Goal: Task Accomplishment & Management: Manage account settings

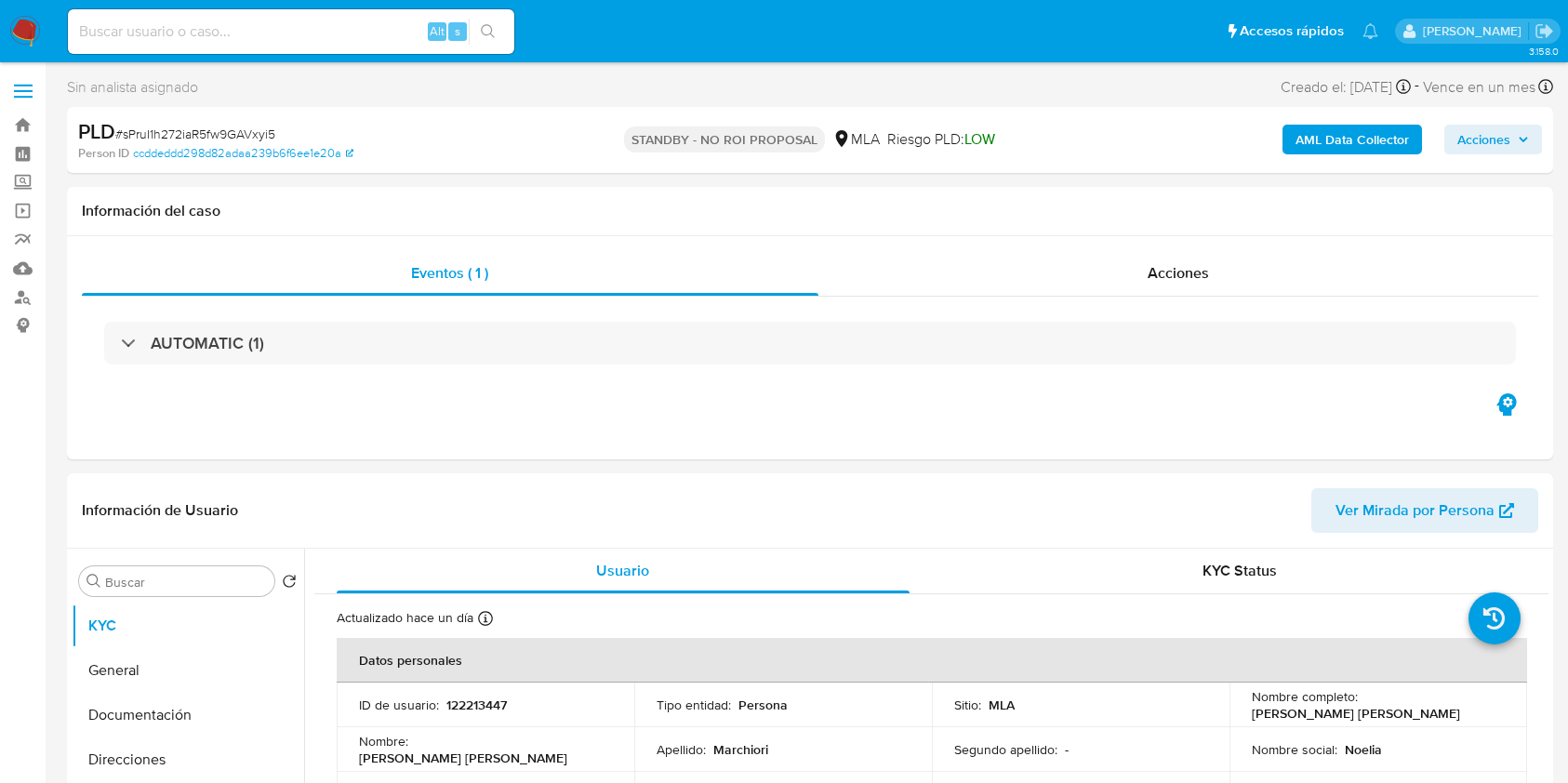
select select "10"
click at [365, 29] on input at bounding box center [290, 32] width 446 height 24
paste input "0hZMrl1G0CE7E5giKgyTReTp"
type input "0hZMrl1G0CE7E5giKgyTReTp"
click at [483, 36] on icon "search-icon" at bounding box center [489, 32] width 15 height 15
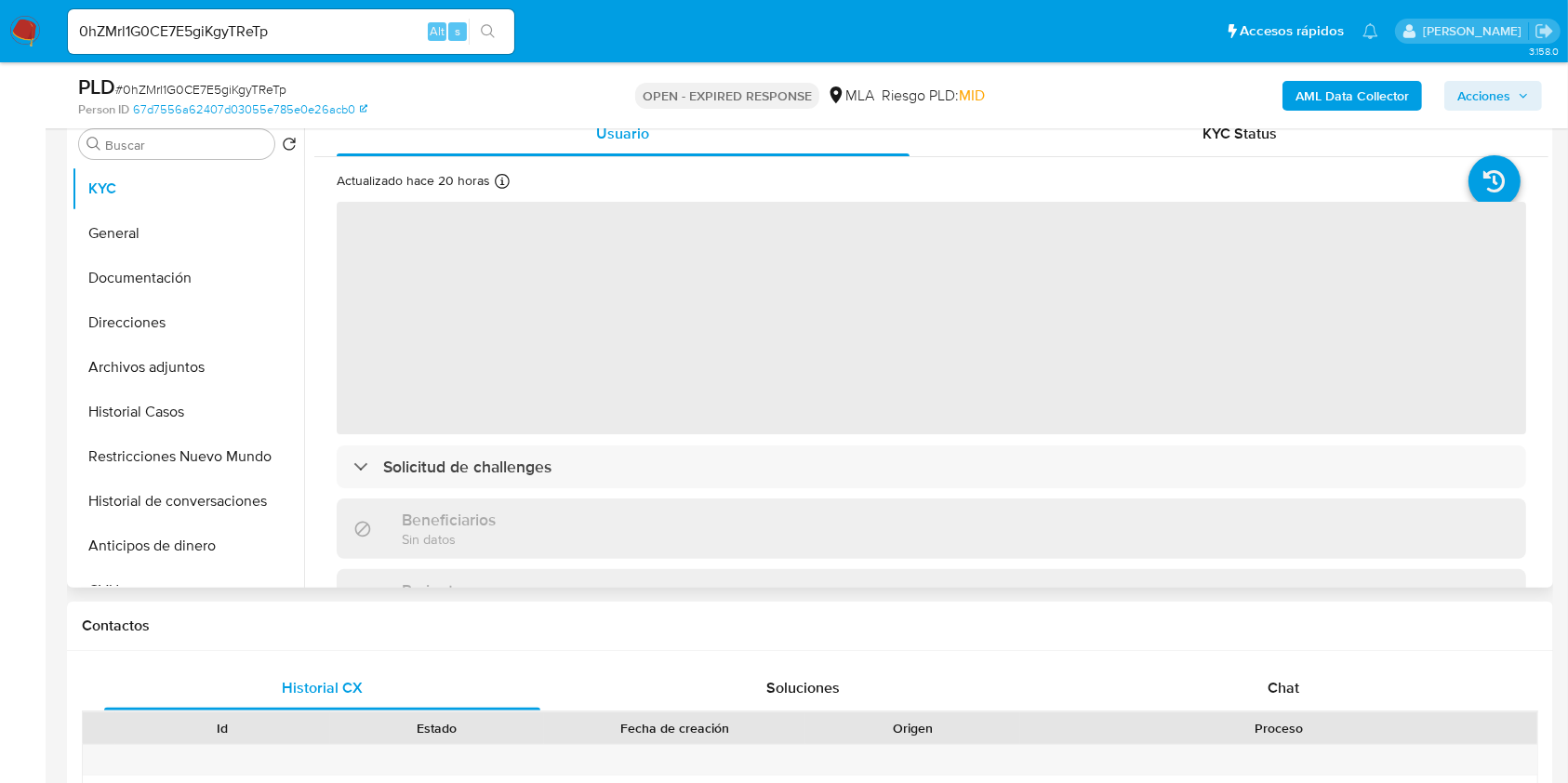
scroll to position [372, 0]
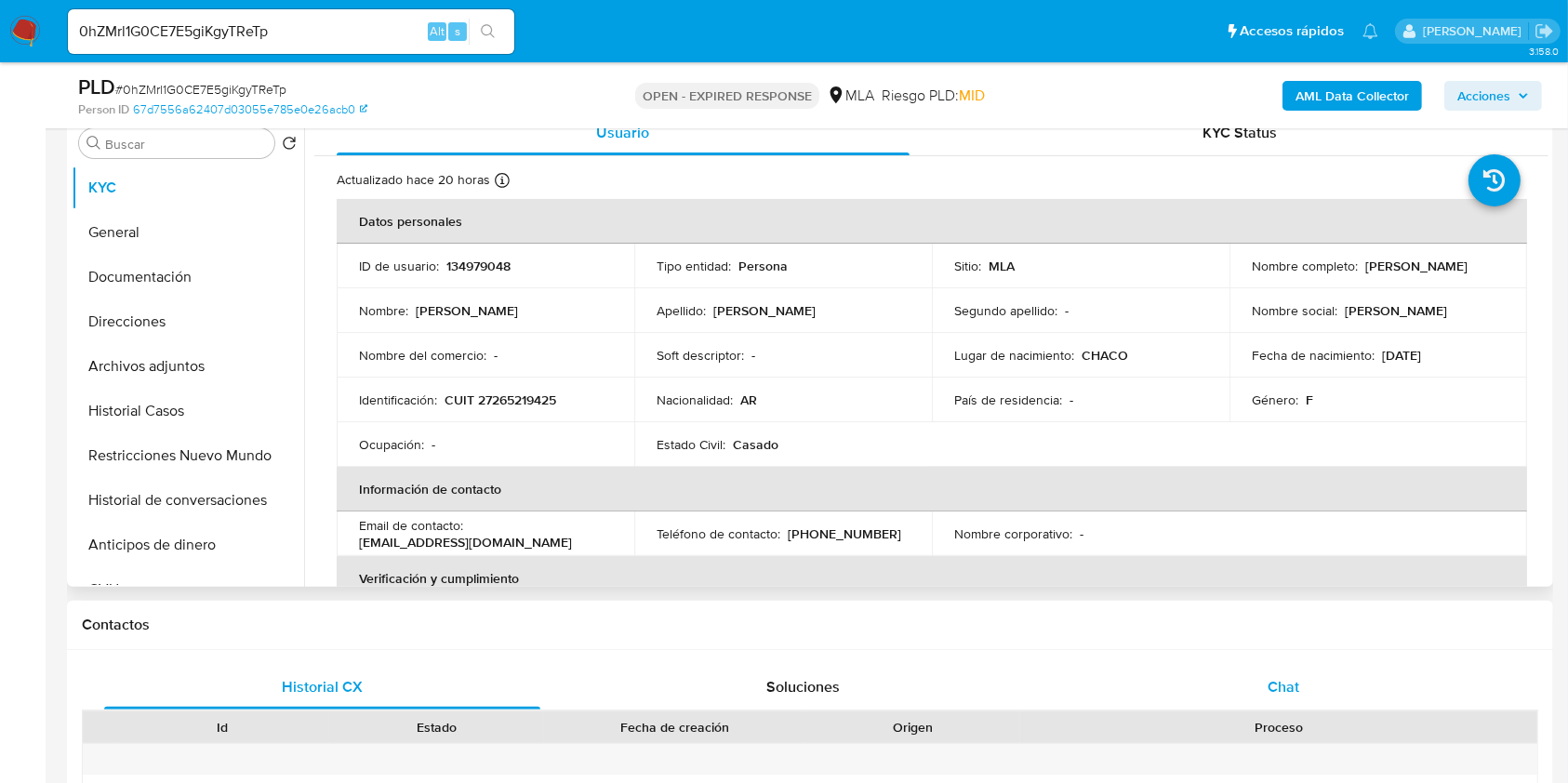
click at [1284, 696] on span "Chat" at bounding box center [1283, 687] width 32 height 22
select select "10"
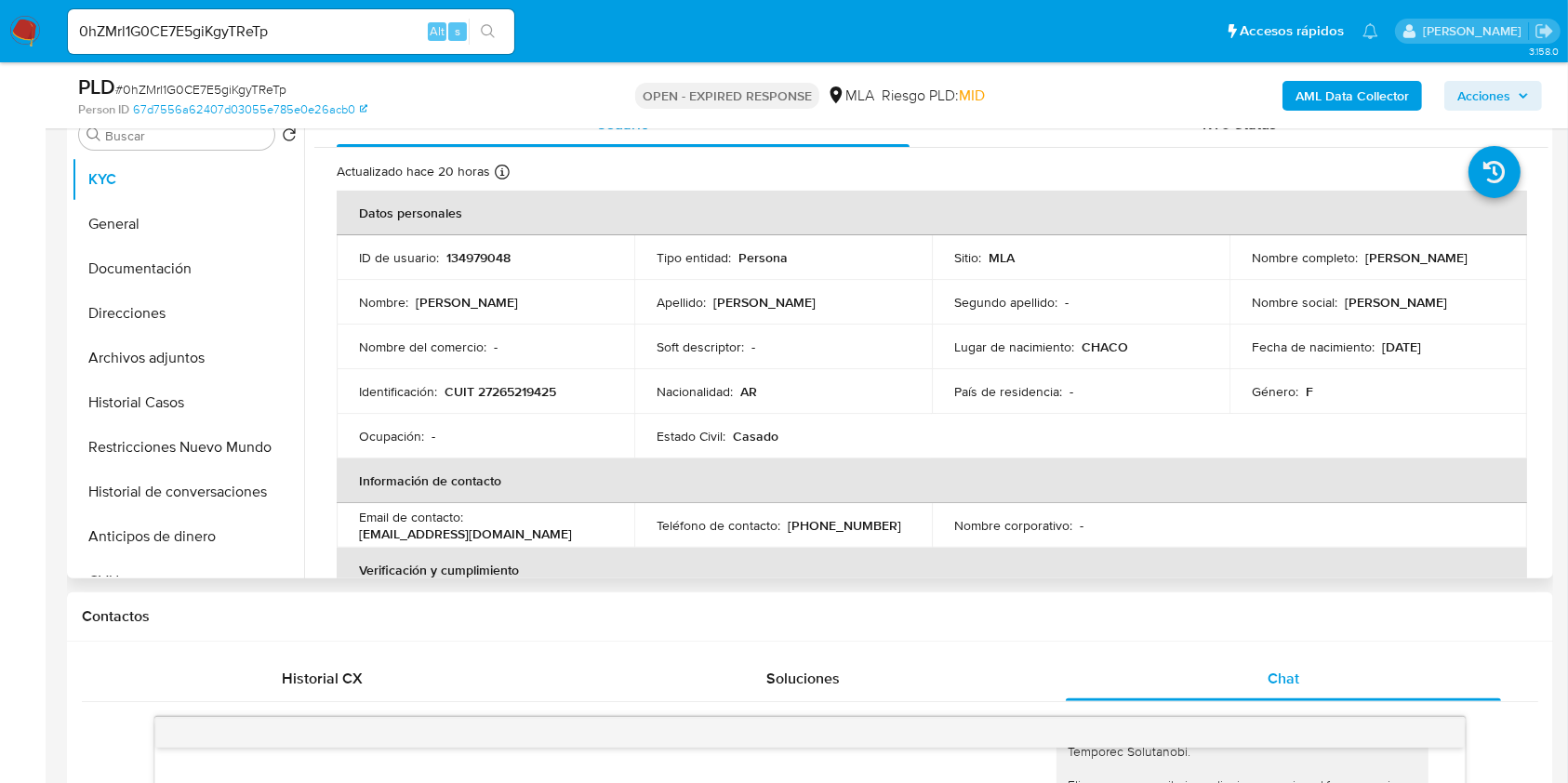
scroll to position [496, 0]
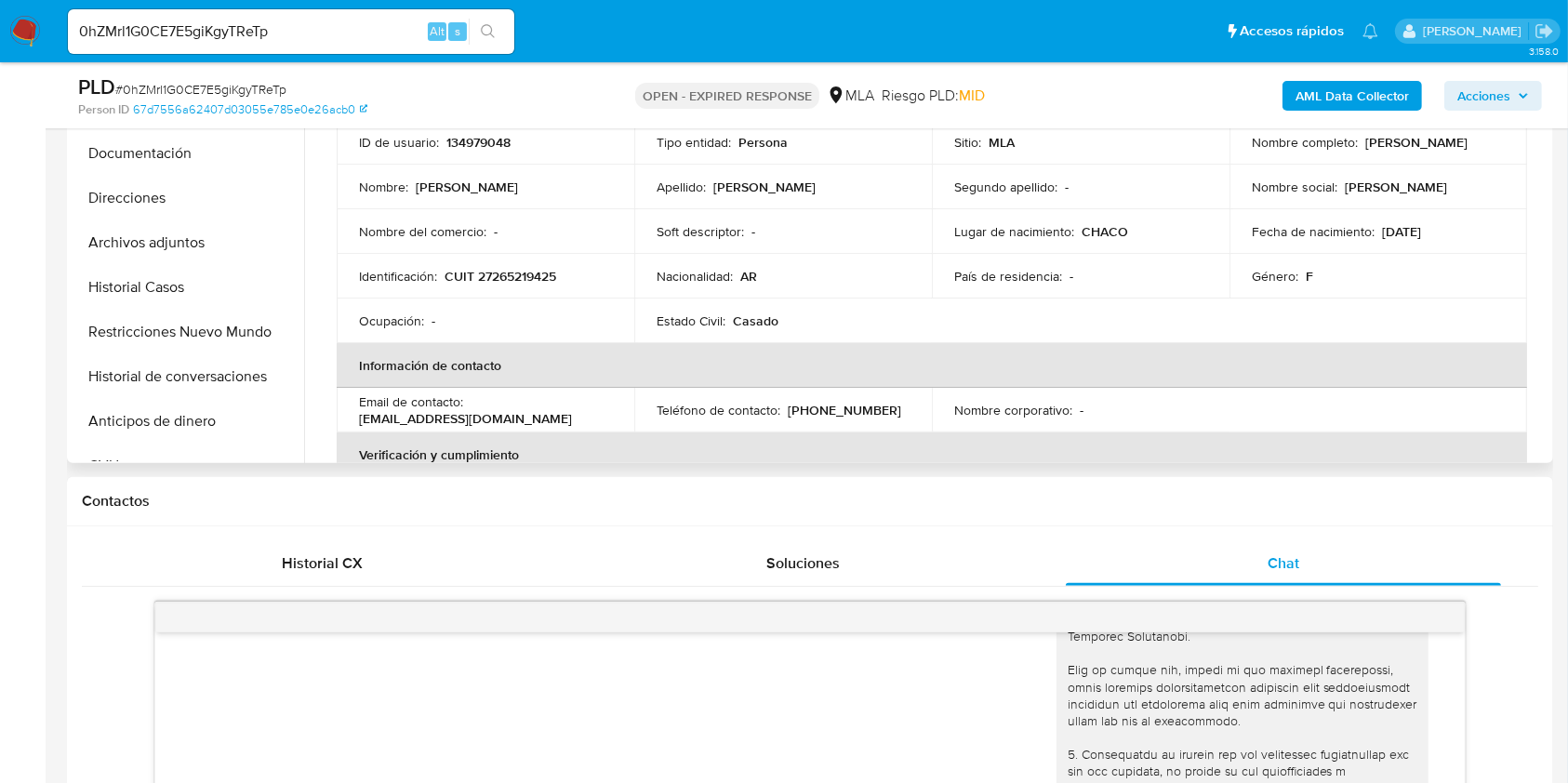
click at [330, 31] on input "0hZMrl1G0CE7E5giKgyTReTp" at bounding box center [290, 32] width 446 height 24
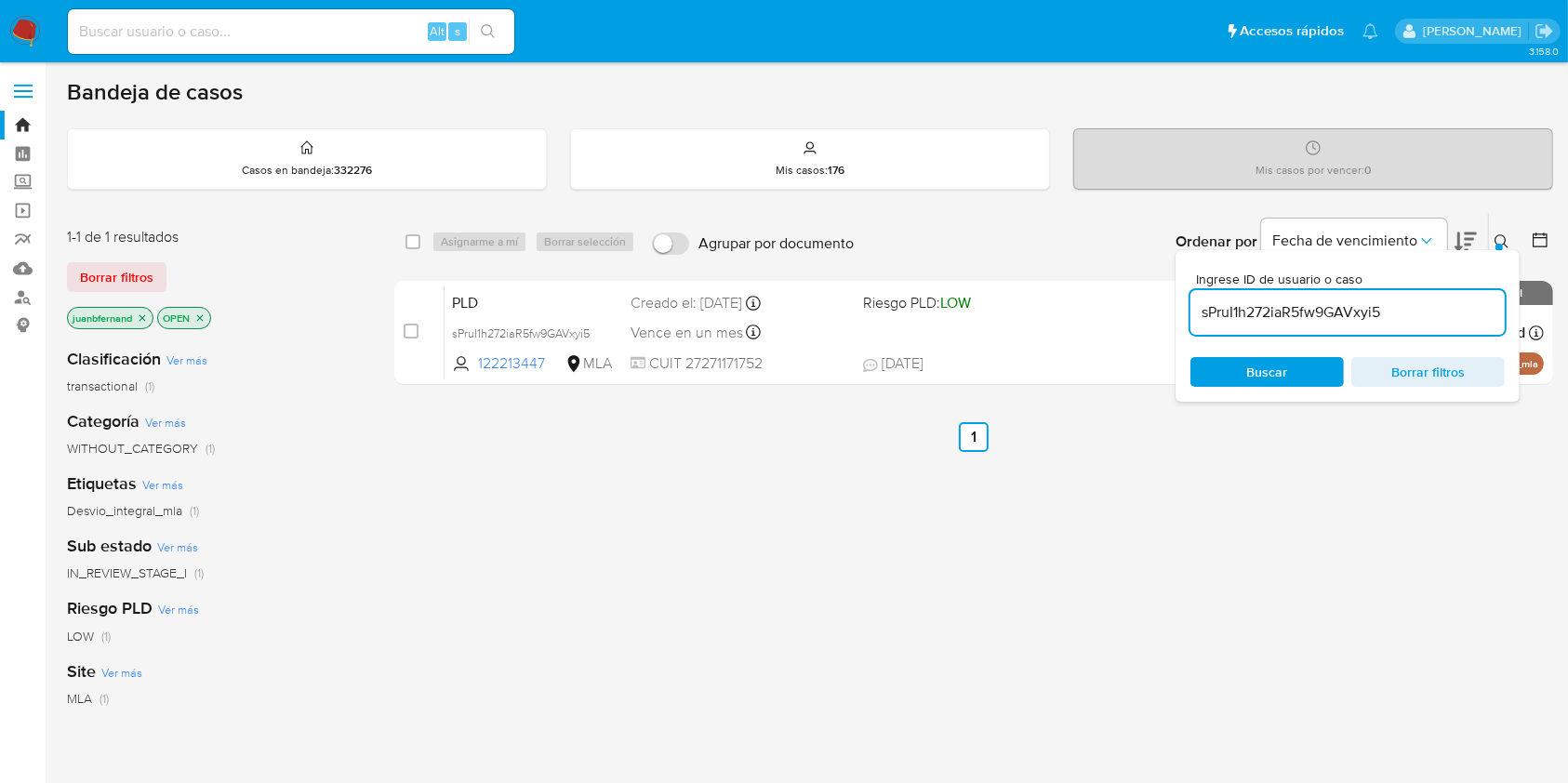
click at [1342, 309] on input "sPruI1h272iaR5fw9GAVxyi5" at bounding box center [1347, 313] width 315 height 24
paste input "0hZMrl1G0CE7E5giKgyTReTp"
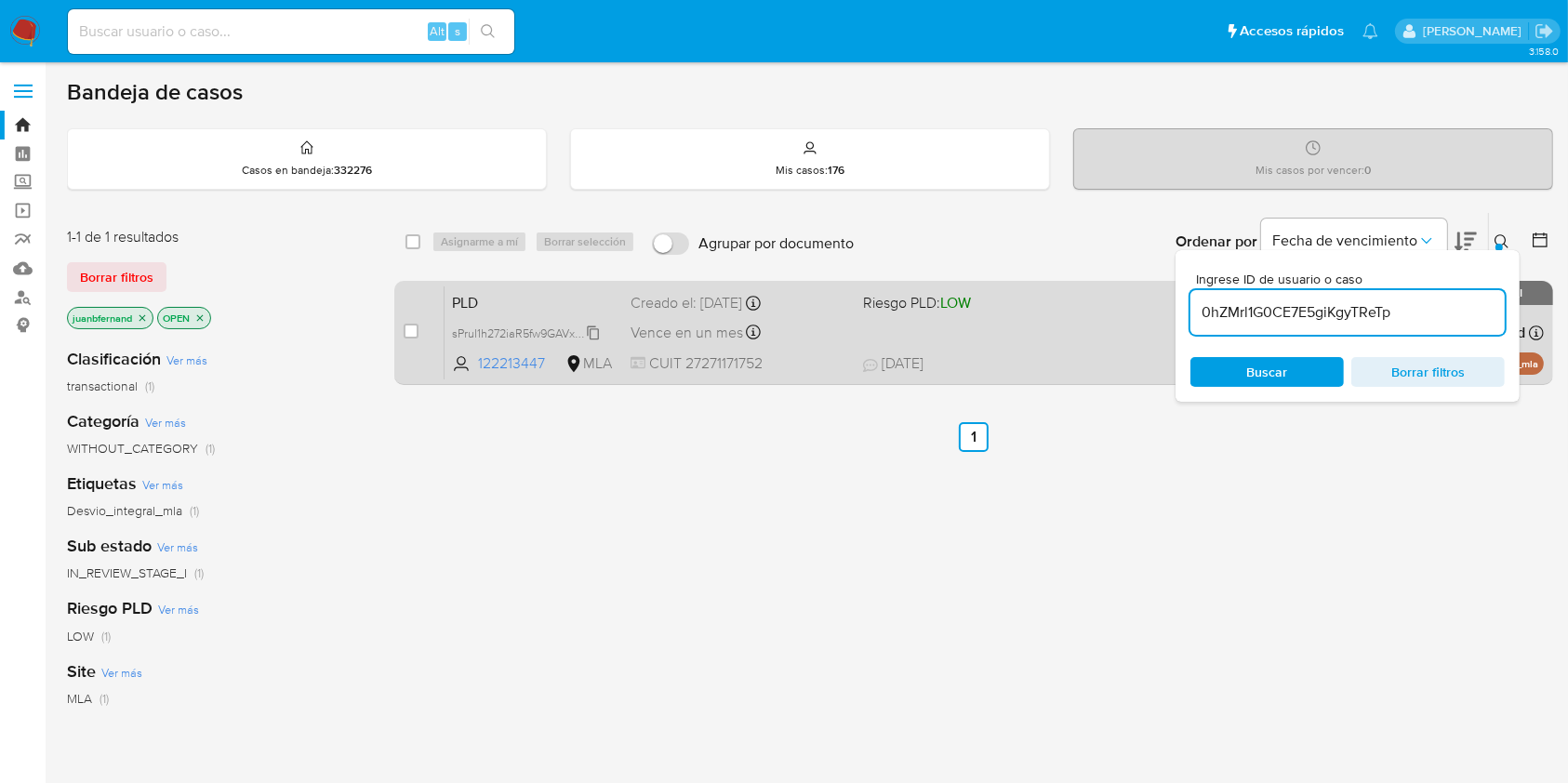
type input "0hZMrl1G0CE7E5giKgyTReTp"
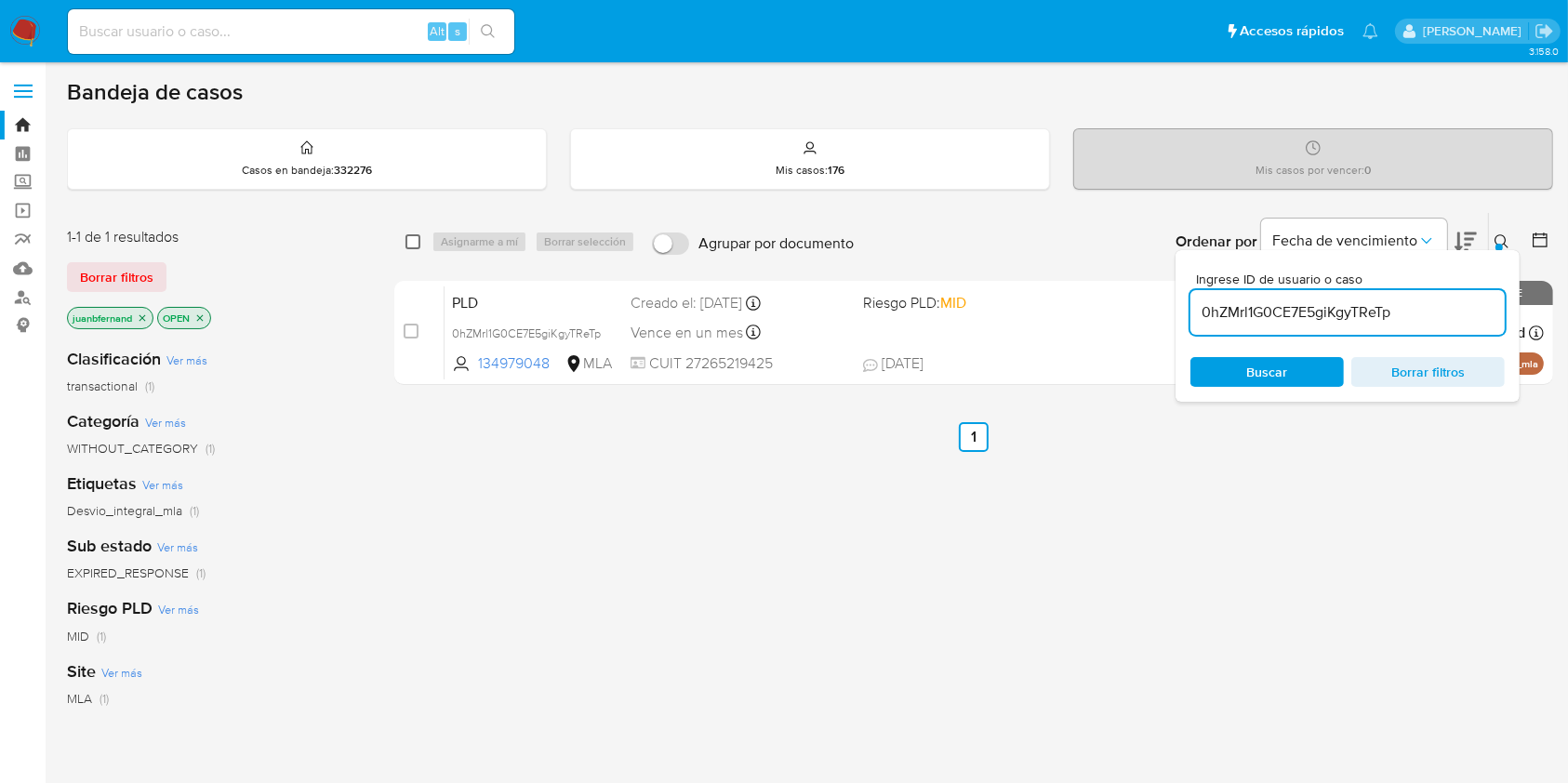
click at [410, 240] on input "checkbox" at bounding box center [413, 242] width 15 height 15
checkbox input "true"
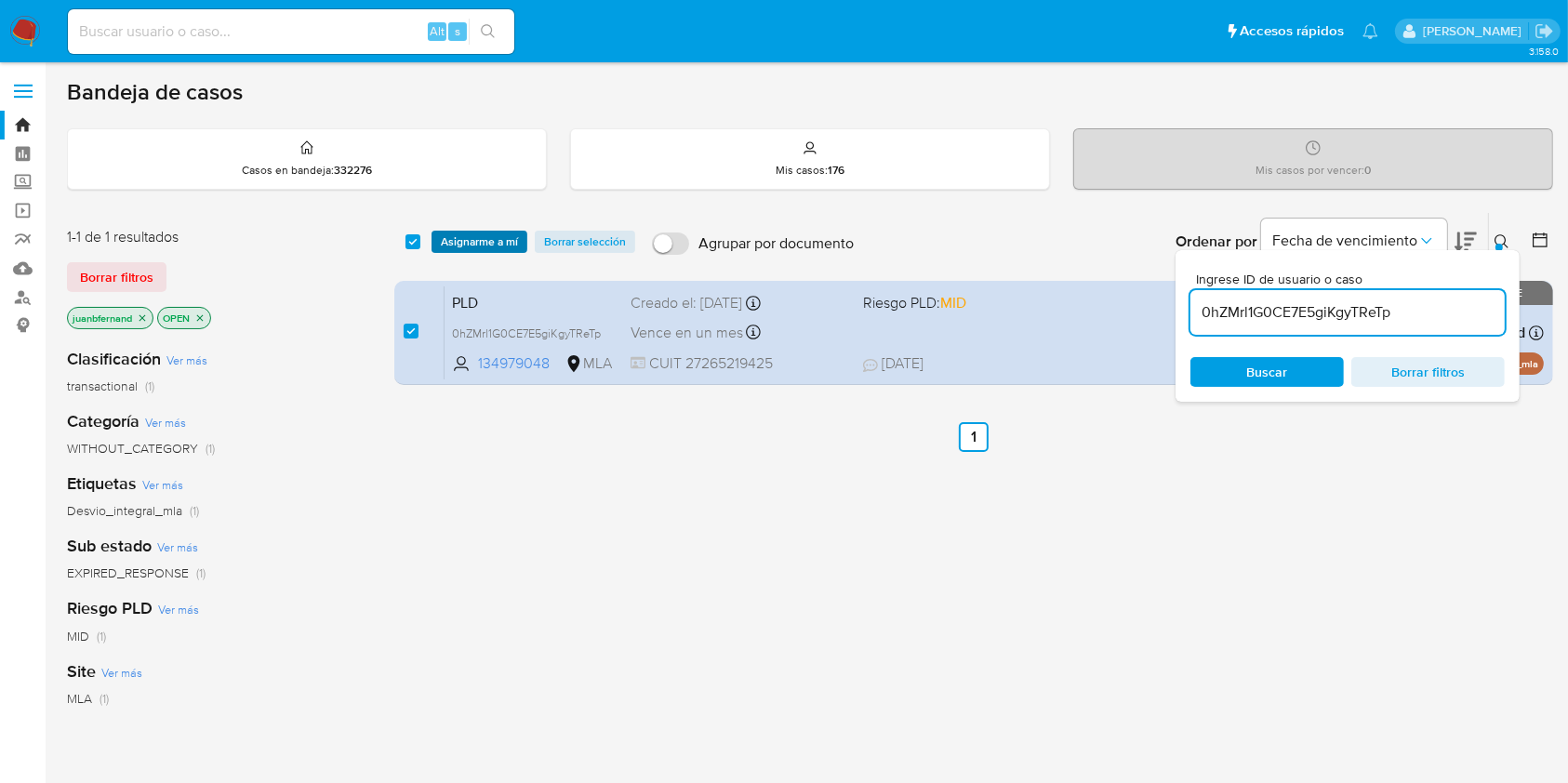
click at [461, 232] on span "Asignarme a mí" at bounding box center [479, 242] width 77 height 19
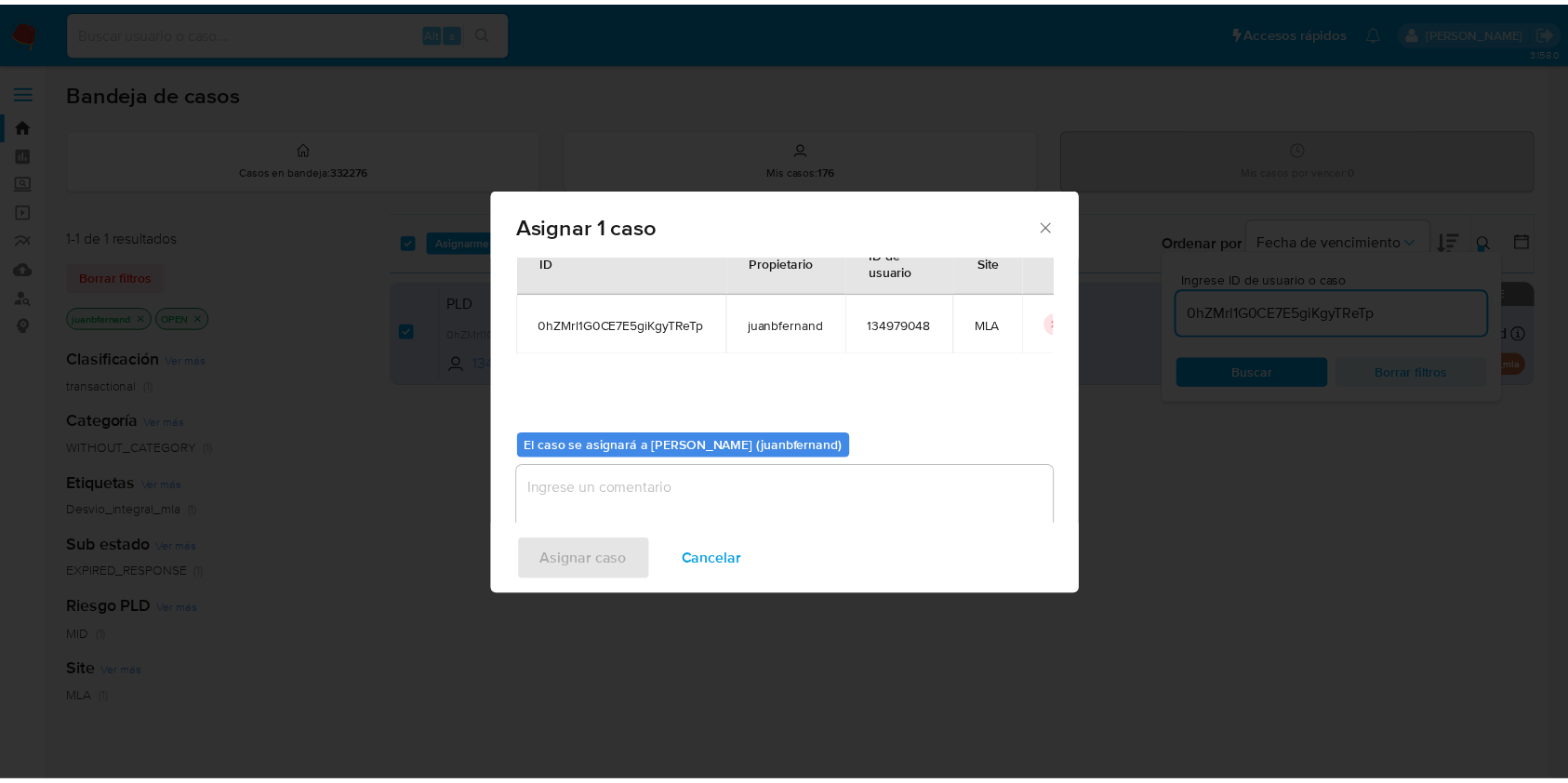
scroll to position [95, 0]
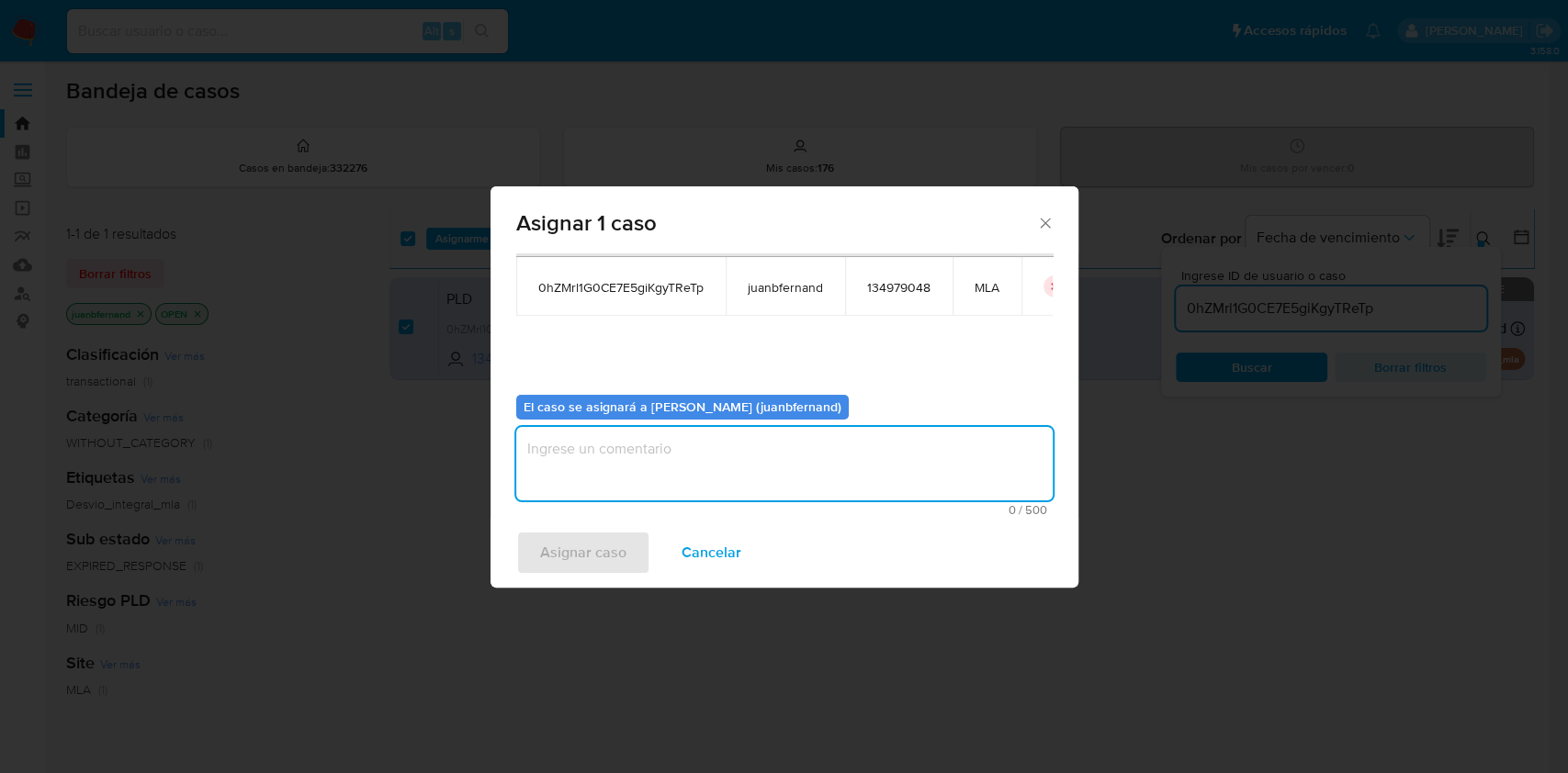
click at [679, 460] on textarea "assign-modal" at bounding box center [784, 463] width 536 height 73
click at [617, 573] on span "Asignar caso" at bounding box center [583, 553] width 86 height 41
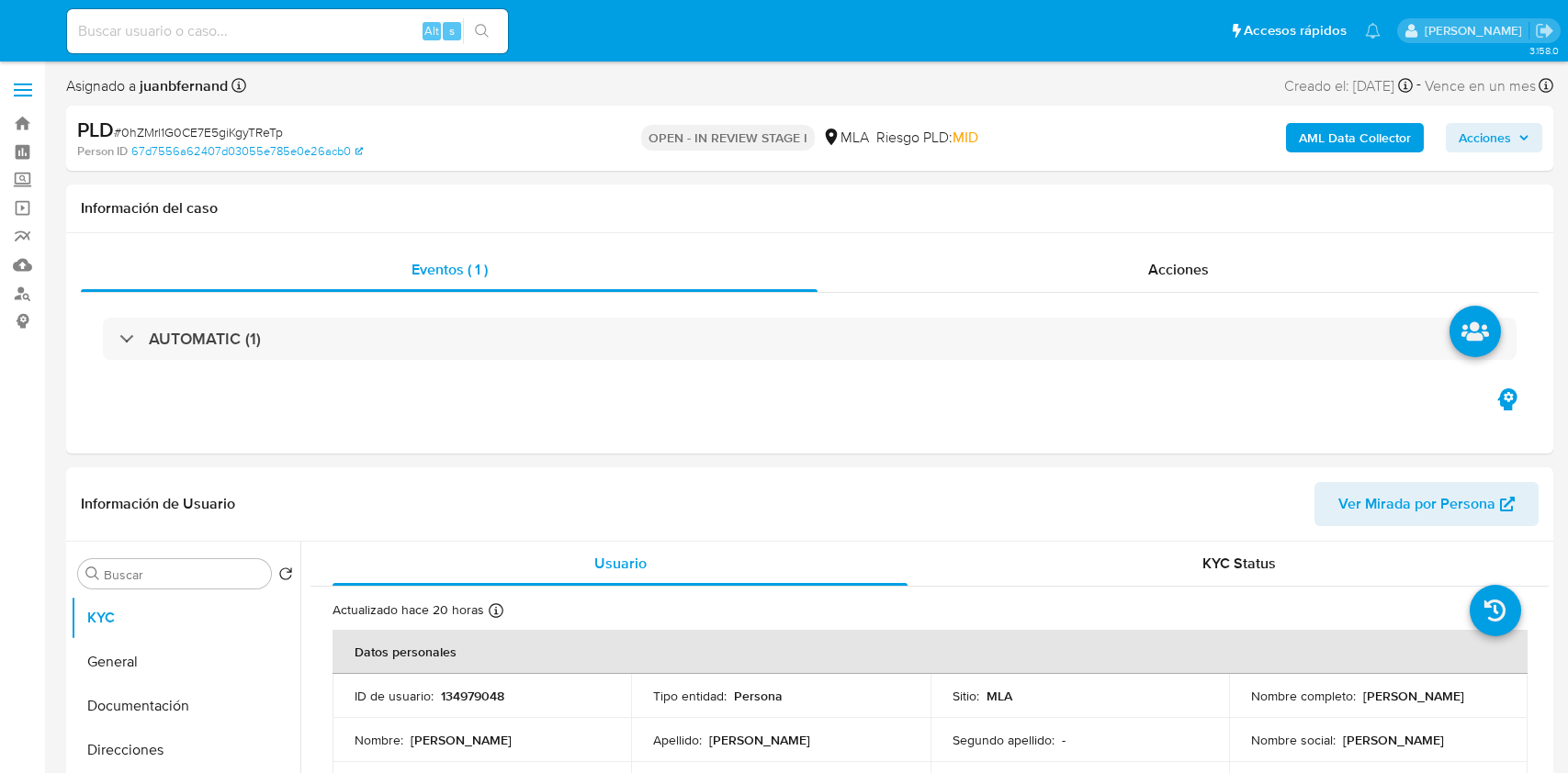
select select "10"
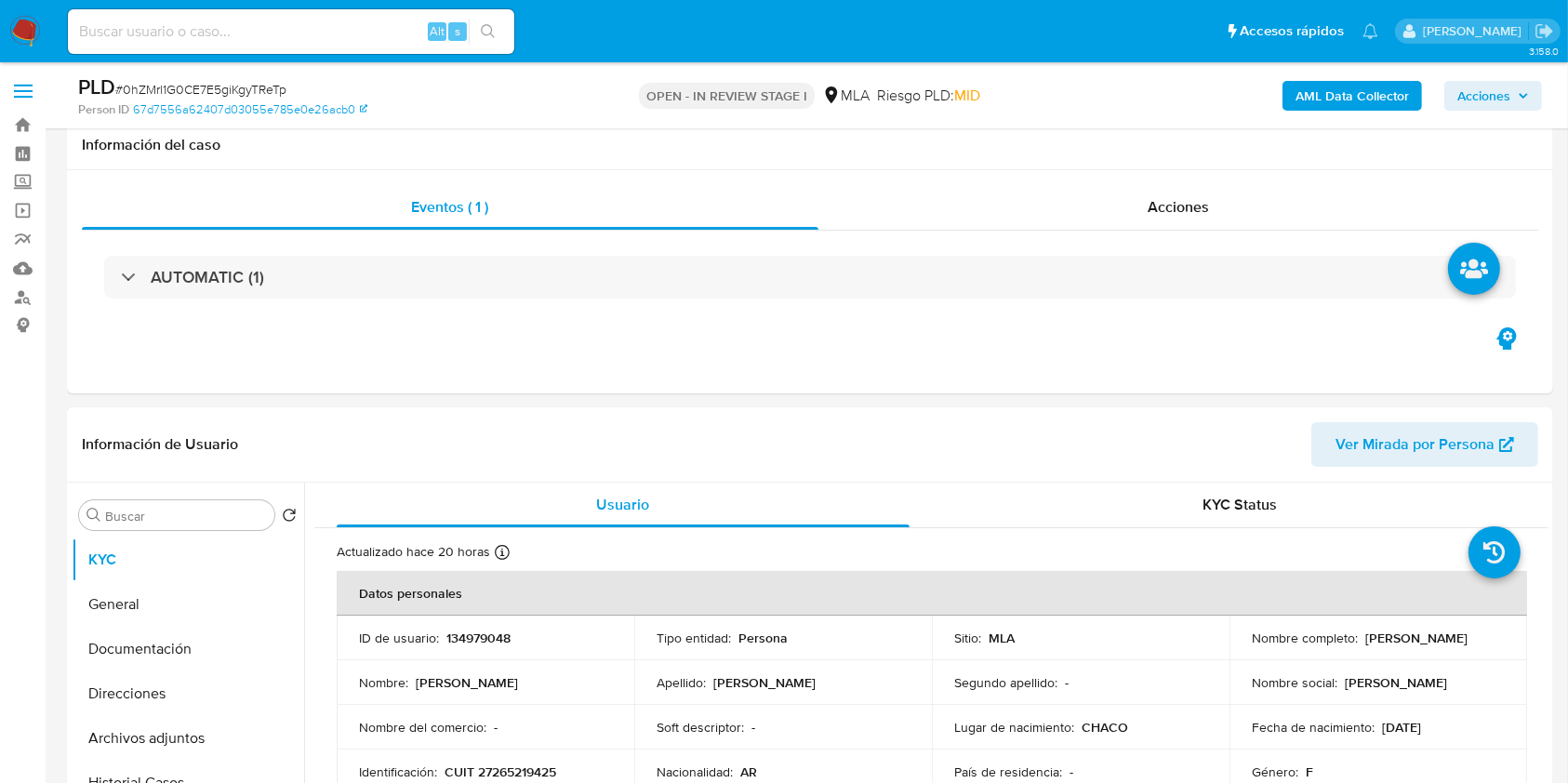
scroll to position [619, 0]
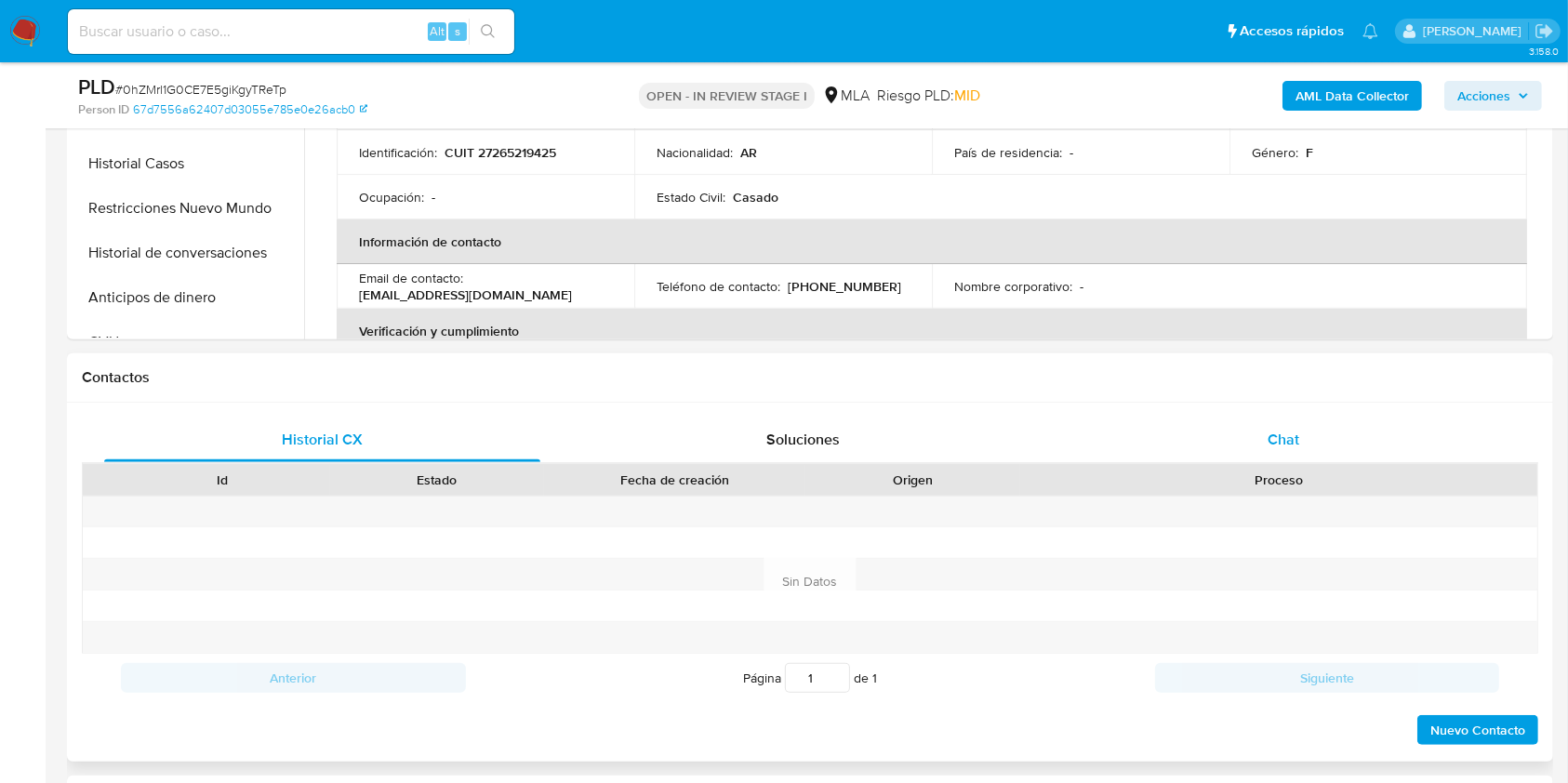
click at [1234, 417] on div "Chat" at bounding box center [1283, 440] width 436 height 45
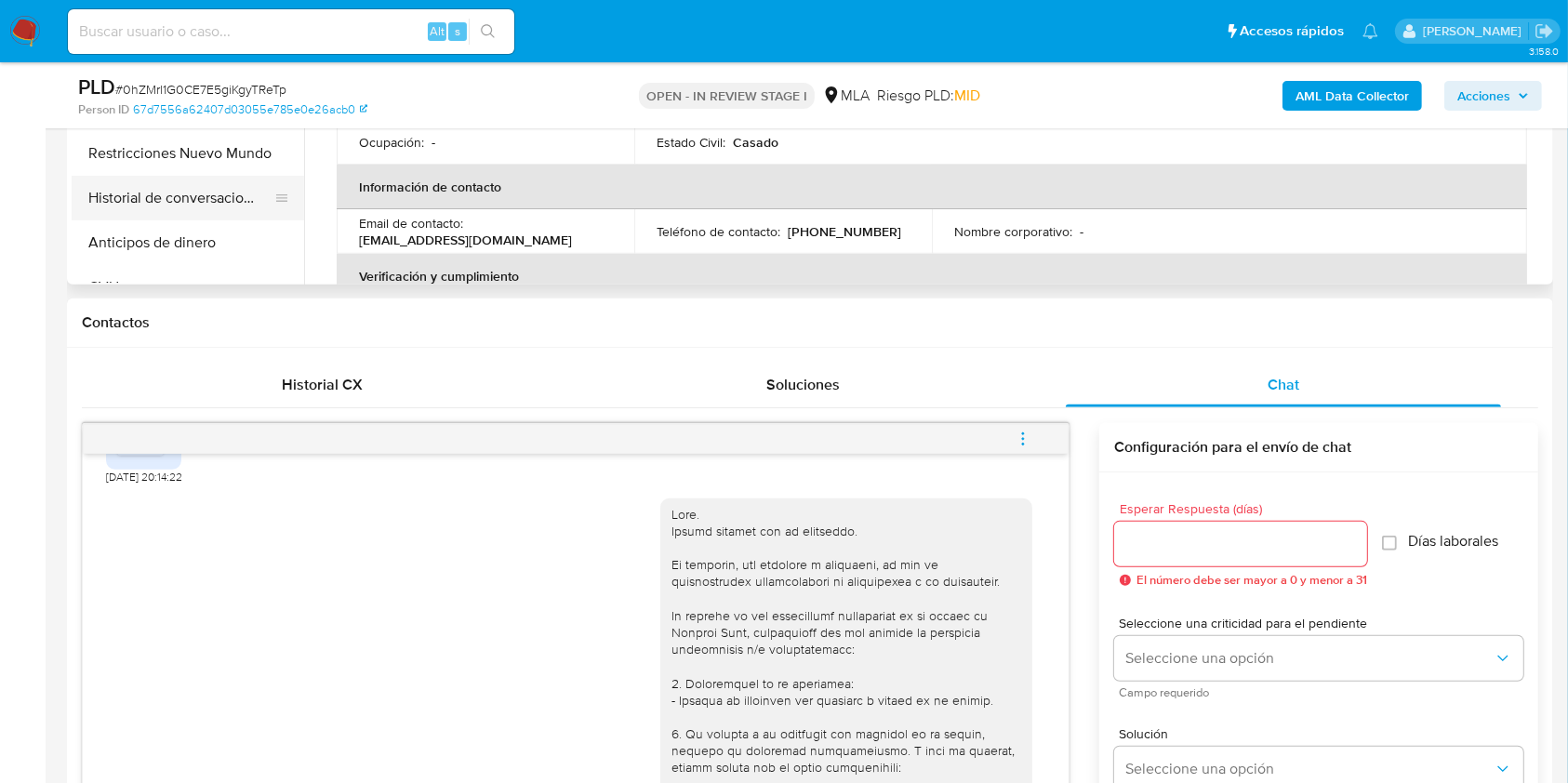
scroll to position [496, 0]
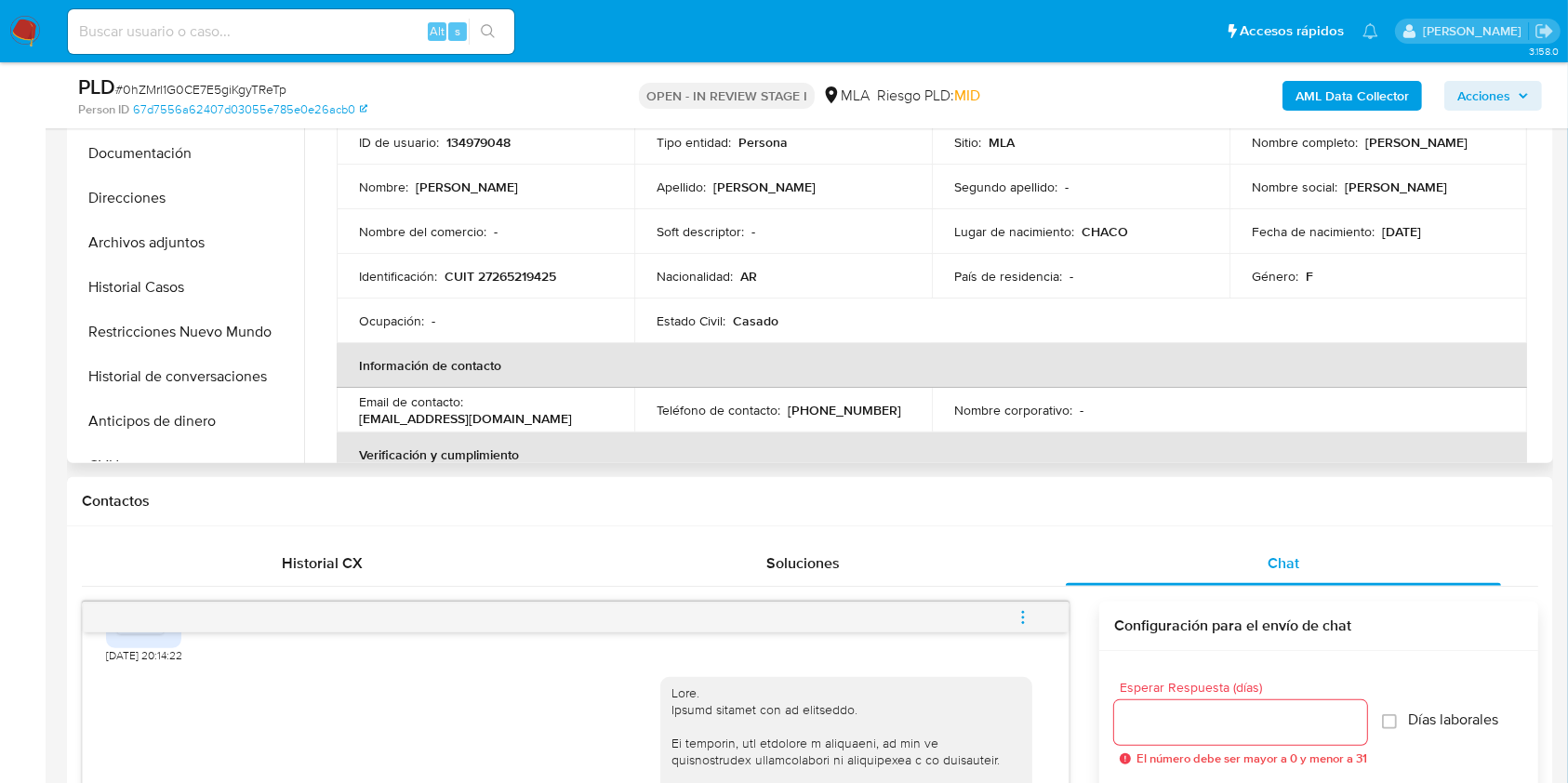
click at [500, 419] on p "[EMAIL_ADDRESS][DOMAIN_NAME]" at bounding box center [465, 418] width 213 height 17
drag, startPoint x: 500, startPoint y: 419, endPoint x: 385, endPoint y: 419, distance: 115.0
click at [385, 419] on p "mirtaromero6@gmail.com" at bounding box center [465, 418] width 213 height 17
copy p "mirtaromero6@gmail.com"
click at [801, 406] on p "(362) 4755263" at bounding box center [844, 411] width 114 height 17
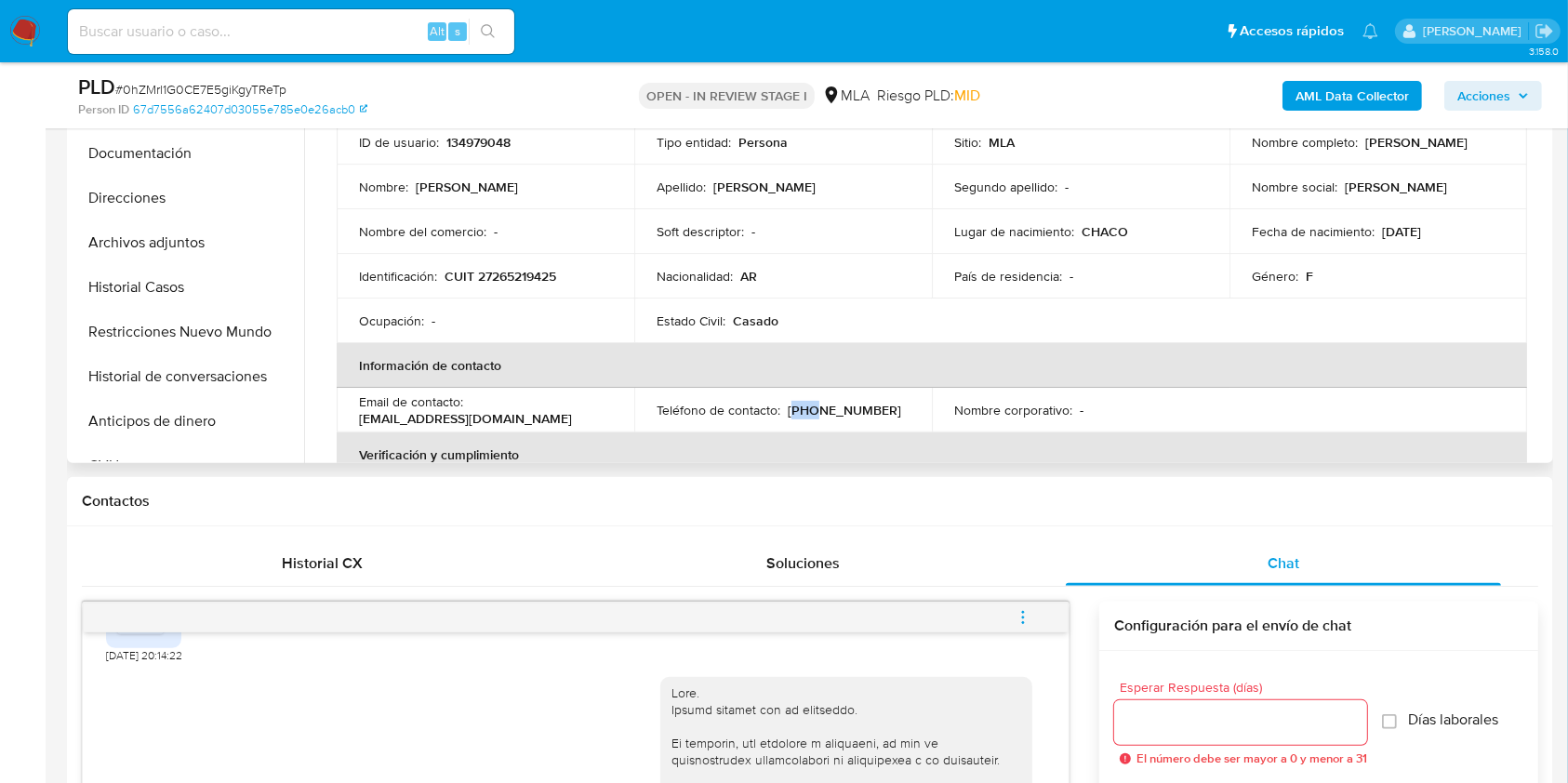
click at [800, 407] on p "(362) 4755263" at bounding box center [844, 411] width 114 height 17
copy p "362"
click at [826, 406] on p "(362) 4755263" at bounding box center [844, 411] width 114 height 17
click at [827, 408] on p "(362) 4755263" at bounding box center [844, 411] width 114 height 17
copy p "4755263"
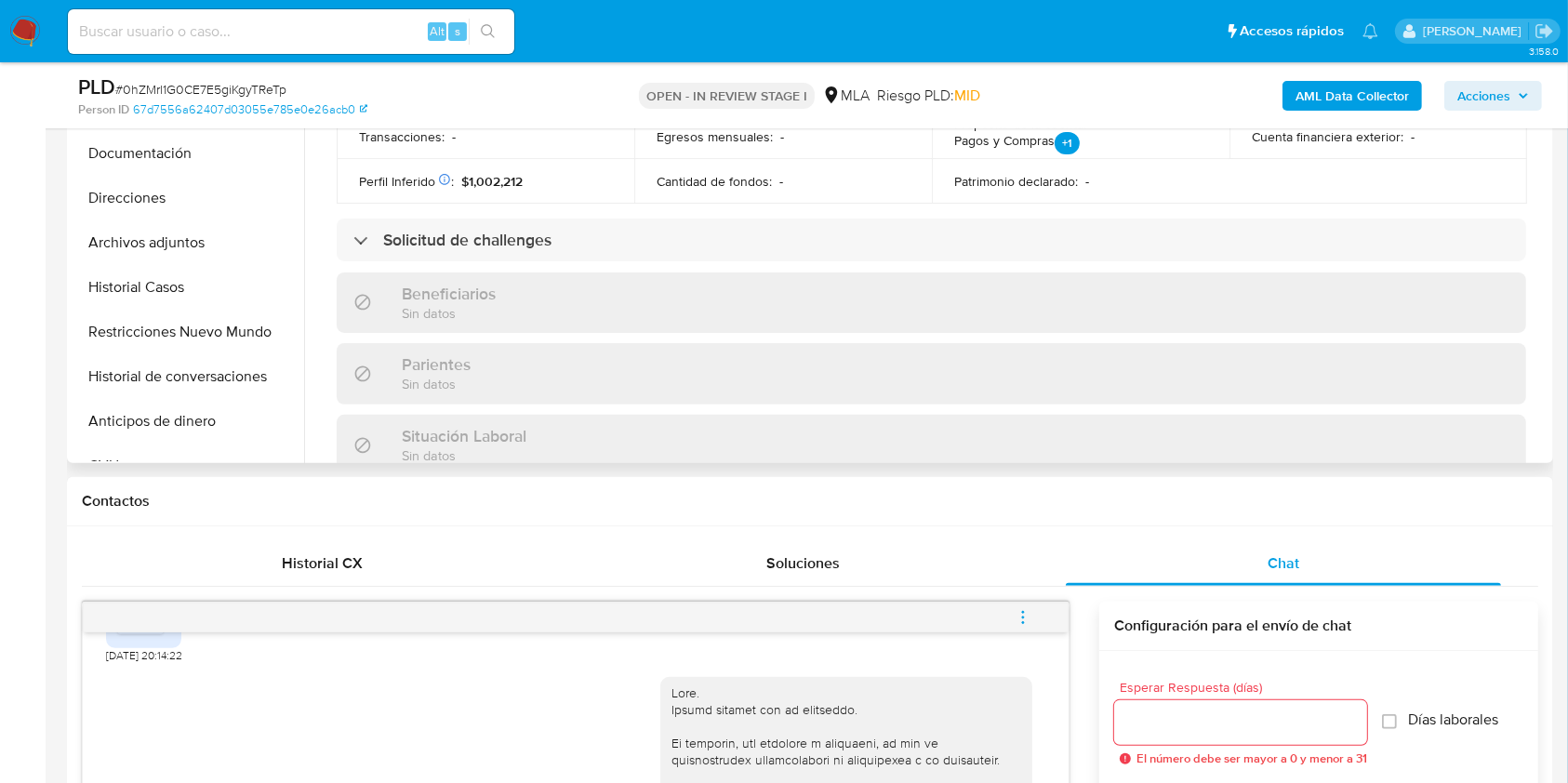
scroll to position [961, 0]
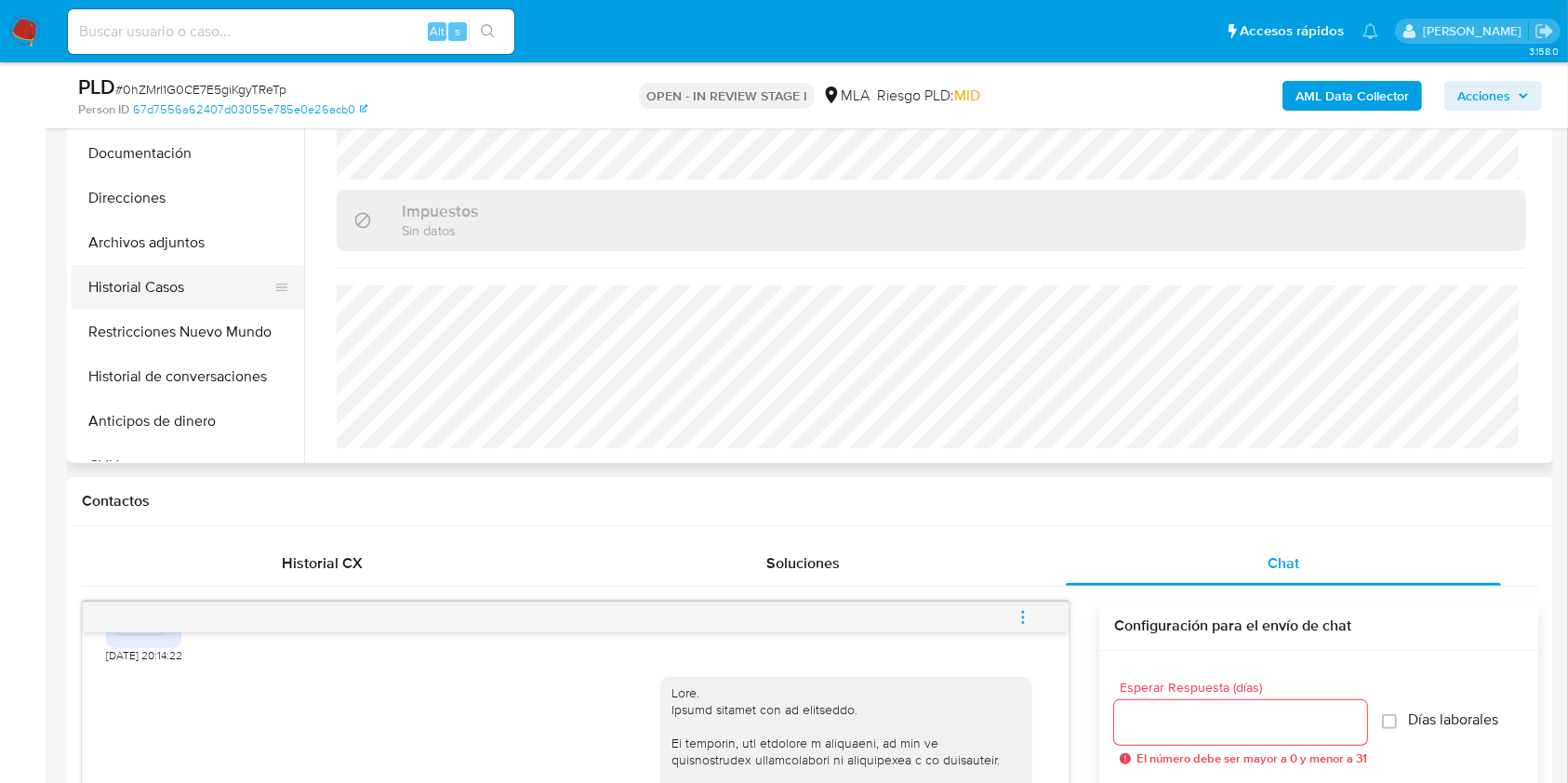
drag, startPoint x: 163, startPoint y: 203, endPoint x: 189, endPoint y: 286, distance: 87.0
click at [163, 203] on button "Direcciones" at bounding box center [187, 198] width 232 height 45
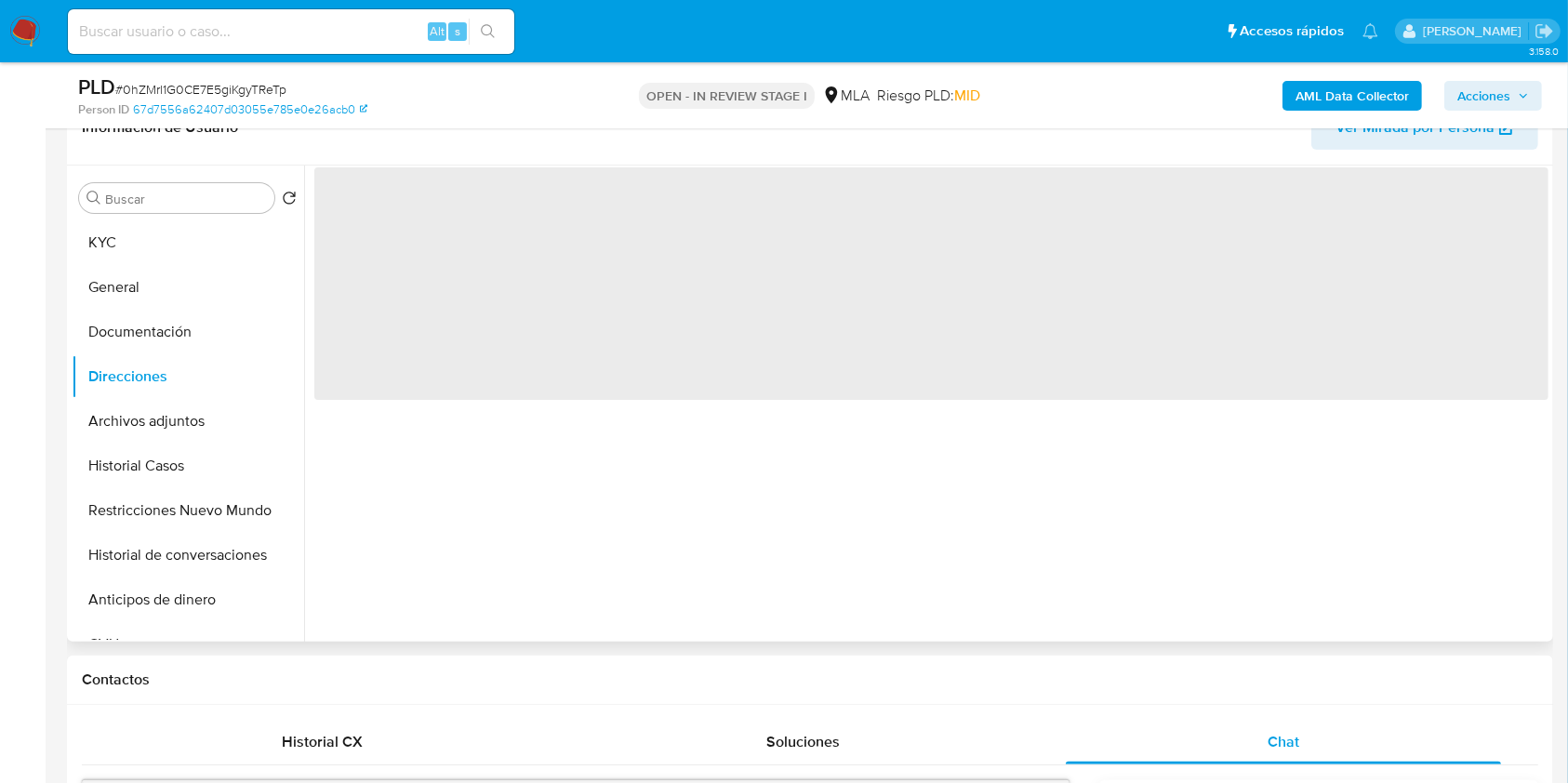
scroll to position [247, 0]
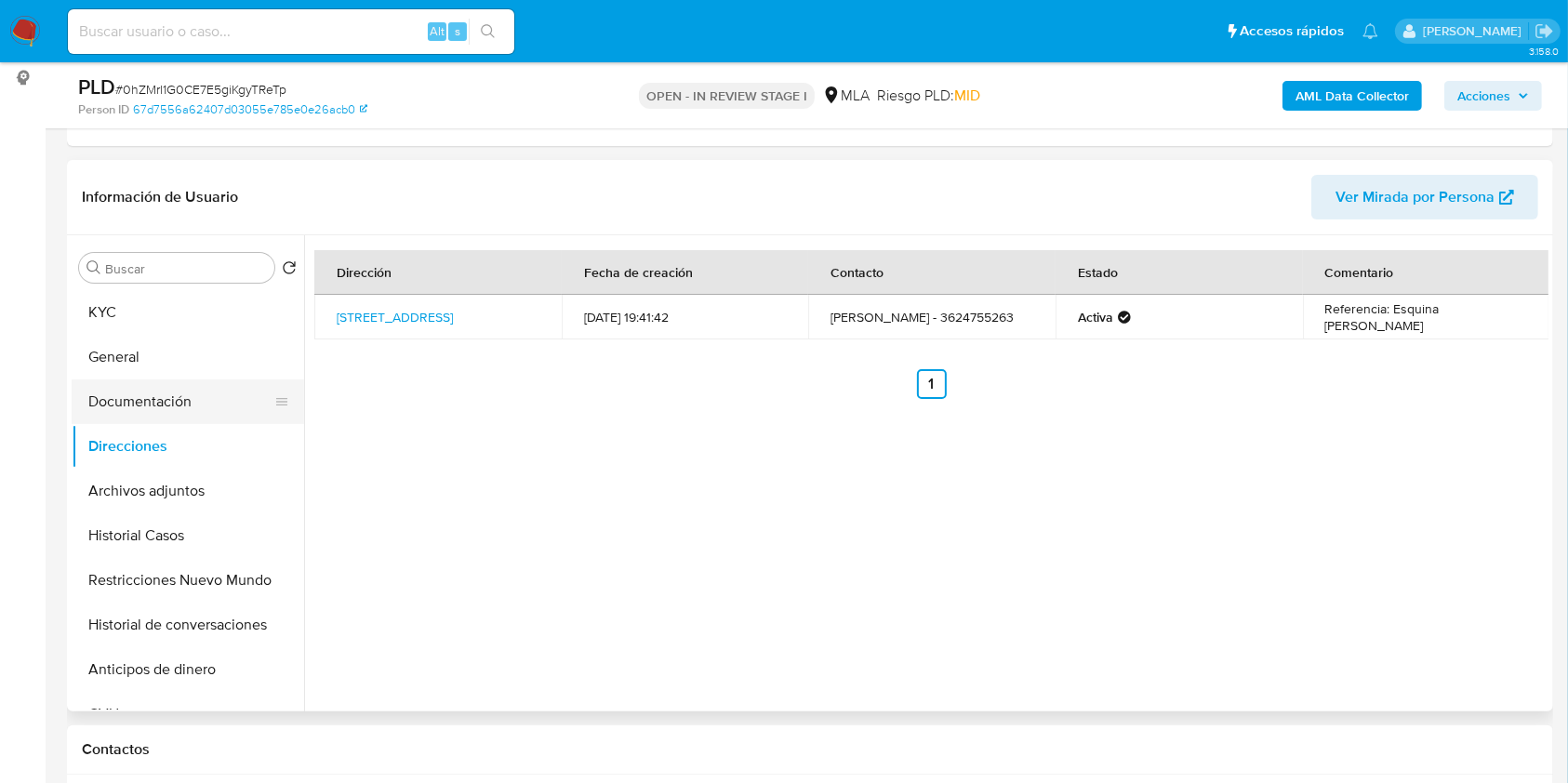
click at [188, 385] on button "Documentación" at bounding box center [180, 402] width 218 height 45
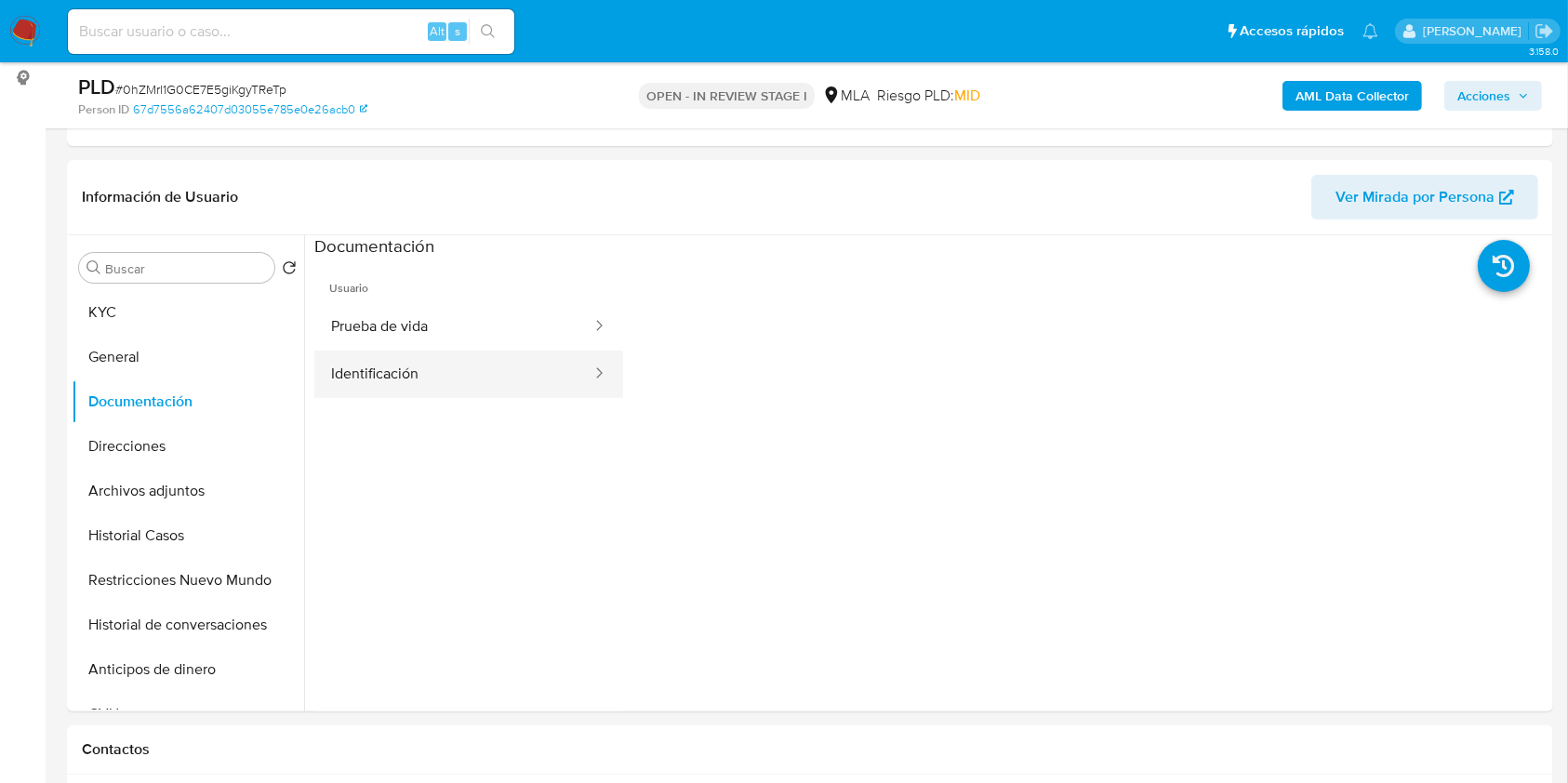
click at [474, 397] on button "Identificación" at bounding box center [454, 374] width 279 height 47
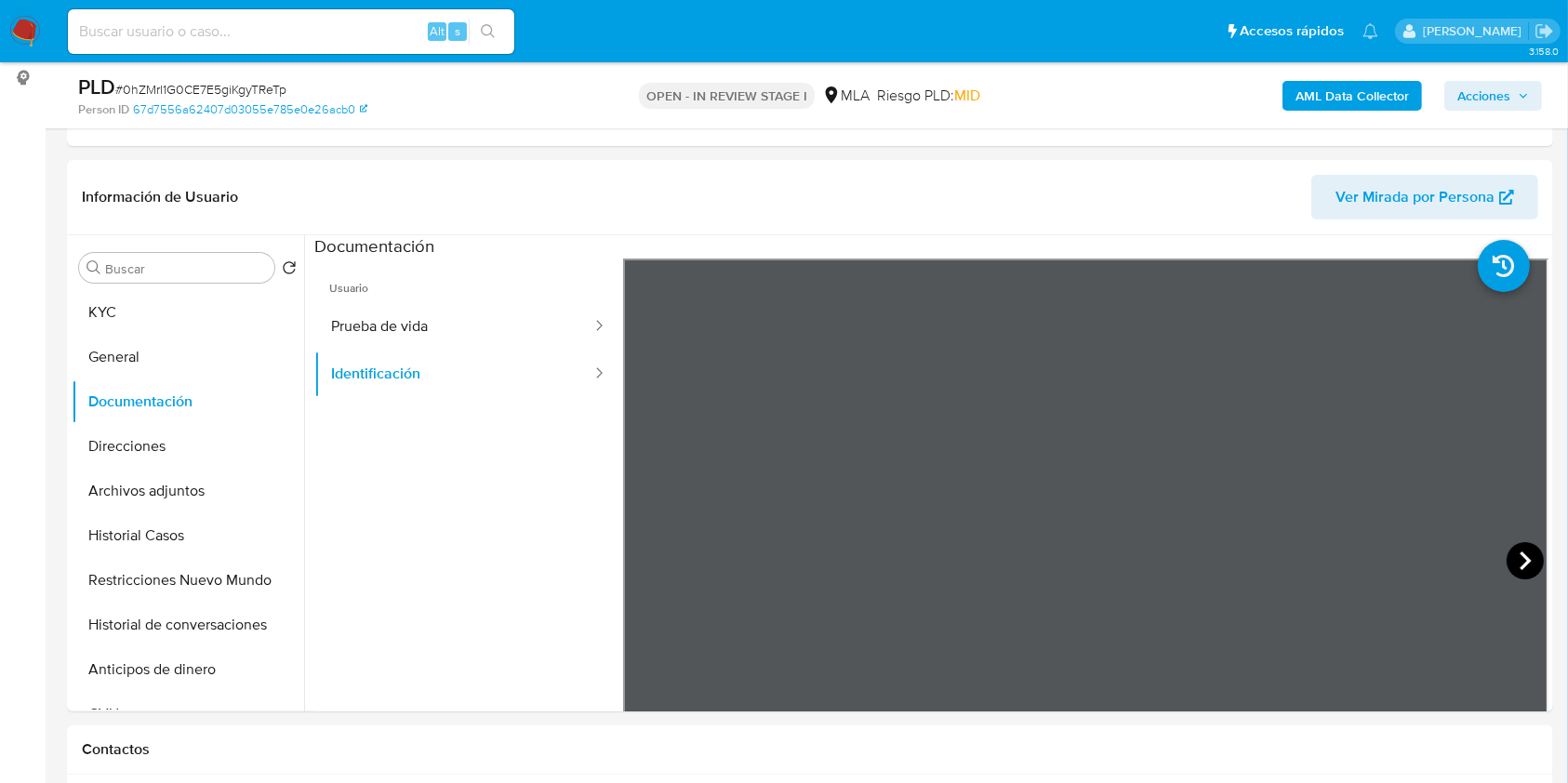
click at [1519, 555] on icon at bounding box center [1525, 561] width 11 height 19
click at [350, 319] on button "Prueba de vida" at bounding box center [454, 327] width 279 height 47
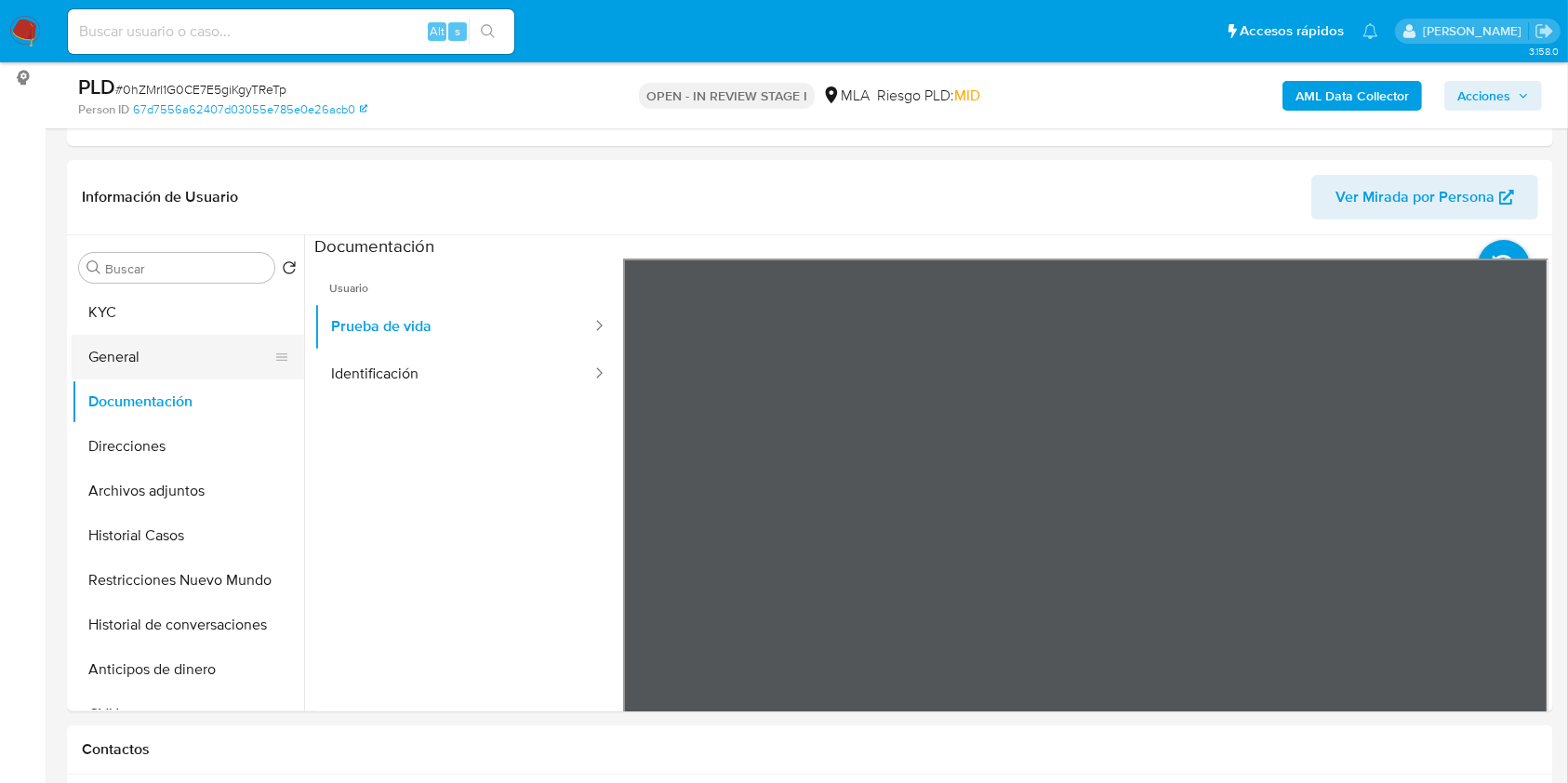
click at [186, 356] on button "General" at bounding box center [180, 357] width 218 height 45
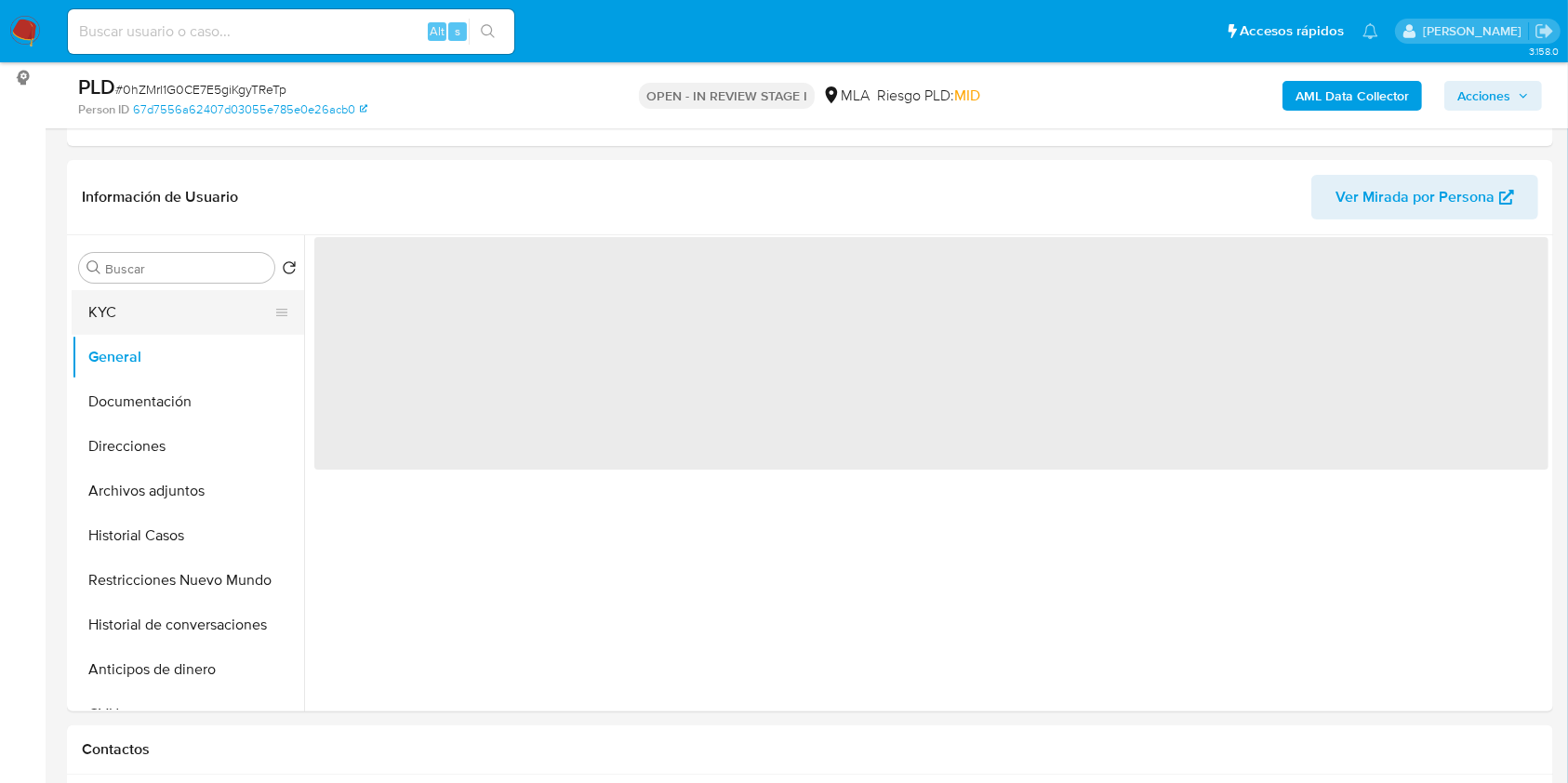
click at [143, 309] on button "KYC" at bounding box center [180, 313] width 218 height 45
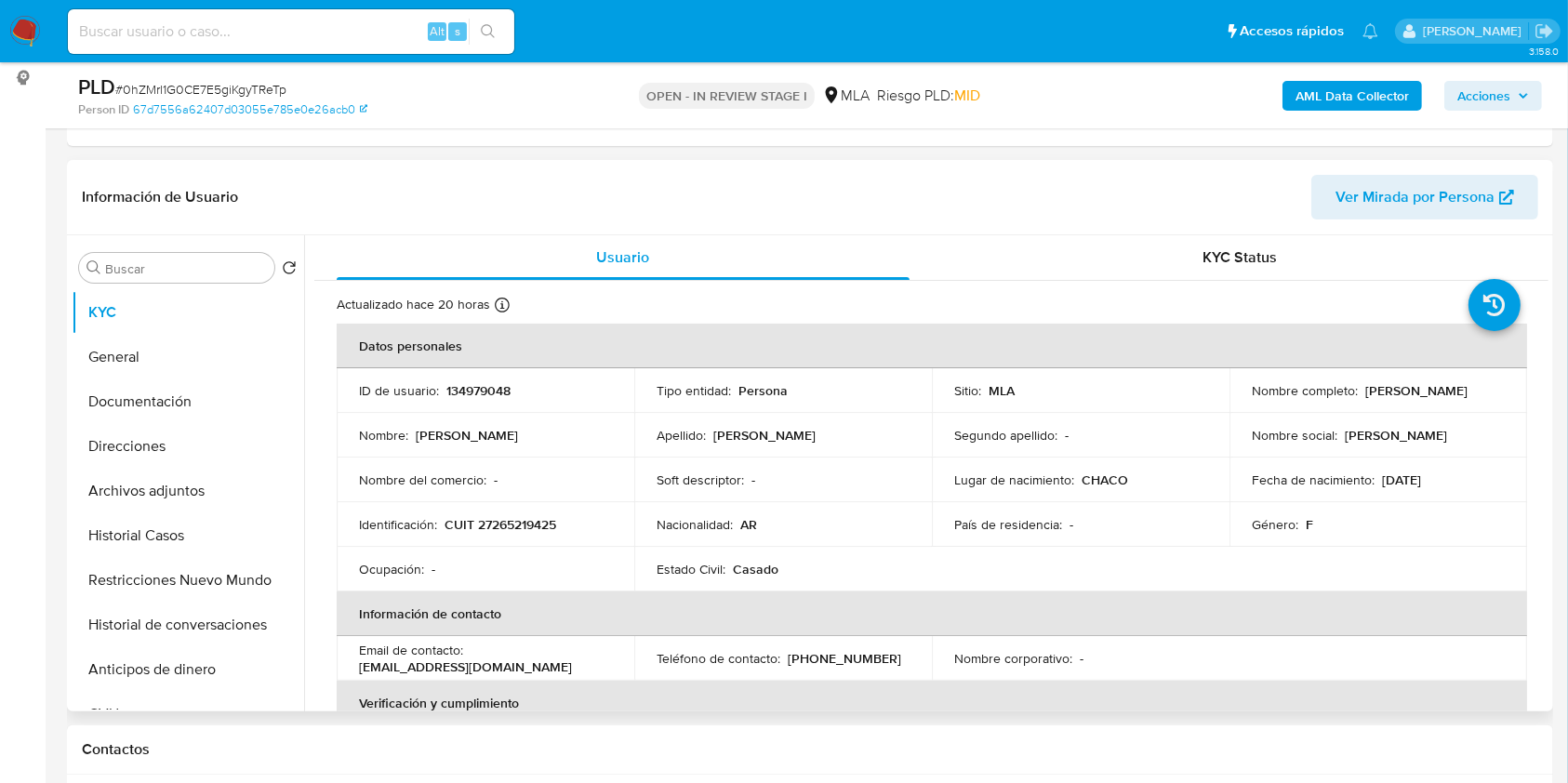
click at [629, 211] on header "Información de Usuario Ver Mirada por Persona" at bounding box center [810, 197] width 1456 height 45
click at [1309, 97] on b "AML Data Collector" at bounding box center [1352, 96] width 114 height 30
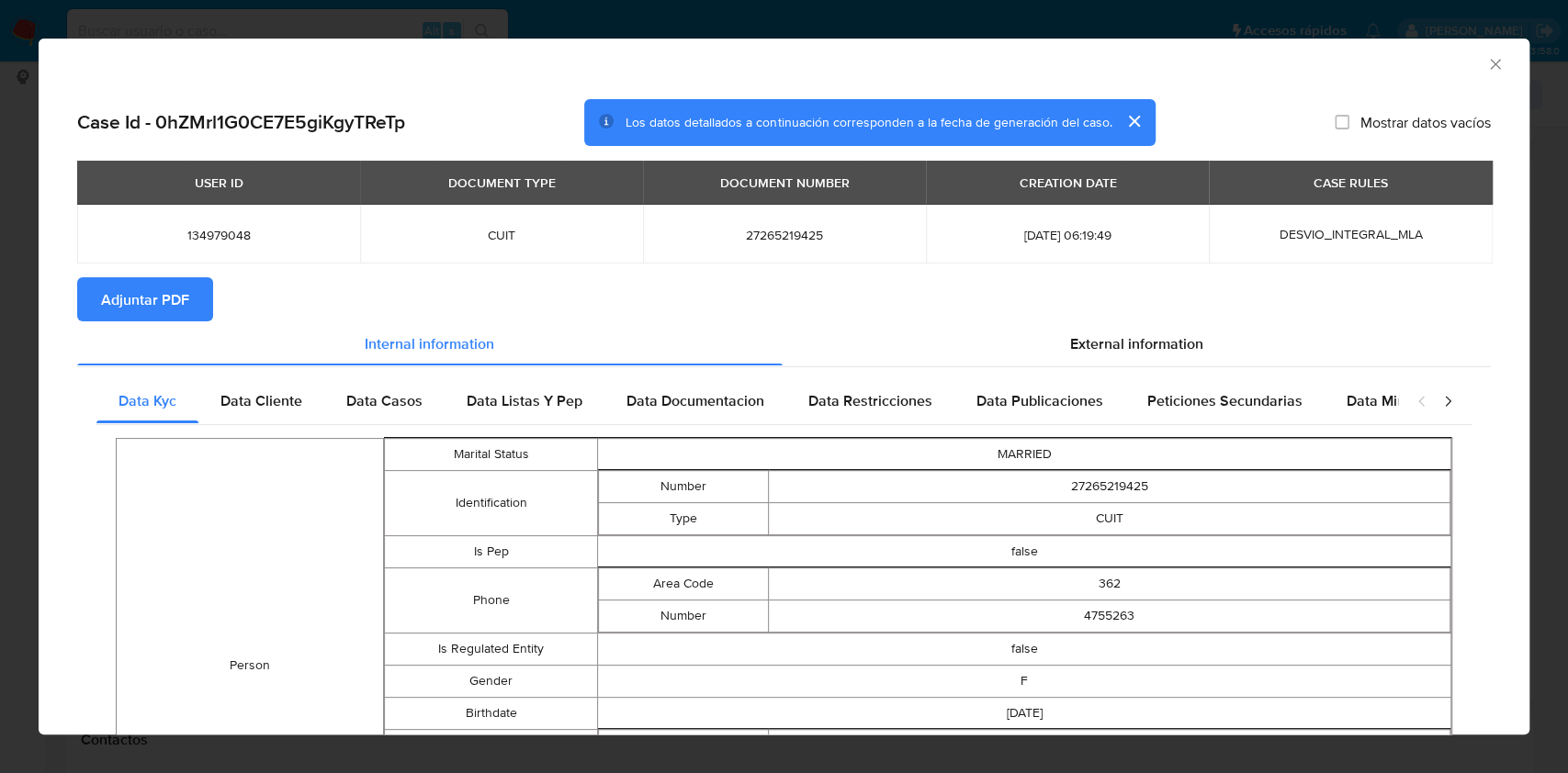
click at [160, 291] on span "Adjuntar PDF" at bounding box center [145, 300] width 88 height 41
click at [1477, 51] on div "AML Data Collector" at bounding box center [784, 61] width 1490 height 45
click at [1485, 62] on icon "Cerrar ventana" at bounding box center [1495, 64] width 19 height 19
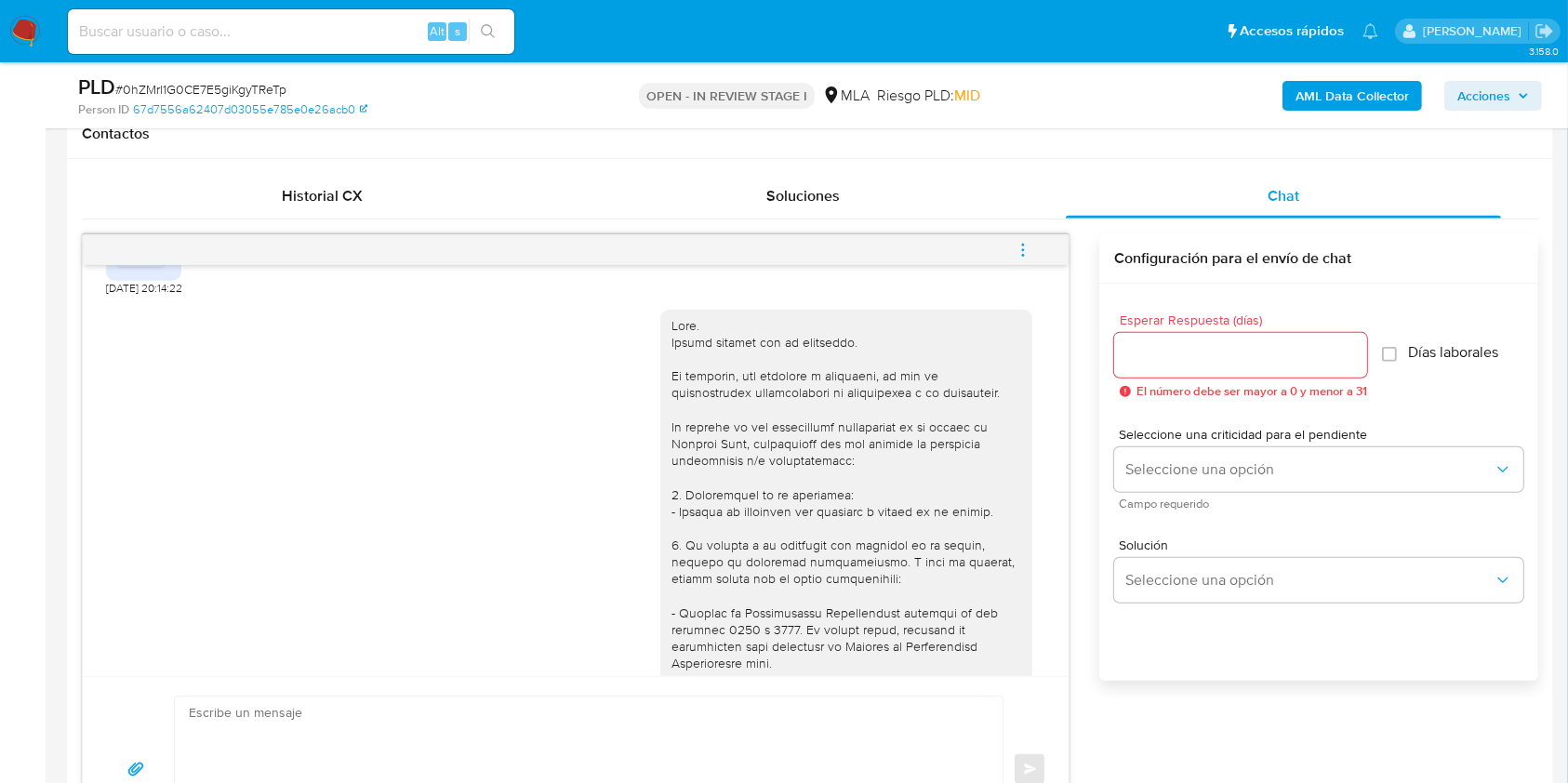
scroll to position [868, 0]
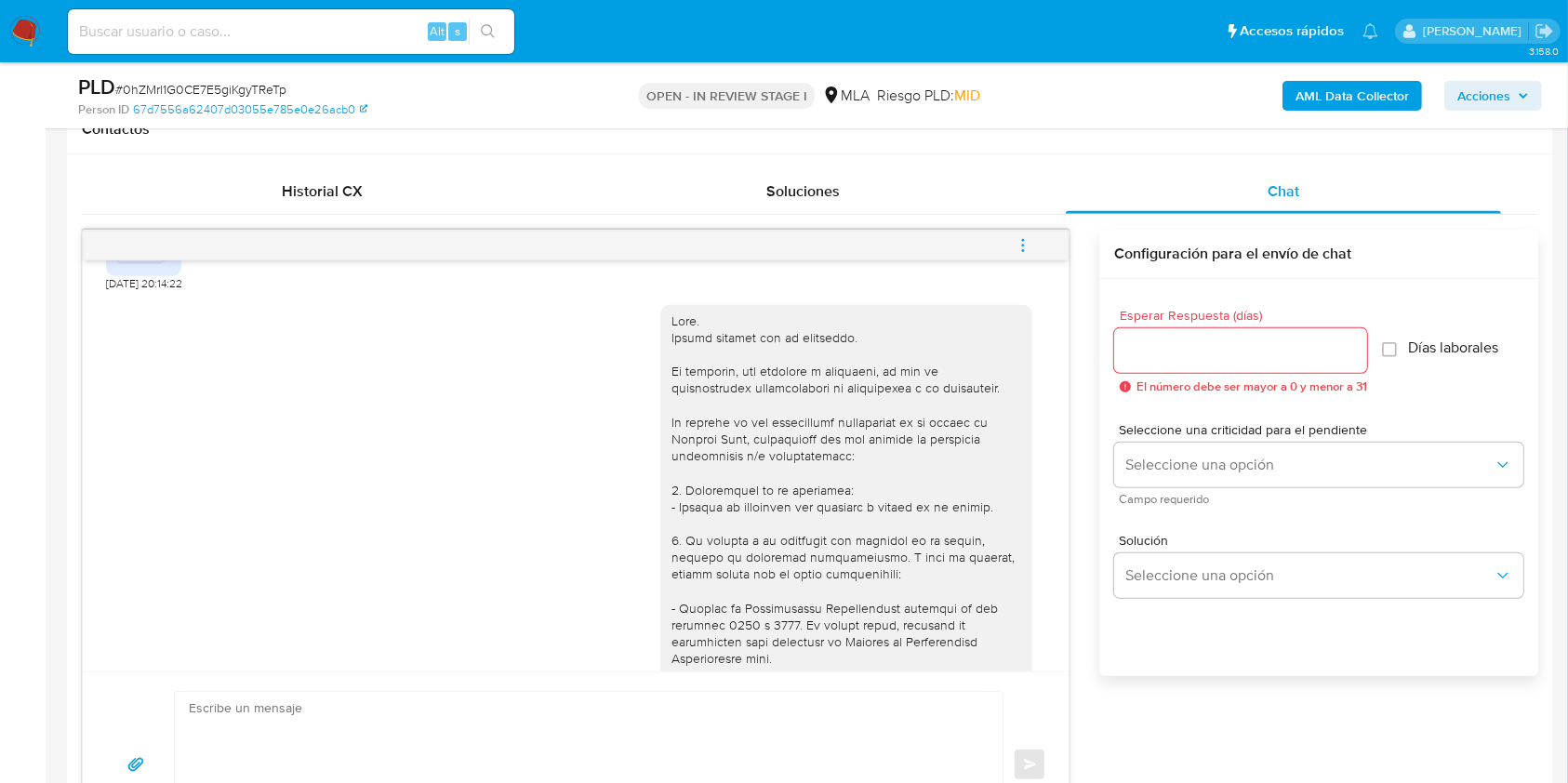
click at [1021, 243] on icon "menu-action" at bounding box center [1023, 245] width 17 height 17
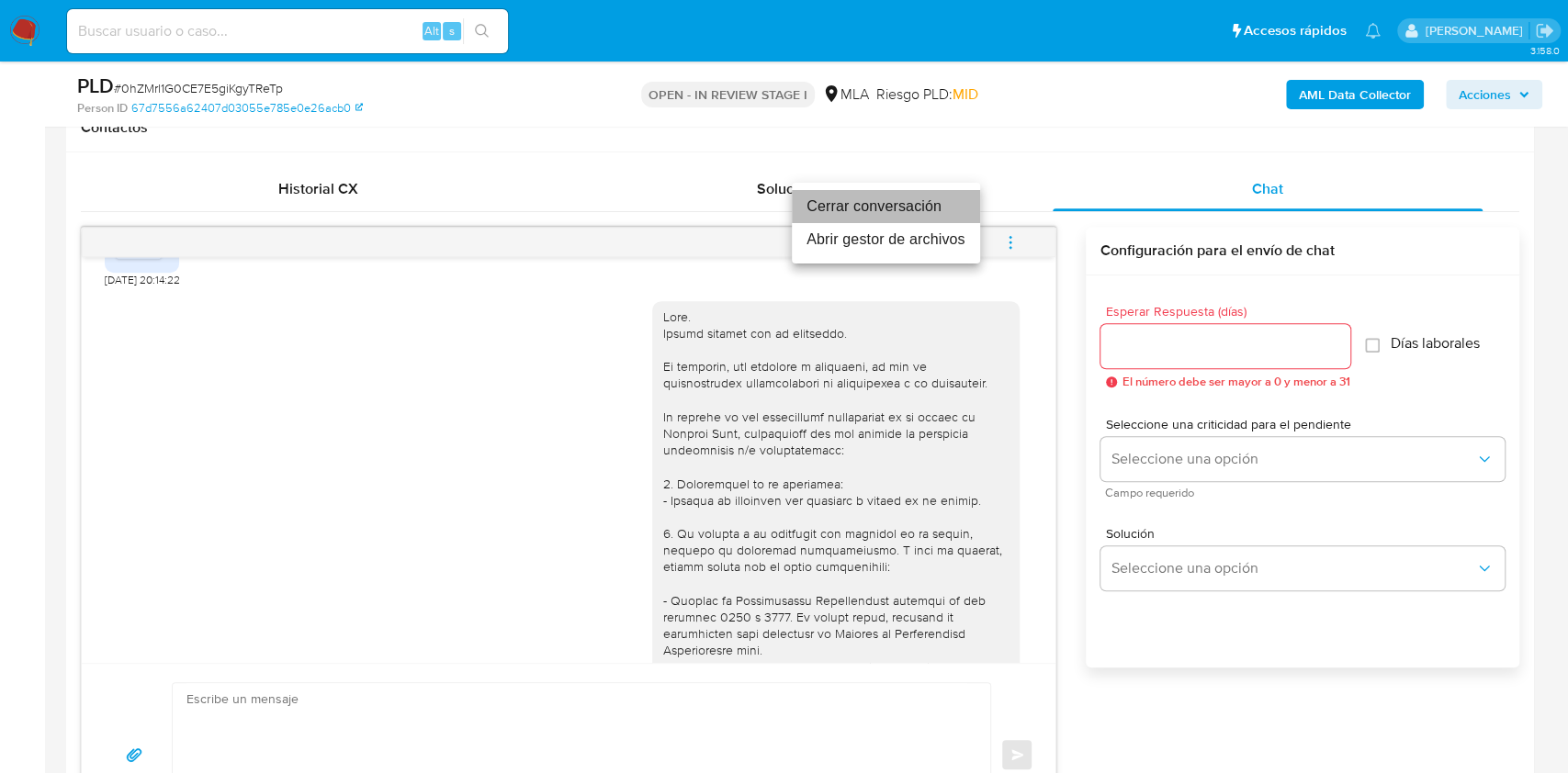
click at [887, 201] on li "Cerrar conversación" at bounding box center [885, 207] width 188 height 33
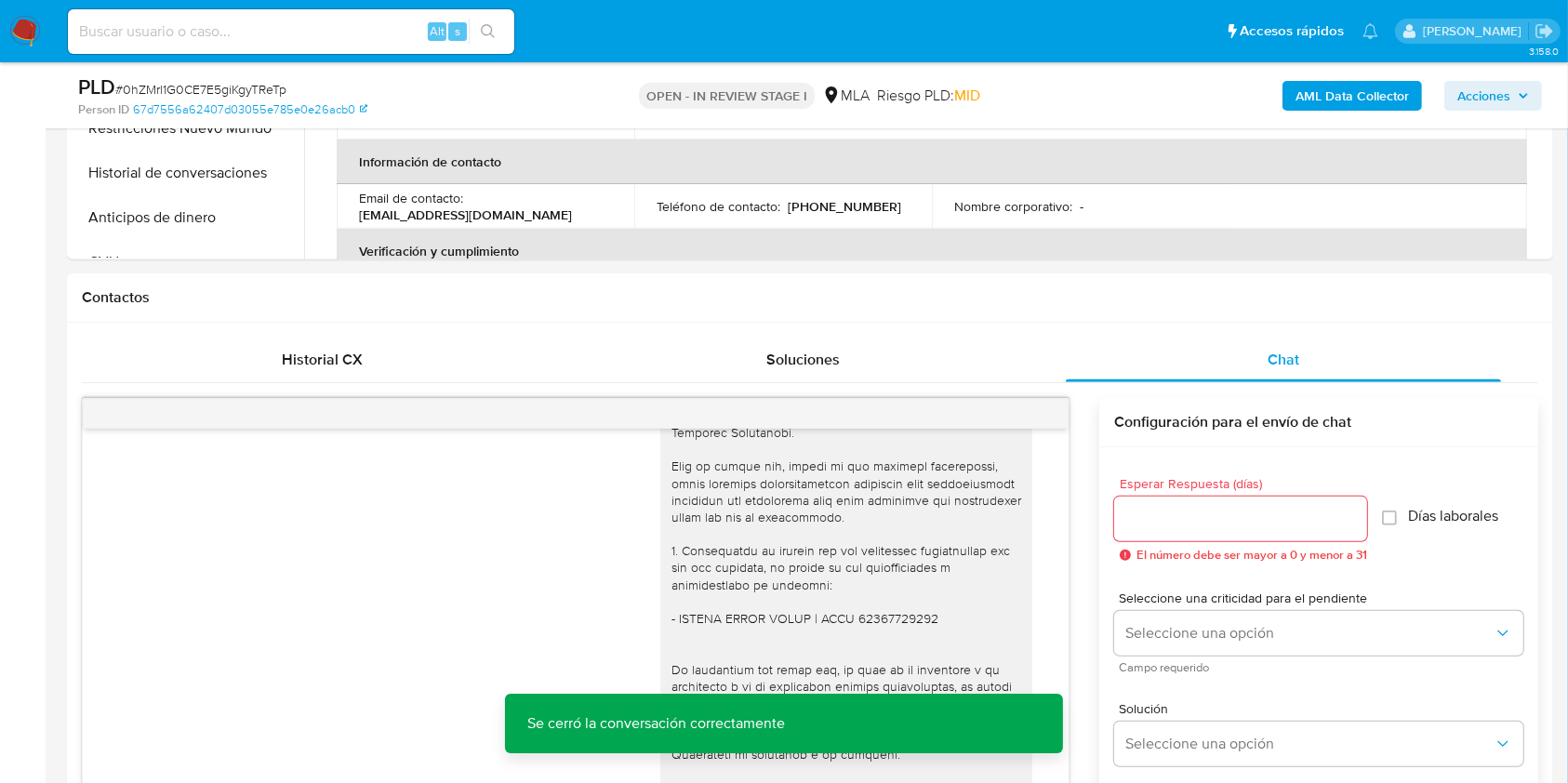
scroll to position [619, 0]
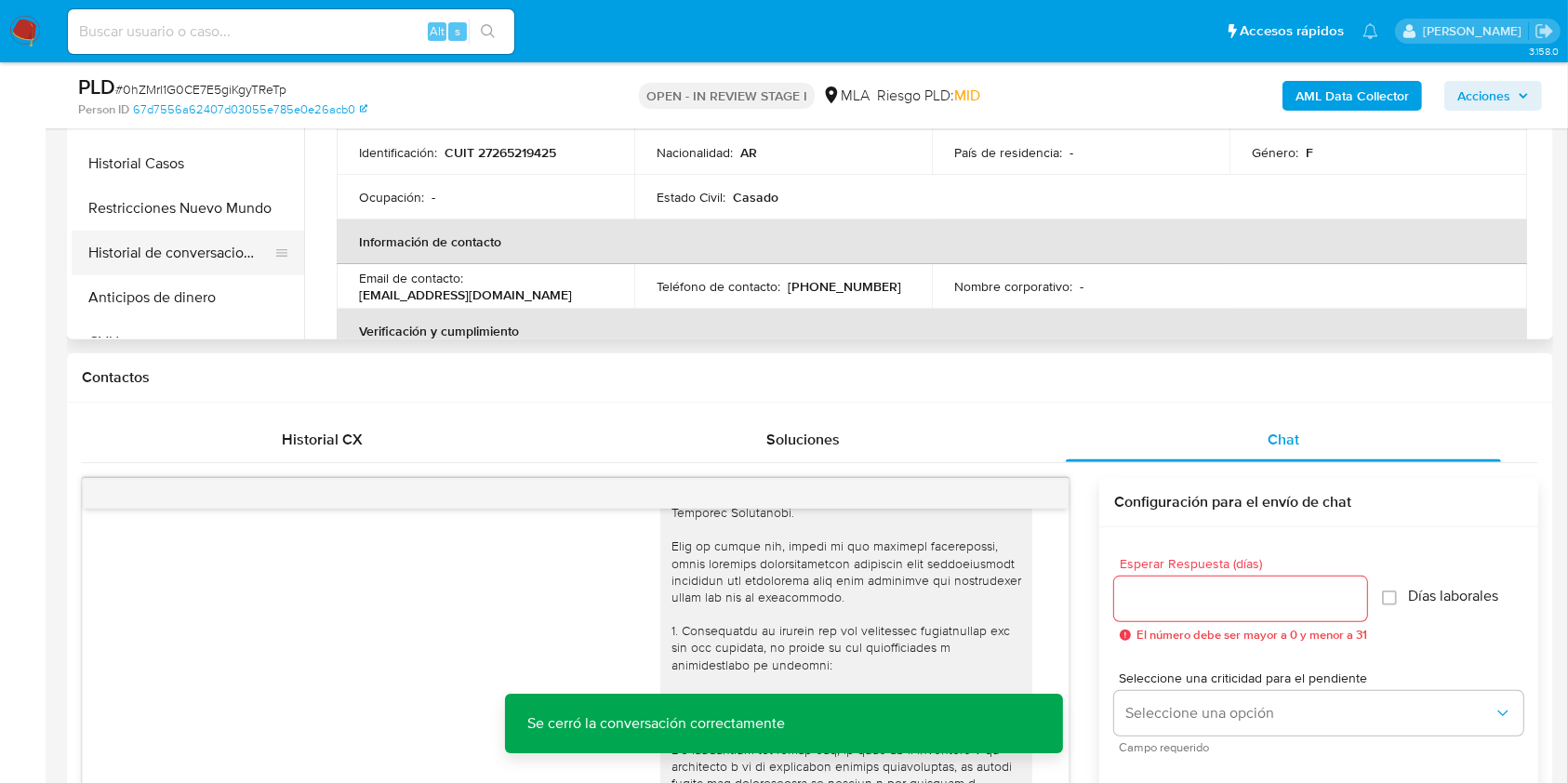
drag, startPoint x: 175, startPoint y: 211, endPoint x: 160, endPoint y: 236, distance: 29.2
click at [176, 209] on button "Restricciones Nuevo Mundo" at bounding box center [187, 209] width 232 height 45
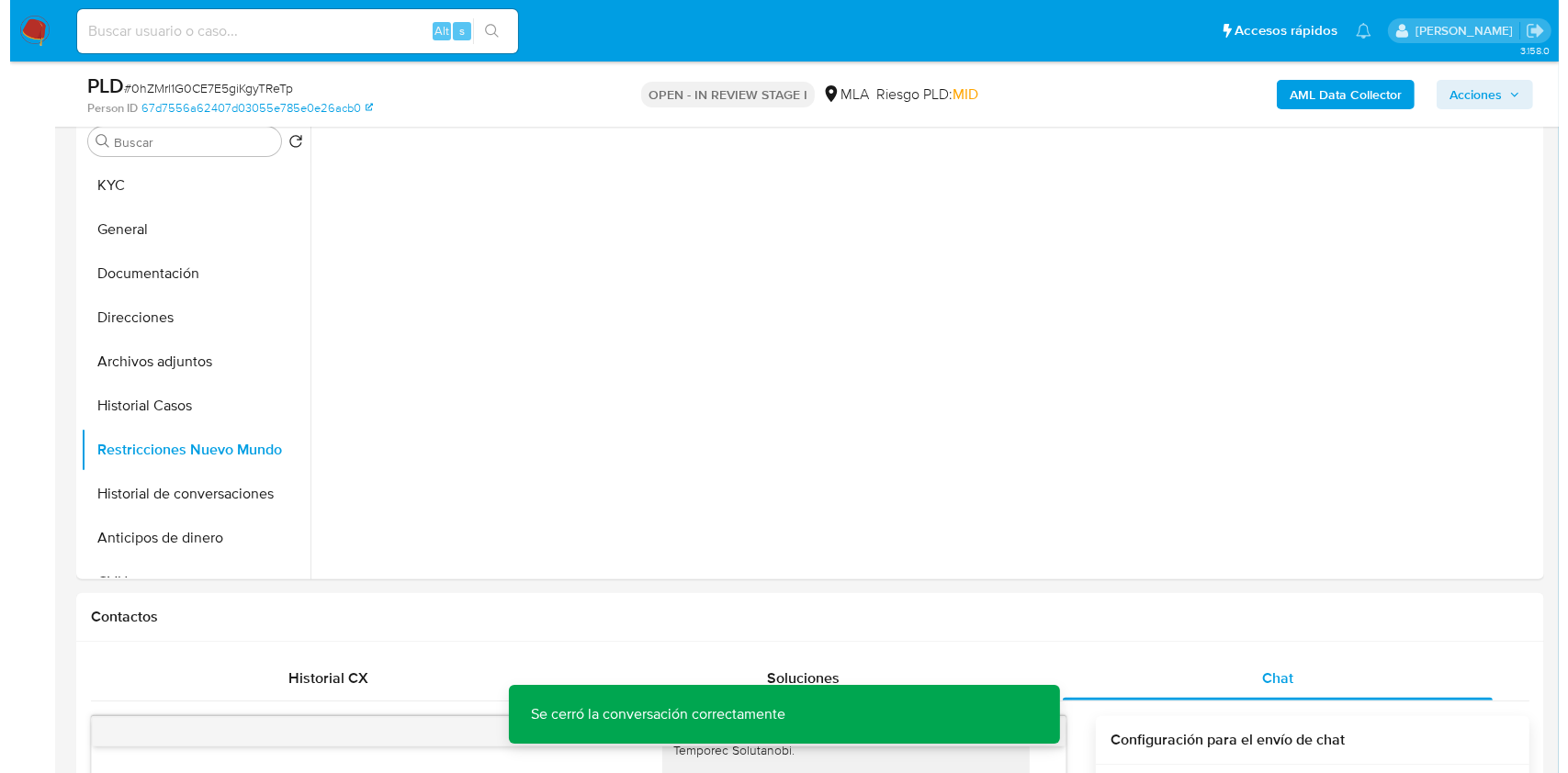
scroll to position [244, 0]
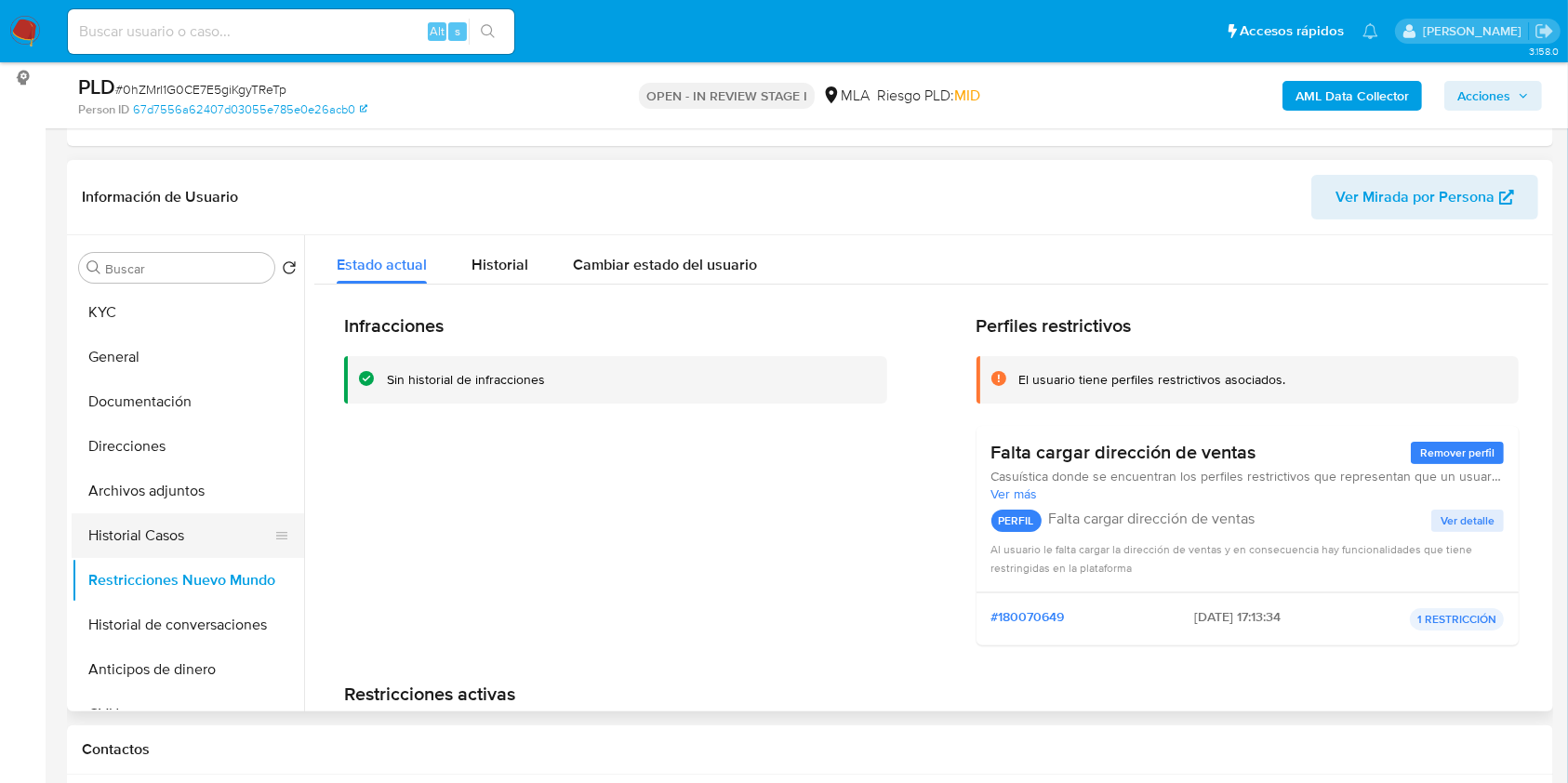
click at [135, 543] on button "Historial Casos" at bounding box center [180, 536] width 218 height 45
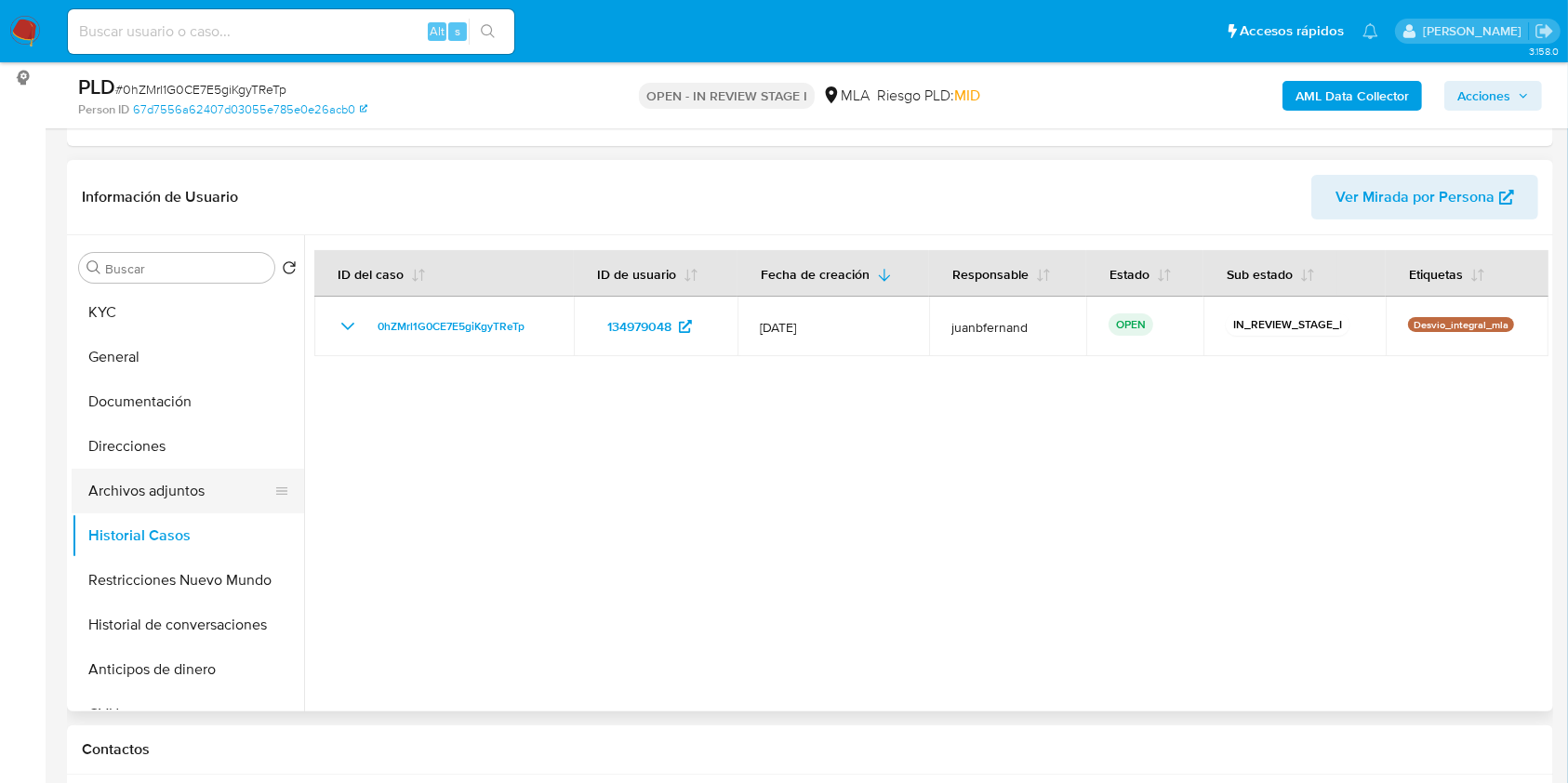
click at [194, 510] on button "Archivos adjuntos" at bounding box center [180, 492] width 218 height 45
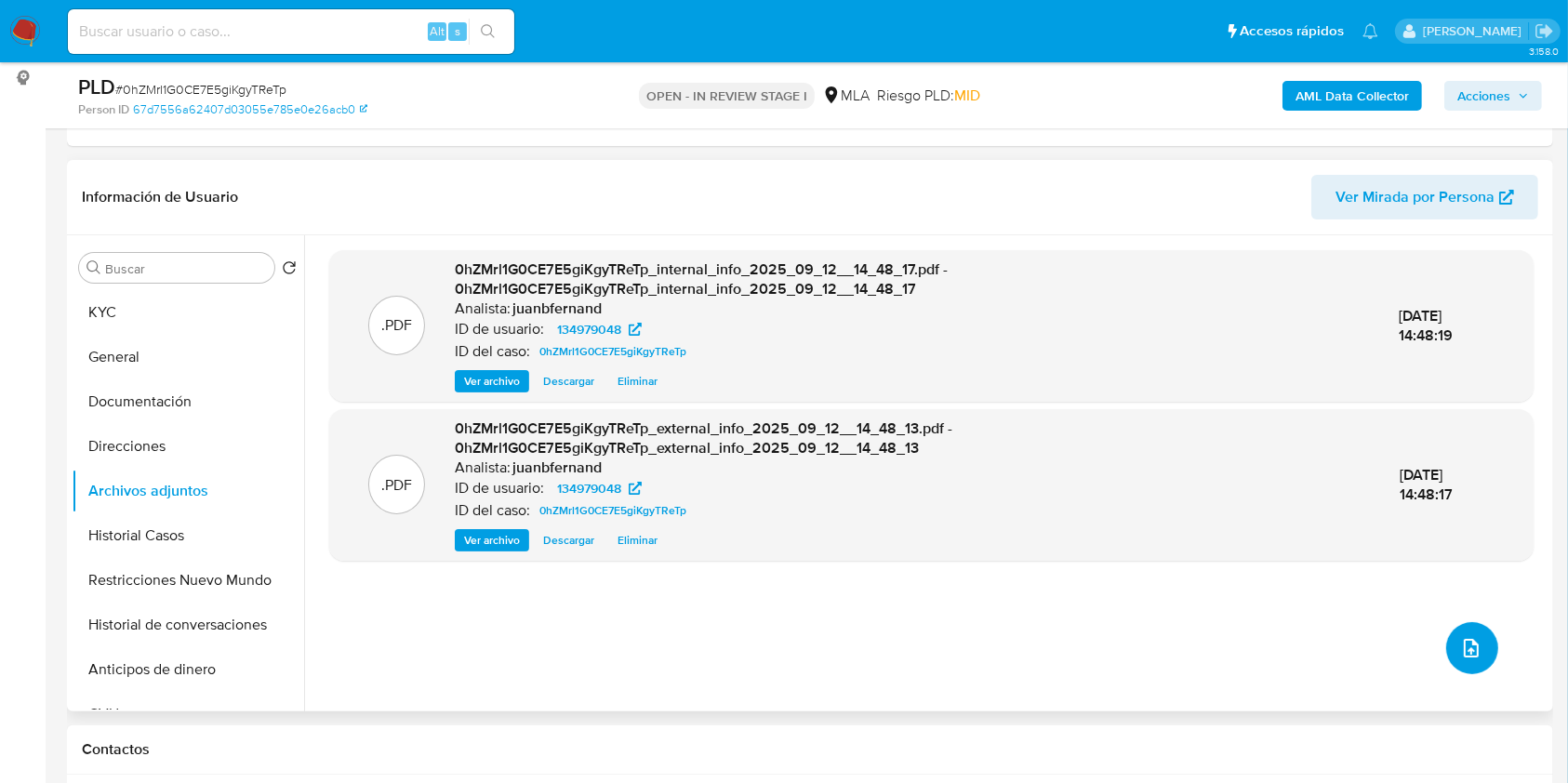
click at [1446, 636] on button "upload-file" at bounding box center [1471, 648] width 52 height 52
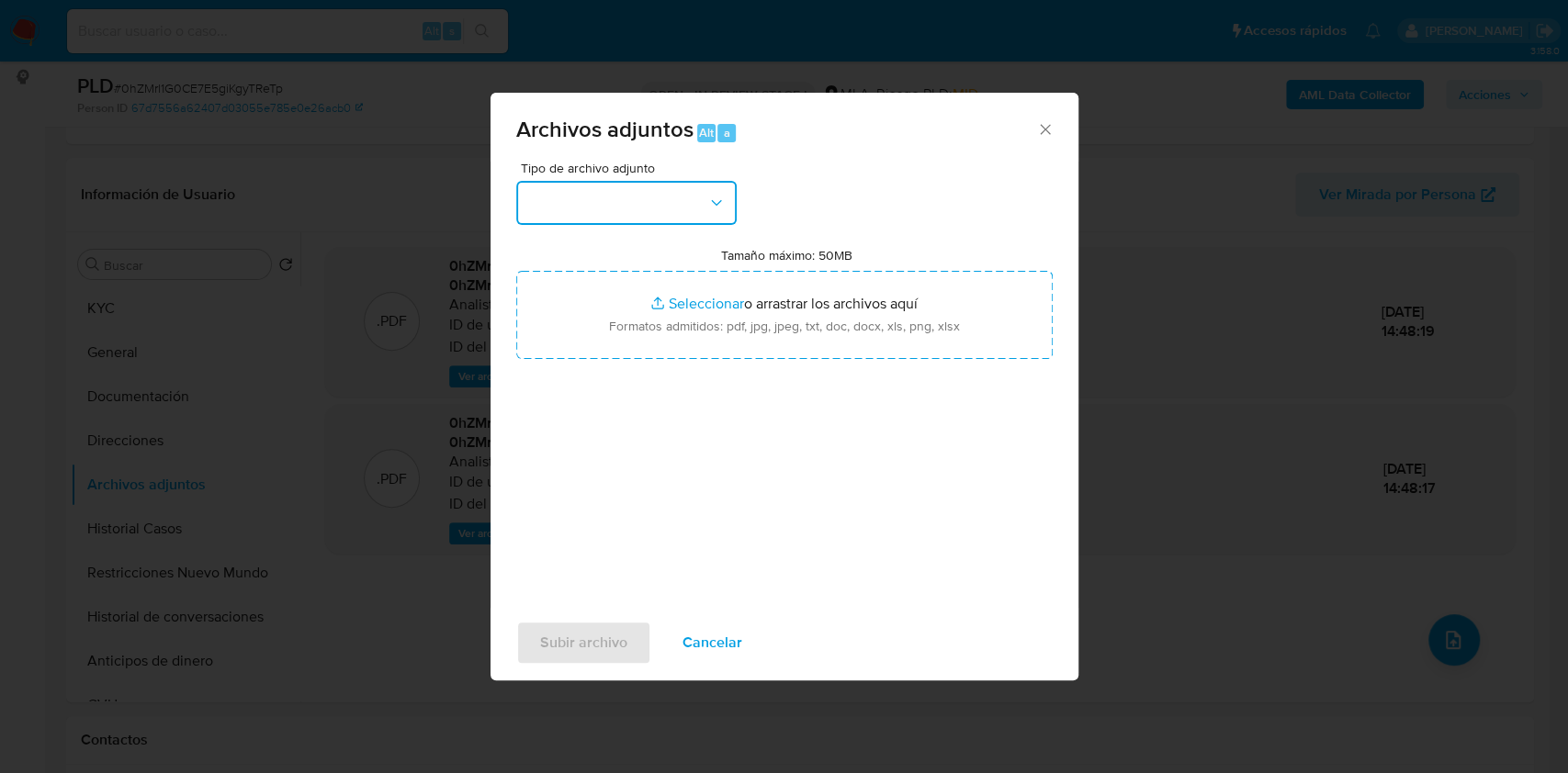
click at [651, 220] on button "button" at bounding box center [626, 203] width 221 height 45
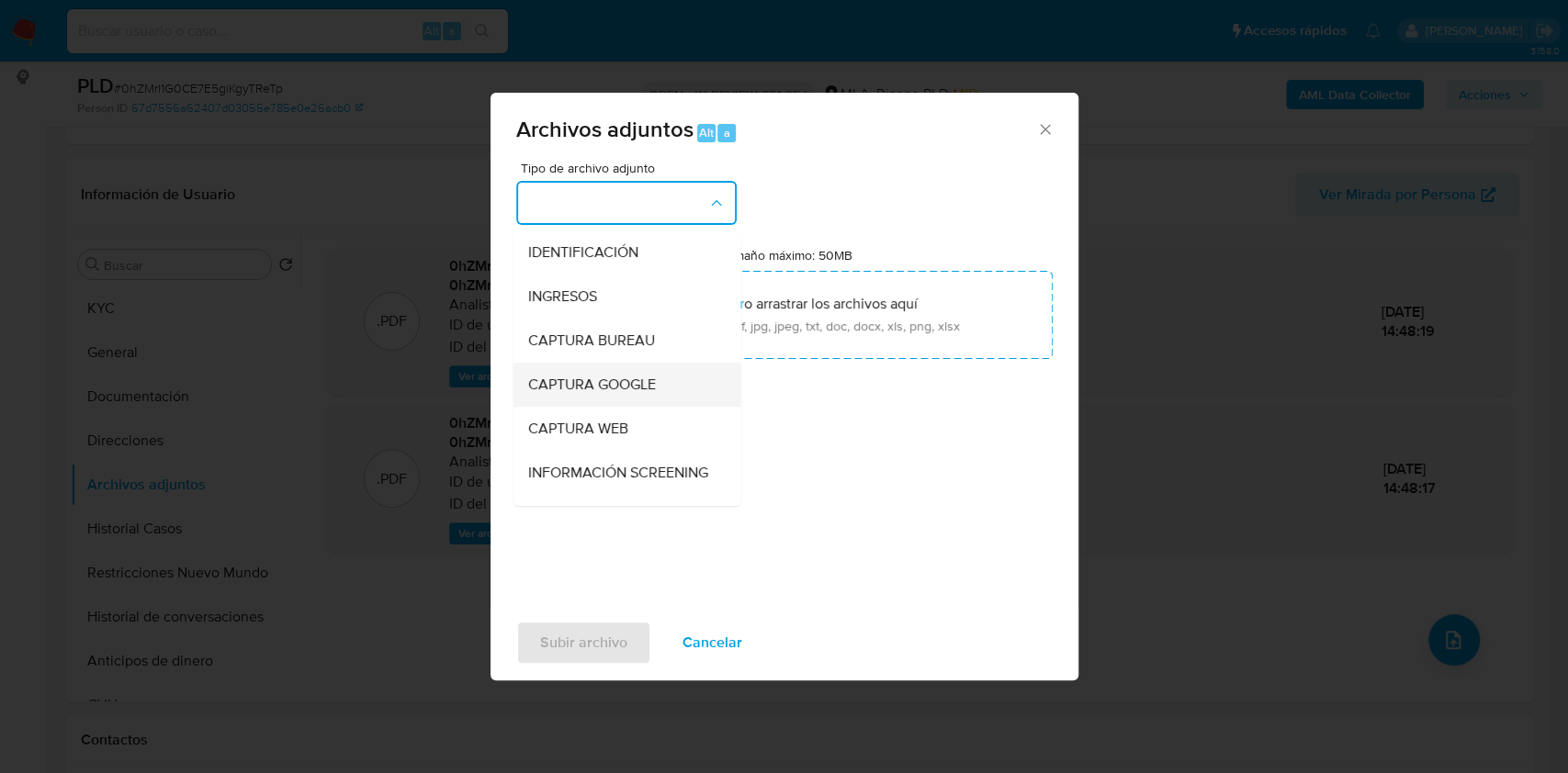
scroll to position [122, 0]
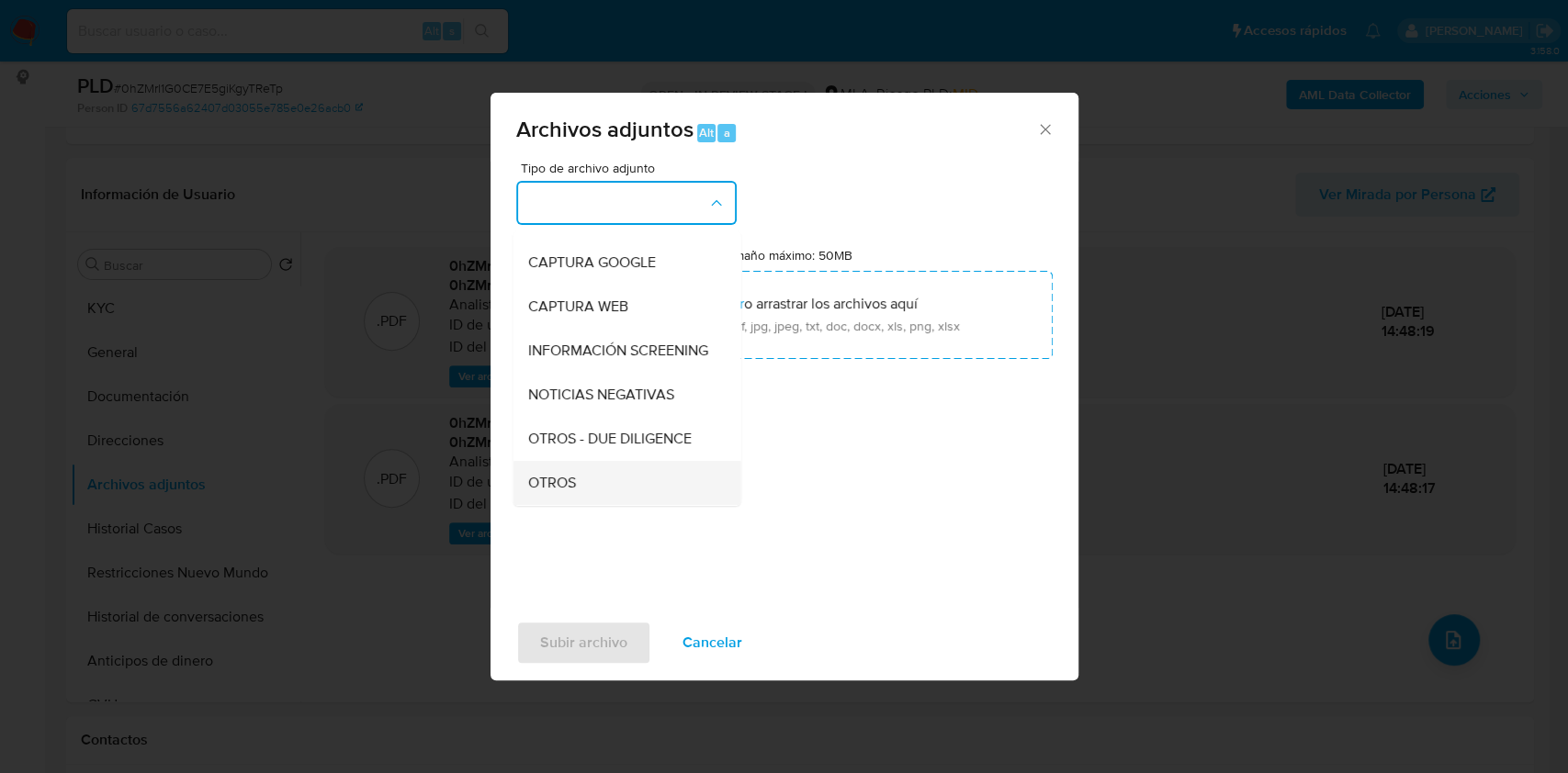
drag, startPoint x: 597, startPoint y: 476, endPoint x: 598, endPoint y: 485, distance: 9.1
click at [598, 485] on ul "IDENTIFICACIÓN INGRESOS CAPTURA BUREAU CAPTURA GOOGLE CAPTURA WEB INFORMACIÓN S…" at bounding box center [625, 625] width 227 height 1033
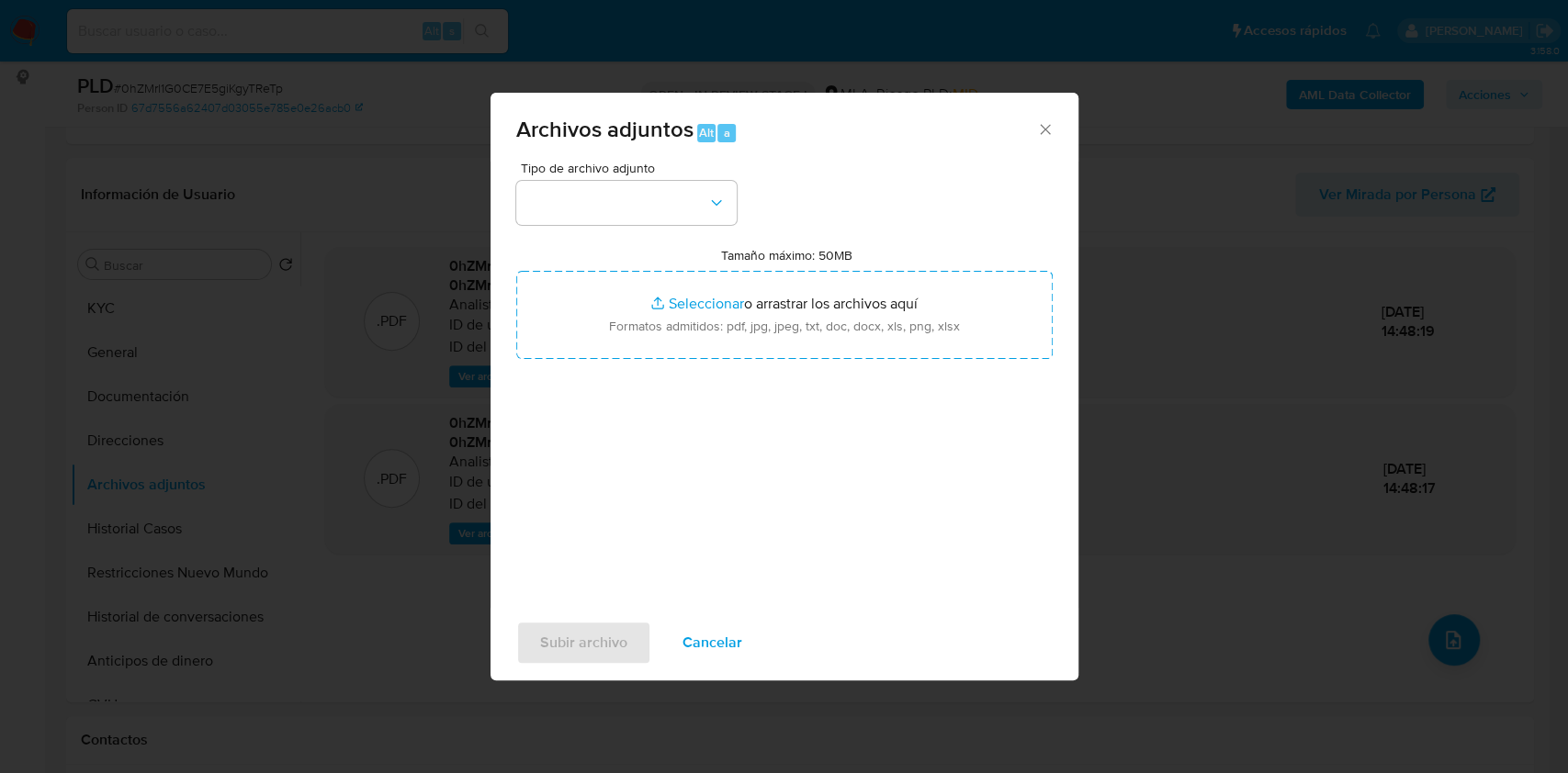
click at [612, 508] on div "Tipo de archivo adjunto Tamaño máximo: 50MB Seleccionar archivos Seleccionar o …" at bounding box center [784, 378] width 536 height 433
click at [718, 174] on div "Tipo de archivo adjunto" at bounding box center [626, 193] width 221 height 63
drag, startPoint x: 688, startPoint y: 193, endPoint x: 680, endPoint y: 211, distance: 19.7
click at [687, 194] on button "button" at bounding box center [626, 203] width 221 height 45
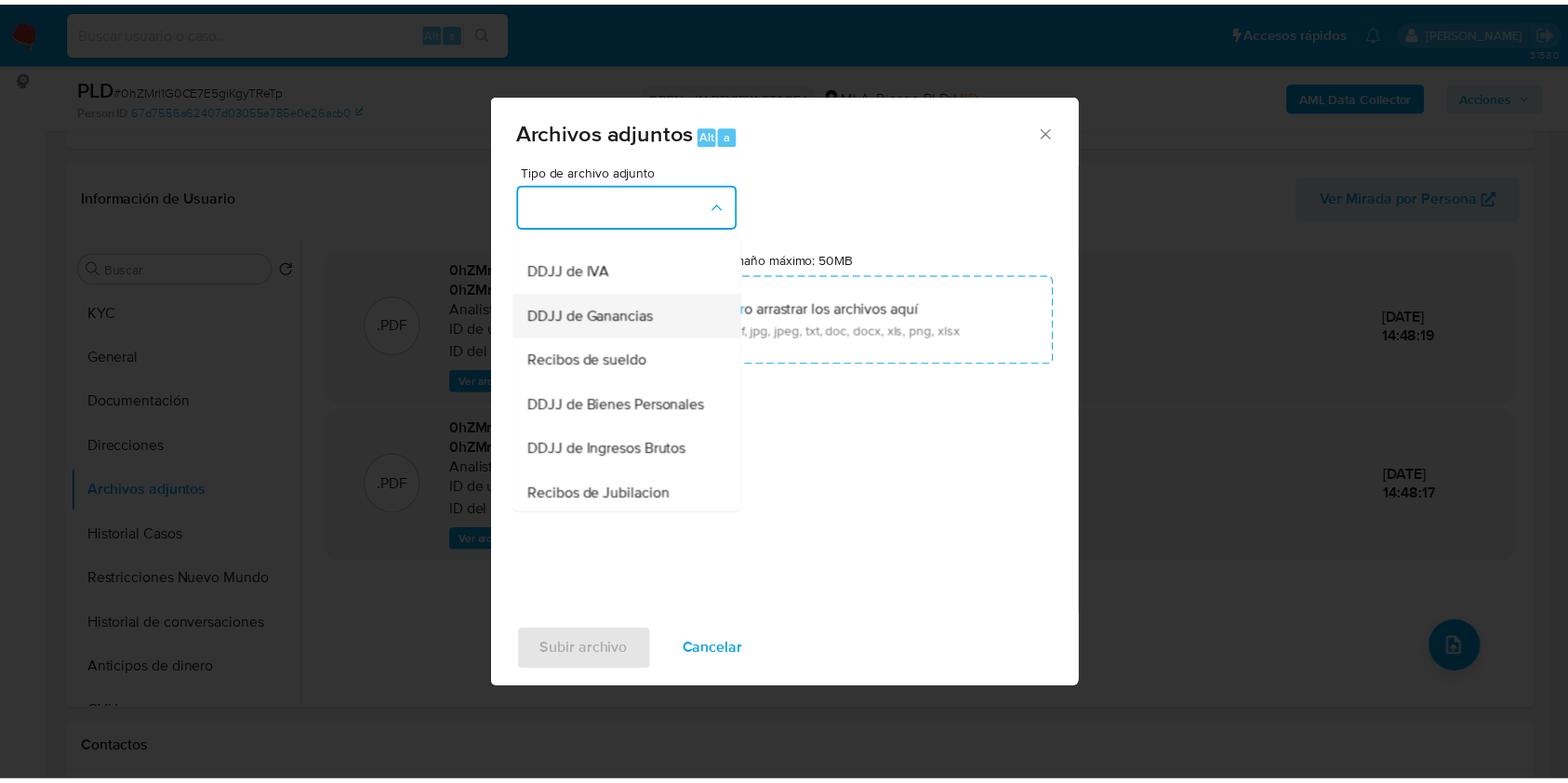
scroll to position [337, 0]
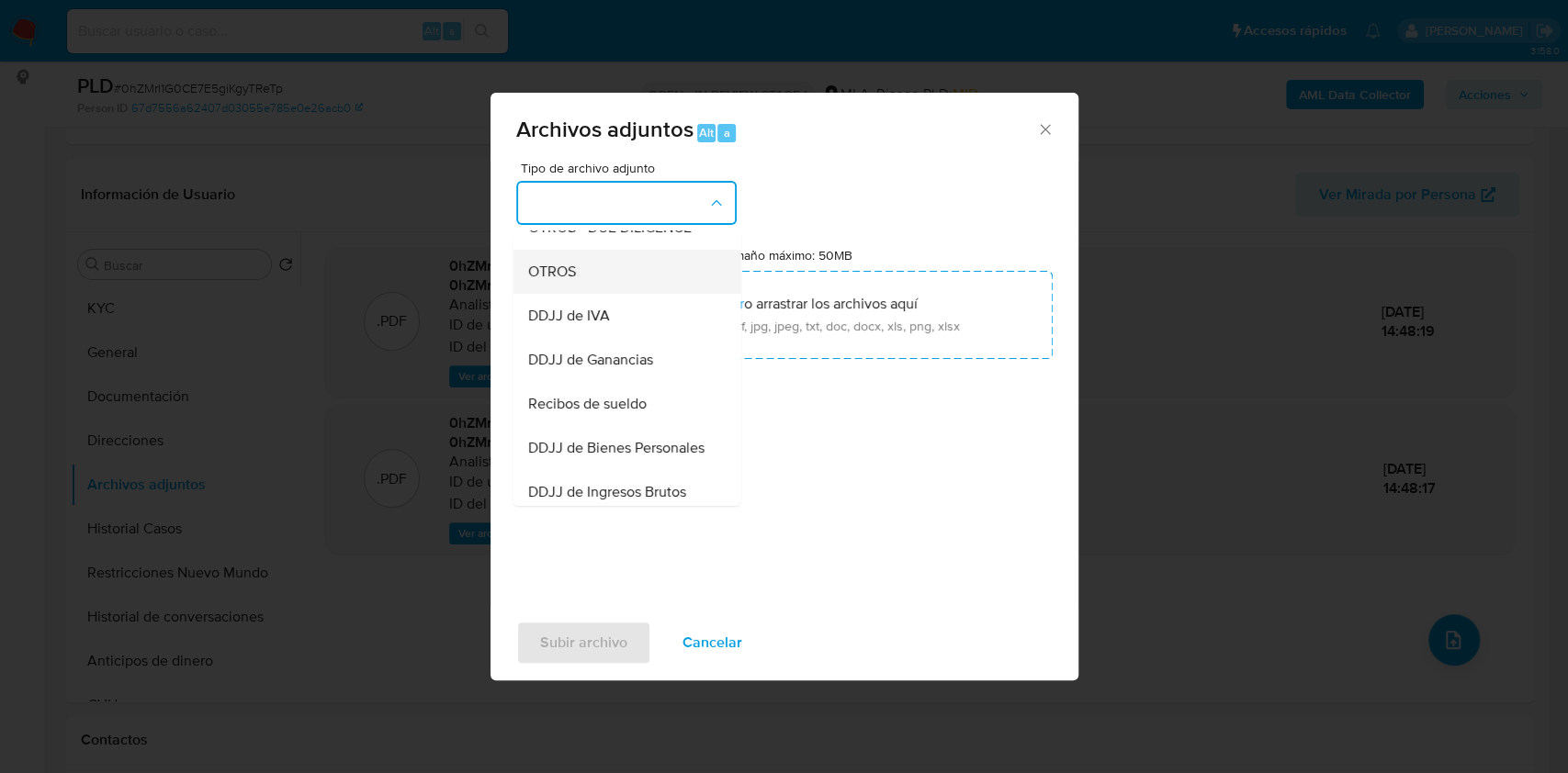
click at [594, 294] on div "OTROS" at bounding box center [621, 272] width 187 height 45
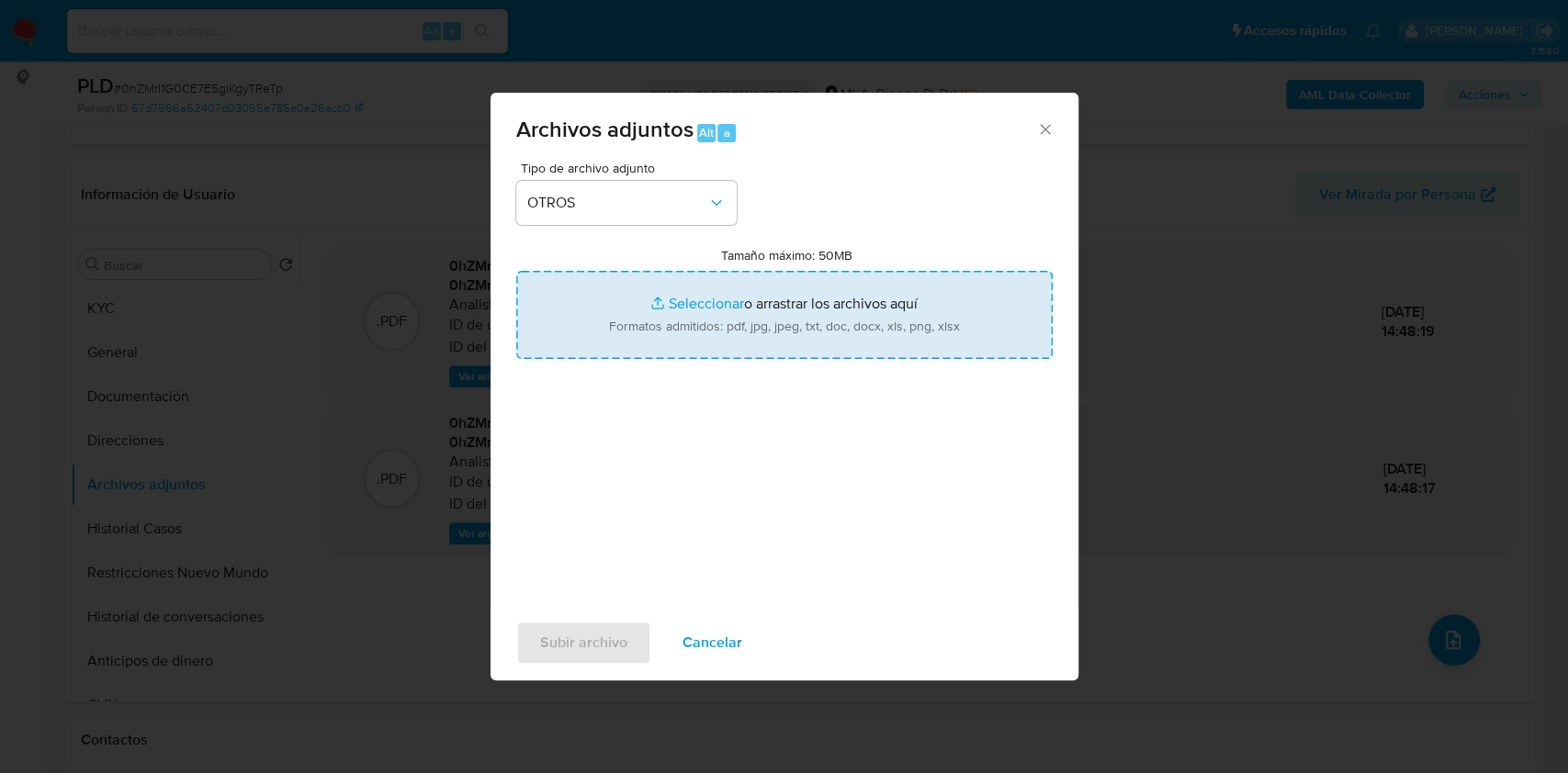
type input "C:\fakepath\Caselog 0hZMrl1G0CE7E5giKgyTReTp_2025_07_17_23_29_44.docx"
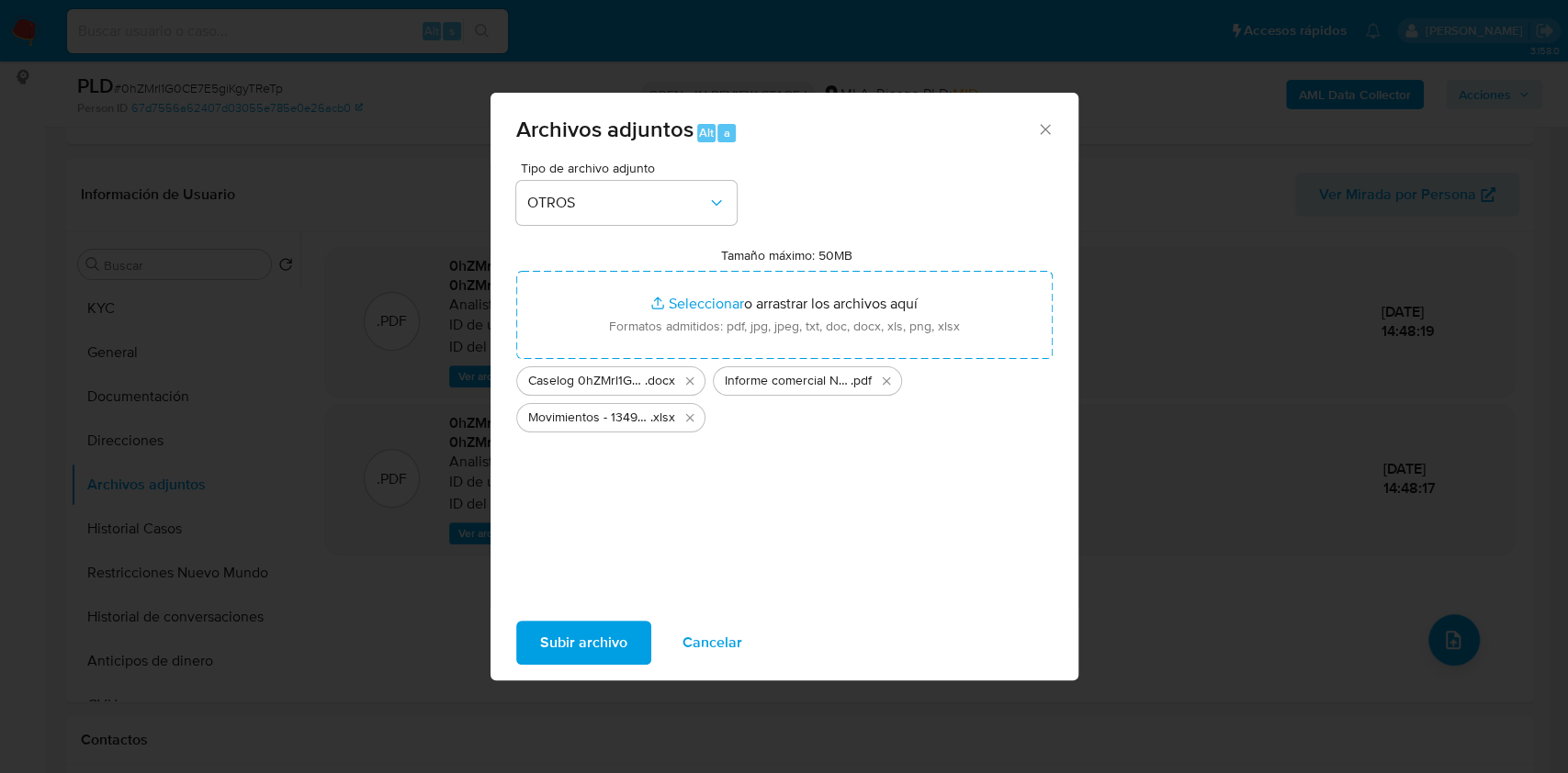
click at [584, 643] on span "Subir archivo" at bounding box center [584, 643] width 87 height 41
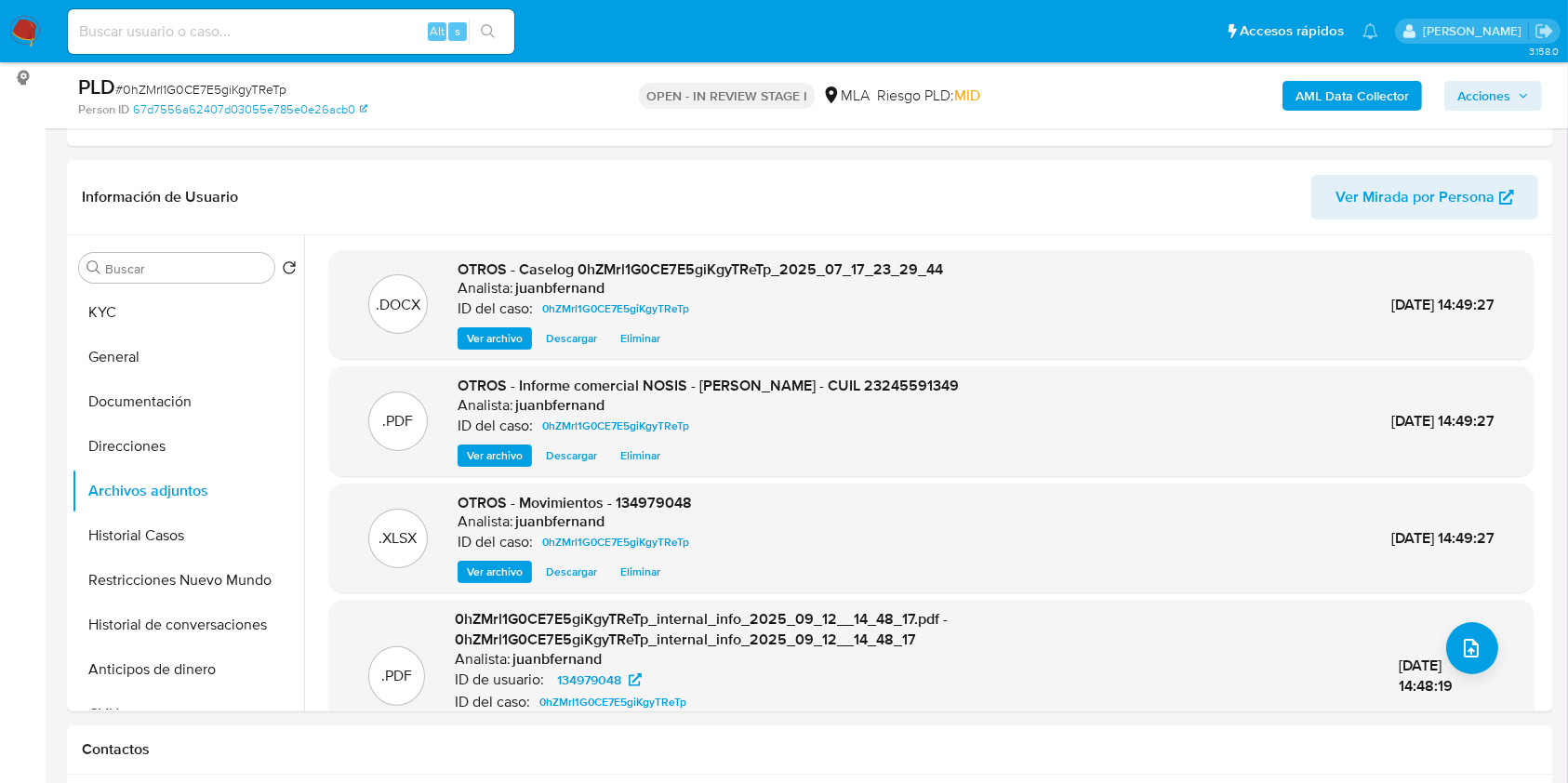
click at [1481, 81] on span "Acciones" at bounding box center [1483, 96] width 53 height 30
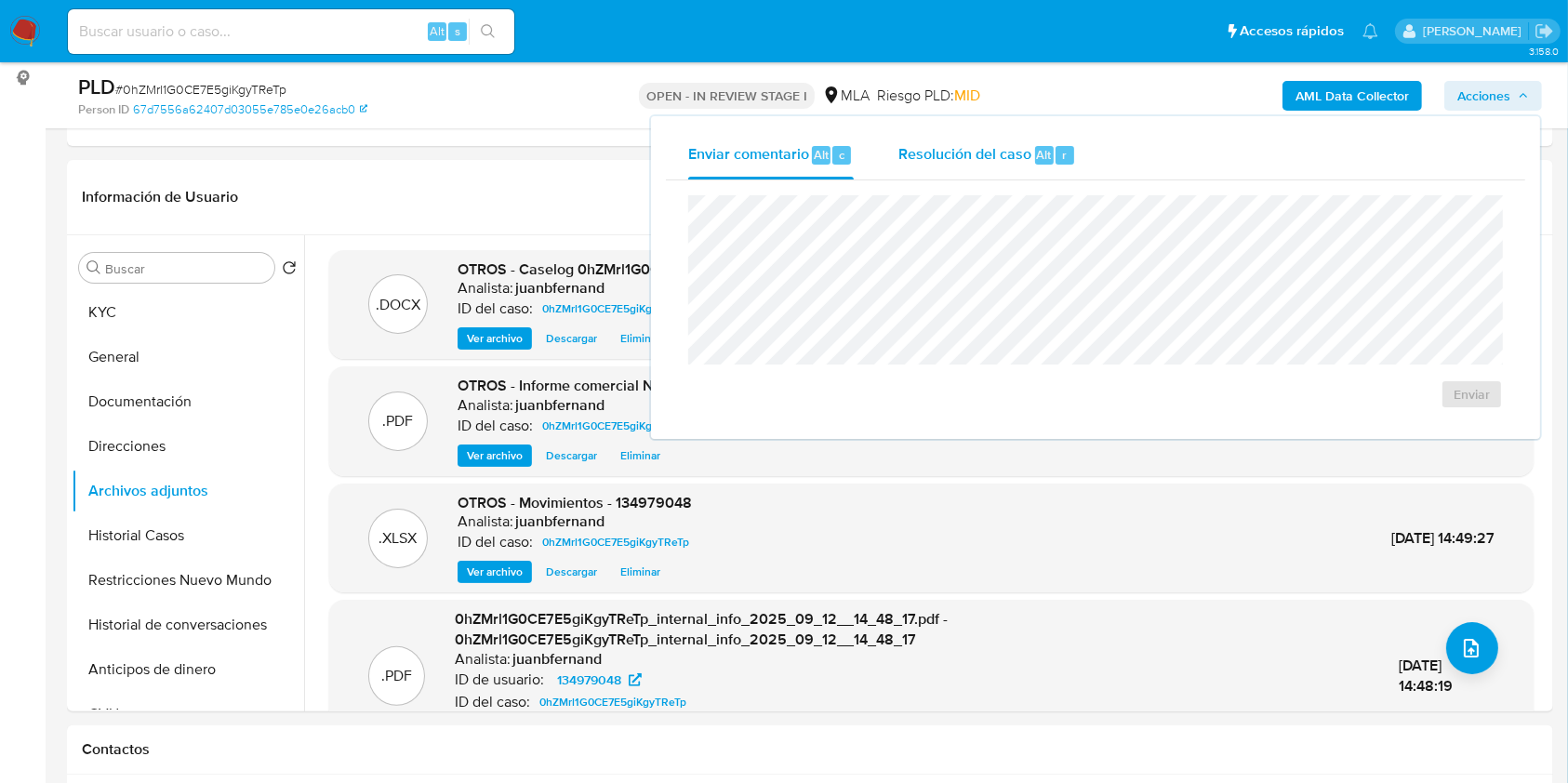
click at [952, 161] on span "Resolución del caso" at bounding box center [965, 153] width 133 height 22
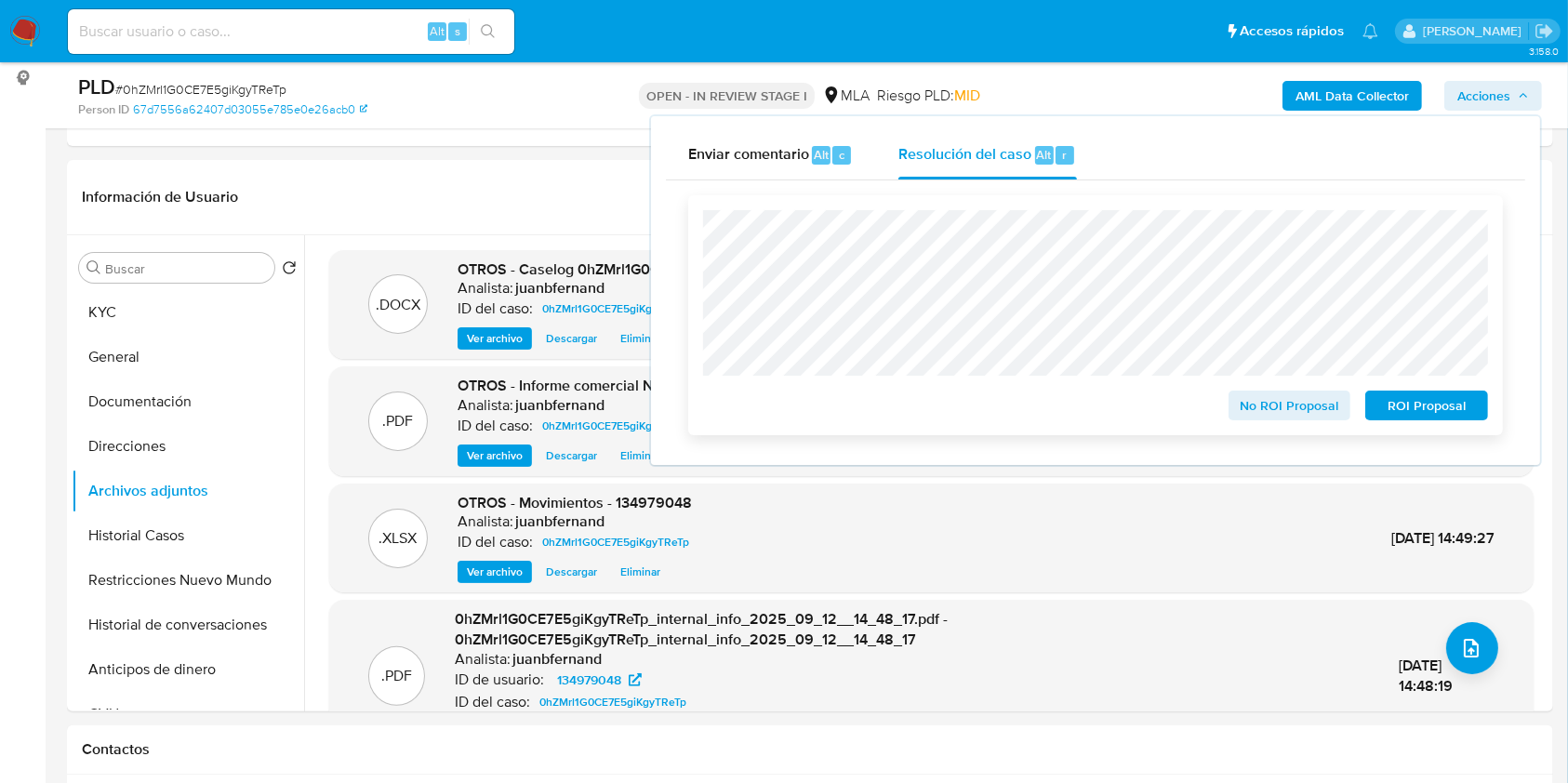
click at [1277, 409] on span "No ROI Proposal" at bounding box center [1289, 406] width 97 height 26
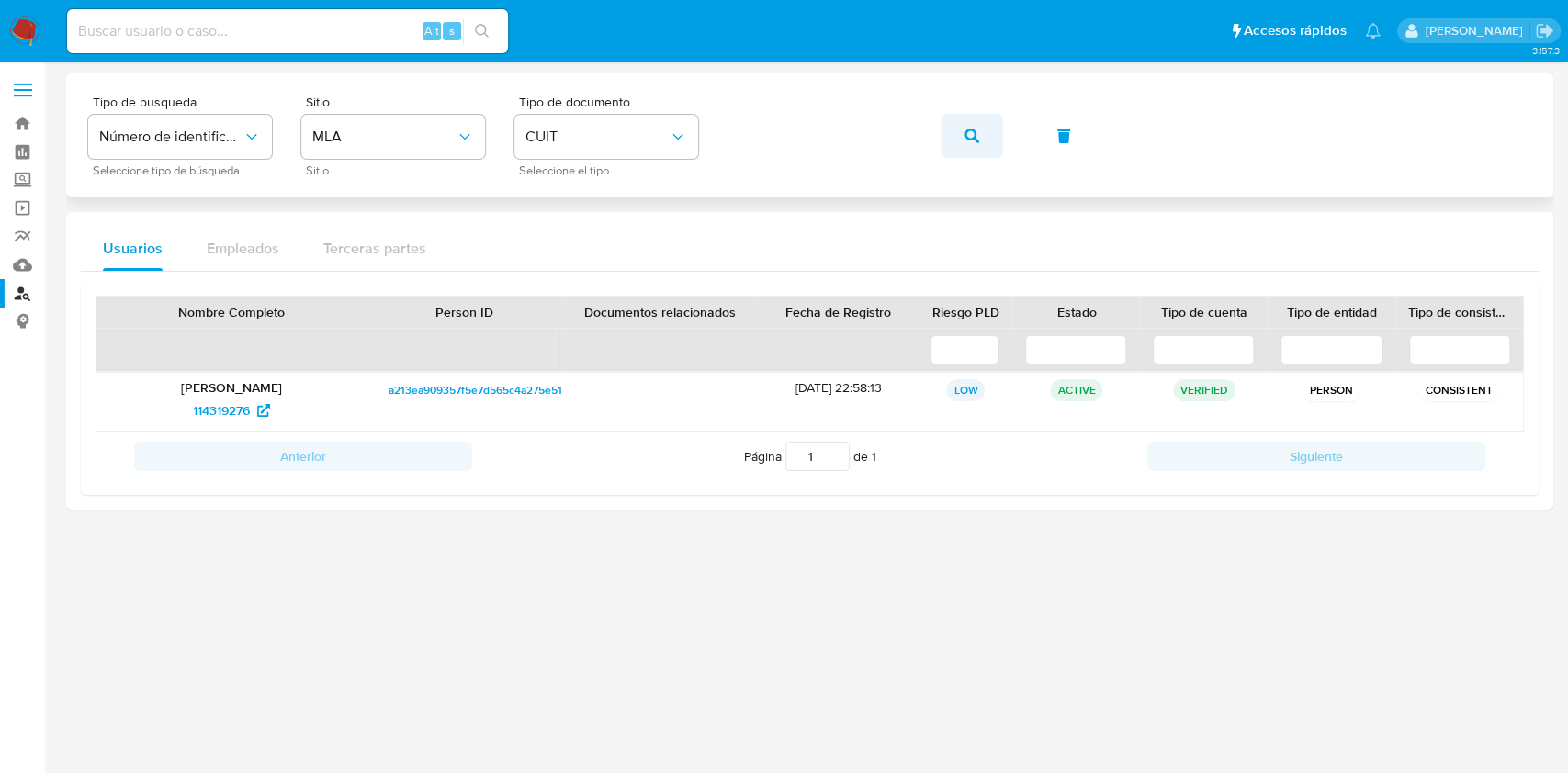
click at [971, 144] on span "button" at bounding box center [971, 136] width 15 height 41
click at [226, 406] on span "141485459" at bounding box center [221, 411] width 60 height 30
click at [956, 135] on button "button" at bounding box center [971, 136] width 62 height 45
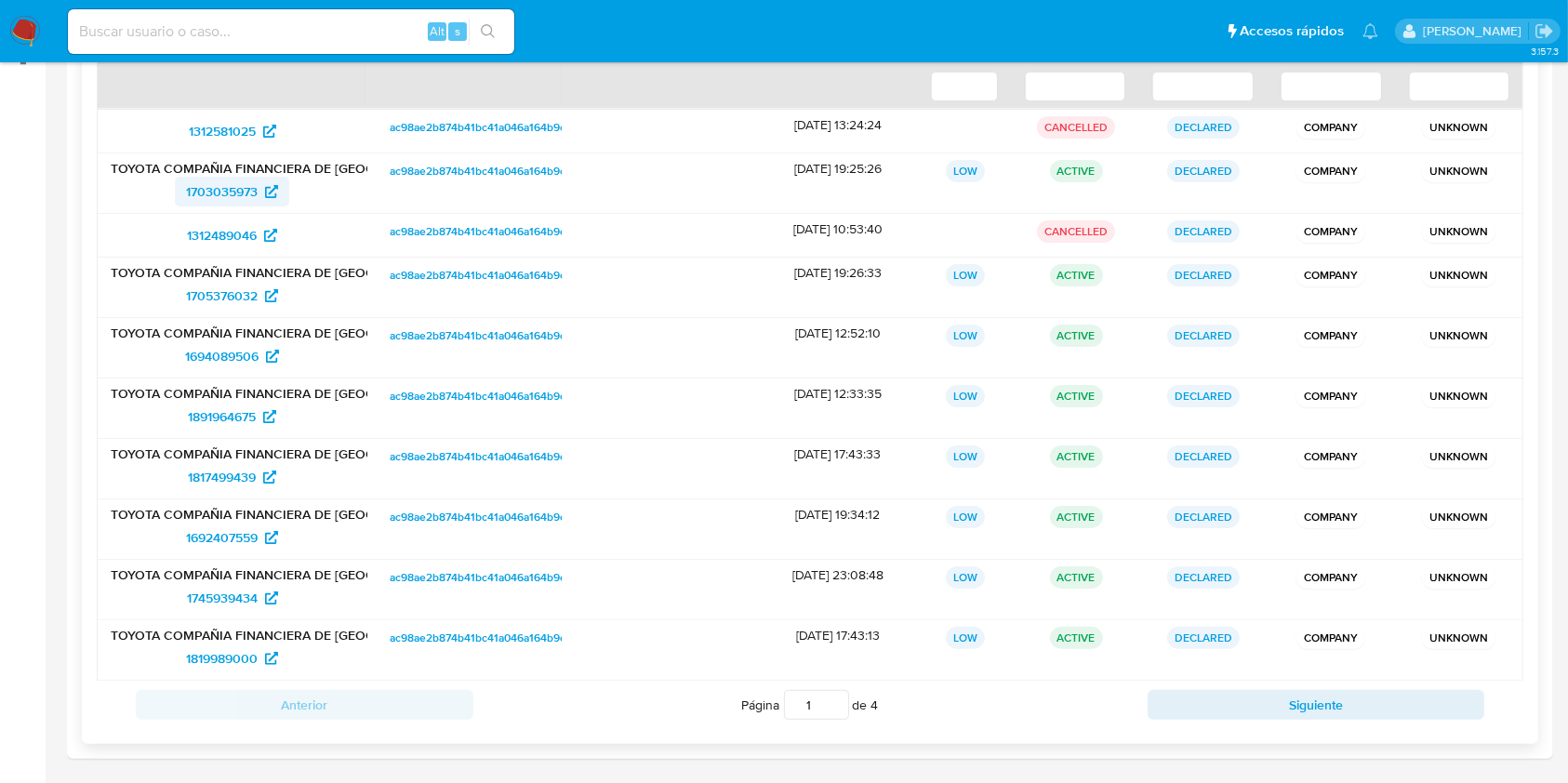
scroll to position [270, 0]
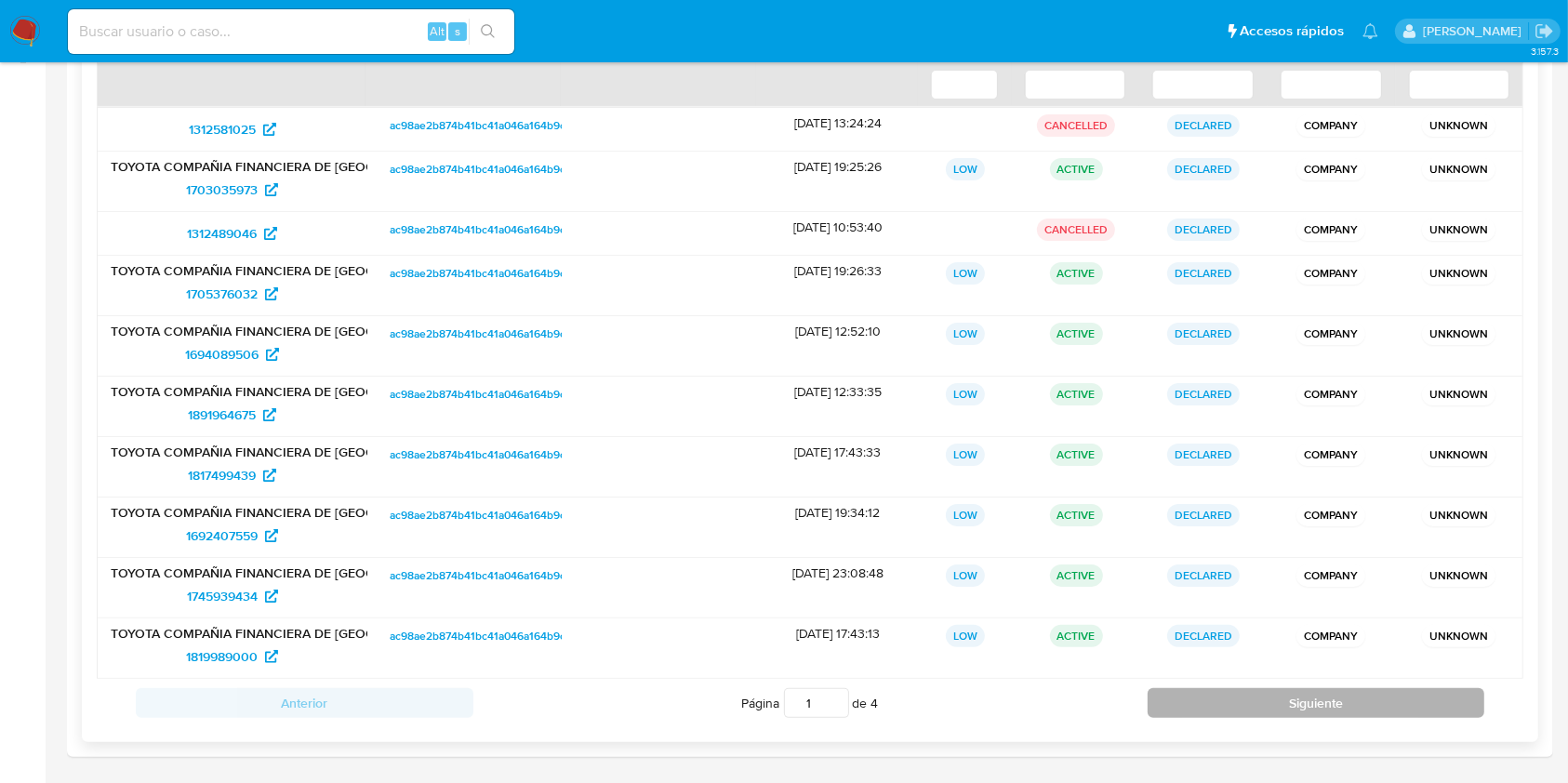
click at [1265, 712] on button "Siguiente" at bounding box center [1315, 703] width 337 height 30
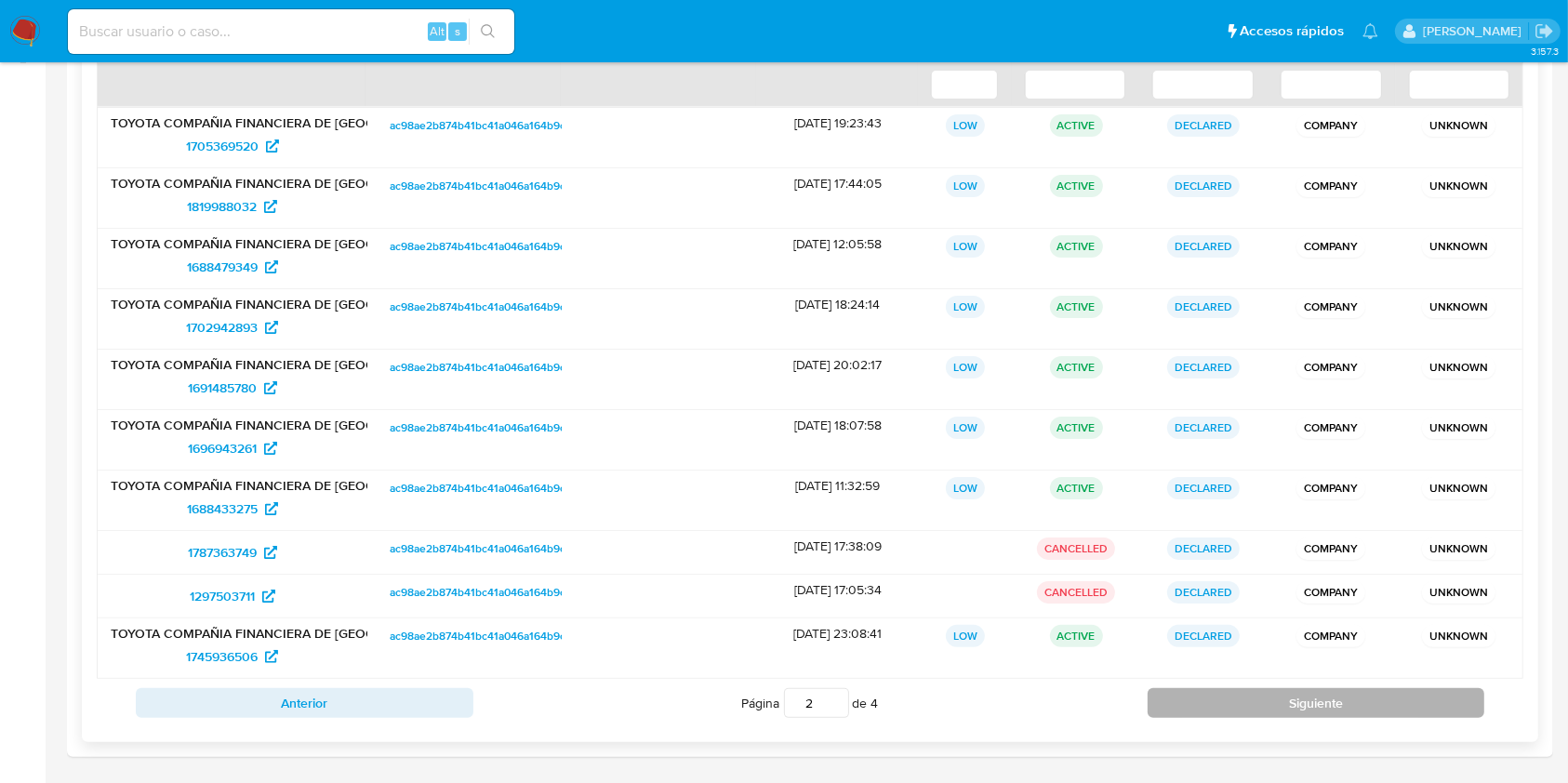
click at [1265, 712] on button "Siguiente" at bounding box center [1315, 703] width 337 height 30
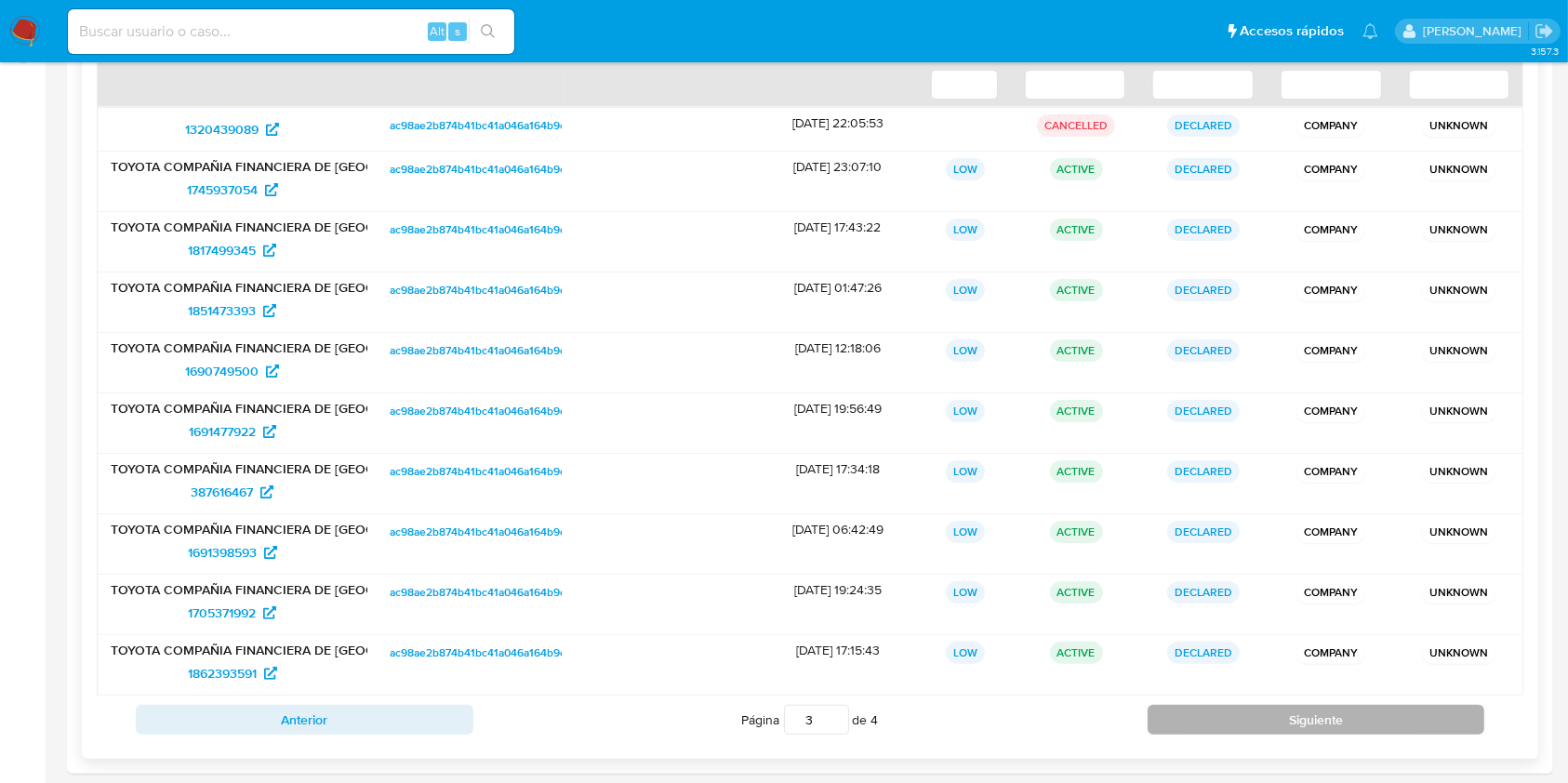
click at [1265, 712] on button "Siguiente" at bounding box center [1315, 720] width 337 height 30
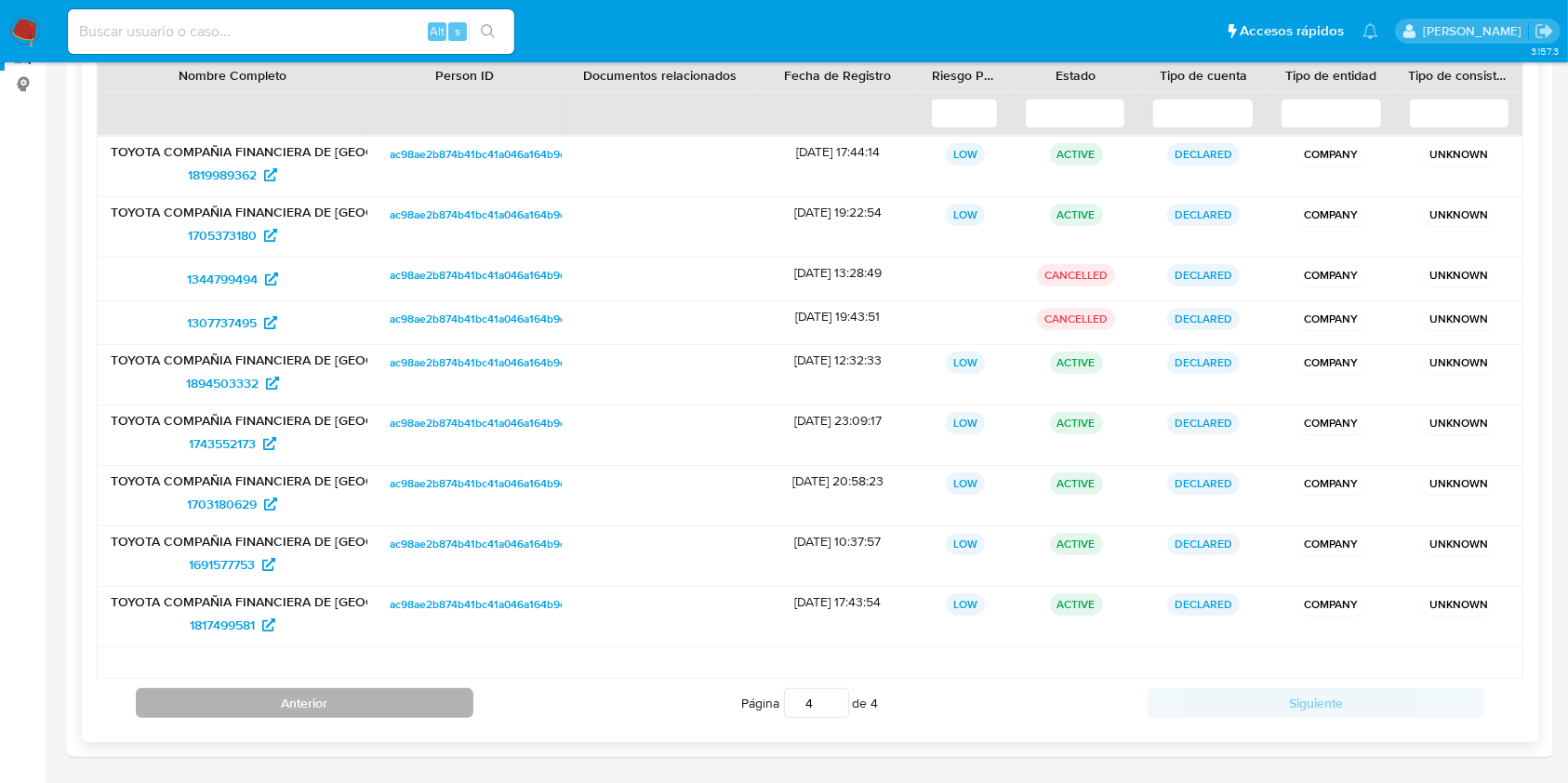
click at [381, 696] on button "Anterior" at bounding box center [304, 703] width 337 height 30
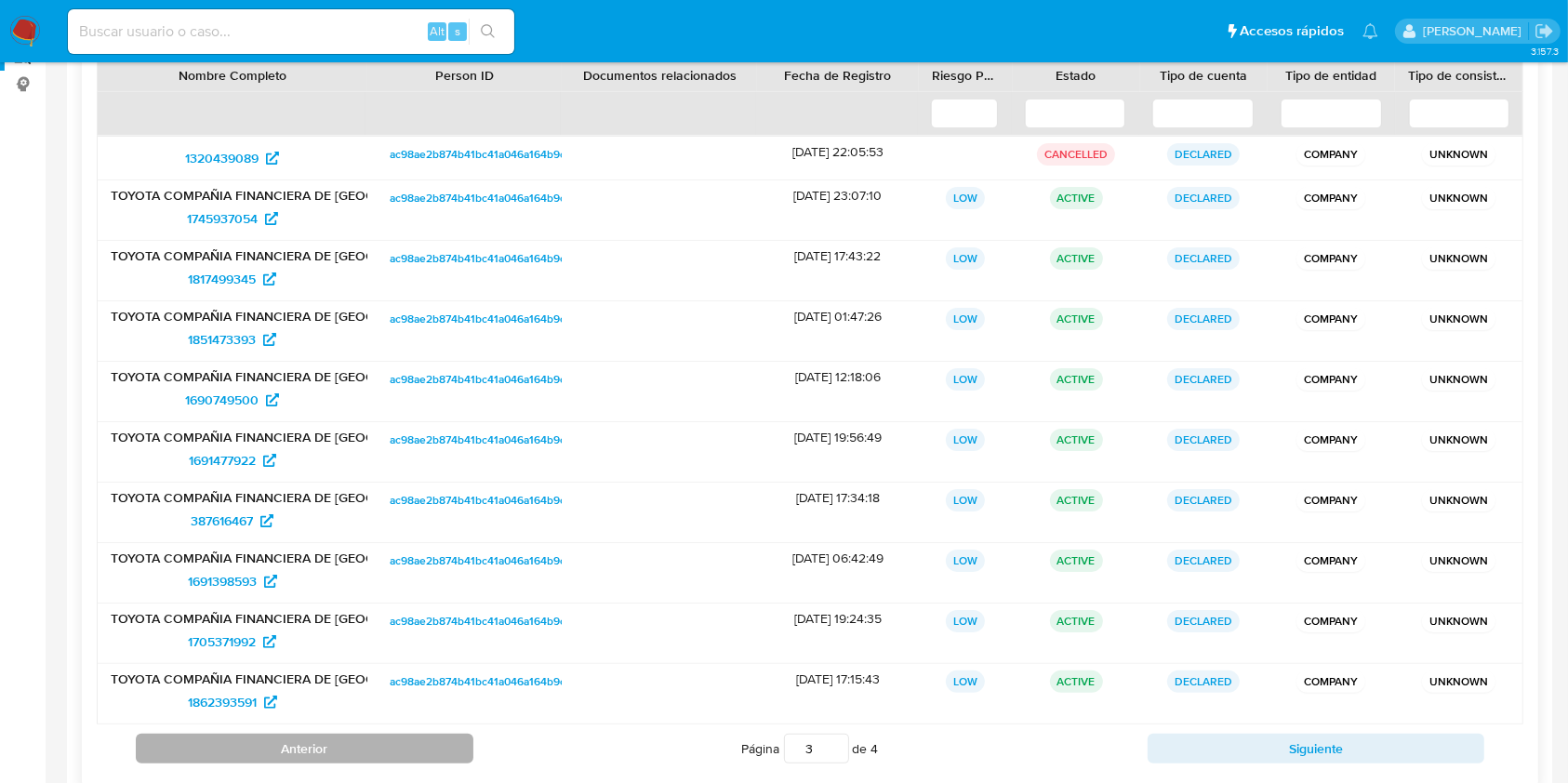
click at [381, 695] on div "ac98ae2b874b41bc41a046a164b9c2cb" at bounding box center [465, 694] width 195 height 59
click at [387, 737] on button "Anterior" at bounding box center [304, 749] width 337 height 30
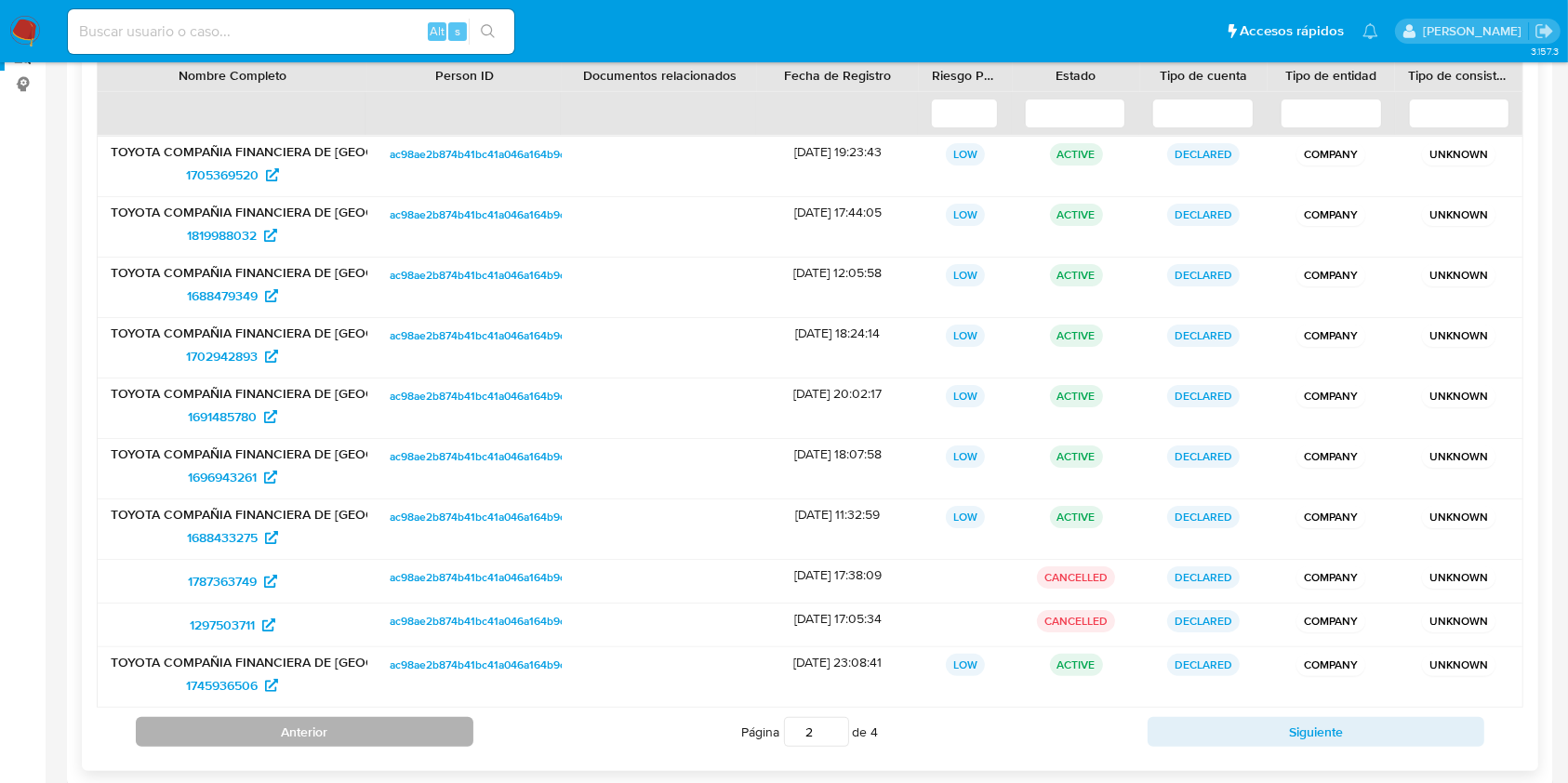
click at [384, 737] on button "Anterior" at bounding box center [304, 732] width 337 height 30
type input "1"
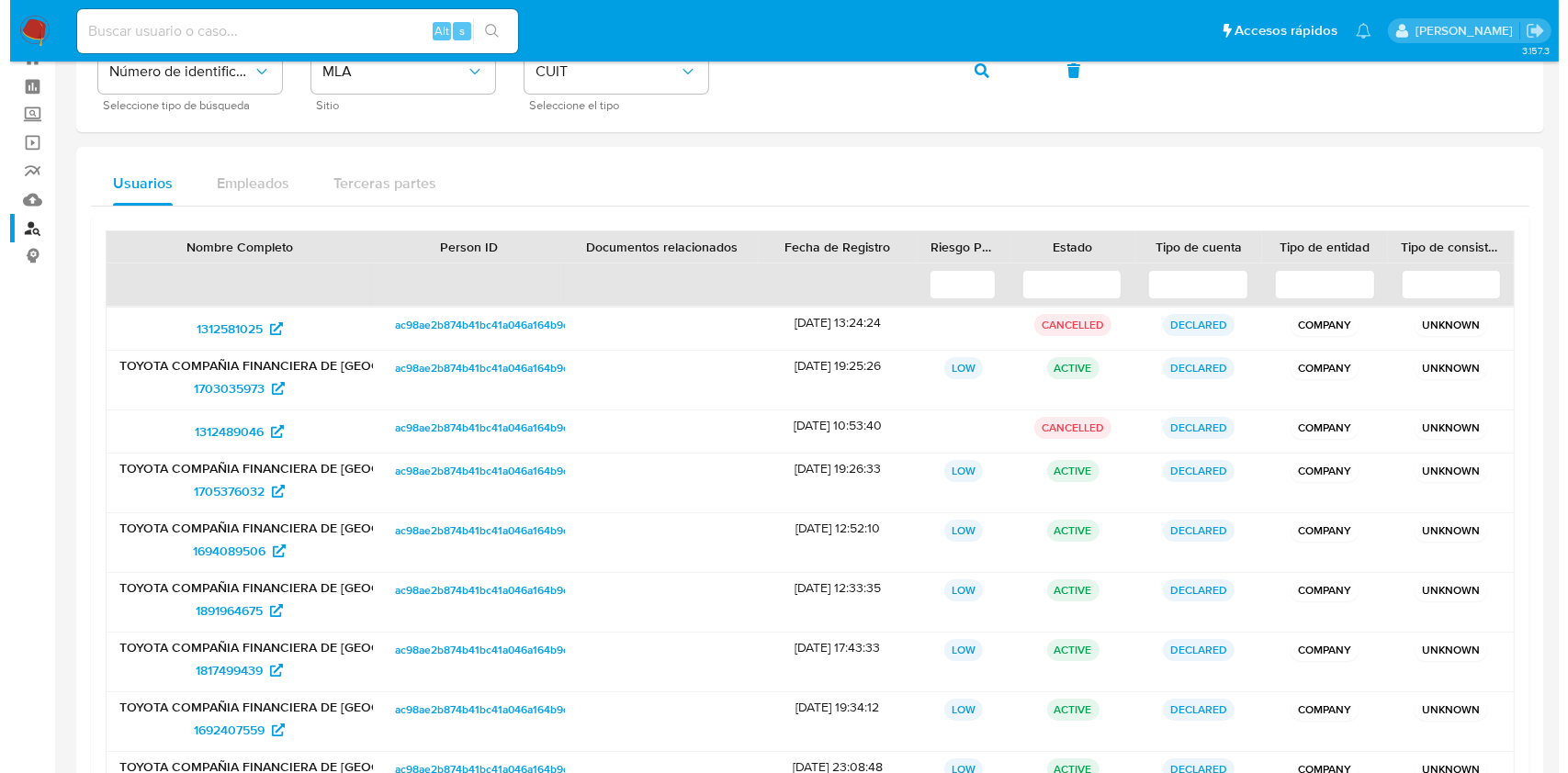
scroll to position [0, 0]
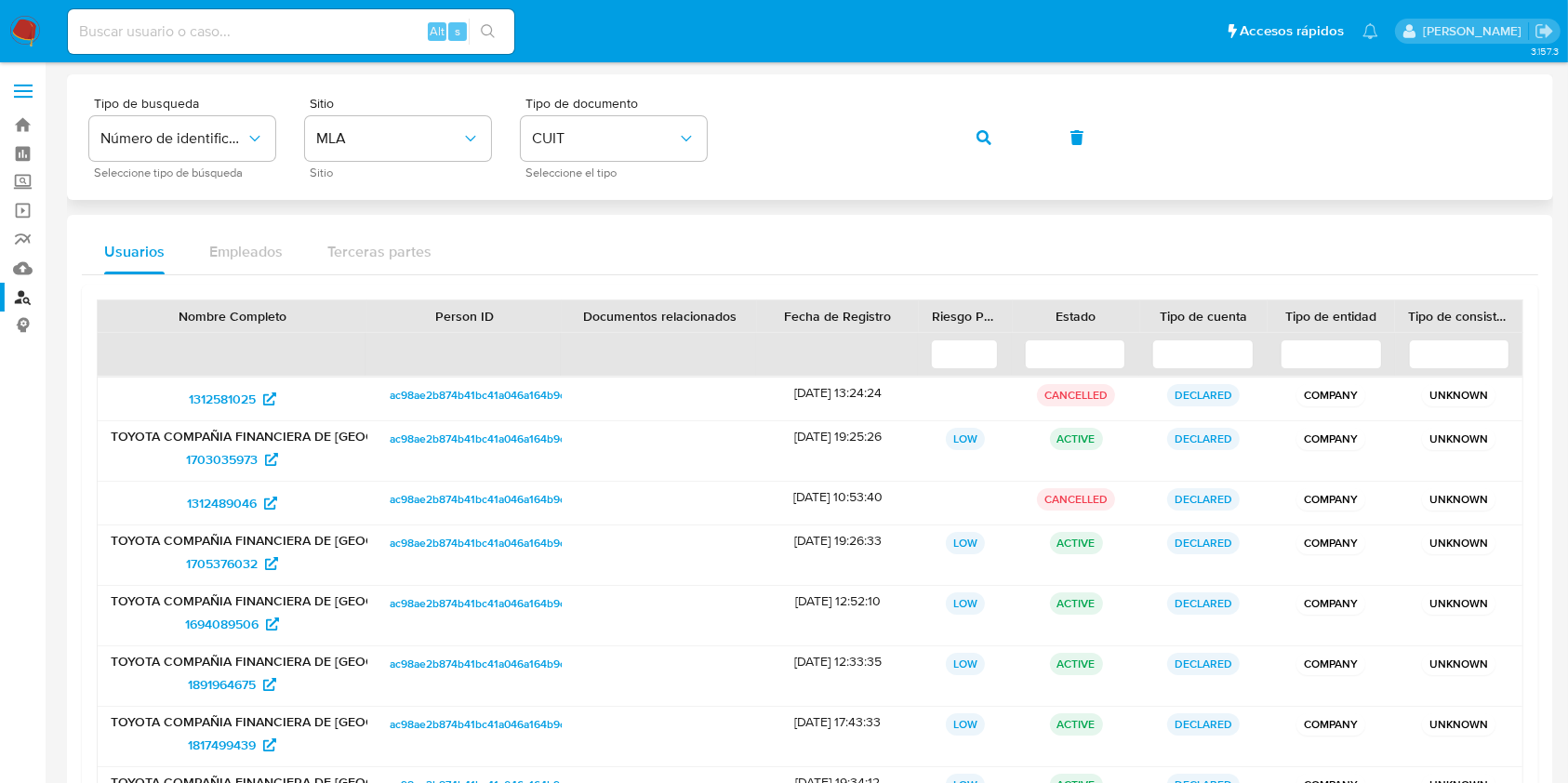
click at [1213, 196] on div "Tipo de busqueda Número de identificación Seleccione tipo de búsqueda Sitio MLA…" at bounding box center [810, 137] width 1486 height 126
click at [989, 148] on span "button" at bounding box center [984, 138] width 15 height 41
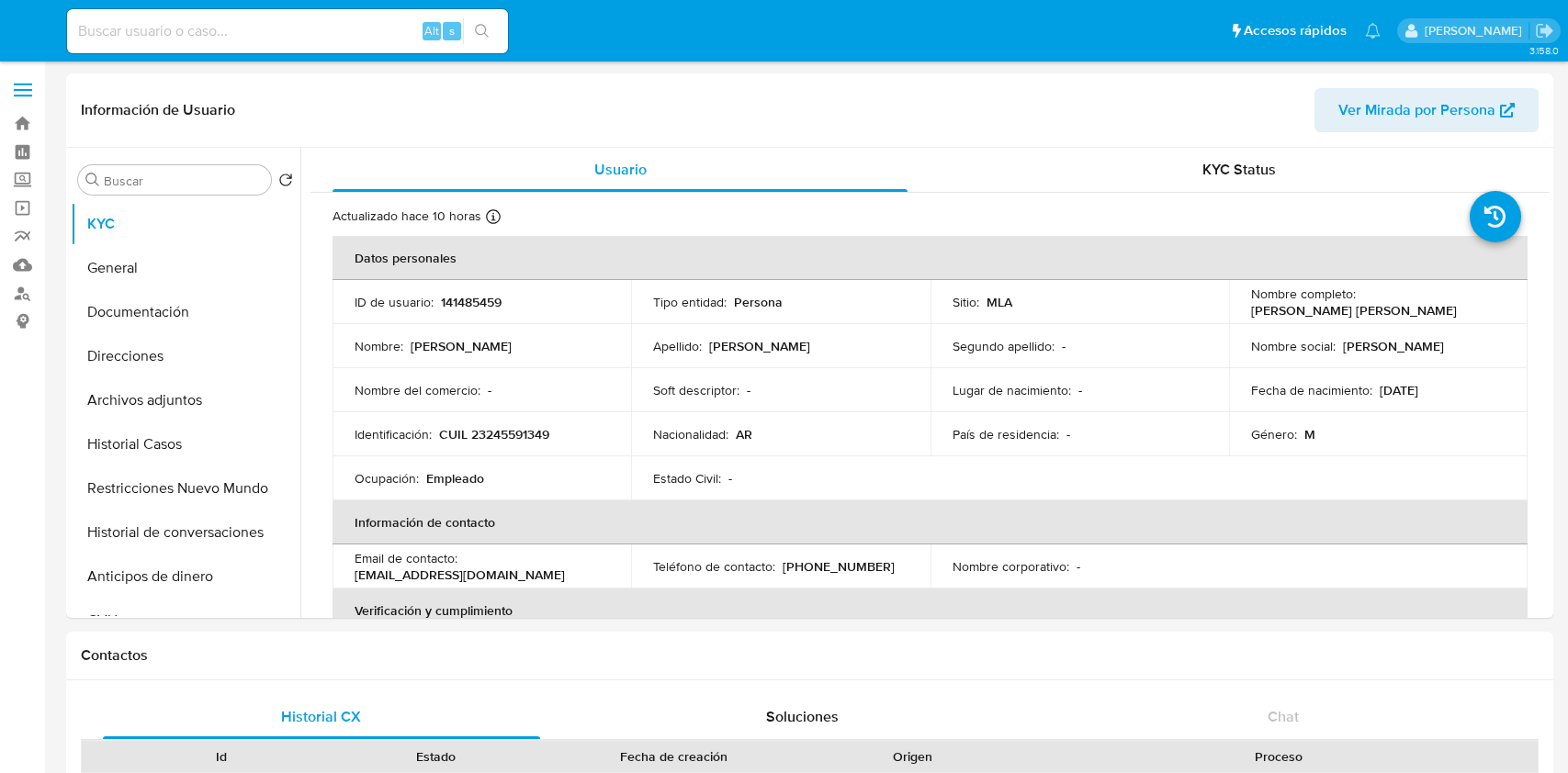
select select "10"
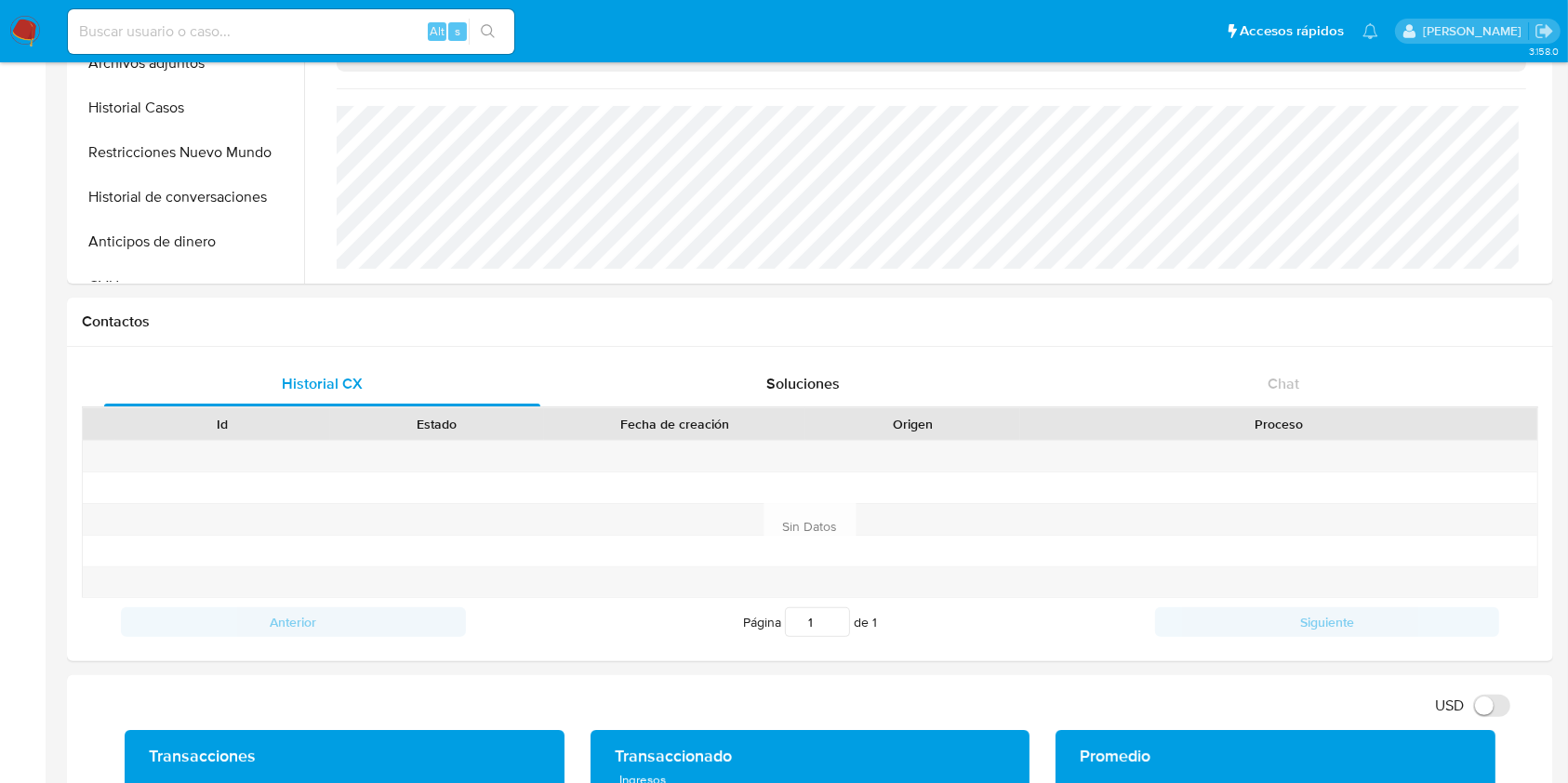
scroll to position [95, 0]
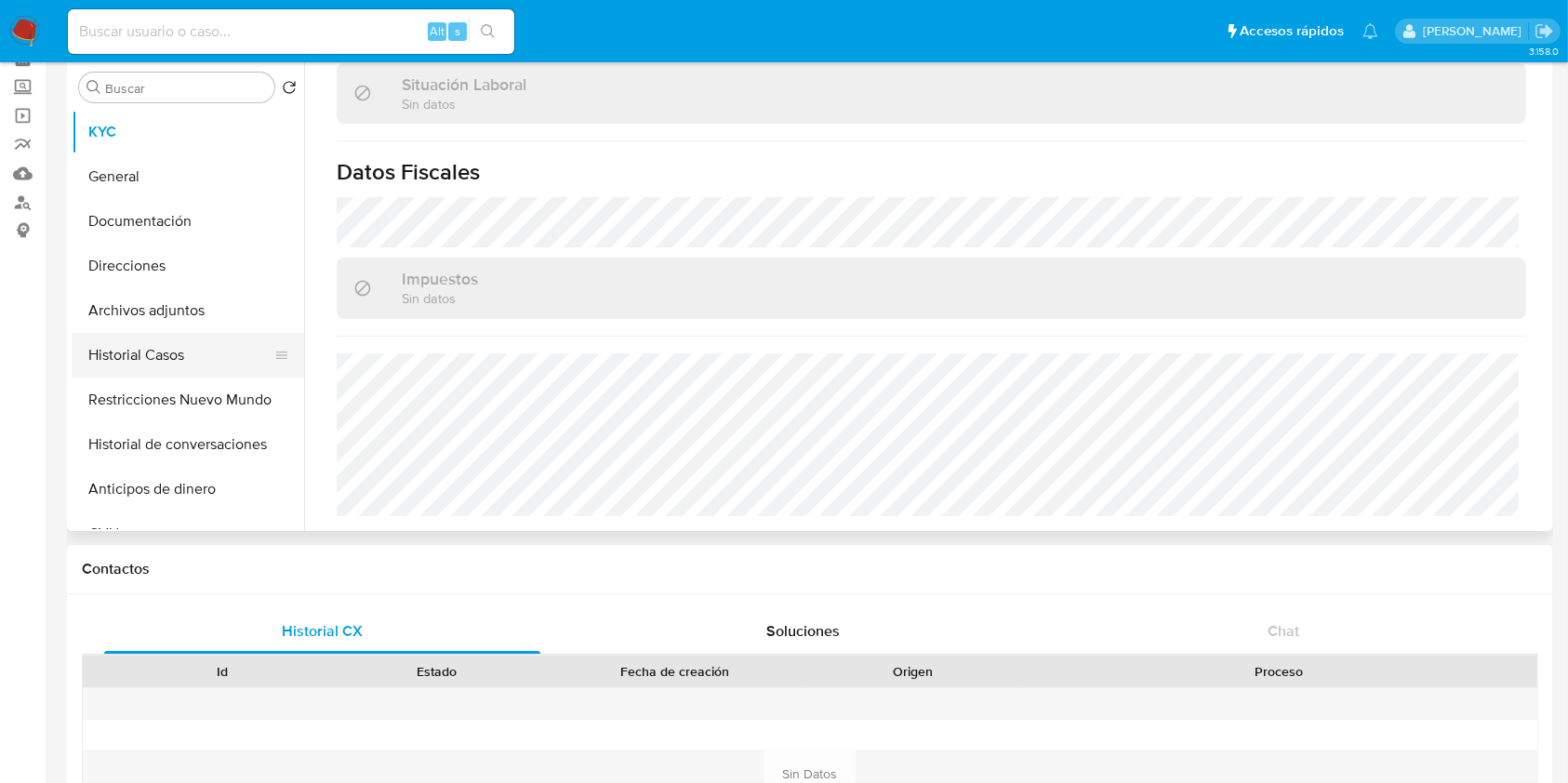
drag, startPoint x: 134, startPoint y: 340, endPoint x: 115, endPoint y: 335, distance: 19.6
click at [134, 341] on button "Historial Casos" at bounding box center [180, 355] width 218 height 45
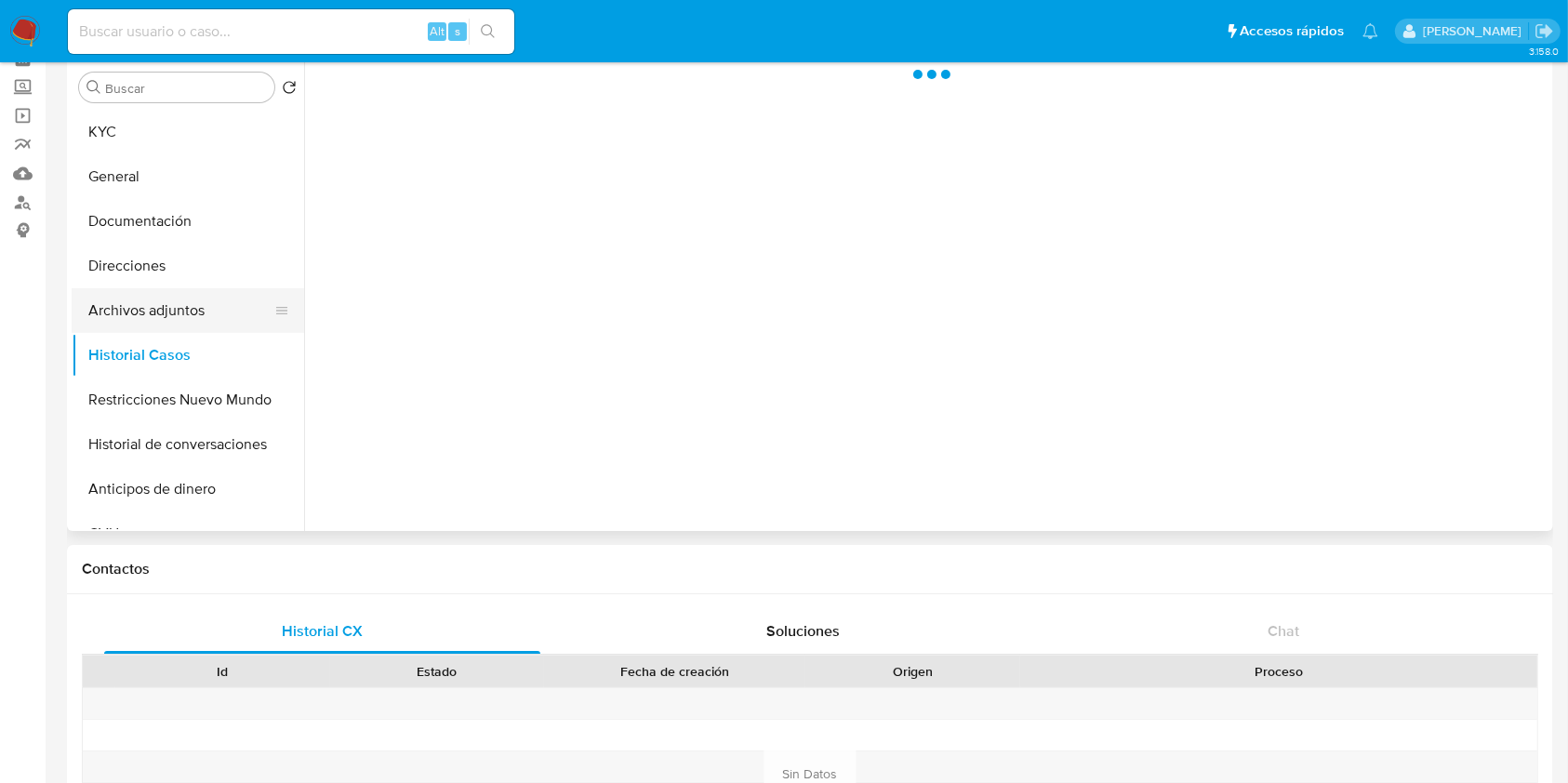
scroll to position [0, 0]
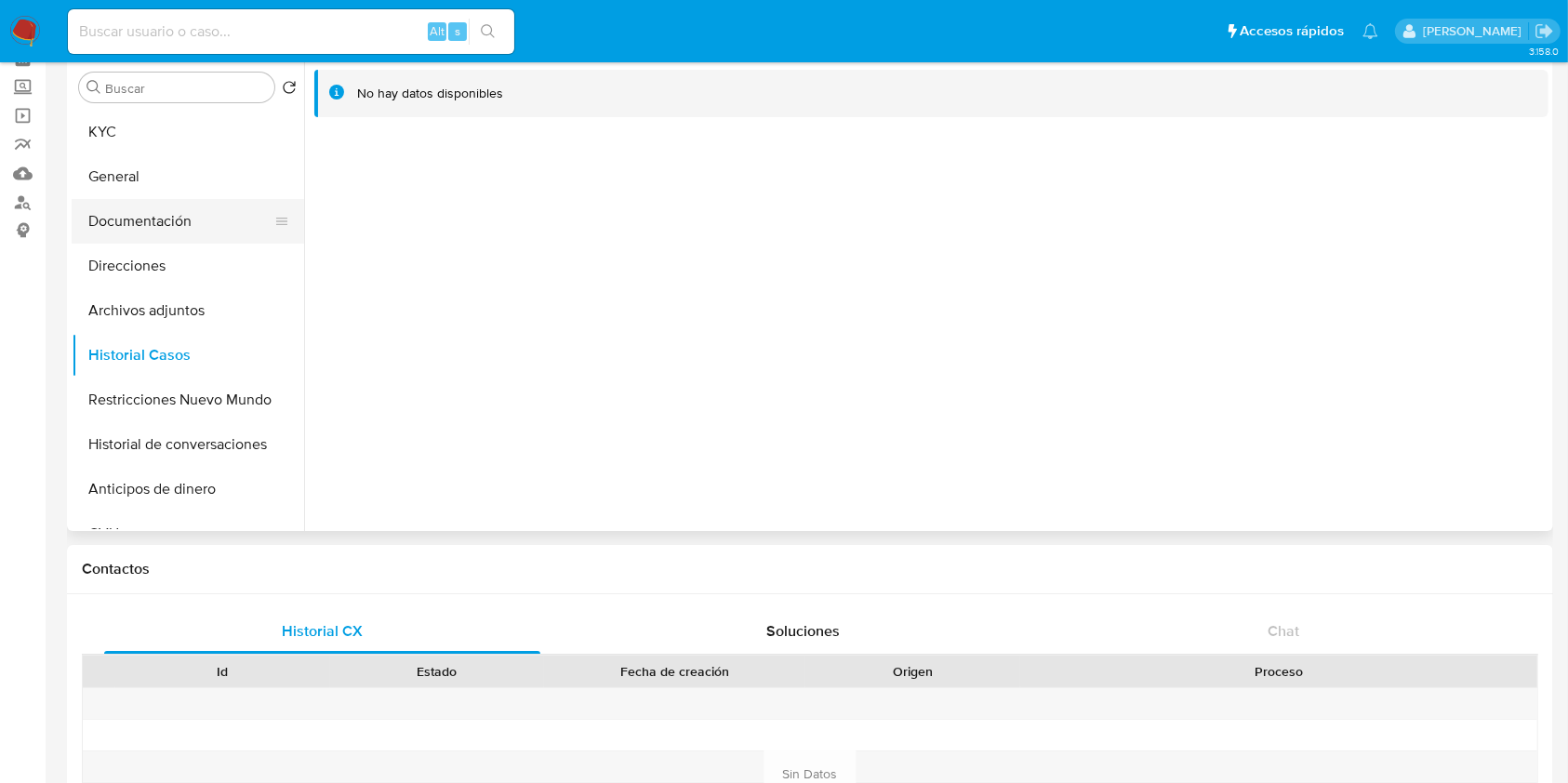
click at [191, 216] on button "Documentación" at bounding box center [180, 222] width 218 height 45
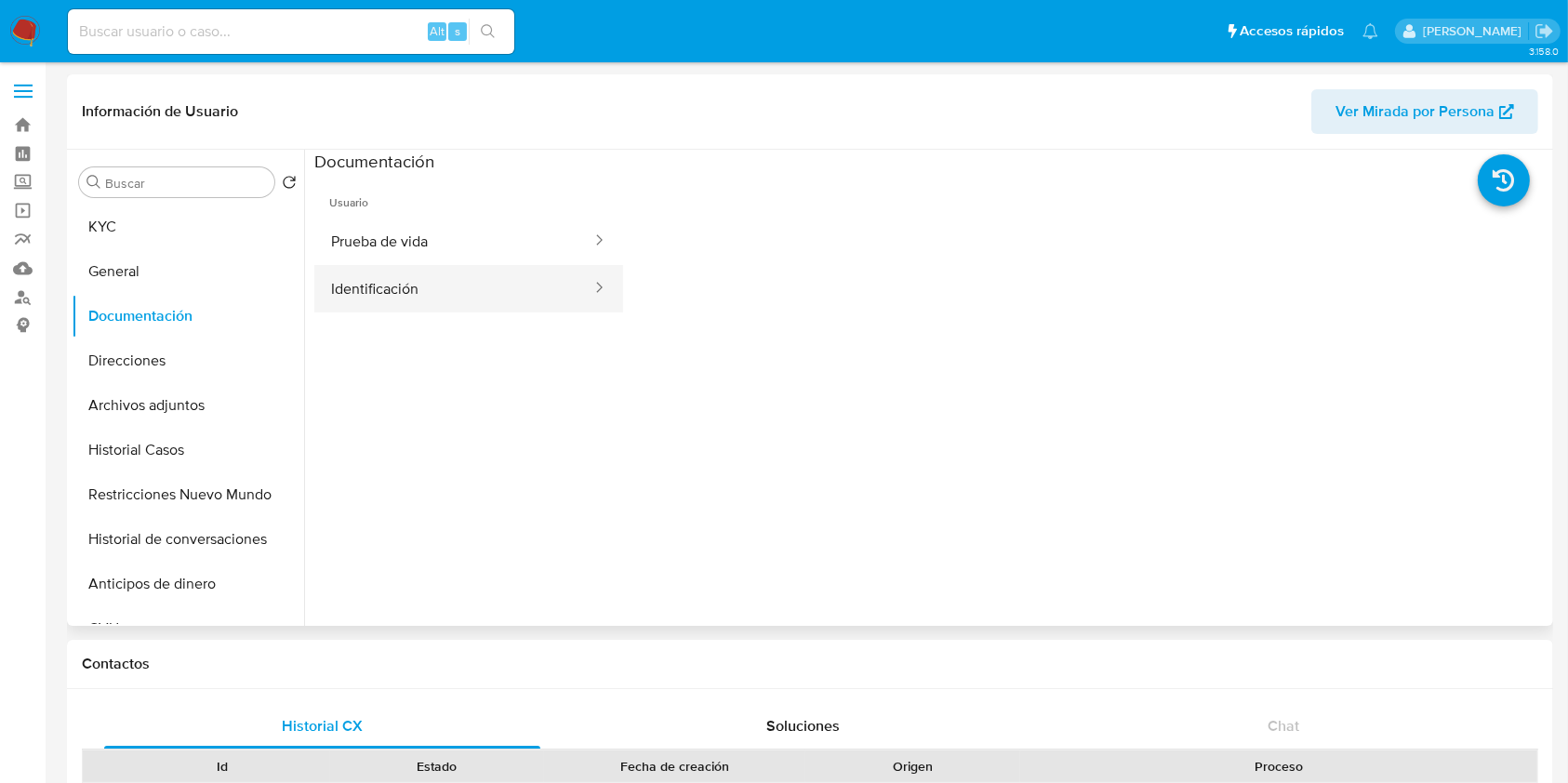
click at [469, 301] on button "Identificación" at bounding box center [454, 289] width 279 height 47
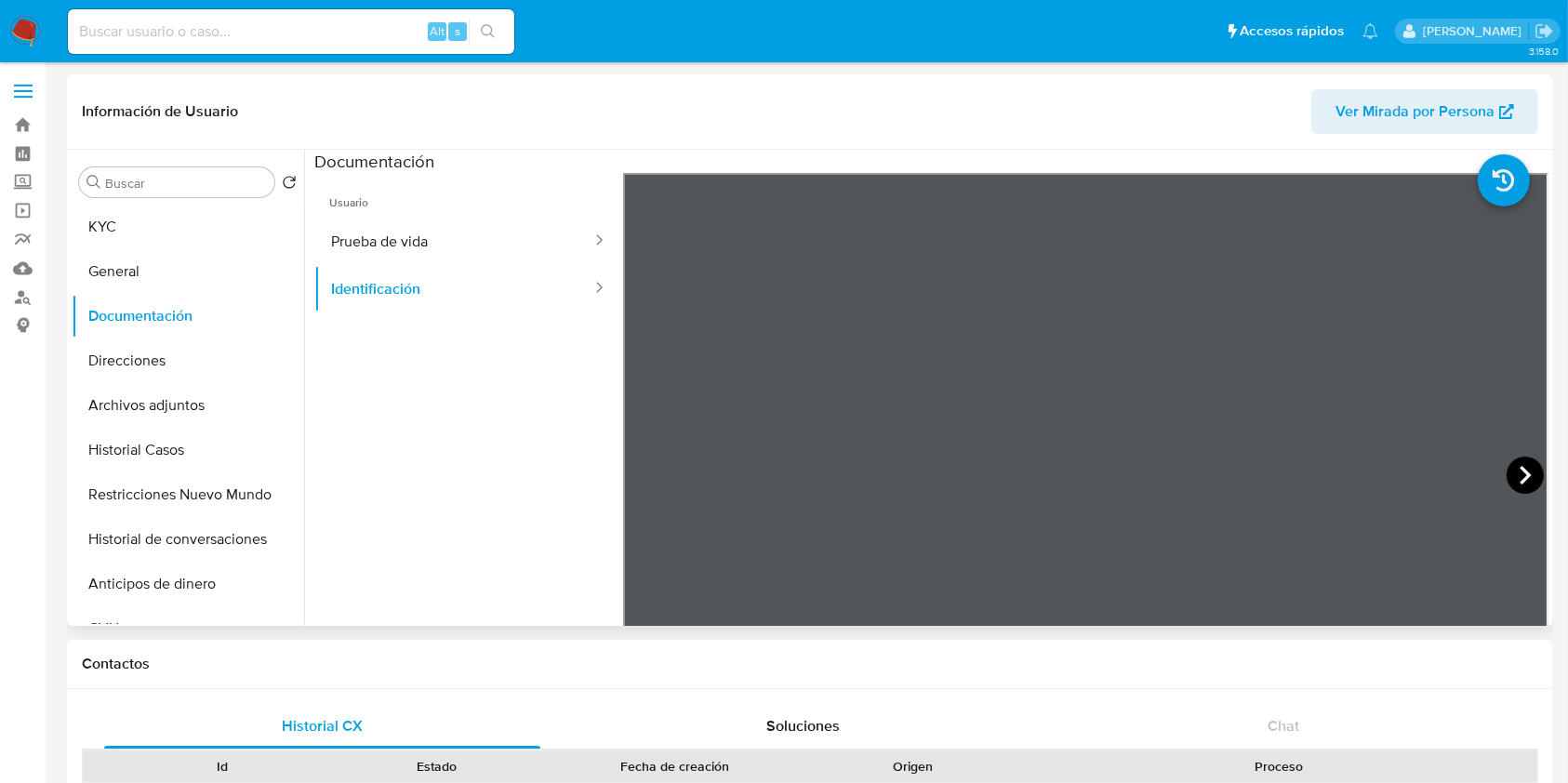
click at [1523, 478] on icon at bounding box center [1525, 476] width 38 height 38
click at [634, 467] on icon at bounding box center [646, 476] width 38 height 38
click at [1520, 467] on icon at bounding box center [1525, 476] width 38 height 38
click at [410, 235] on button "Prueba de vida" at bounding box center [454, 242] width 279 height 47
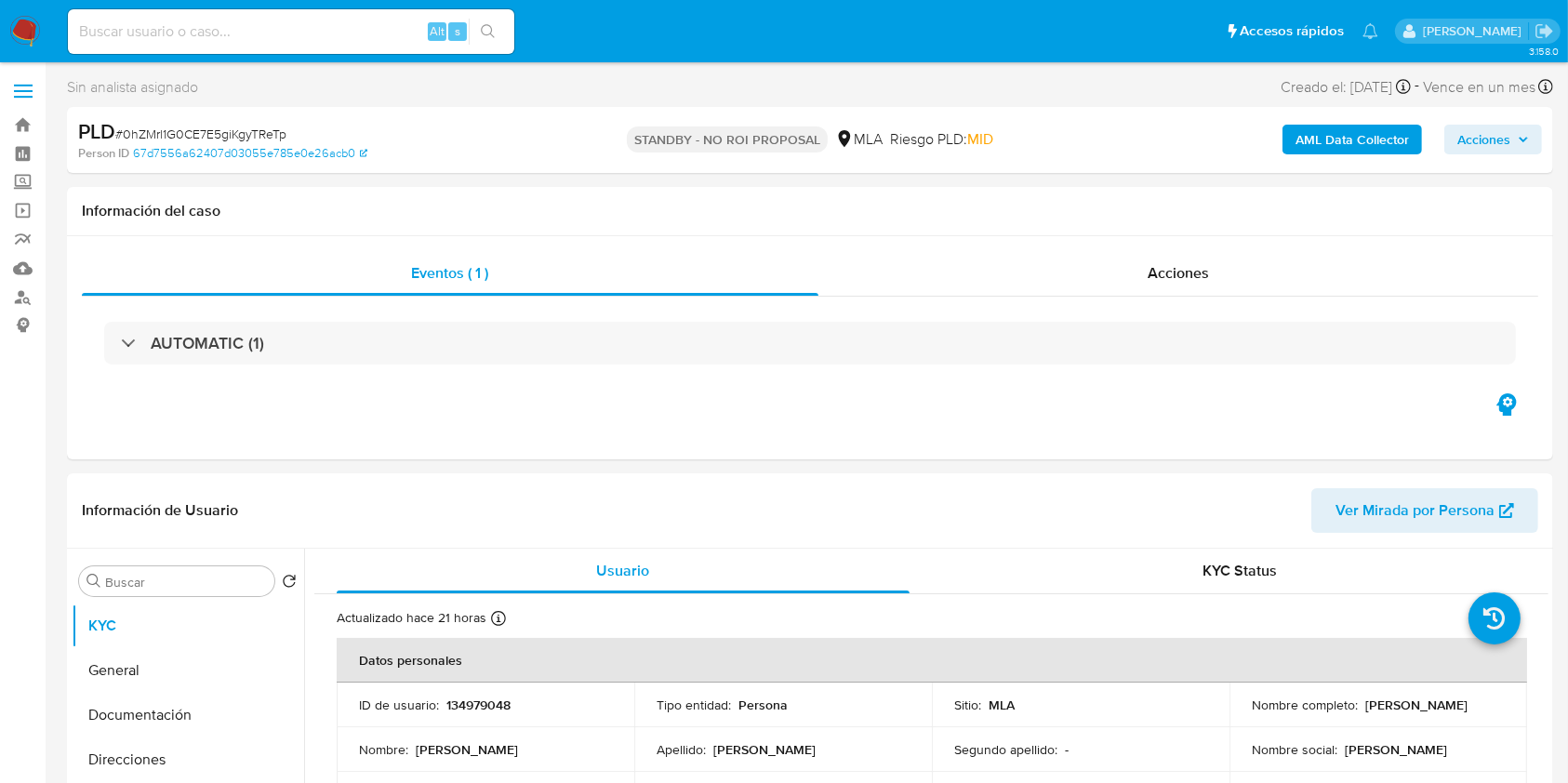
select select "10"
drag, startPoint x: 377, startPoint y: 37, endPoint x: 439, endPoint y: 36, distance: 62.0
click at [377, 35] on input at bounding box center [290, 32] width 446 height 24
paste input "Q2QyyKvSrL82Ynzn7UxBR3uE"
type input "Q2QyyKvSrL82Ynzn7UxBR3uE"
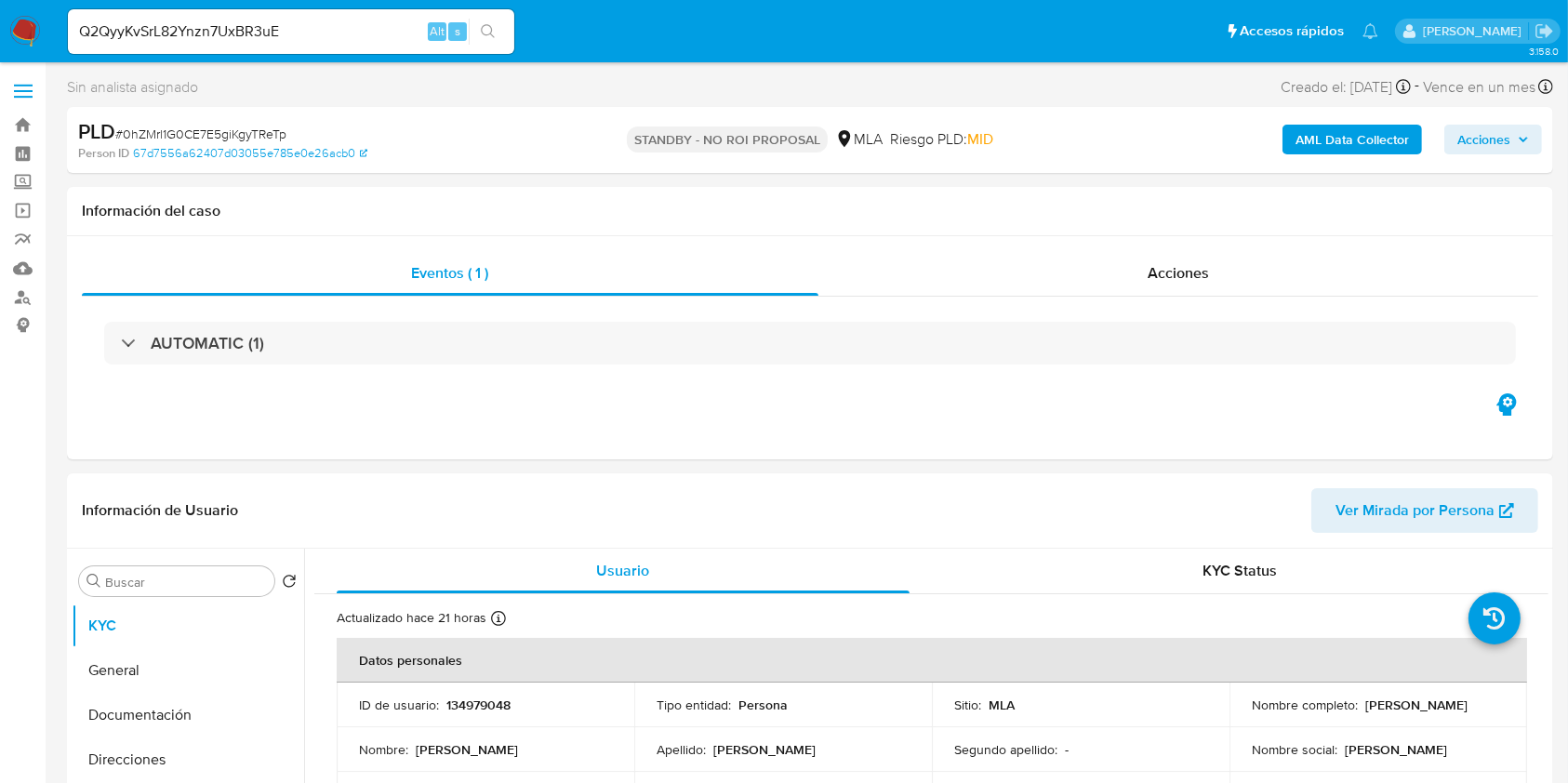
click at [497, 37] on button "search-icon" at bounding box center [488, 32] width 39 height 26
select select "10"
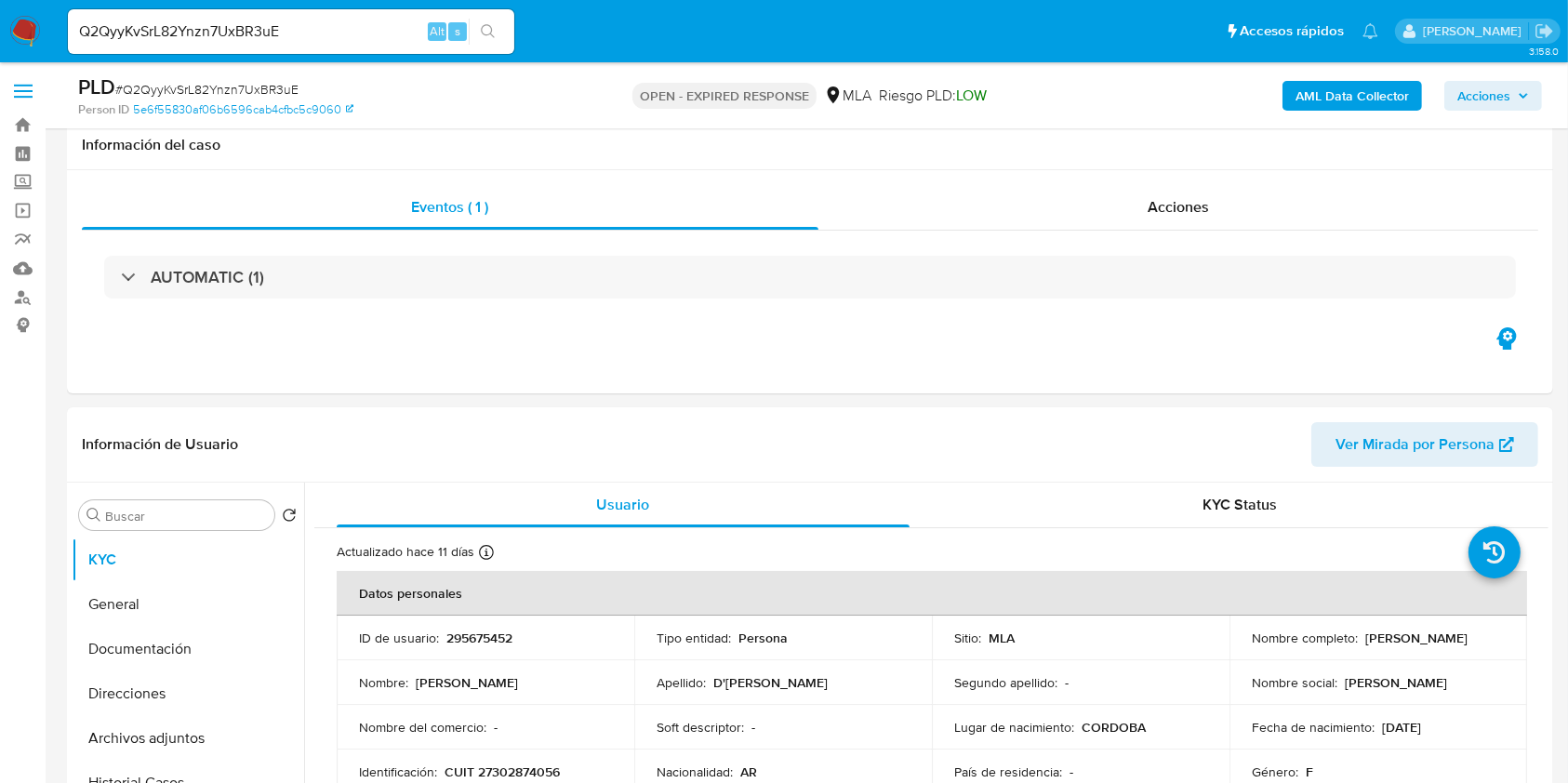
scroll to position [744, 0]
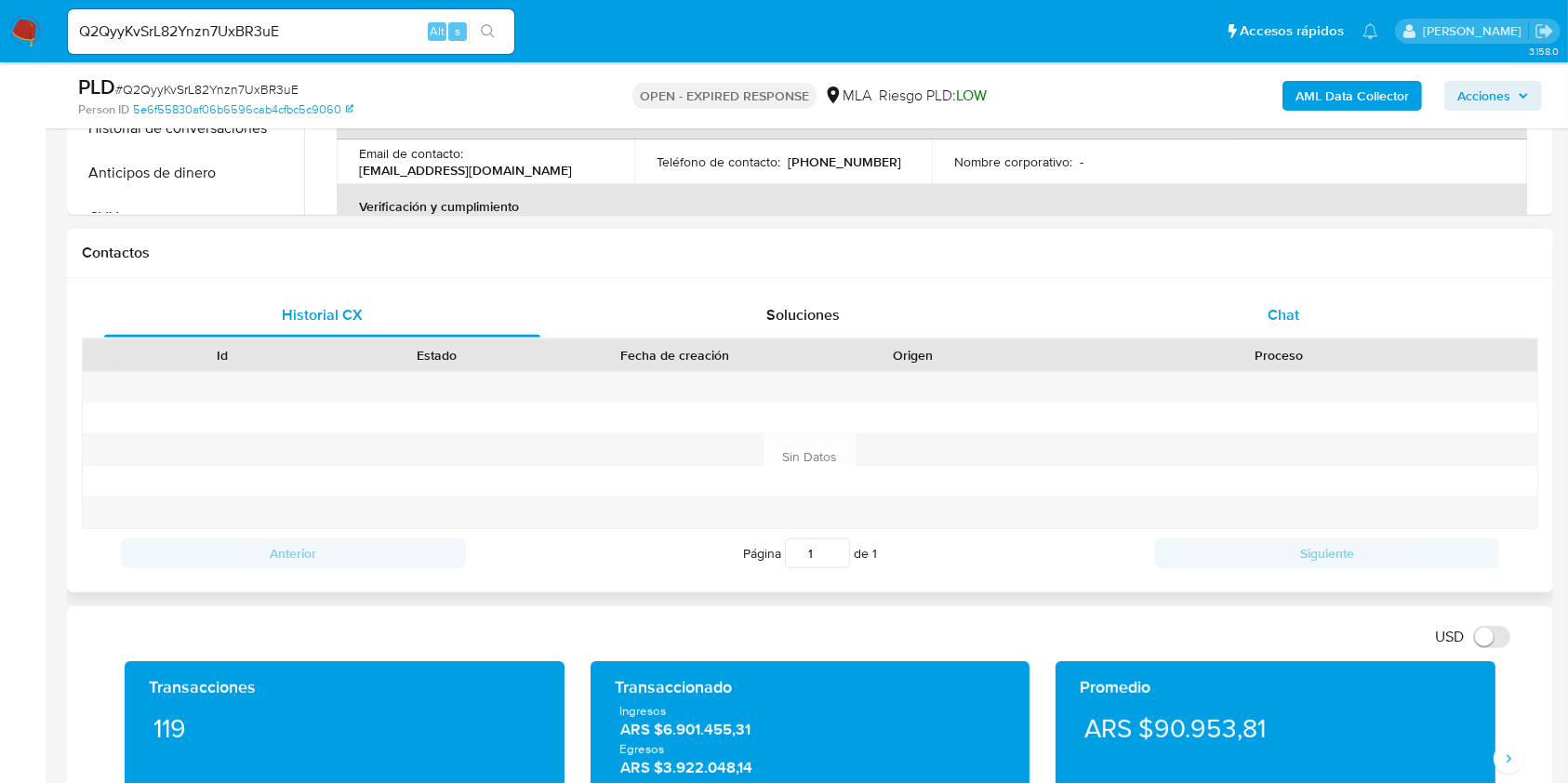
click at [1309, 299] on div "Chat" at bounding box center [1283, 316] width 436 height 45
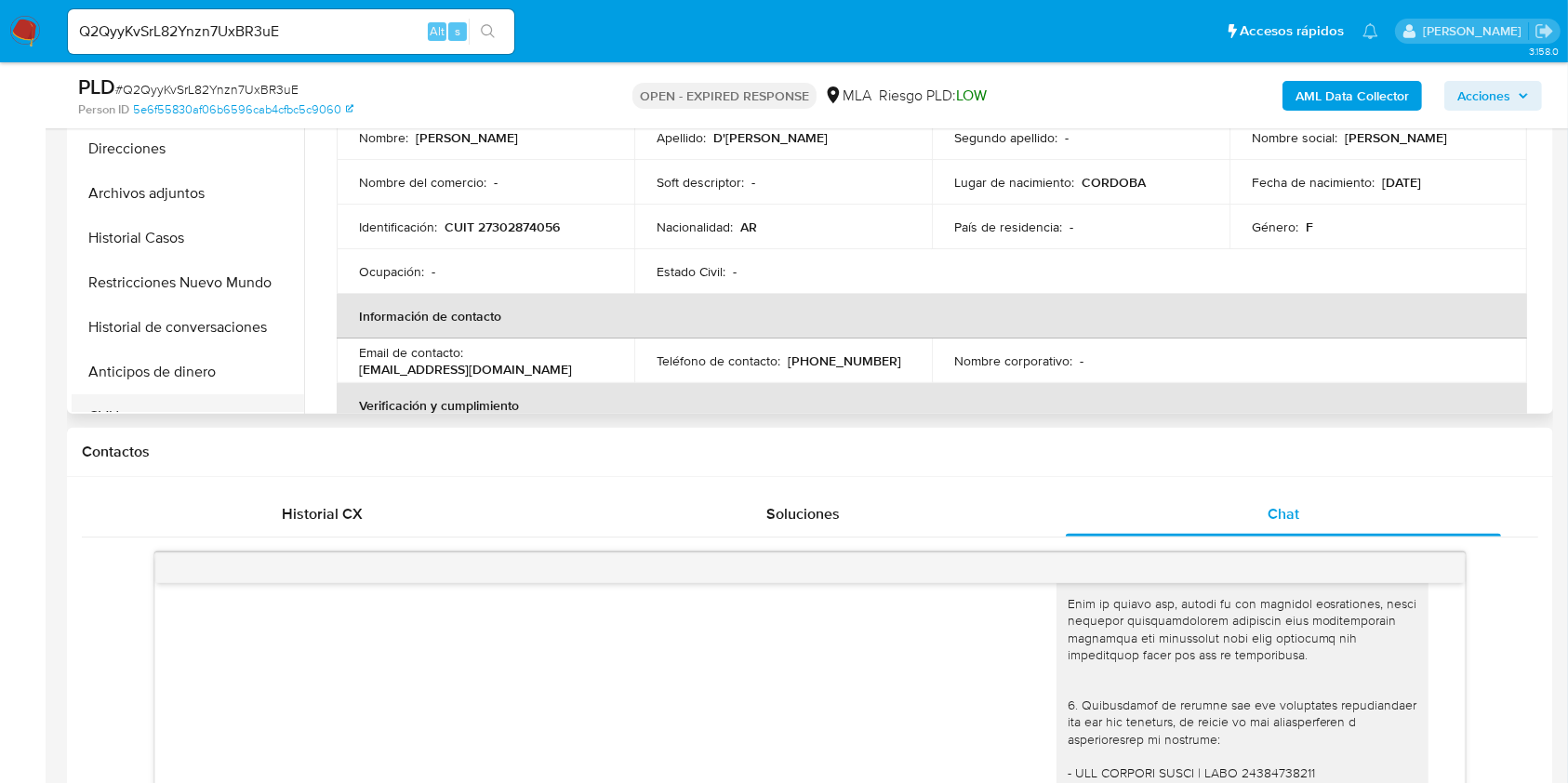
scroll to position [496, 0]
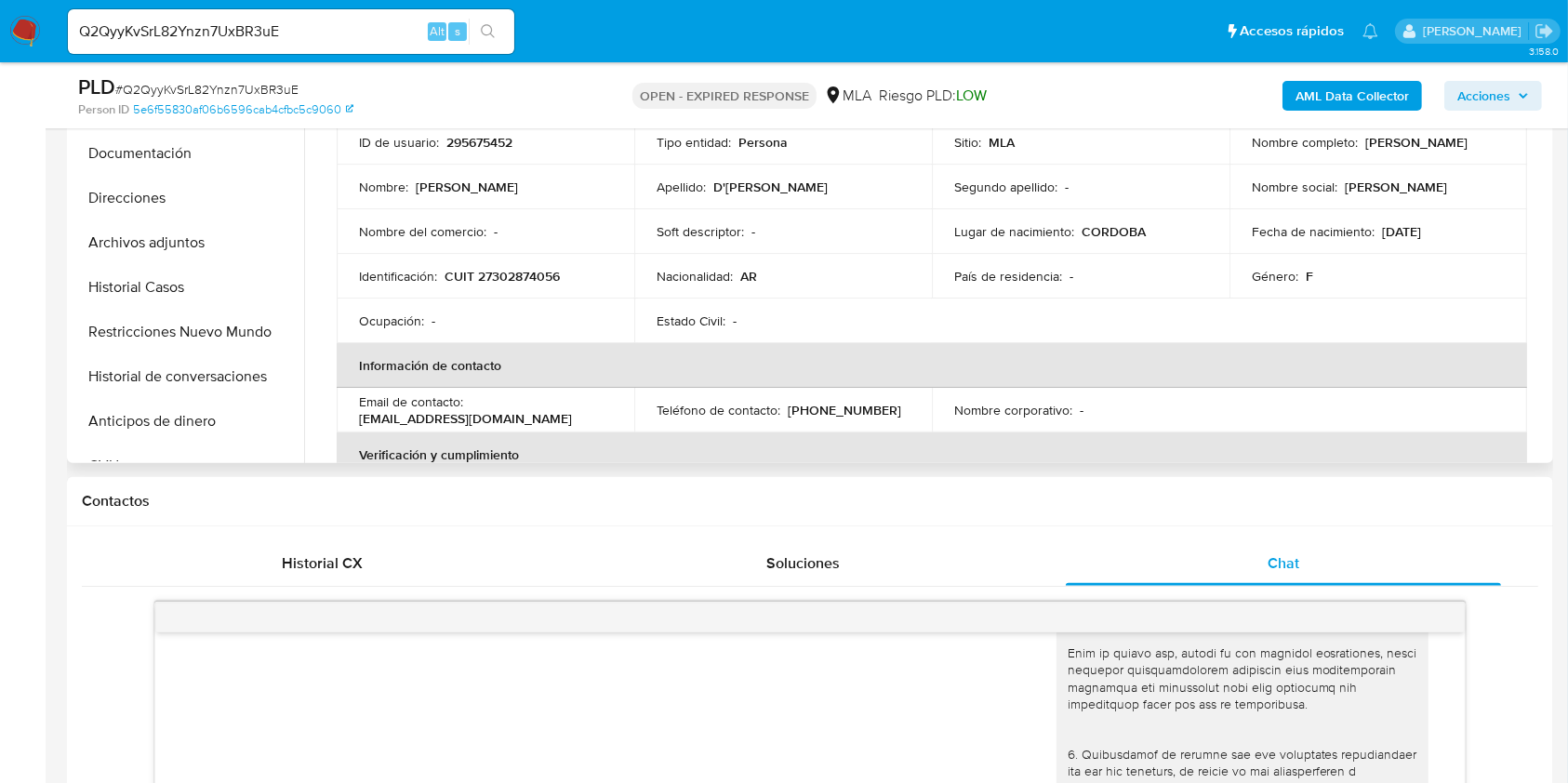
click at [507, 415] on p "[EMAIL_ADDRESS][DOMAIN_NAME]" at bounding box center [465, 418] width 213 height 17
drag, startPoint x: 507, startPoint y: 415, endPoint x: 412, endPoint y: 419, distance: 95.1
click at [412, 419] on p "[EMAIL_ADDRESS][DOMAIN_NAME]" at bounding box center [465, 418] width 213 height 17
copy p "[EMAIL_ADDRESS][DOMAIN_NAME]"
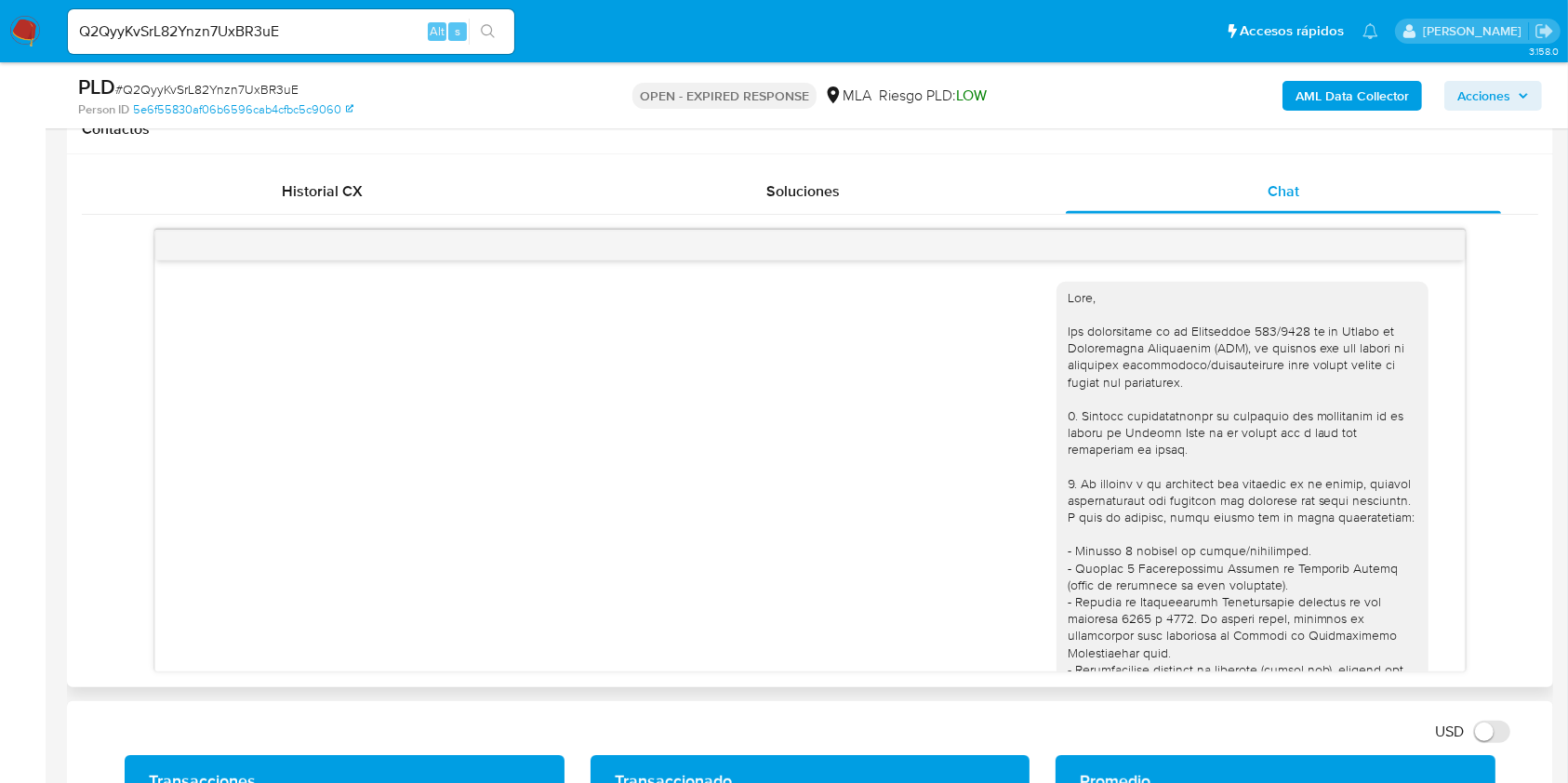
scroll to position [0, 0]
click at [336, 39] on input "Q2QyyKvSrL82Ynzn7UxBR3uE" at bounding box center [290, 32] width 446 height 24
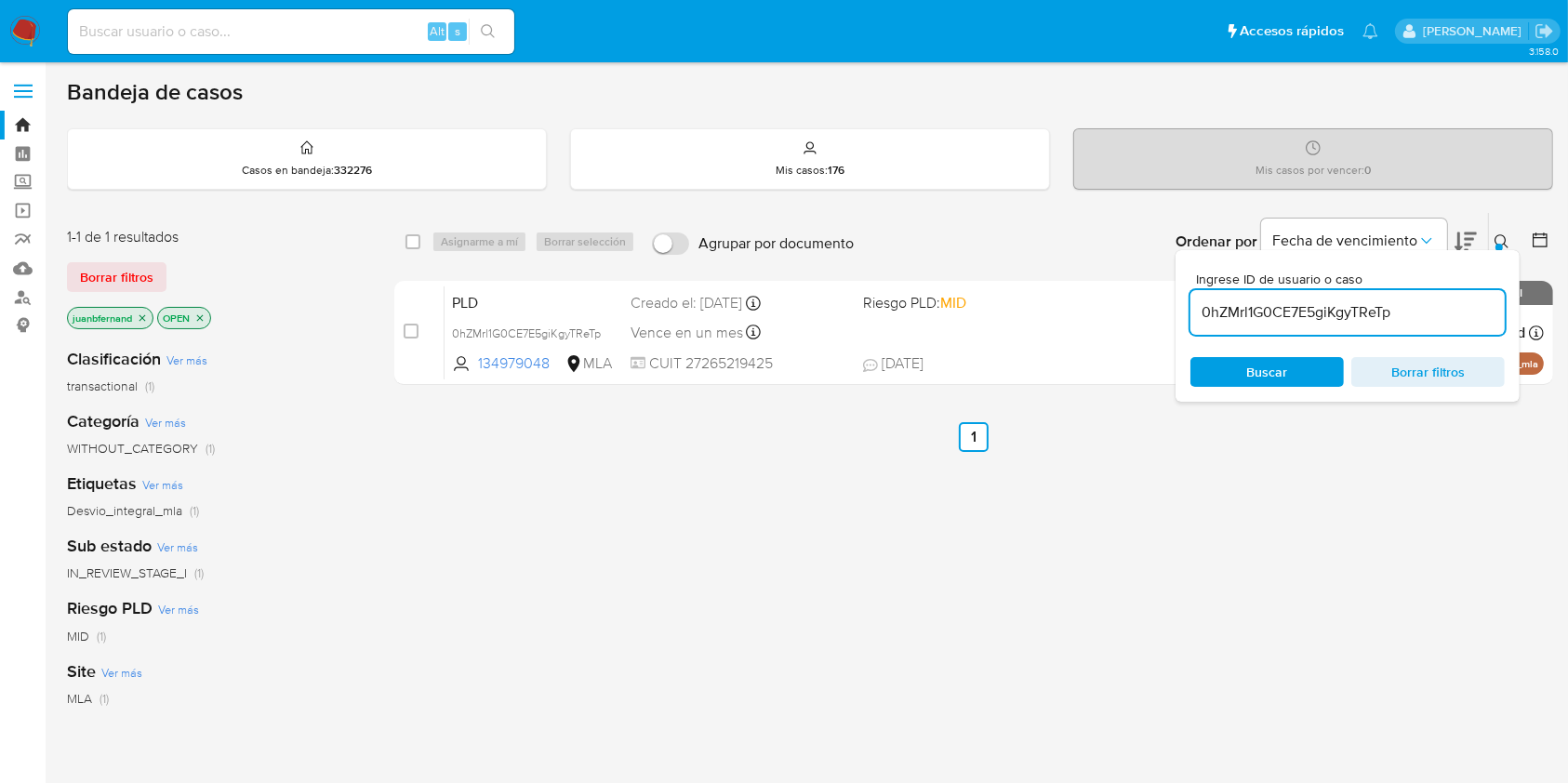
click at [1349, 310] on input "0hZMrl1G0CE7E5giKgyTReTp" at bounding box center [1347, 313] width 315 height 24
type input "Q2QyyKvSrL82Ynzn7UxBR3uE"
click at [414, 245] on input "checkbox" at bounding box center [413, 242] width 15 height 15
checkbox input "true"
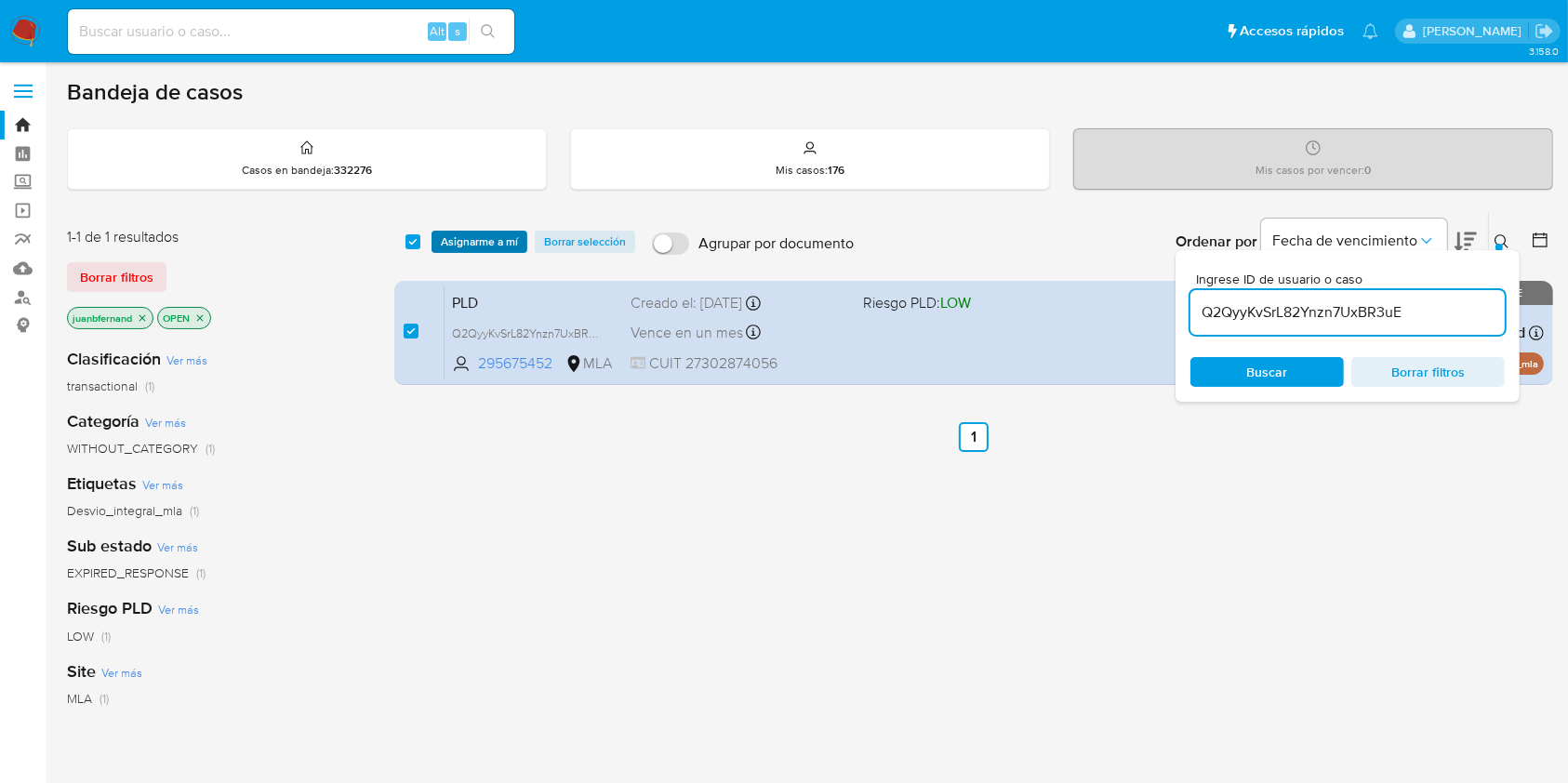
click at [446, 239] on span "Asignarme a mí" at bounding box center [479, 242] width 77 height 19
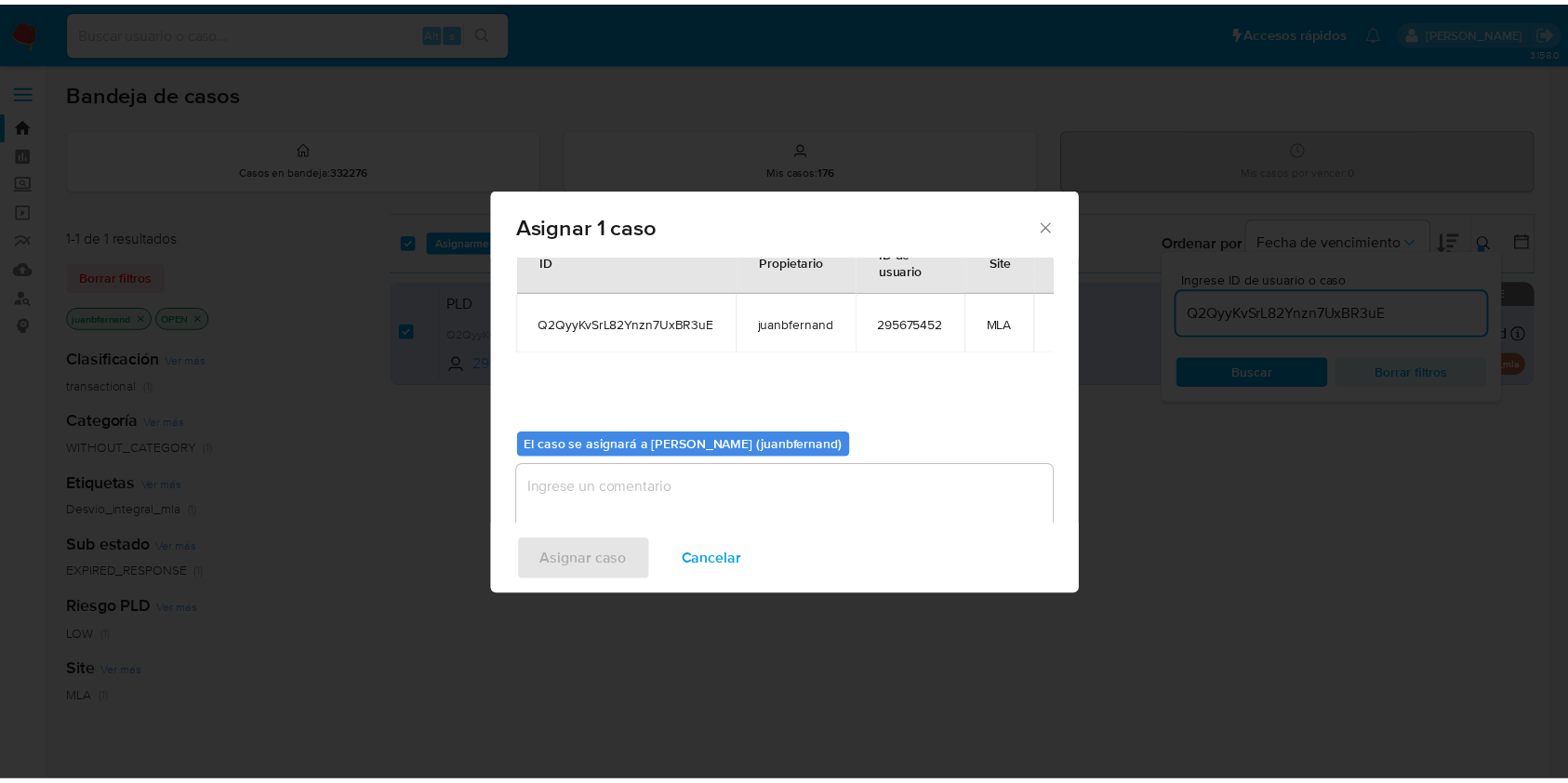
scroll to position [95, 0]
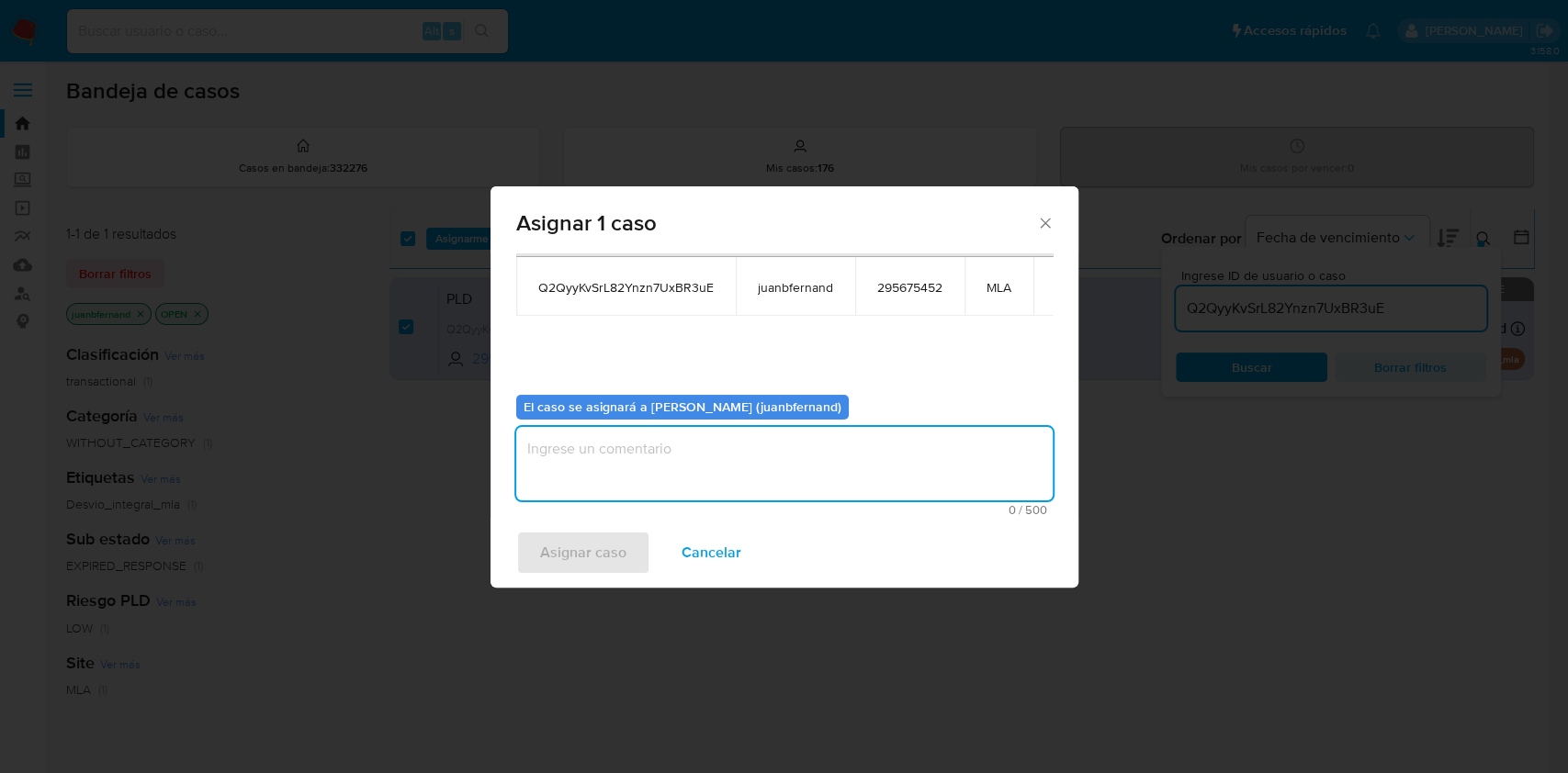
click at [745, 481] on textarea "assign-modal" at bounding box center [784, 463] width 536 height 73
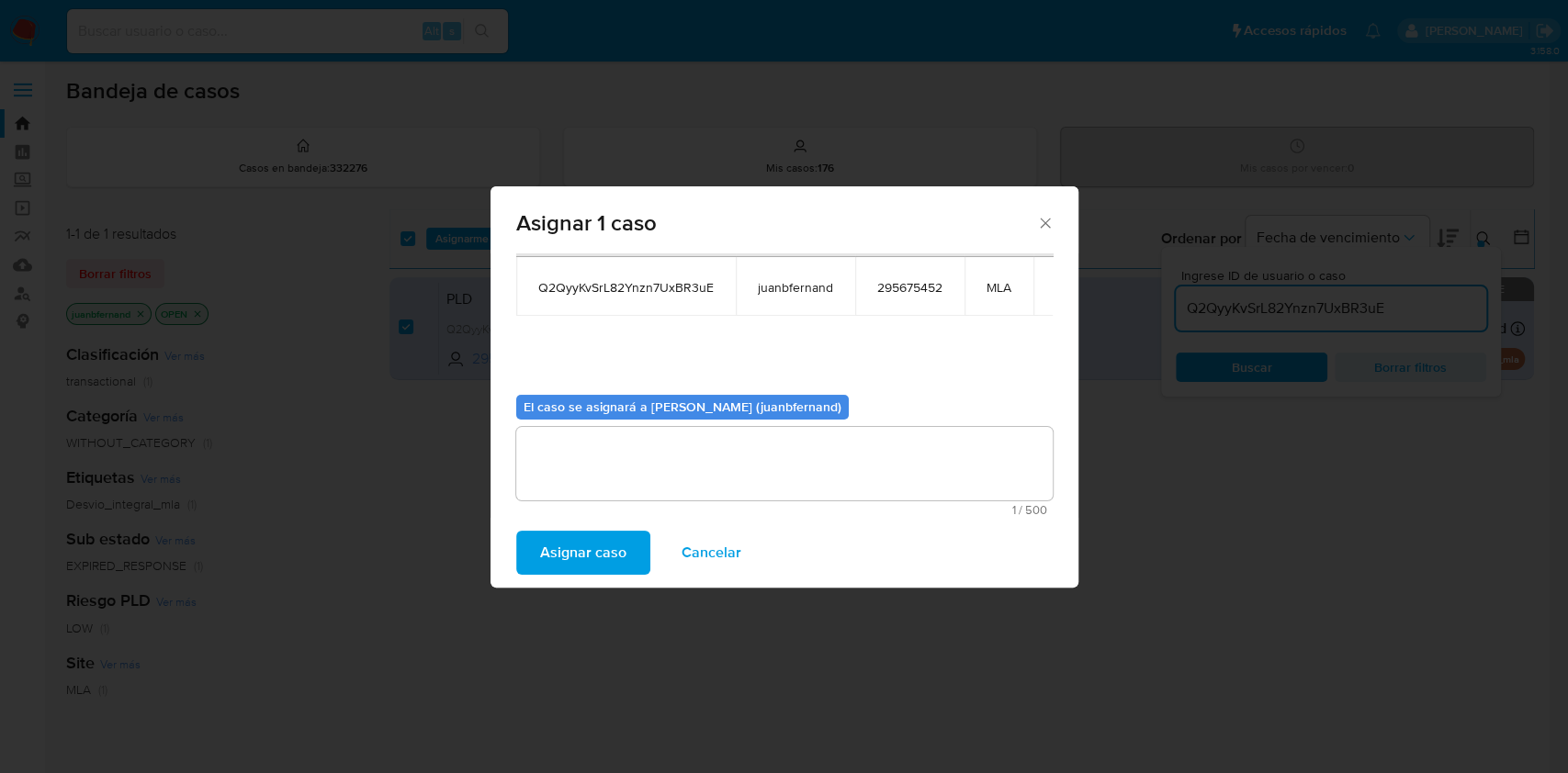
click at [608, 552] on span "Asignar caso" at bounding box center [583, 553] width 86 height 41
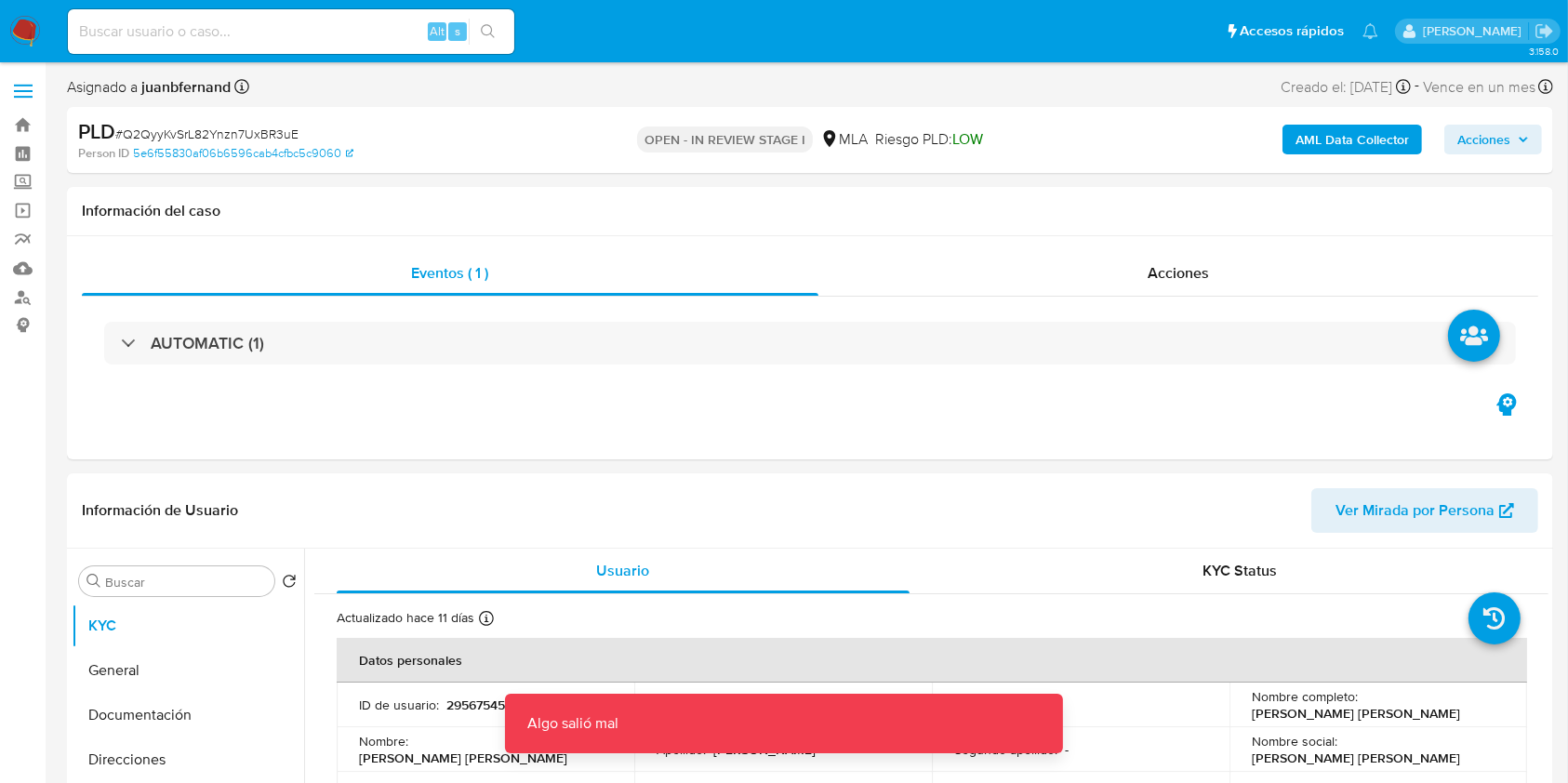
select select "10"
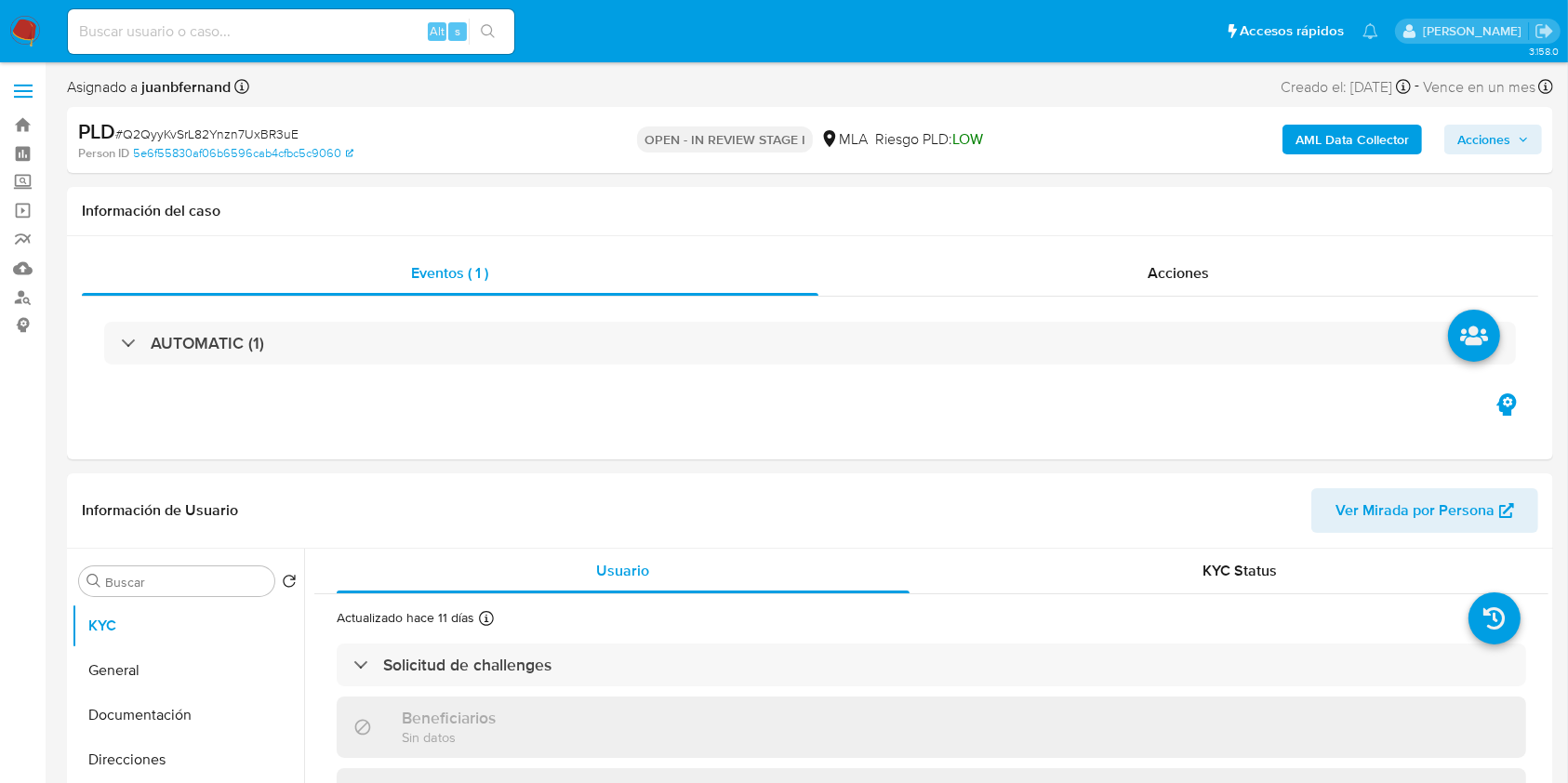
select select "10"
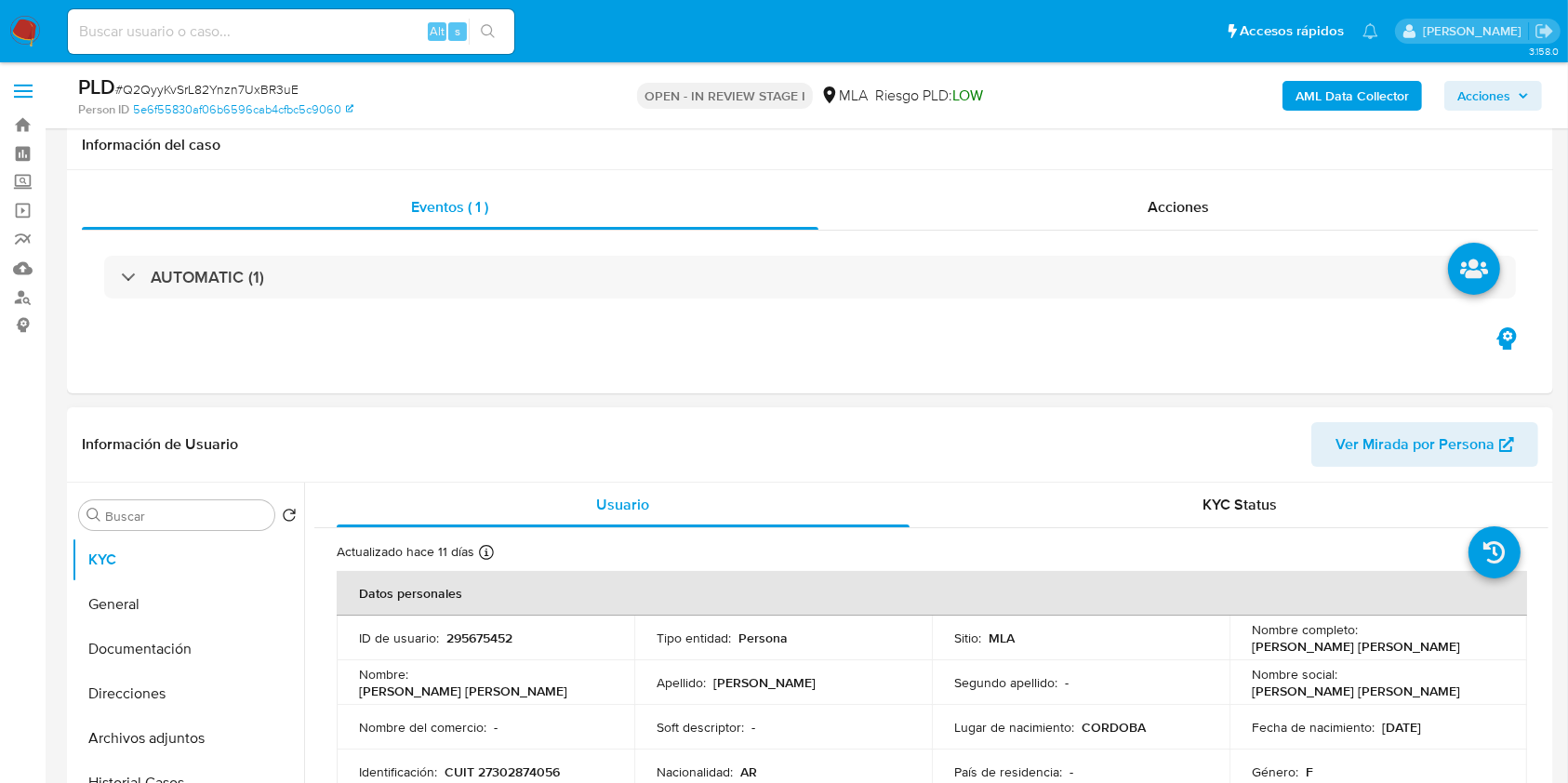
scroll to position [247, 0]
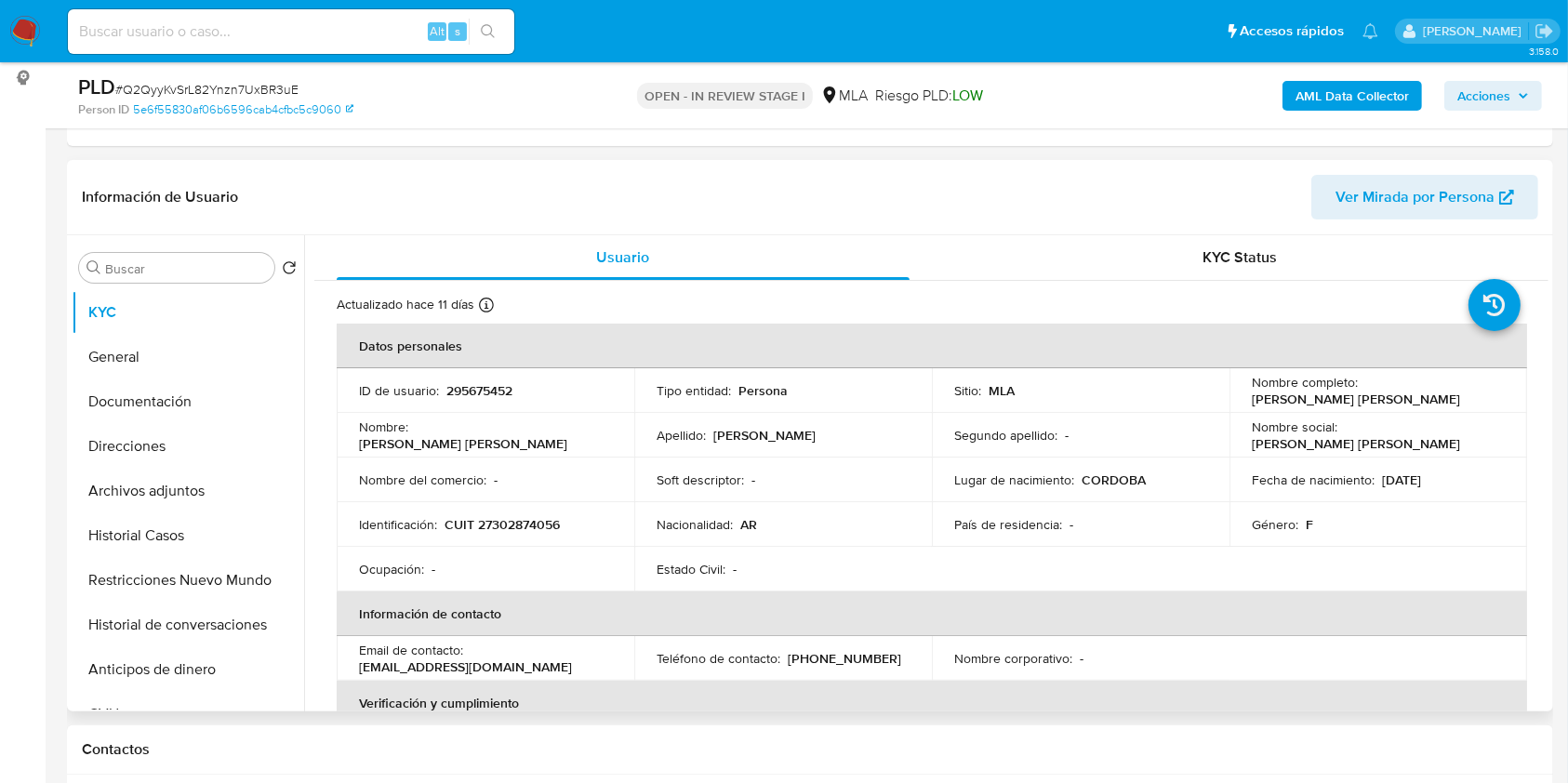
click at [1346, 406] on p "[PERSON_NAME] [PERSON_NAME]" at bounding box center [1356, 399] width 209 height 17
drag, startPoint x: 1346, startPoint y: 406, endPoint x: 1299, endPoint y: 406, distance: 47.0
click at [1299, 406] on p "[PERSON_NAME] [PERSON_NAME]" at bounding box center [1356, 399] width 209 height 17
click at [1252, 402] on p "[PERSON_NAME] [PERSON_NAME]" at bounding box center [1356, 399] width 209 height 17
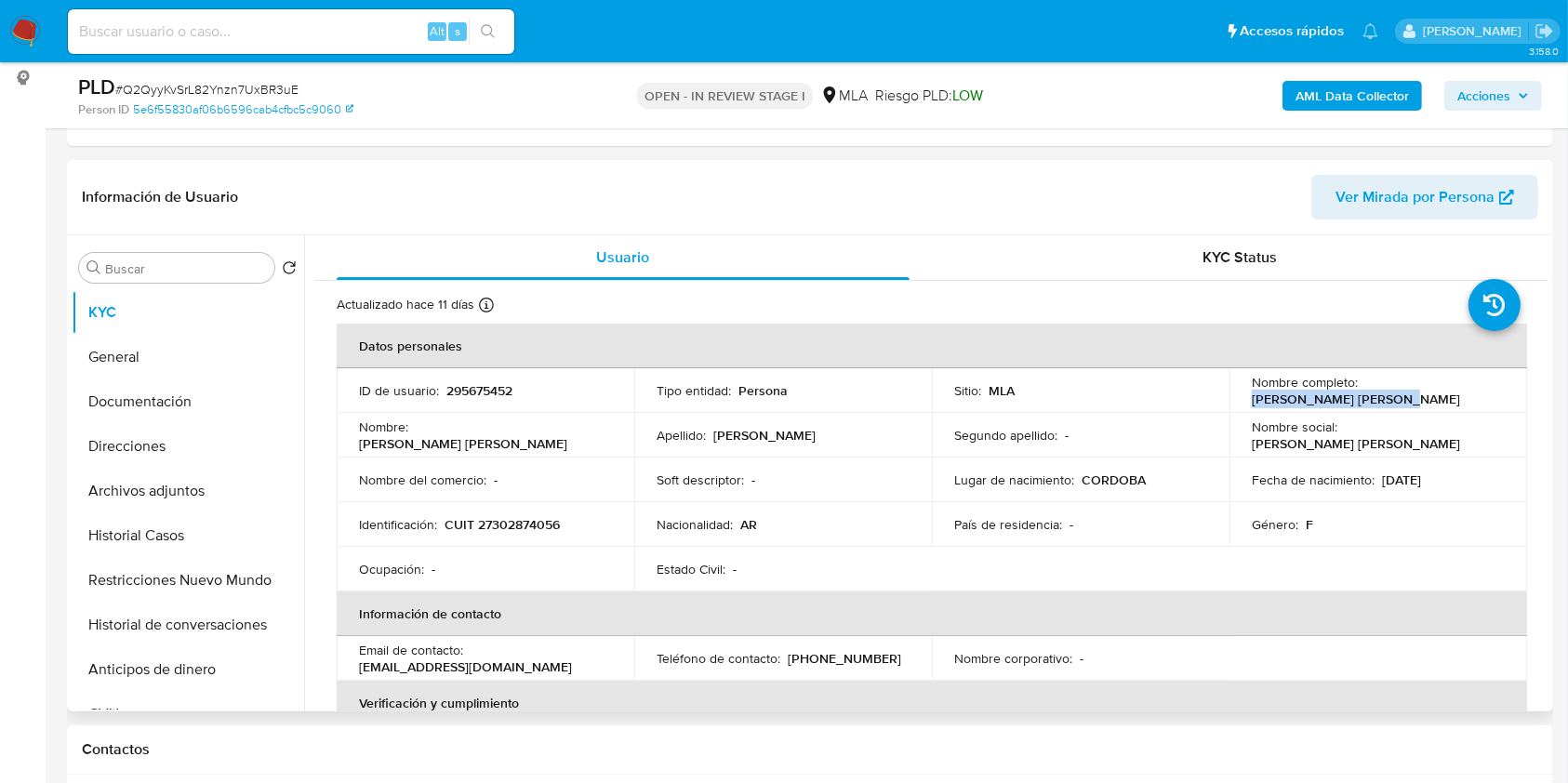
drag, startPoint x: 1252, startPoint y: 402, endPoint x: 1354, endPoint y: 399, distance: 102.0
click at [1354, 399] on p "[PERSON_NAME] [PERSON_NAME]" at bounding box center [1356, 399] width 209 height 17
click at [376, 38] on input at bounding box center [290, 32] width 446 height 24
paste input "LjDbdQbnojoqTU1vyEPgbLUd"
type input "LjDbdQbnojoqTU1vyEPgbLUd"
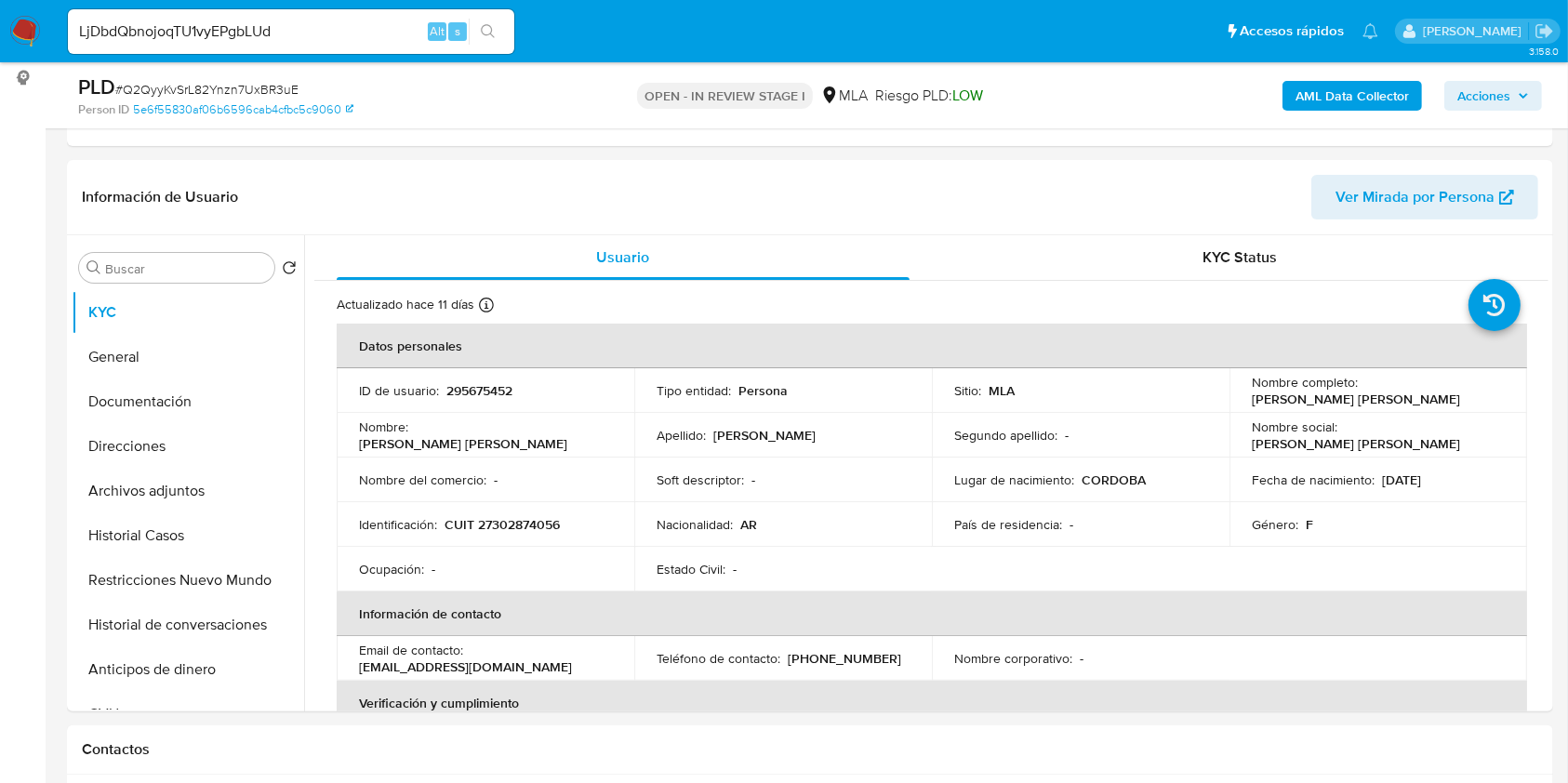
click at [485, 33] on icon "search-icon" at bounding box center [489, 32] width 15 height 15
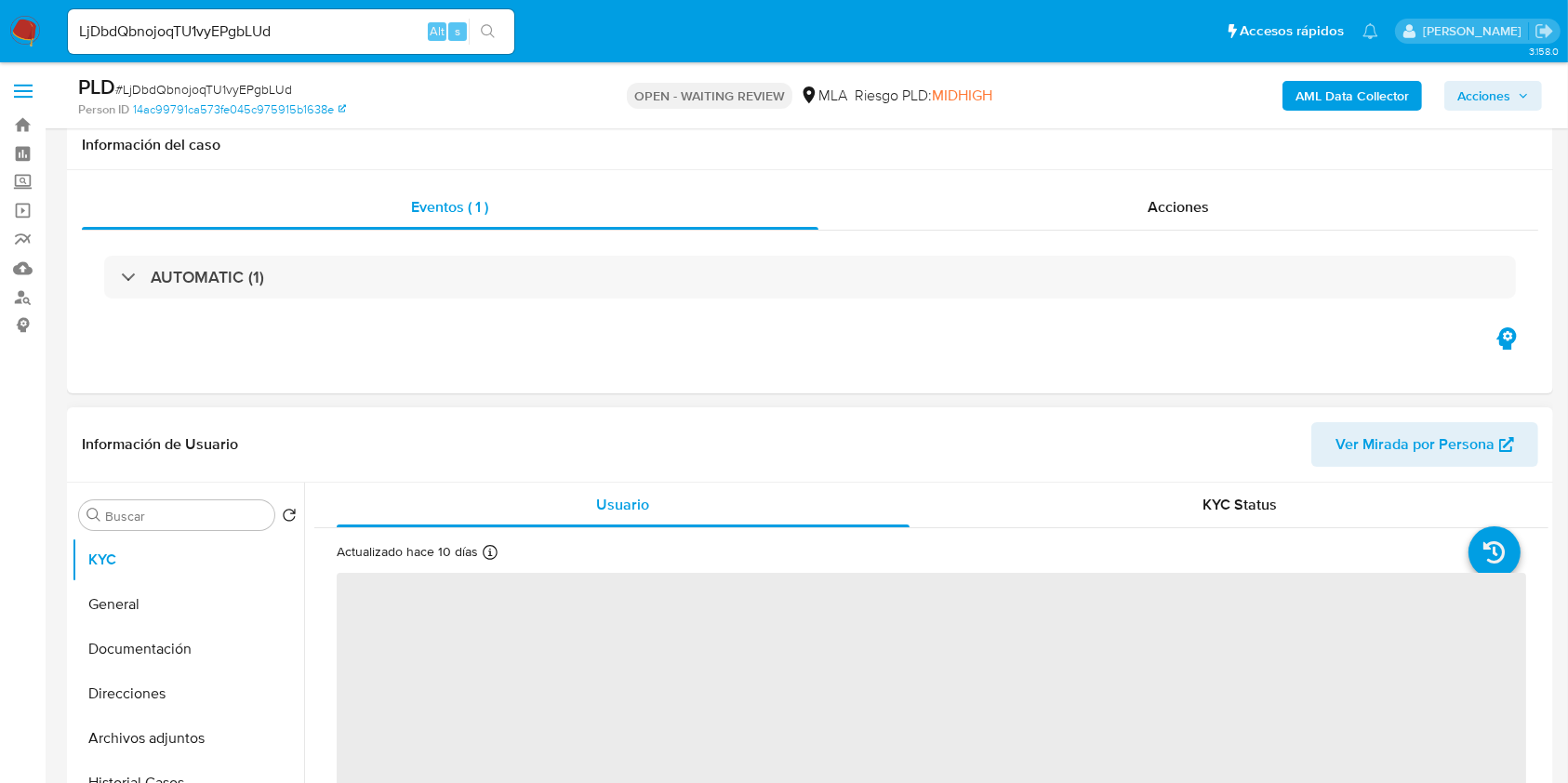
scroll to position [619, 0]
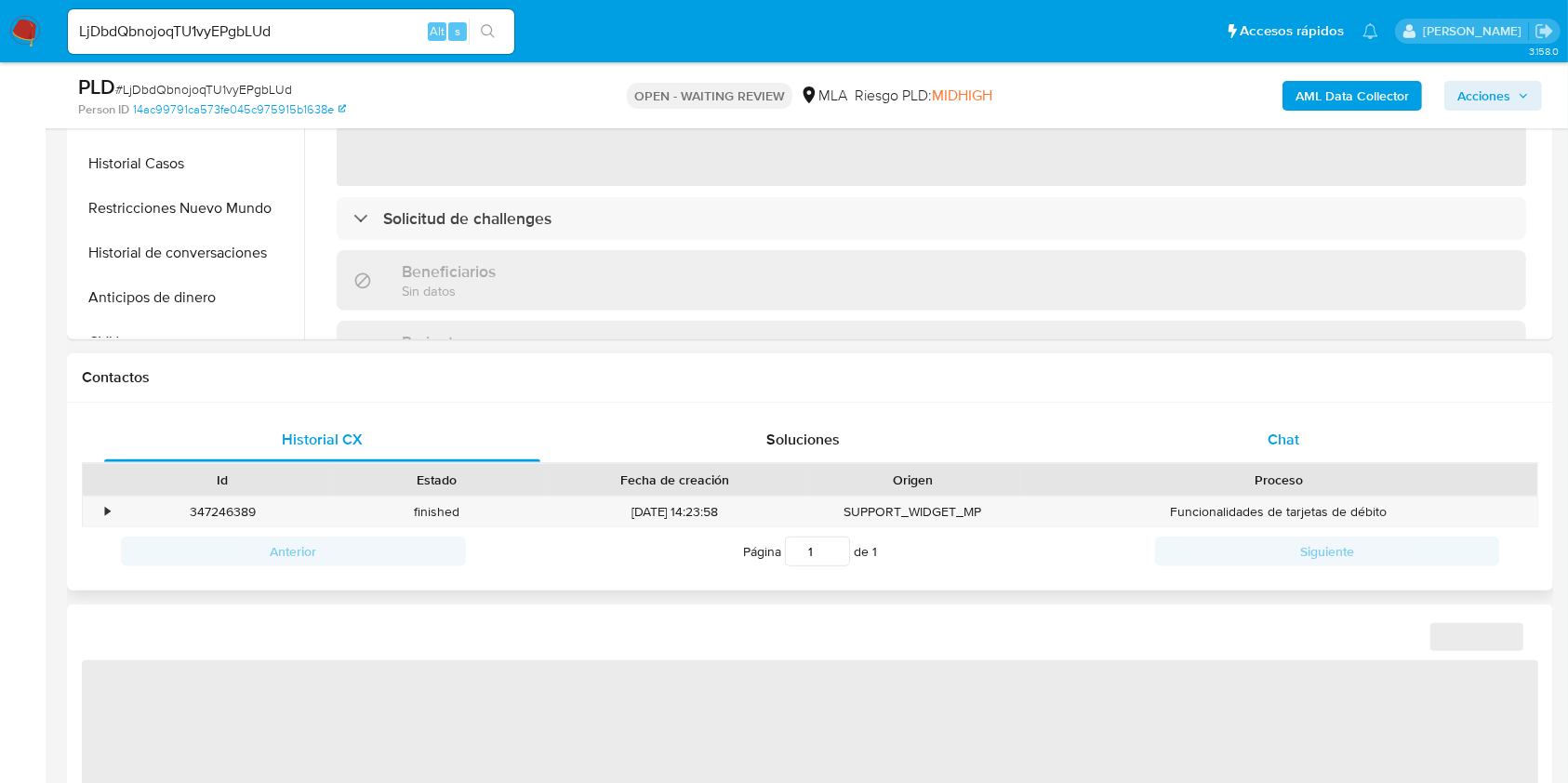
click at [1241, 417] on div "Chat" at bounding box center [1283, 440] width 436 height 45
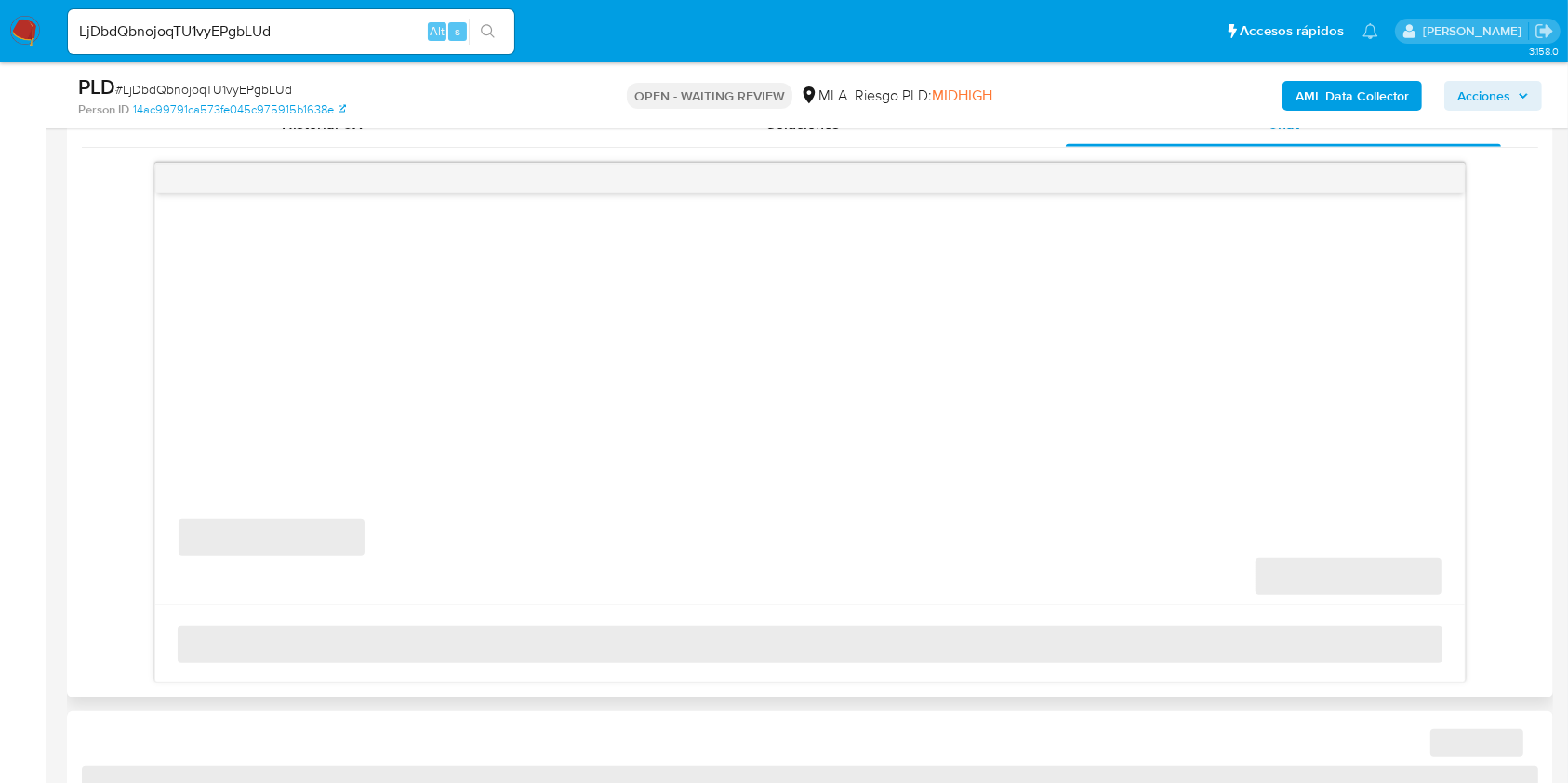
select select "10"
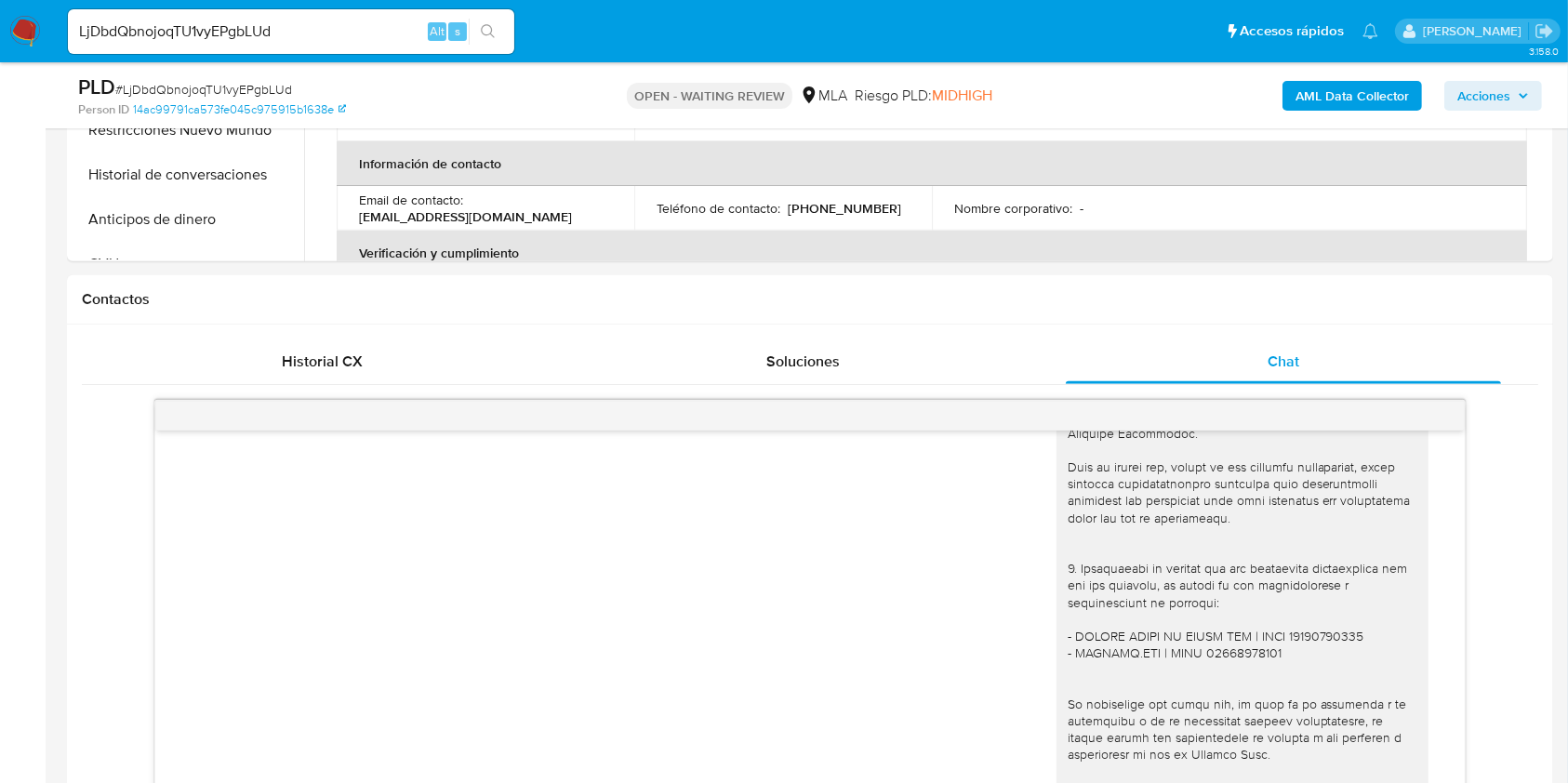
scroll to position [372, 0]
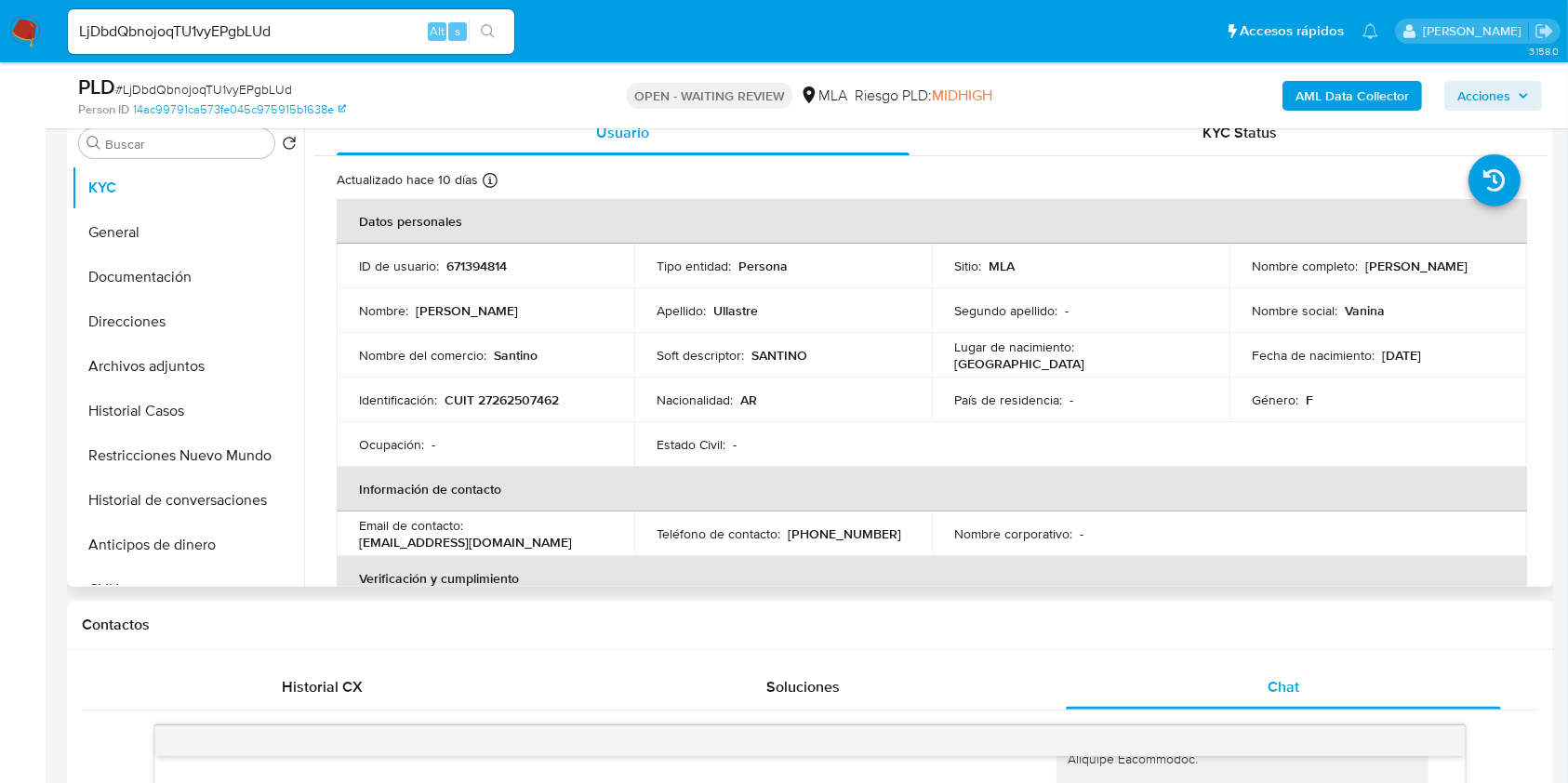
click at [536, 399] on p "CUIT 27262507462" at bounding box center [502, 400] width 115 height 17
copy p "27262507462"
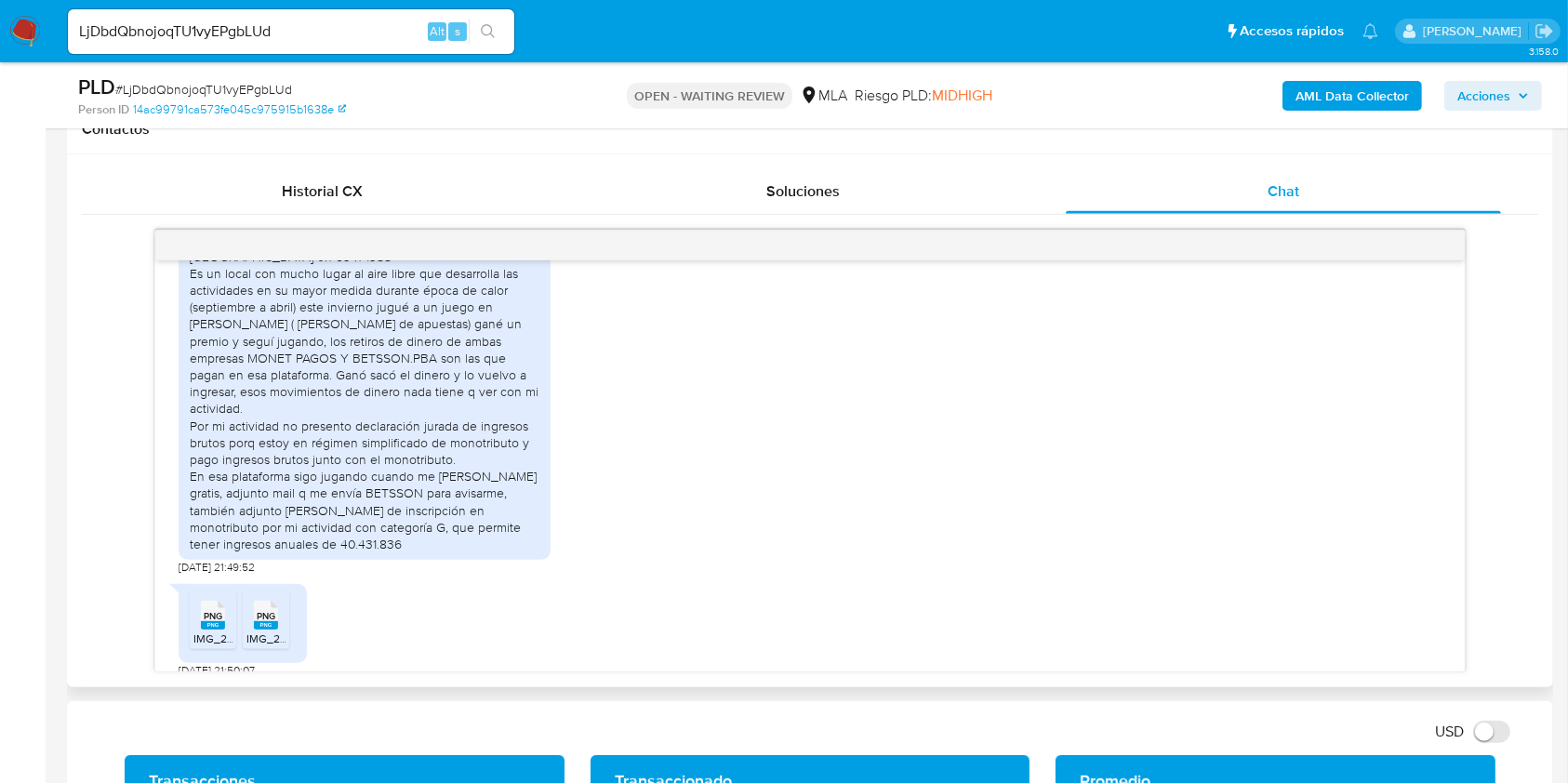
scroll to position [2540, 0]
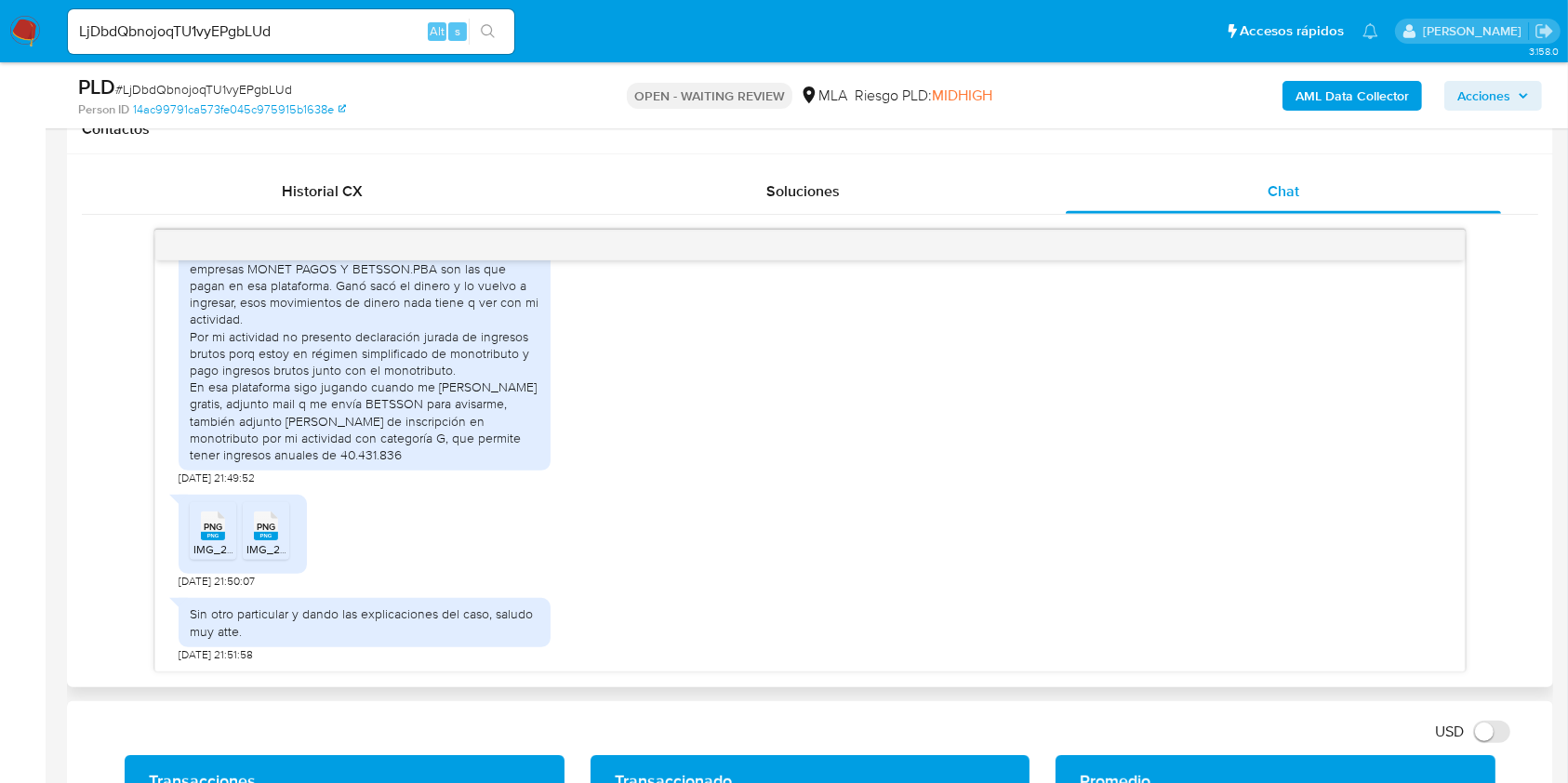
click at [213, 539] on rect at bounding box center [213, 536] width 24 height 8
click at [261, 528] on span "PNG" at bounding box center [266, 526] width 19 height 12
click at [214, 538] on rect at bounding box center [213, 536] width 24 height 8
drag, startPoint x: 255, startPoint y: 535, endPoint x: 335, endPoint y: 576, distance: 89.9
click at [256, 535] on rect at bounding box center [266, 536] width 24 height 8
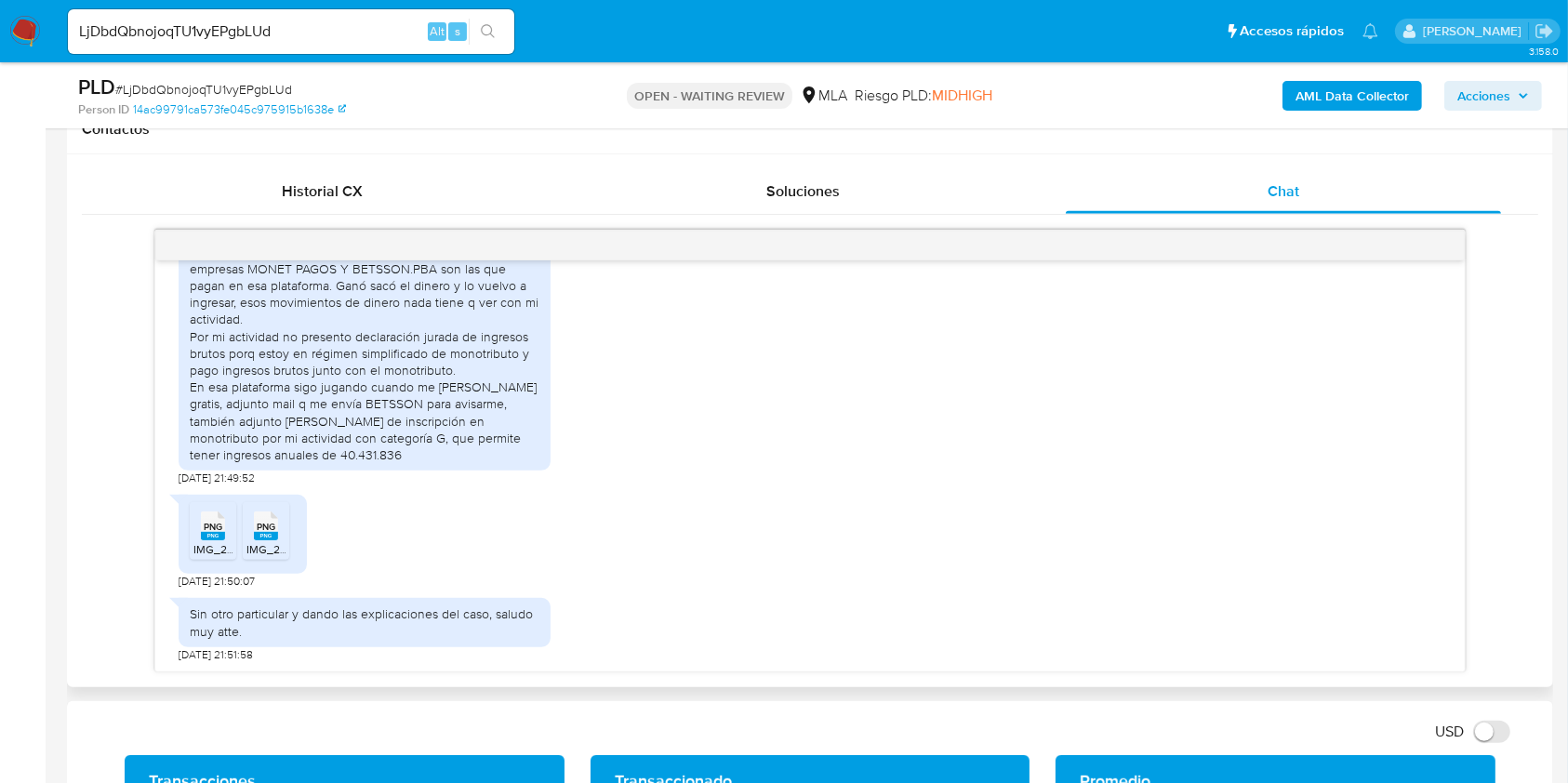
click at [127, 365] on div "17/07/2025 19:51:41 Hola, Esperamos que te encuentres muy bien. Te consultamos …" at bounding box center [810, 450] width 1456 height 443
click at [373, 25] on input "LjDbdQbnojoqTU1vyEPgbLUd" at bounding box center [290, 32] width 446 height 24
paste input "clP8NLs5mJOI3aNf9wz2OZ0K"
drag, startPoint x: 508, startPoint y: 32, endPoint x: 498, endPoint y: 34, distance: 10.2
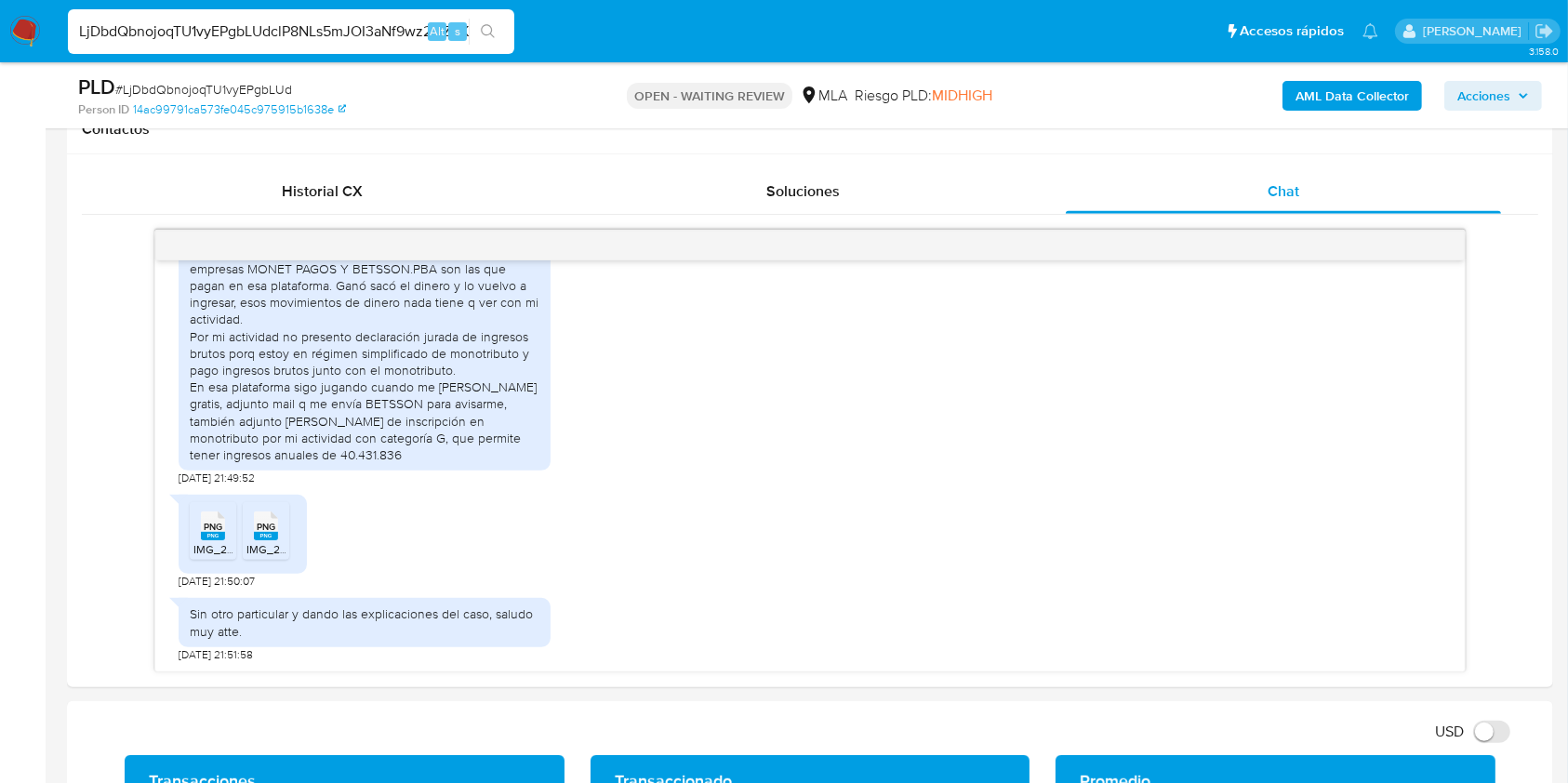
click at [505, 33] on div "LjDbdQbnojoqTU1vyEPgbLUdclP8NLs5mJOI3aNf9wz2OZ0K Alt s" at bounding box center [290, 31] width 446 height 52
click at [328, 33] on input "LjDbdQbnojoqTU1vyEPgbLUdclP8NLs5mJOI3aNf9wz2OZ0K" at bounding box center [290, 32] width 446 height 24
click at [327, 32] on input "LjDbdQbnojoqTU1vyEPgbLUdclP8NLs5mJOI3aNf9wz2OZ0K" at bounding box center [290, 32] width 446 height 24
paste input
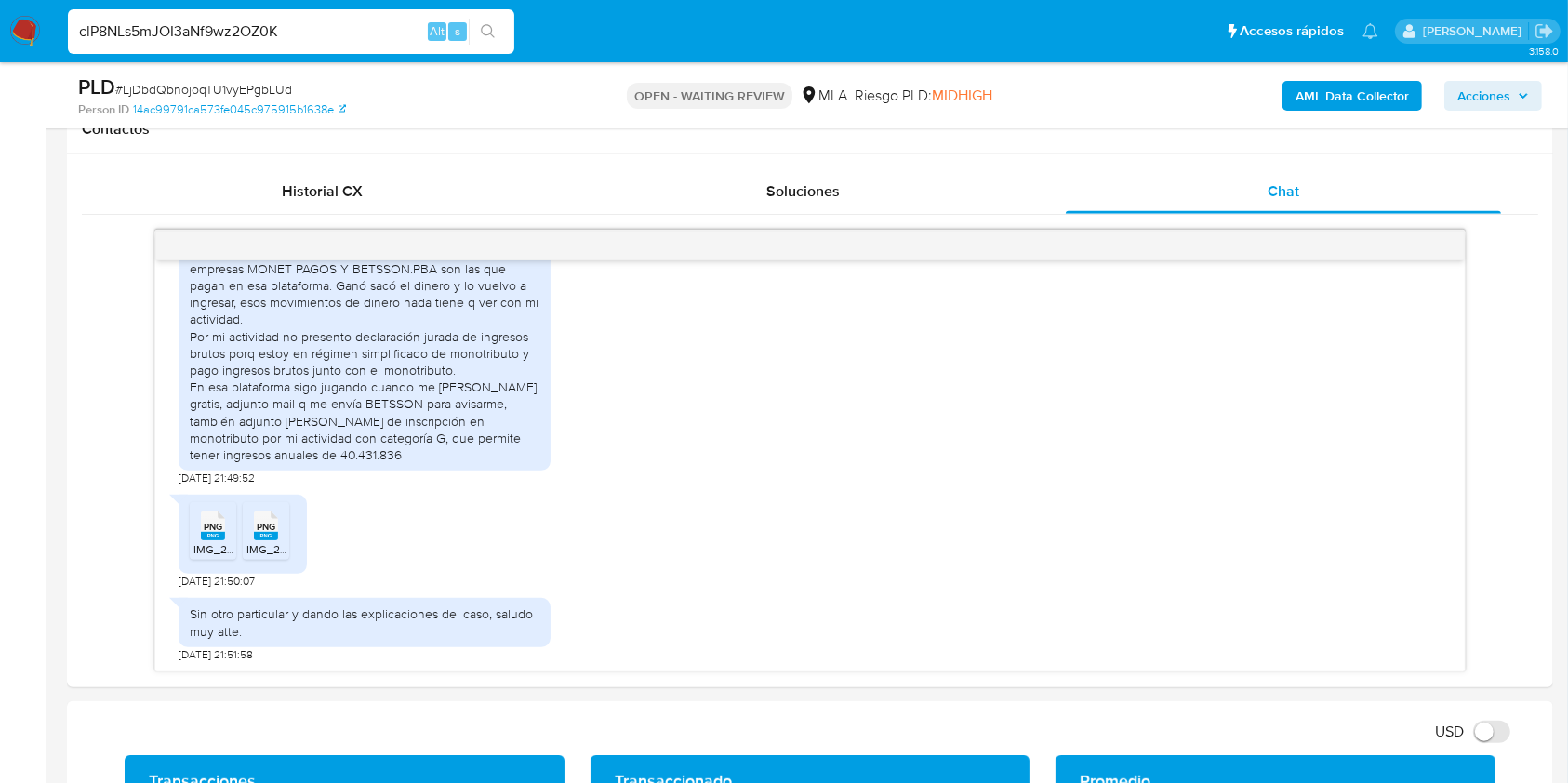
type input "clP8NLs5mJOI3aNf9wz2OZ0K"
click at [467, 24] on div "clP8NLs5mJOI3aNf9wz2OZ0K Alt s" at bounding box center [290, 32] width 446 height 45
click at [471, 26] on button "search-icon" at bounding box center [488, 32] width 39 height 26
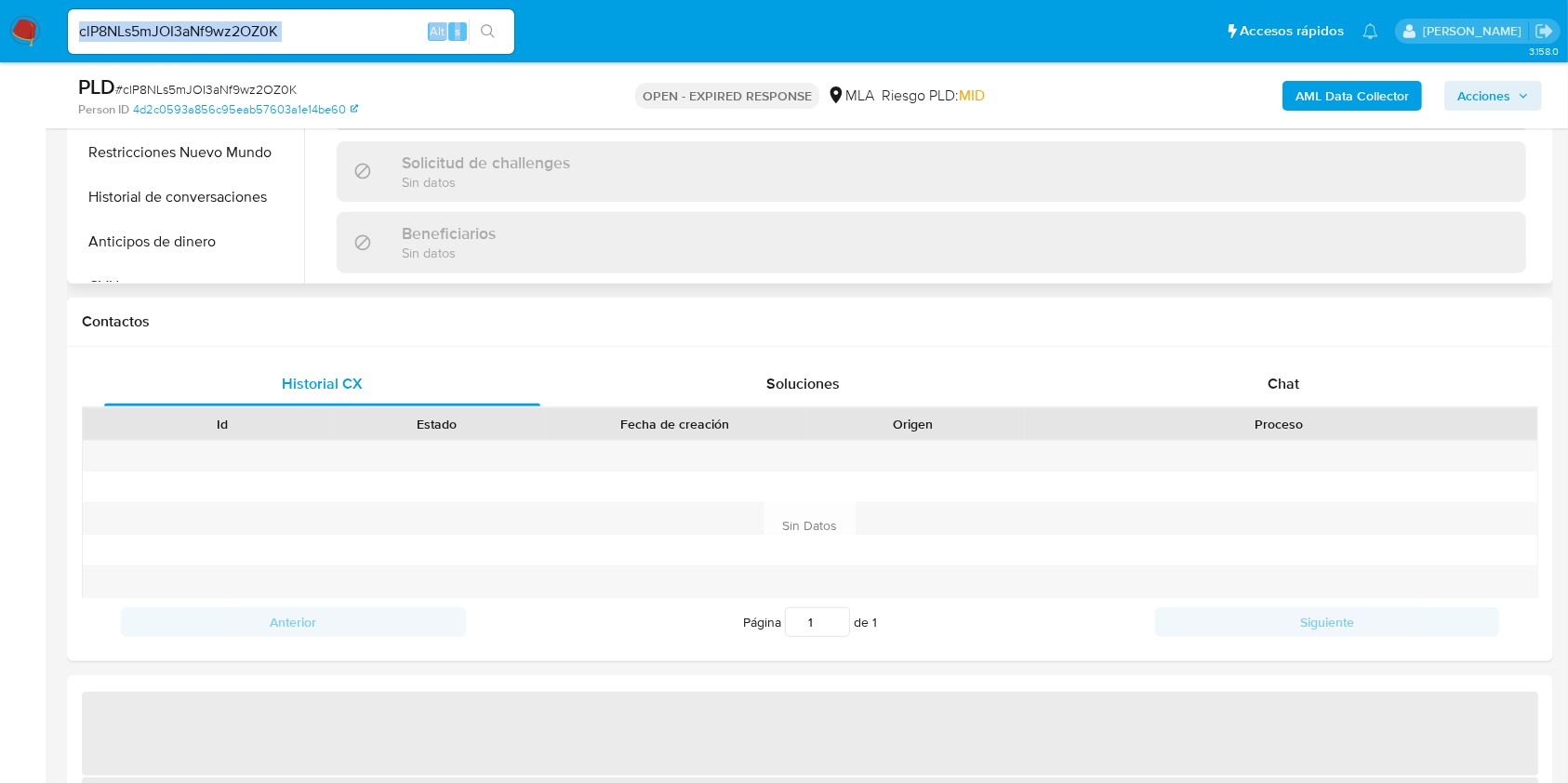
scroll to position [744, 0]
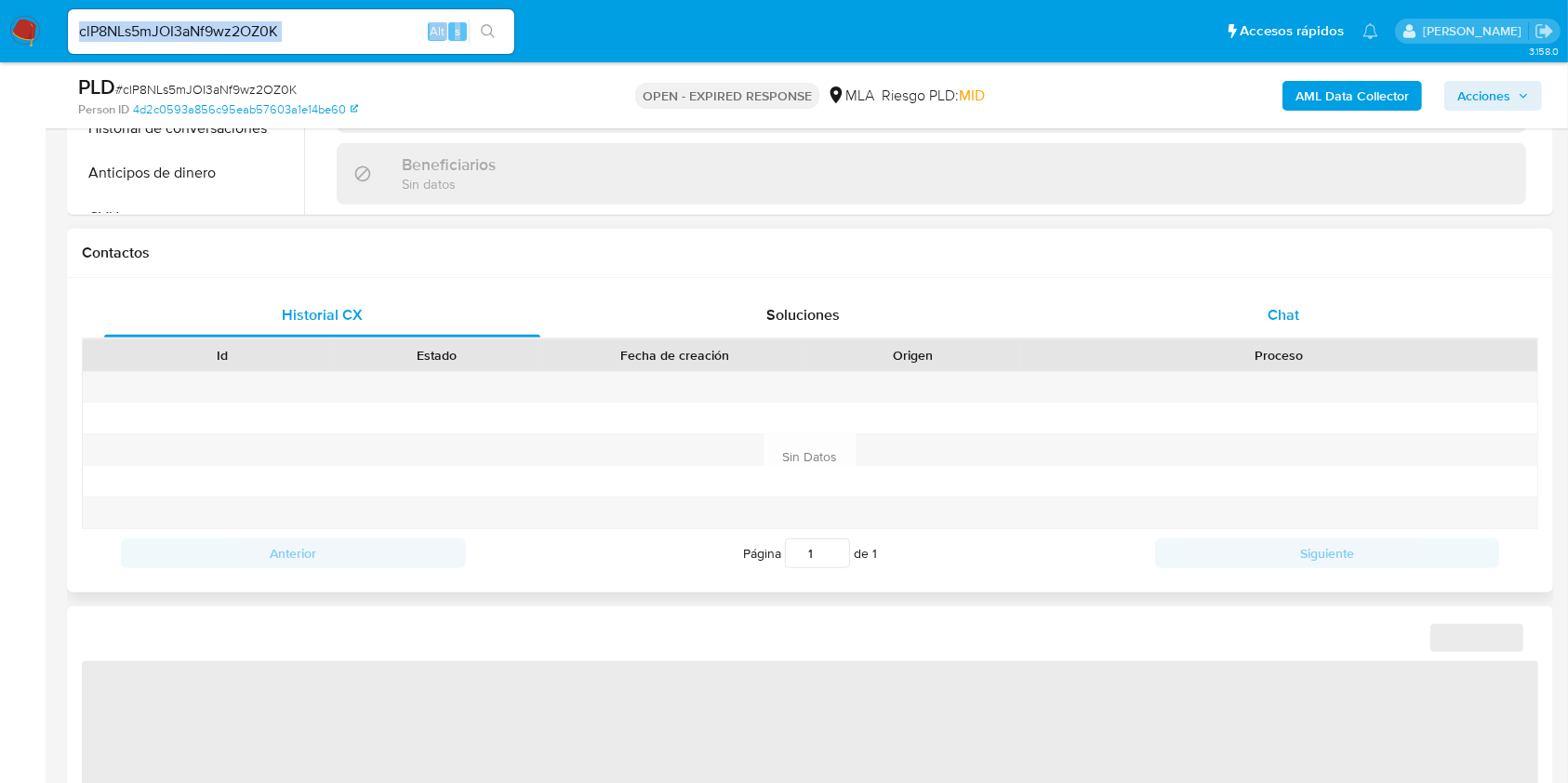
click at [1299, 321] on div "Chat" at bounding box center [1283, 316] width 436 height 45
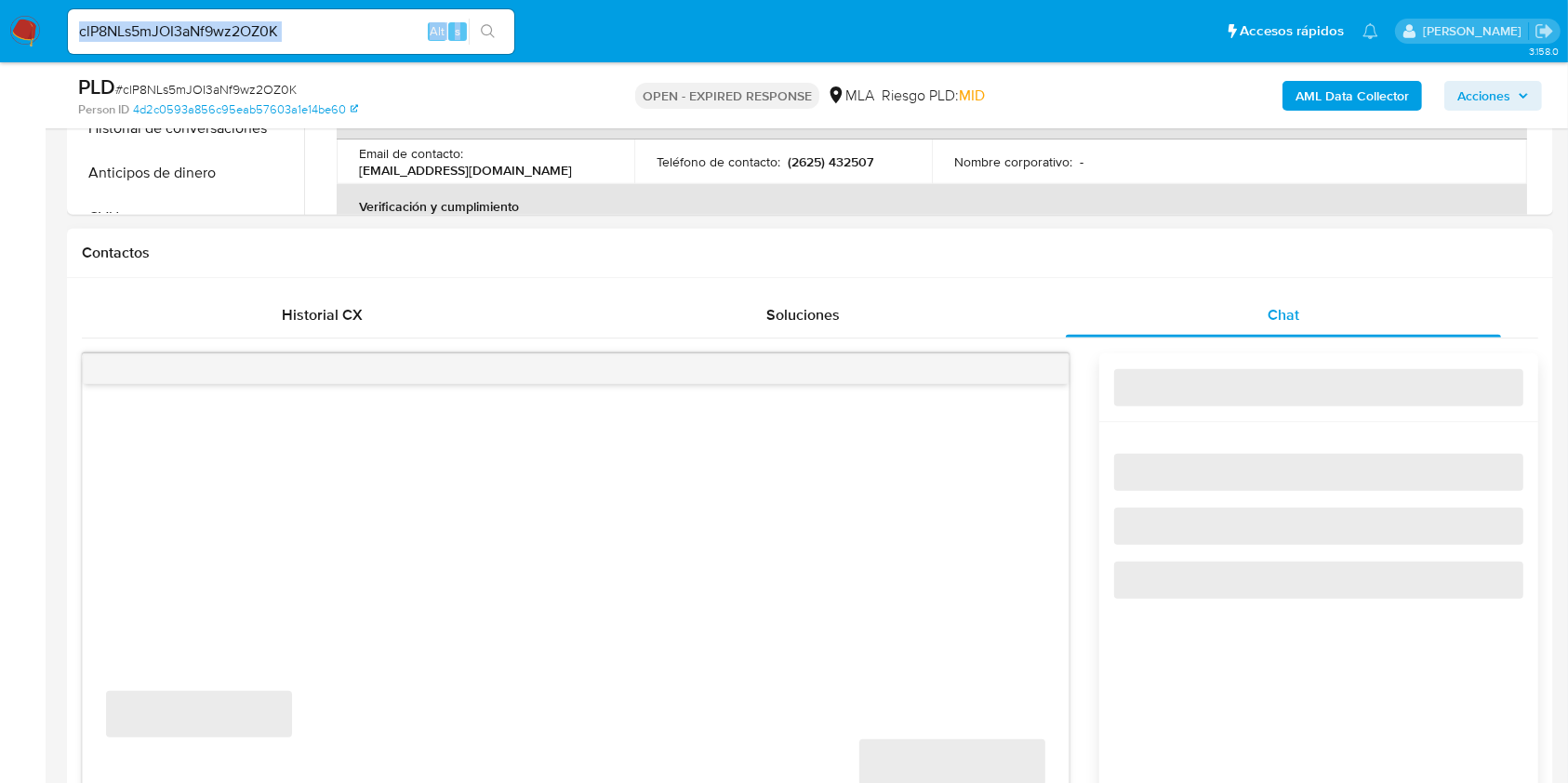
select select "10"
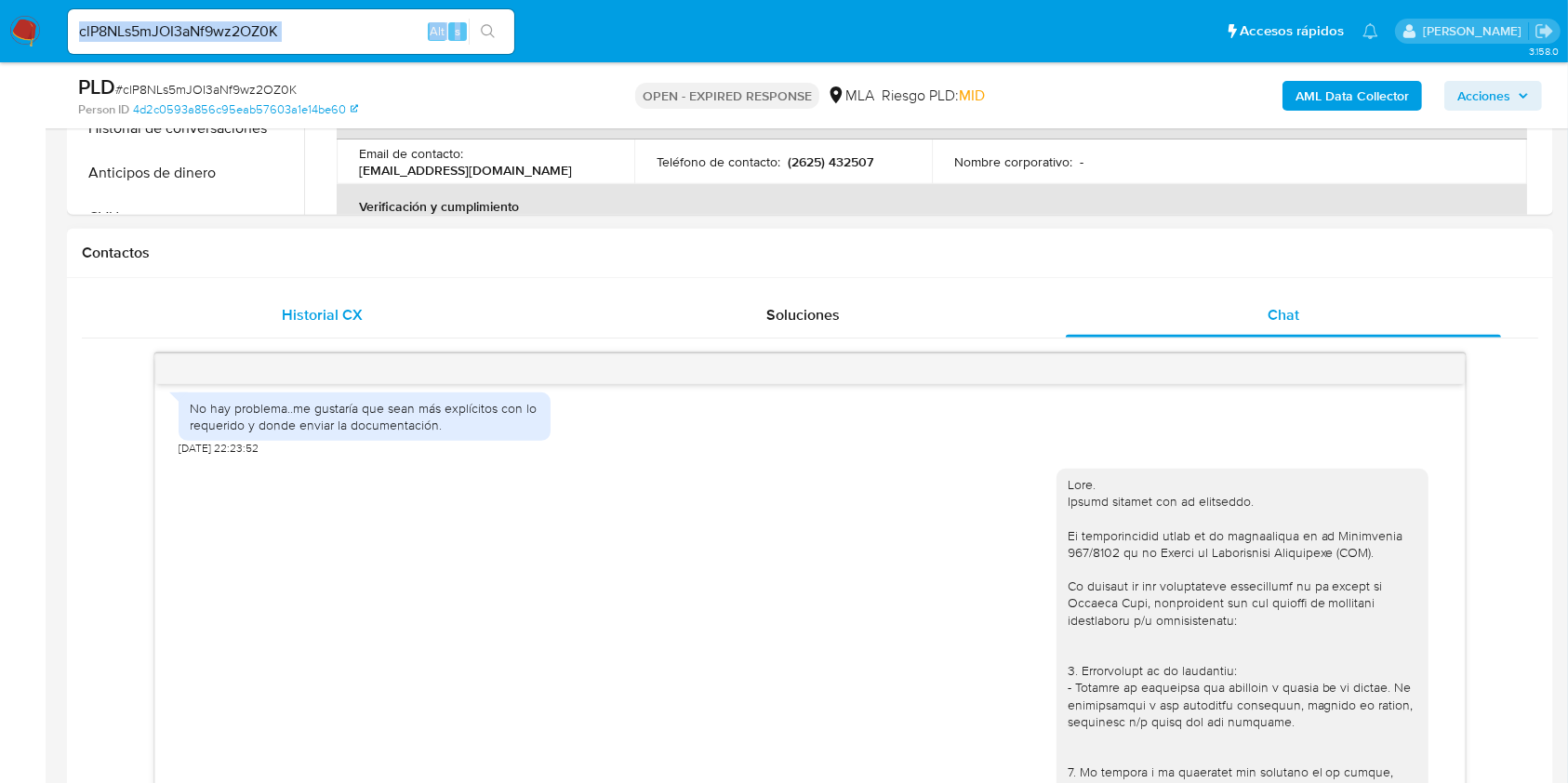
click at [323, 329] on div "Historial CX" at bounding box center [322, 316] width 436 height 45
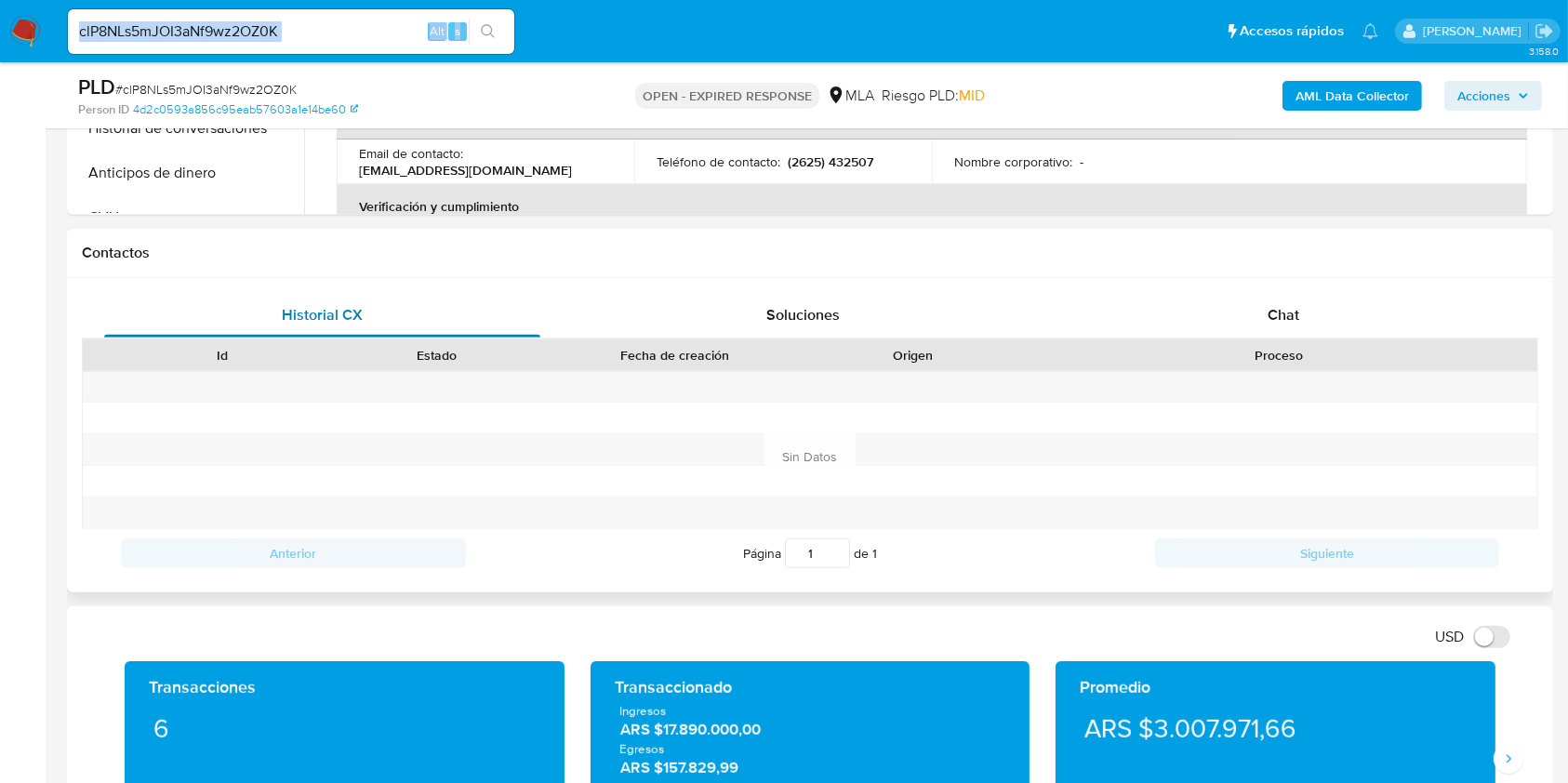
scroll to position [247, 0]
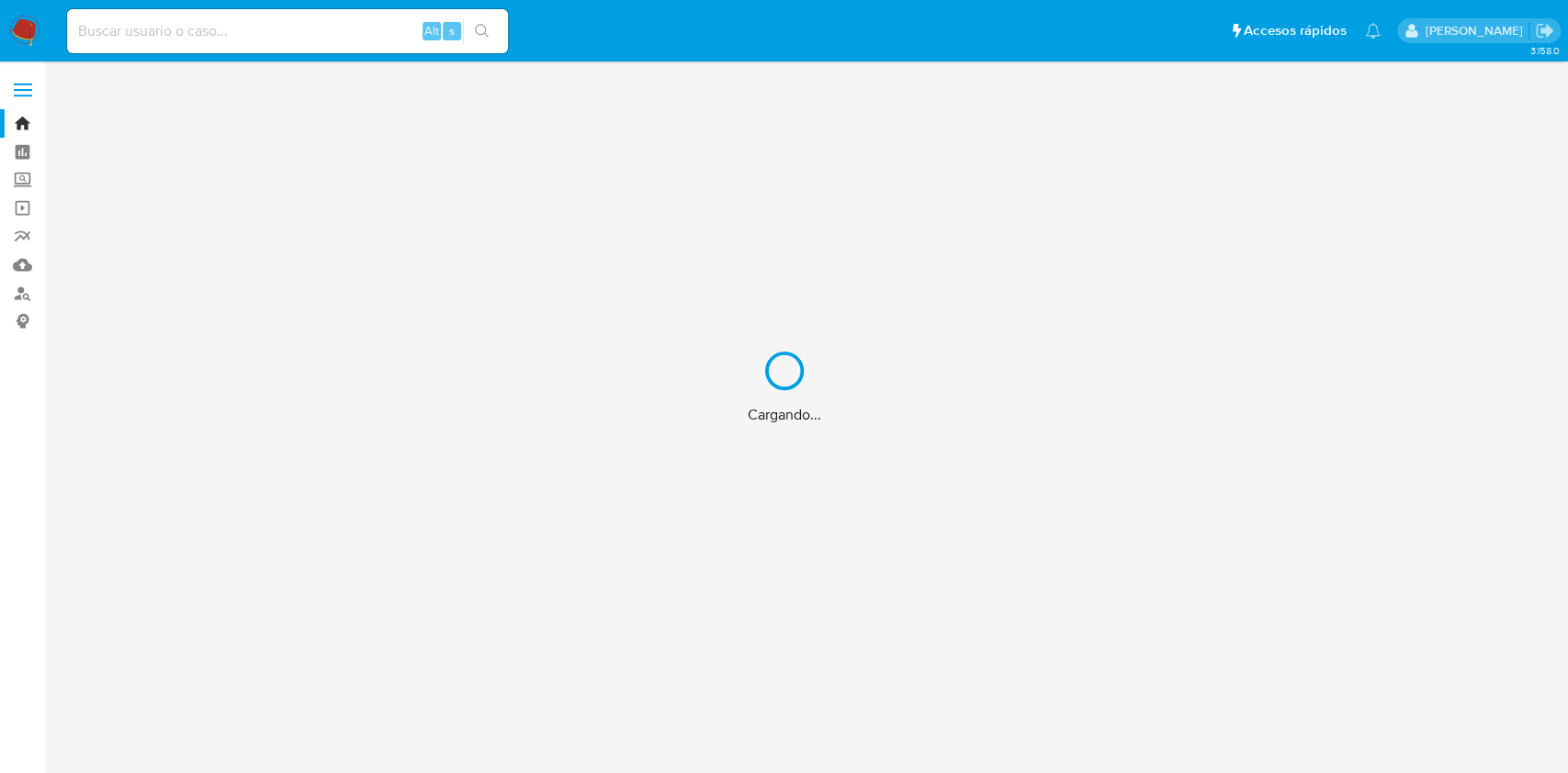
click at [315, 30] on div "Cargando..." at bounding box center [784, 386] width 1568 height 773
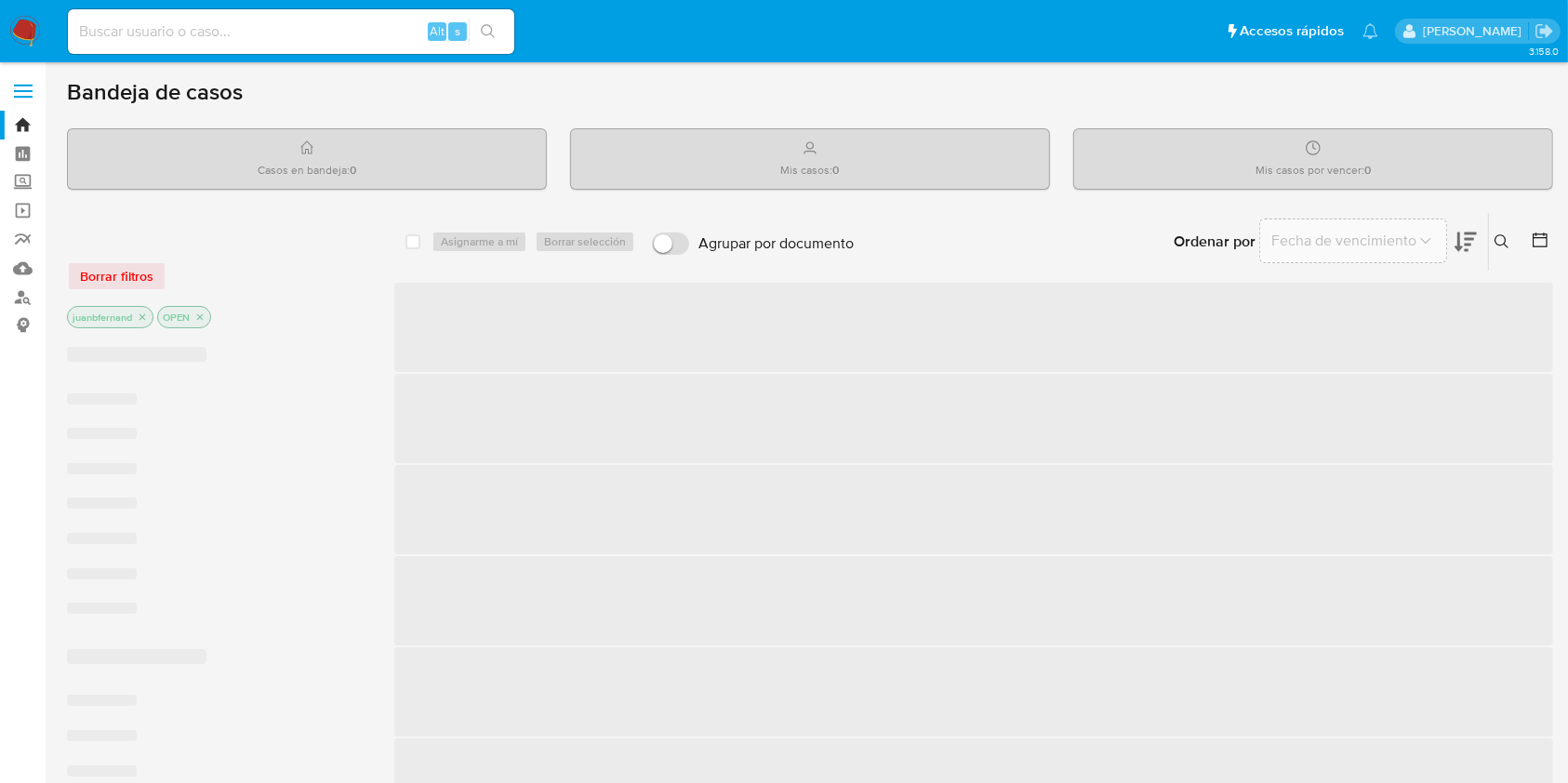
click at [237, 34] on input at bounding box center [290, 32] width 446 height 24
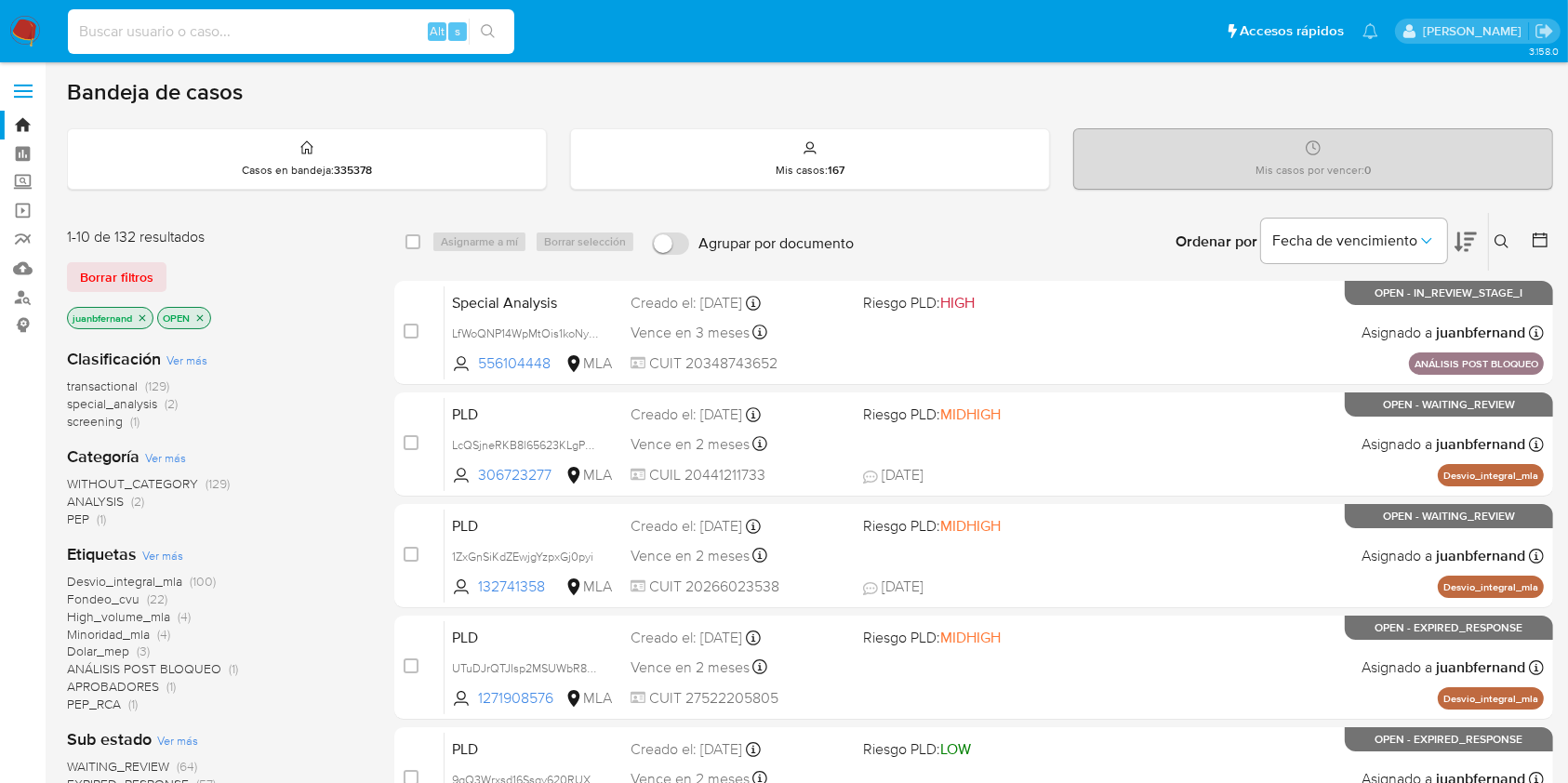
paste input "UTuDJrQTJIsp2MSUWbR8gu8u"
type input "UTuDJrQTJIsp2MSUWbR8gu8u"
click at [491, 24] on icon "search-icon" at bounding box center [489, 32] width 15 height 15
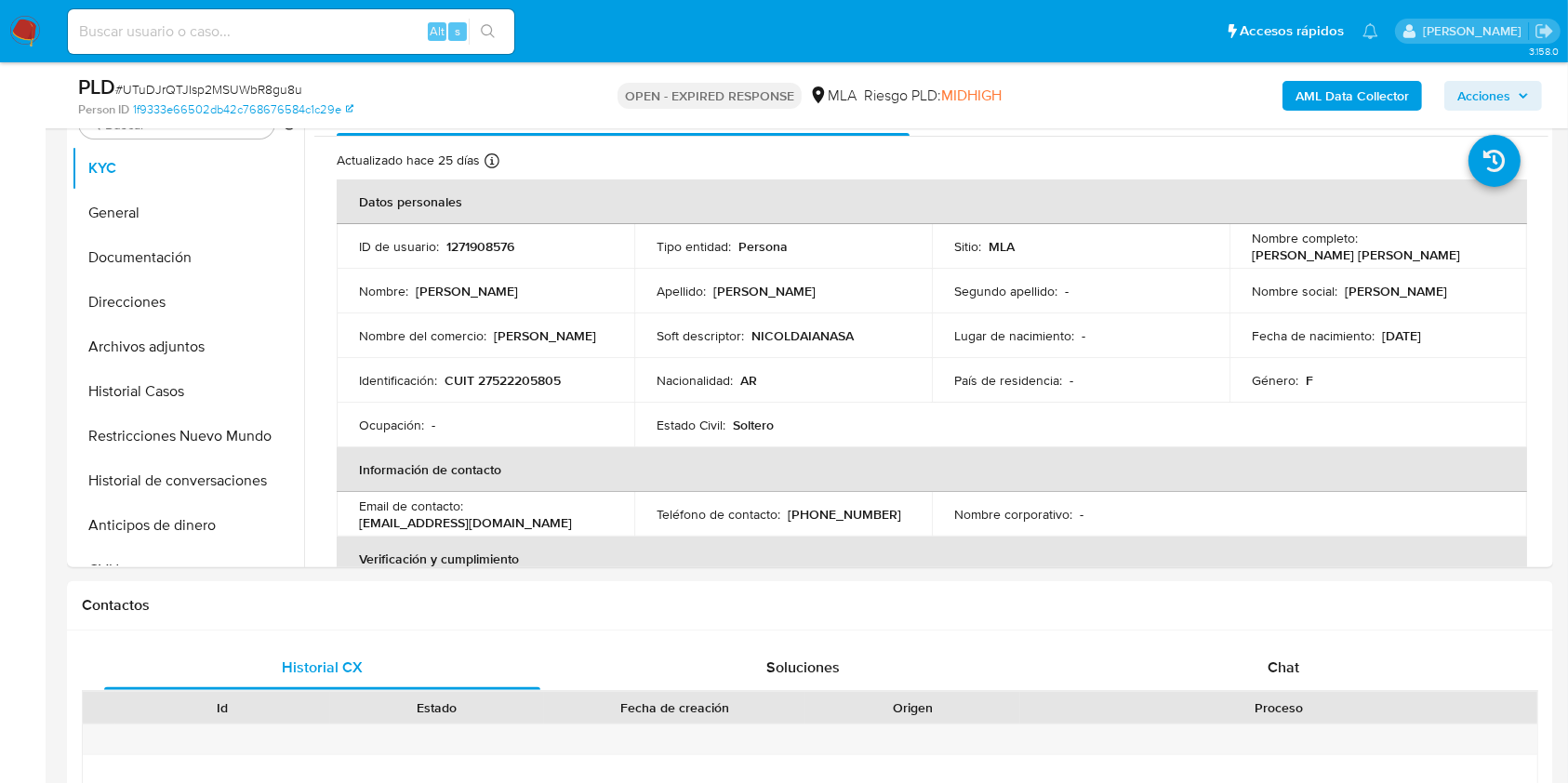
select select "10"
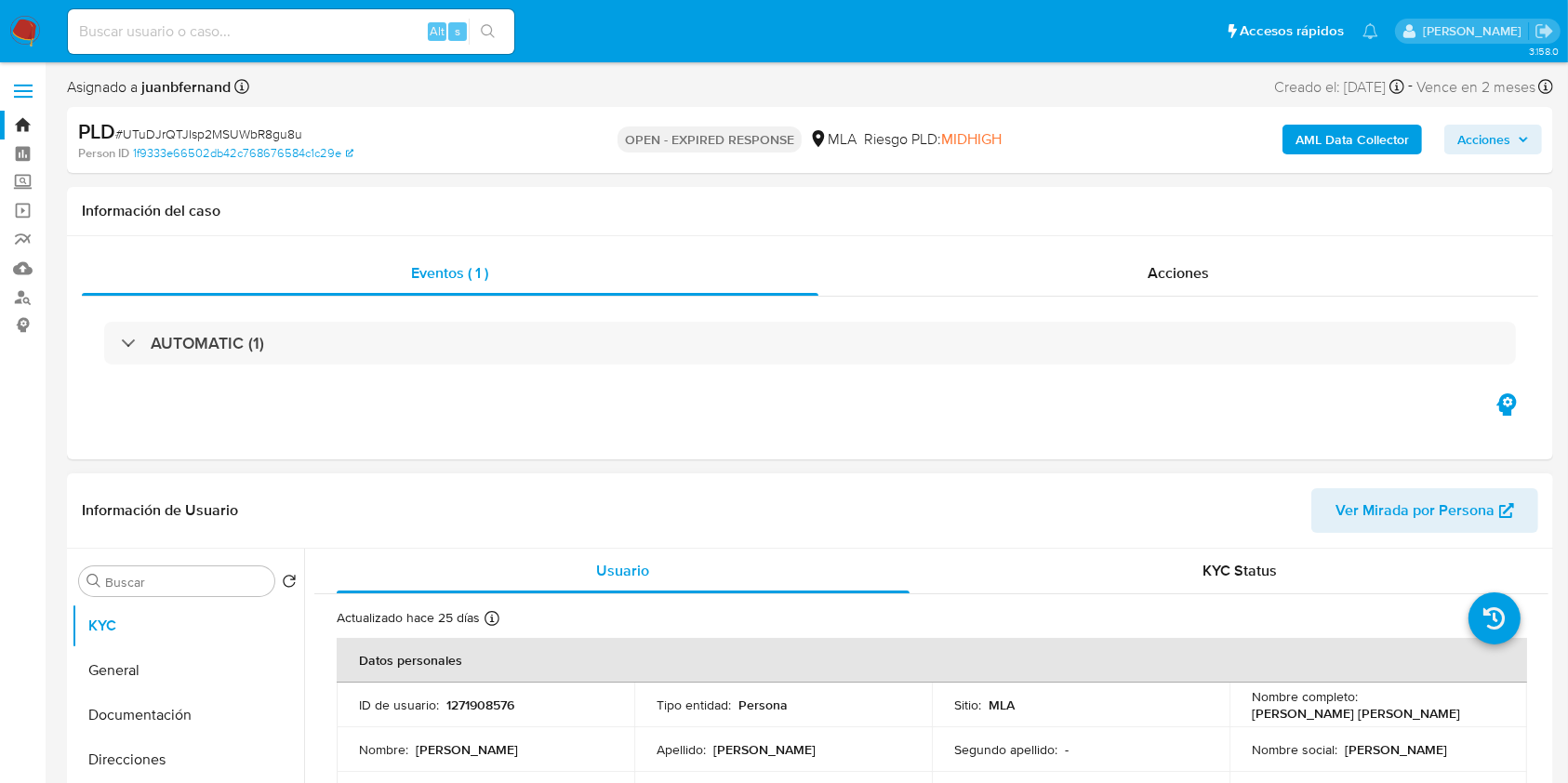
click at [486, 706] on p "1271908576" at bounding box center [480, 705] width 68 height 17
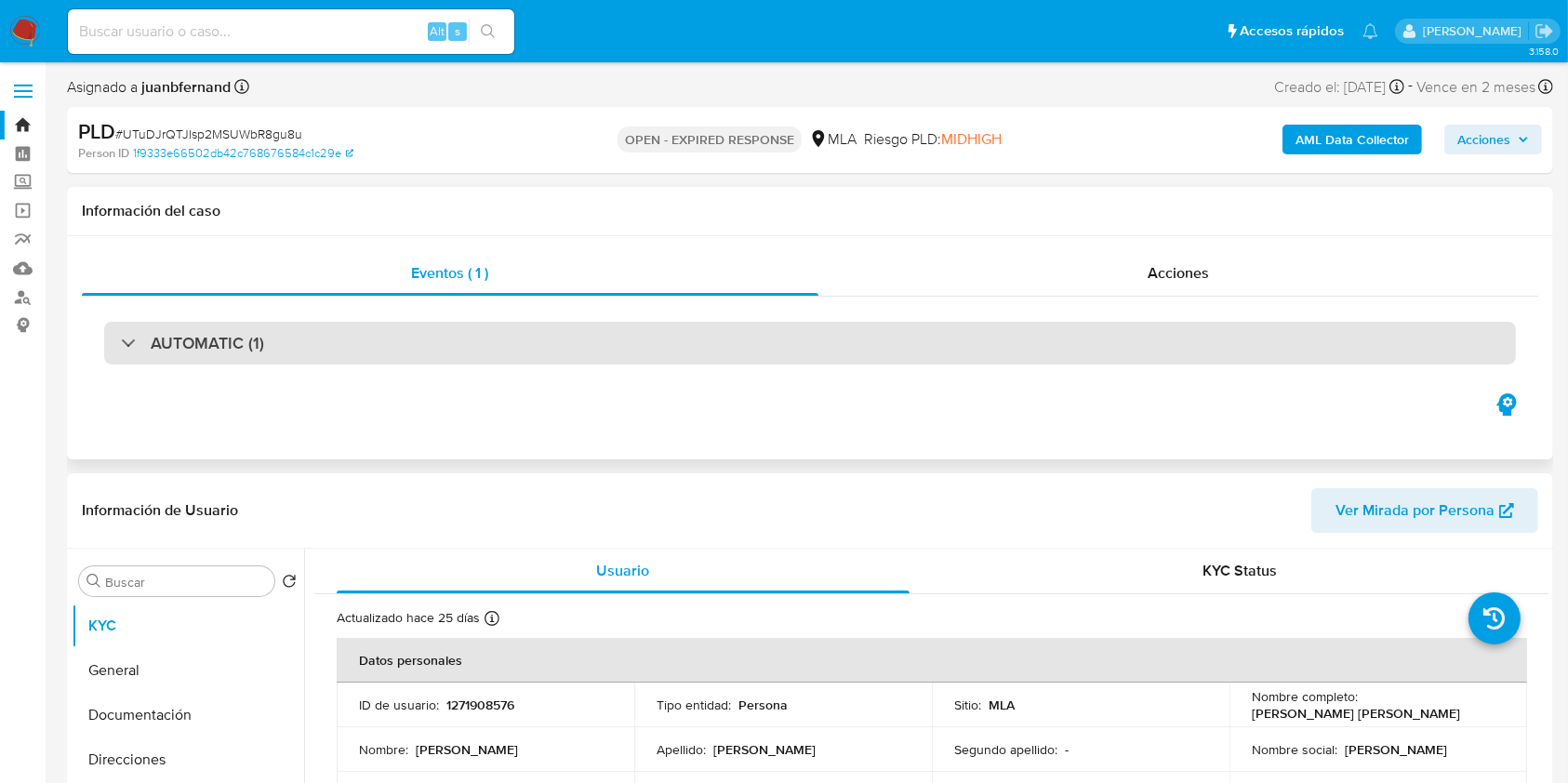
click at [148, 349] on div "AUTOMATIC (1)" at bounding box center [193, 343] width 143 height 21
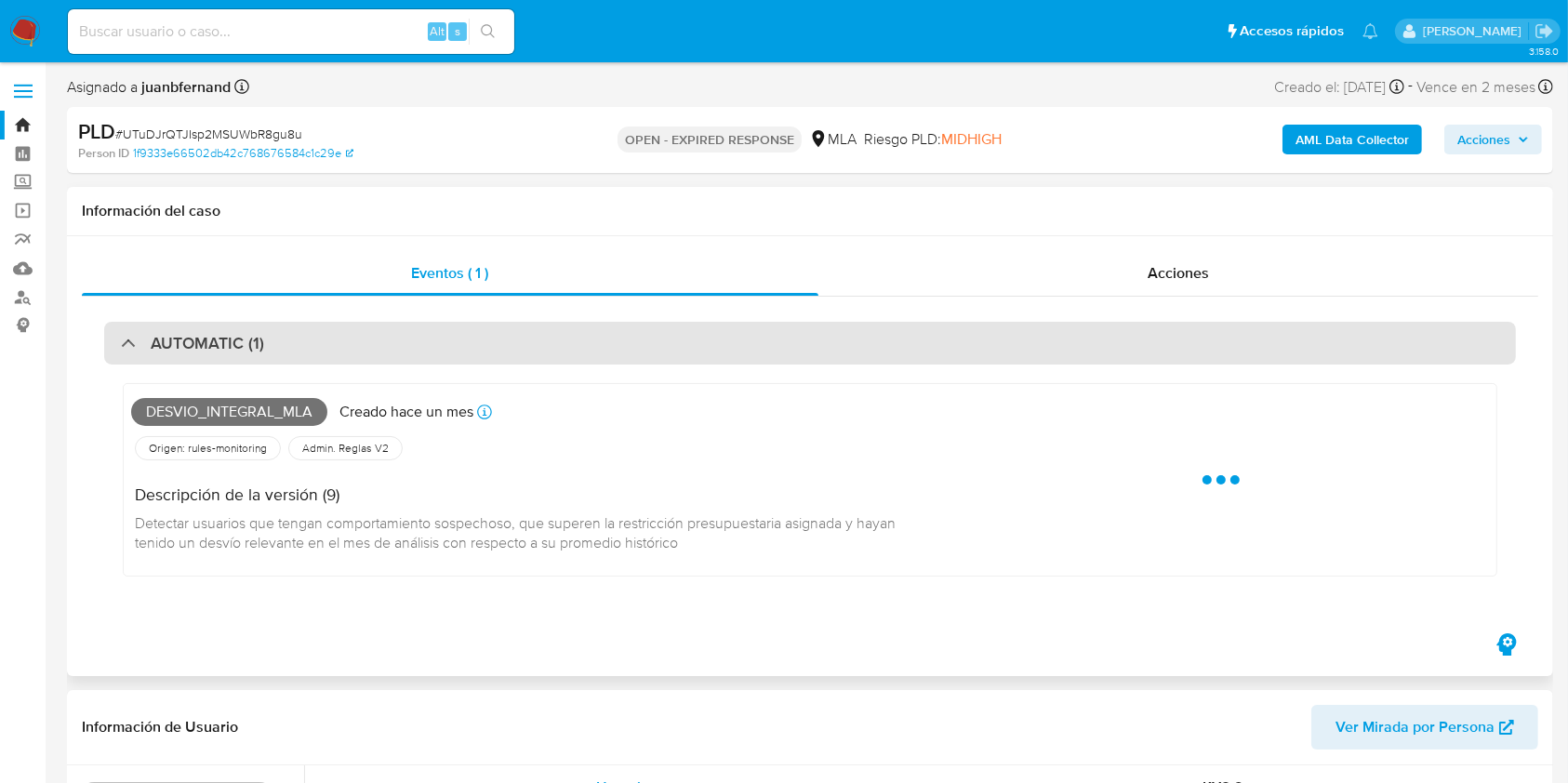
click at [147, 357] on div "AUTOMATIC (1)" at bounding box center [810, 343] width 1411 height 43
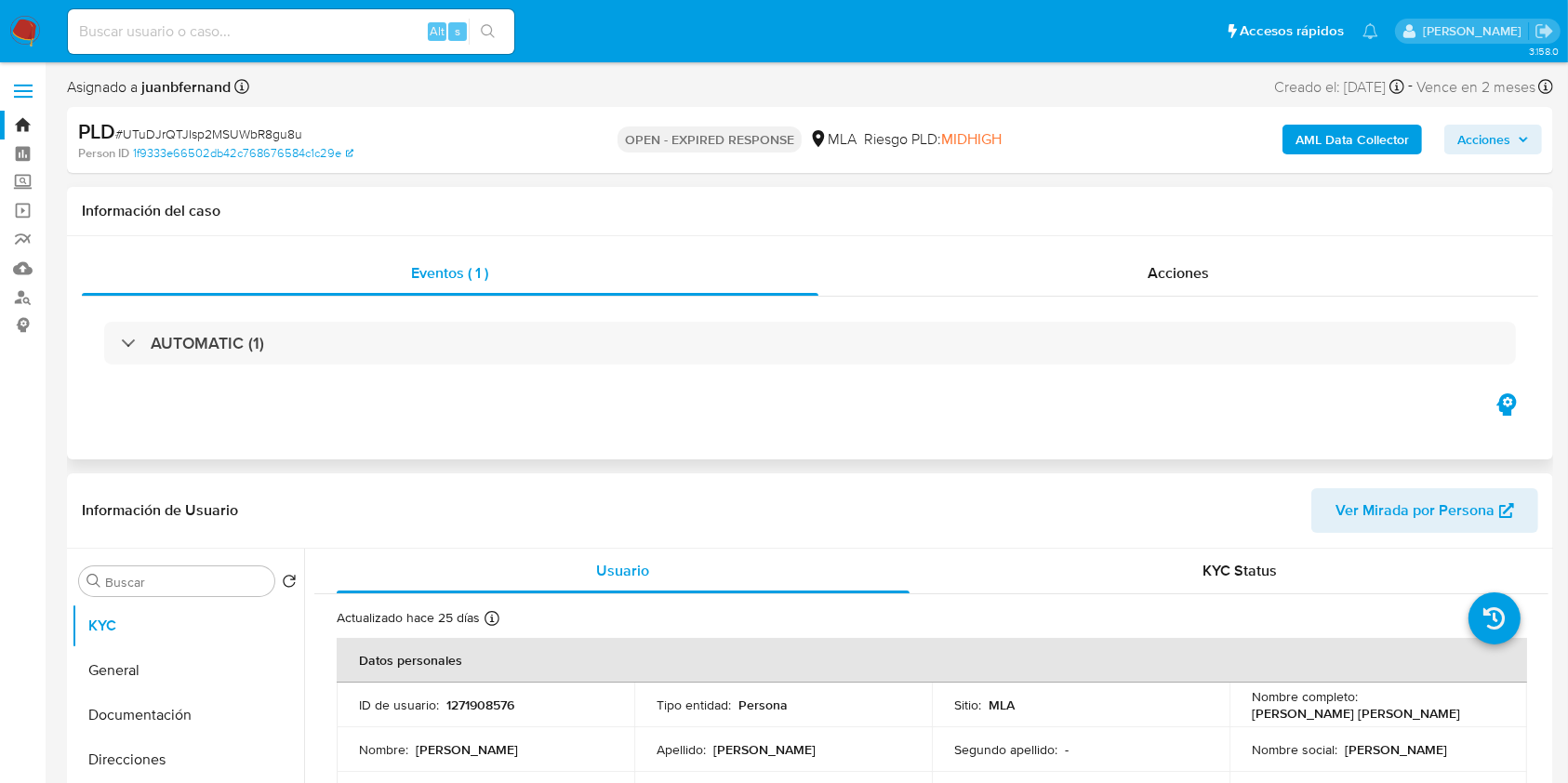
click at [1168, 238] on div "Eventos ( 1 ) Acciones AUTOMATIC (1)" at bounding box center [810, 348] width 1486 height 224
click at [1126, 278] on div "Acciones" at bounding box center [1178, 274] width 721 height 45
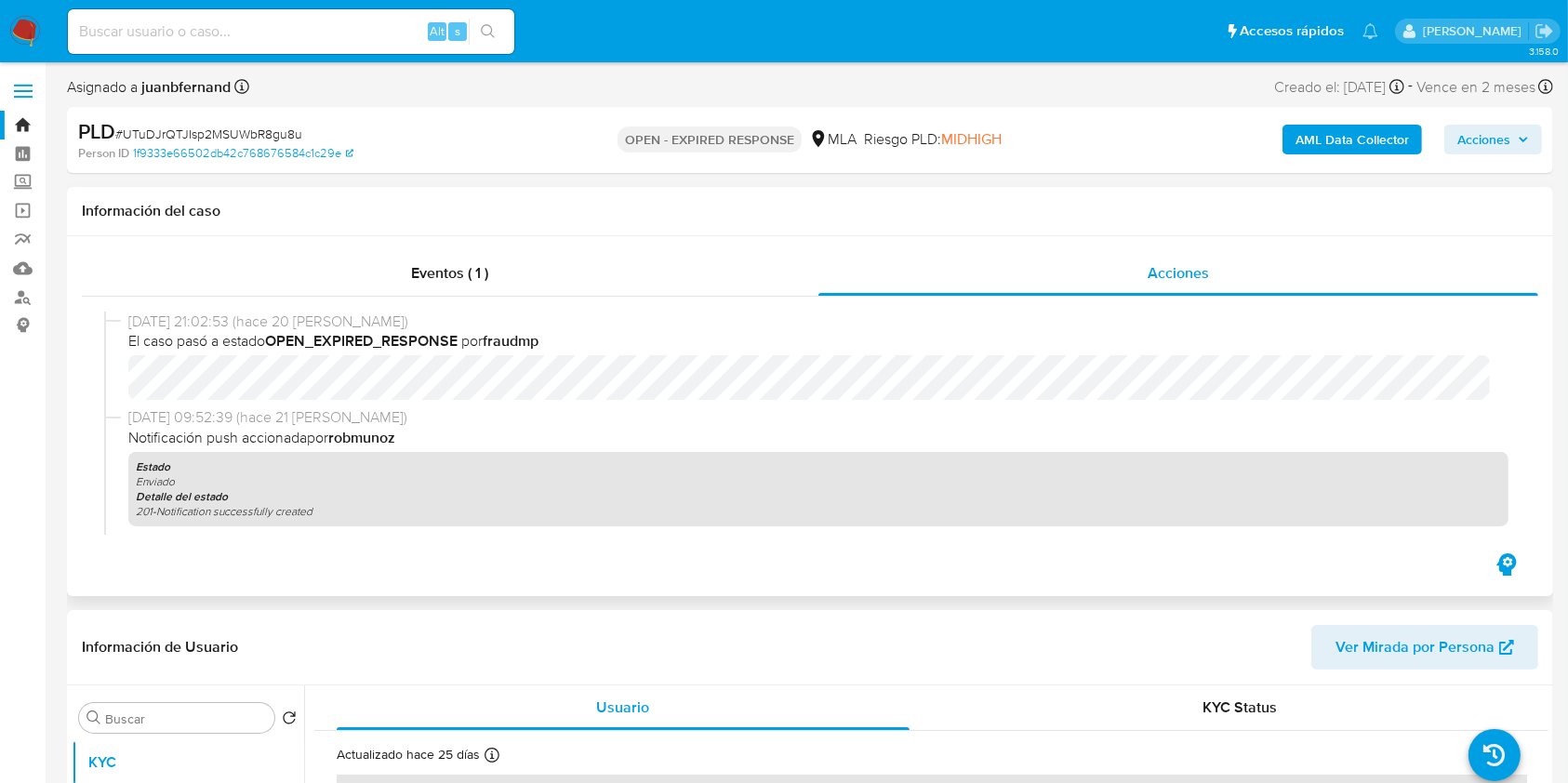
click at [179, 570] on div "Eventos ( 1 ) Acciones [DATE] 21:02:53 (hace 20 [PERSON_NAME]) El caso pasó a e…" at bounding box center [810, 415] width 1486 height 360
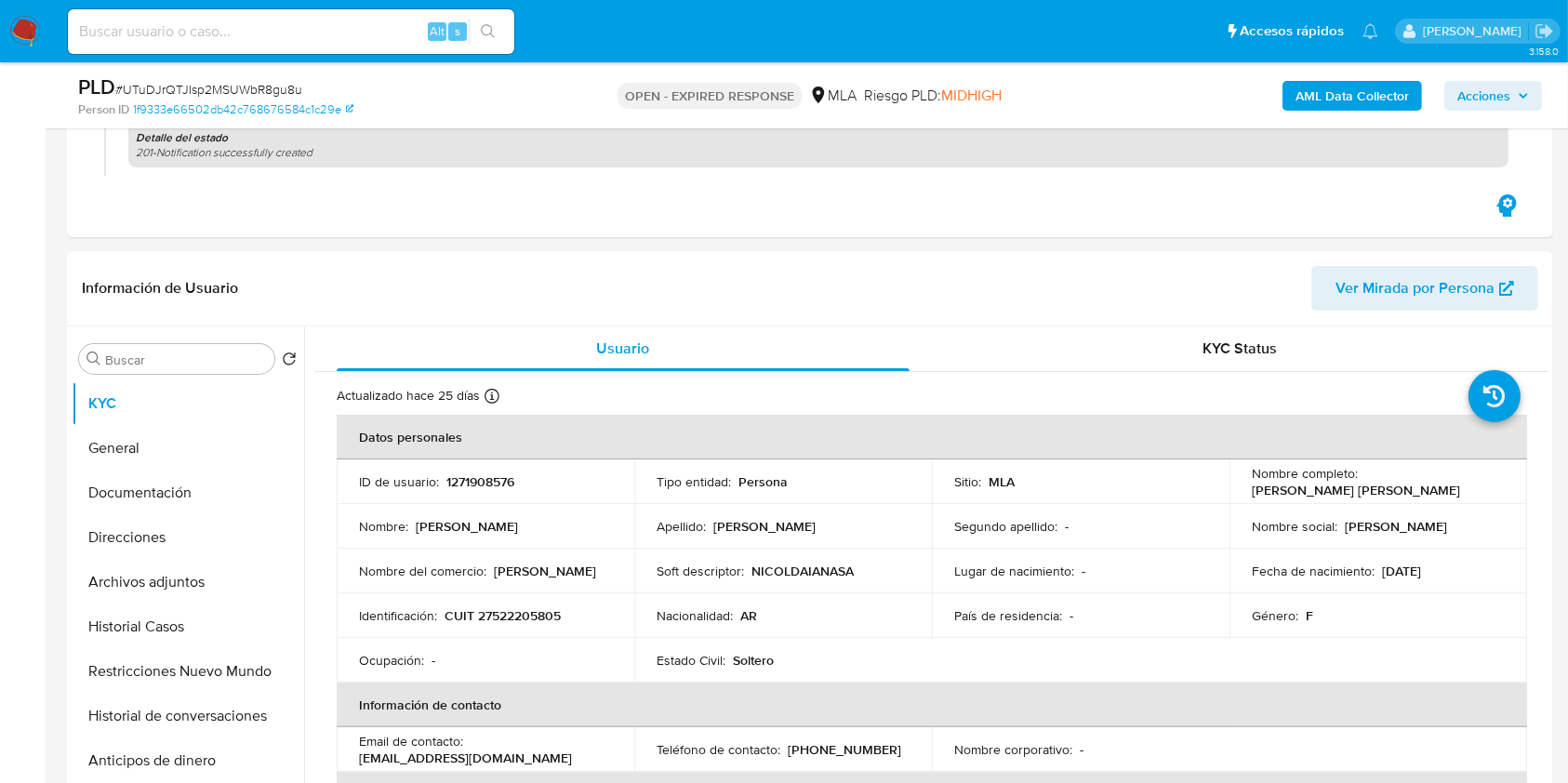
scroll to position [496, 0]
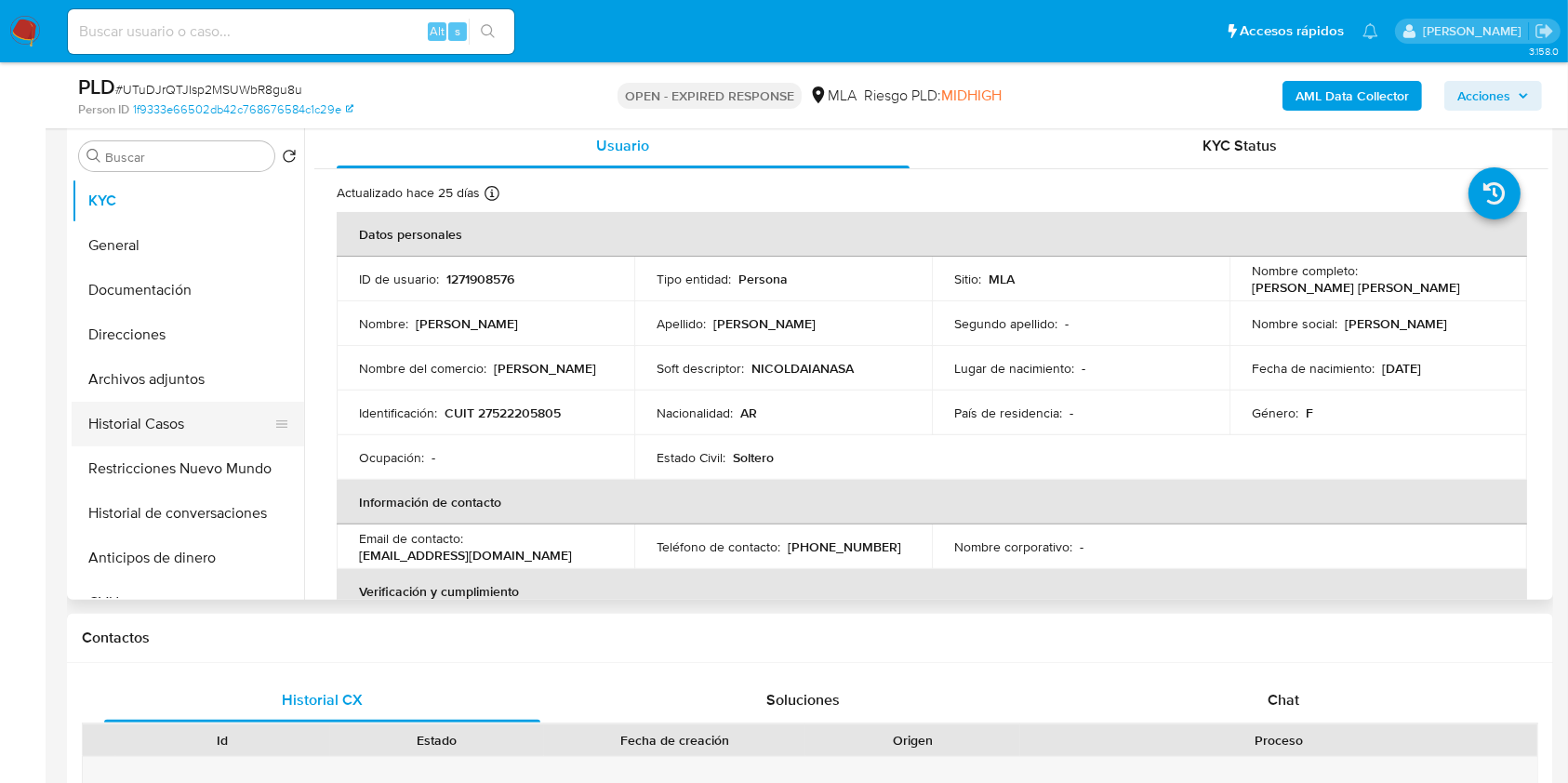
click at [162, 423] on button "Historial Casos" at bounding box center [180, 425] width 218 height 45
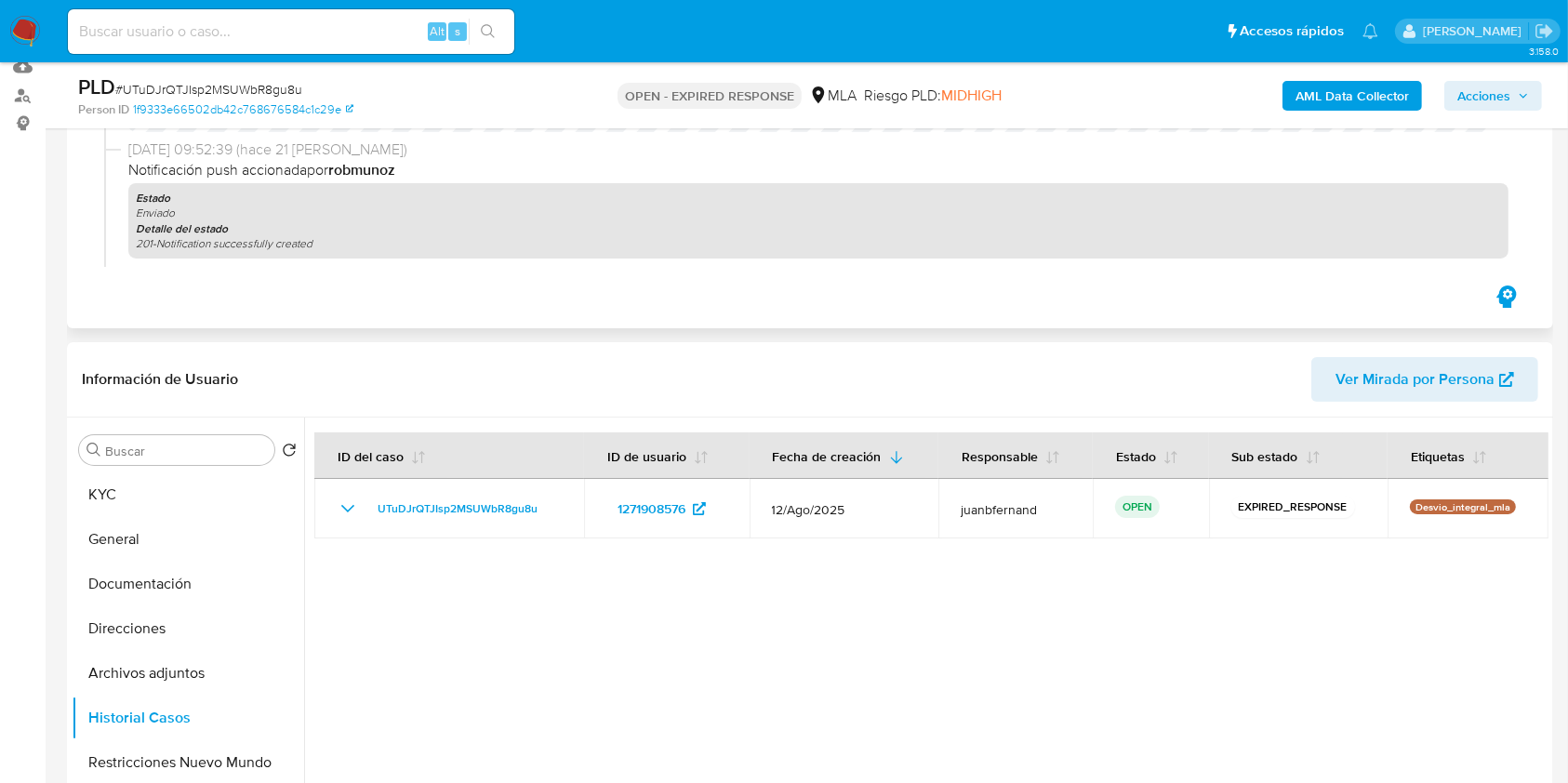
scroll to position [124, 0]
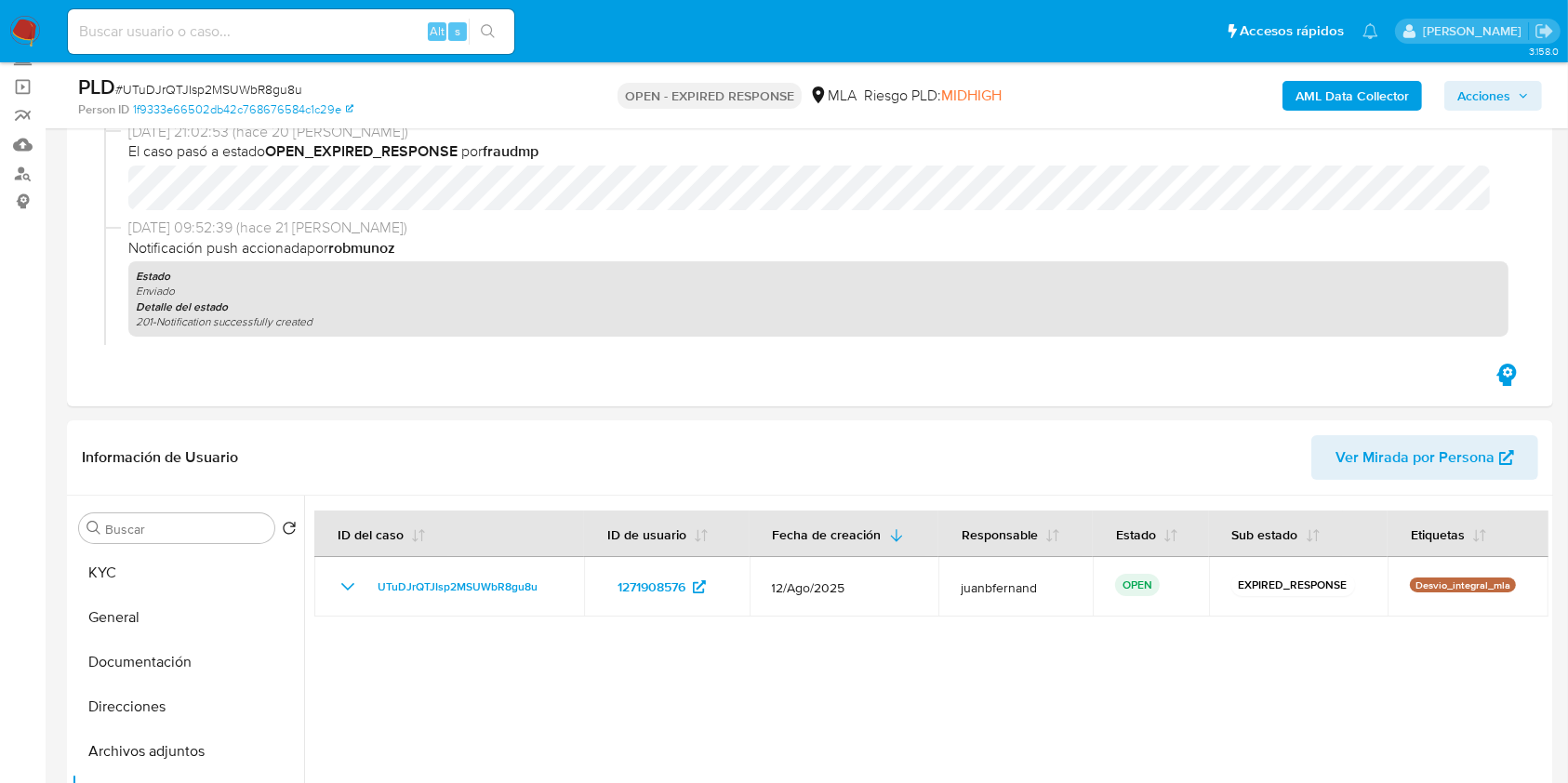
click at [265, 87] on span "# UTuDJrQTJIsp2MSUWbR8gu8u" at bounding box center [209, 89] width 187 height 19
copy span "UTuDJrQTJIsp2MSUWbR8gu8u"
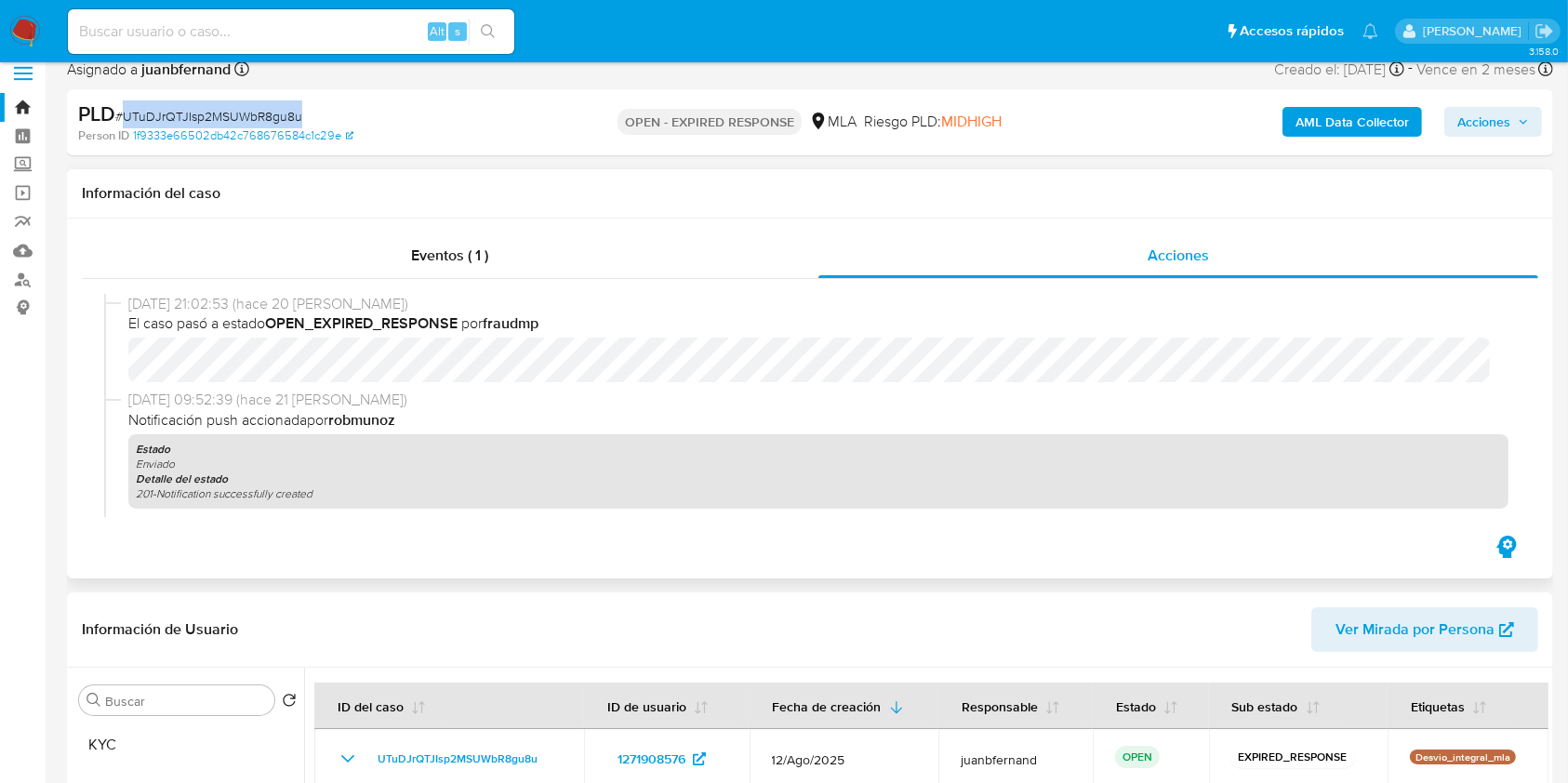
scroll to position [0, 0]
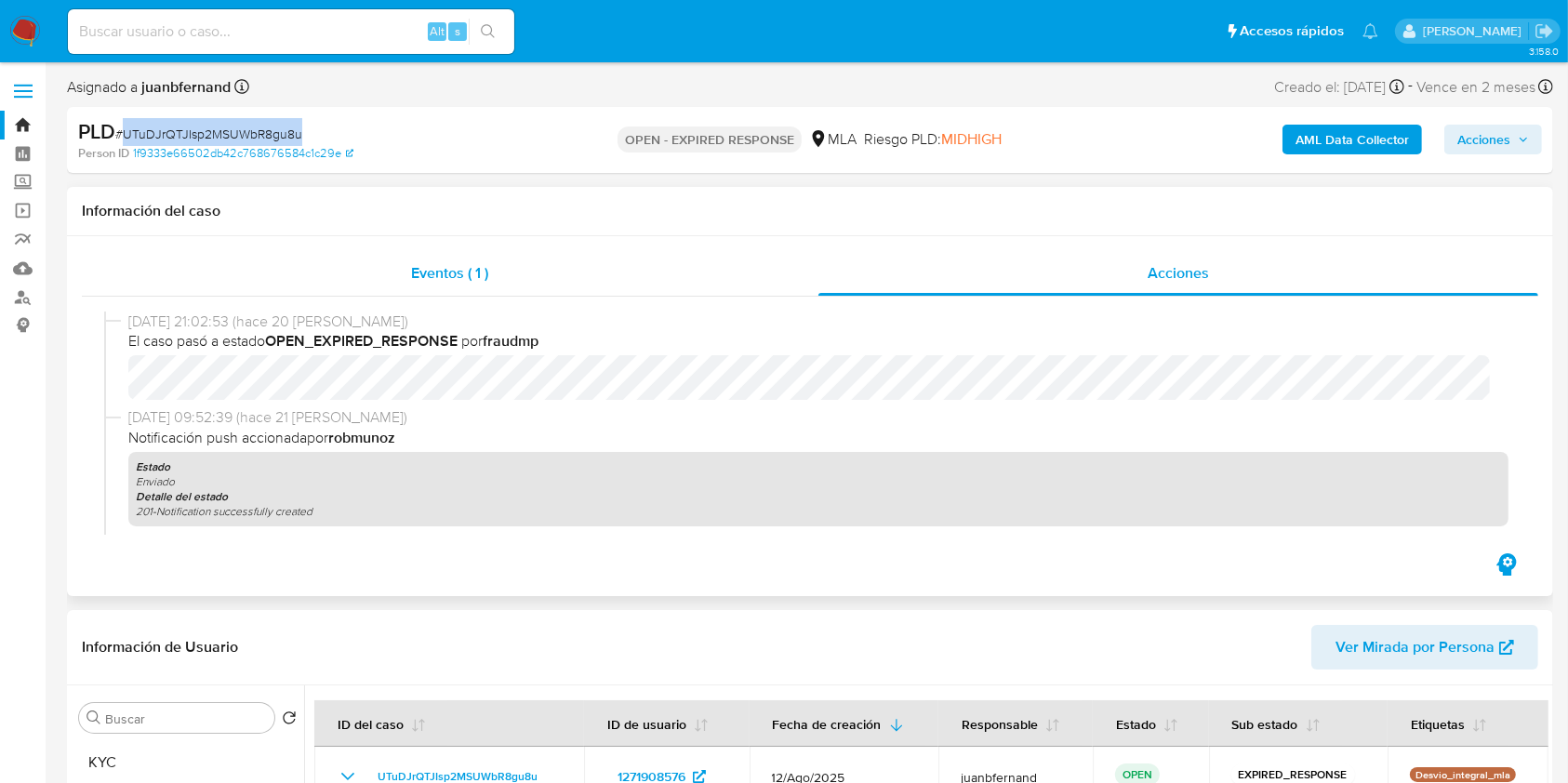
click at [639, 281] on div "Eventos ( 1 )" at bounding box center [450, 274] width 737 height 45
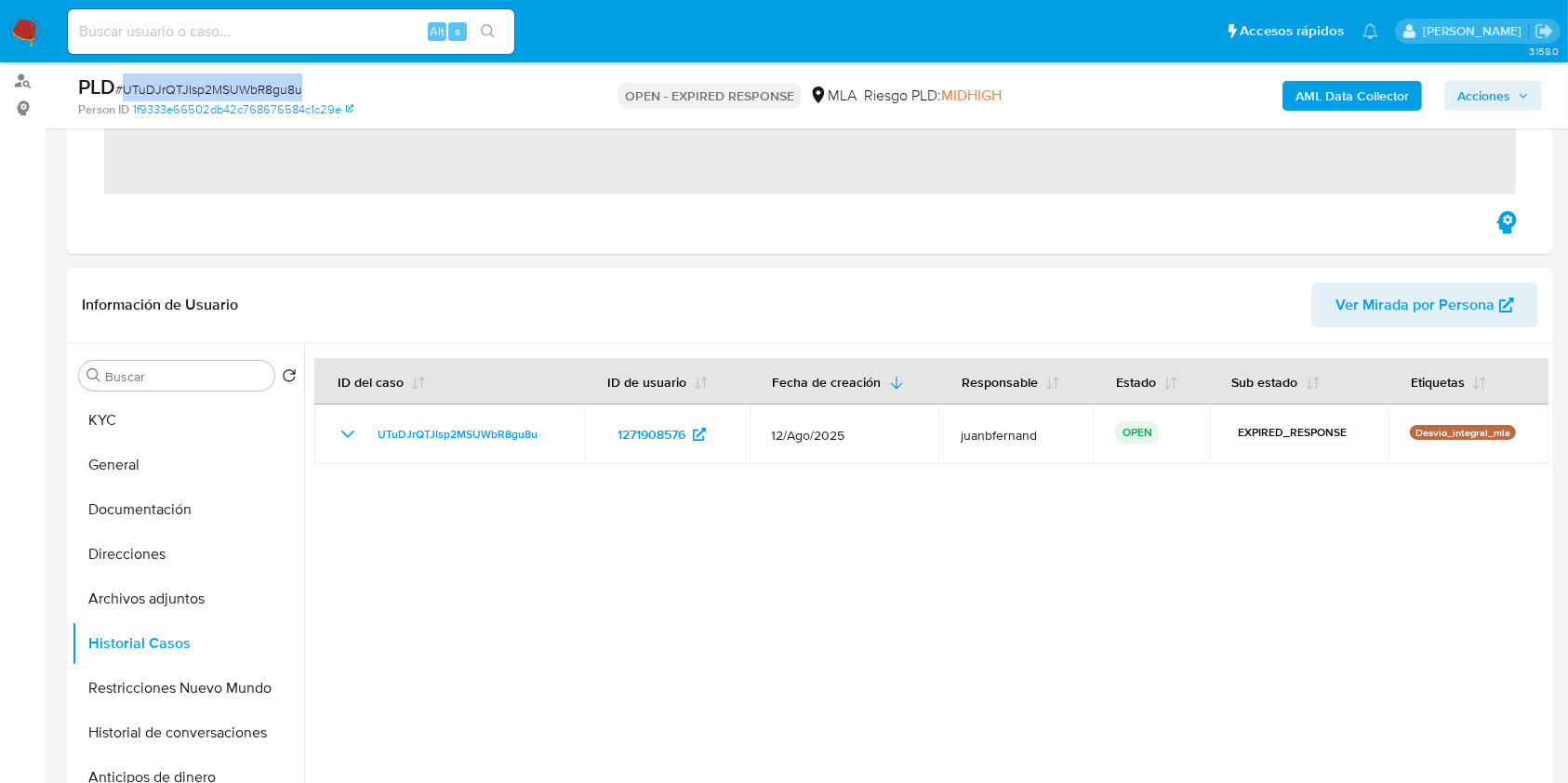
scroll to position [372, 0]
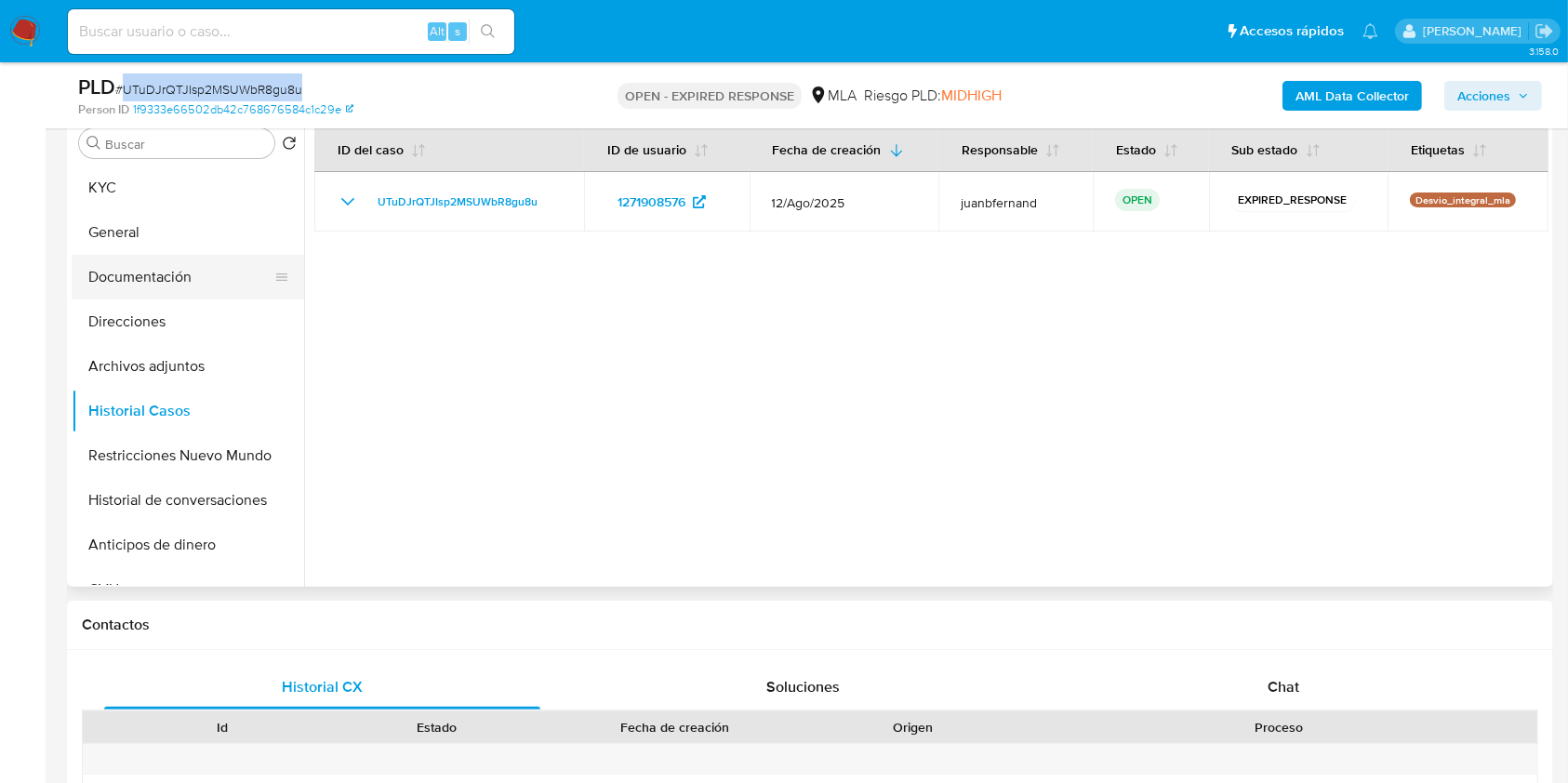
click at [157, 269] on button "Documentación" at bounding box center [180, 277] width 218 height 45
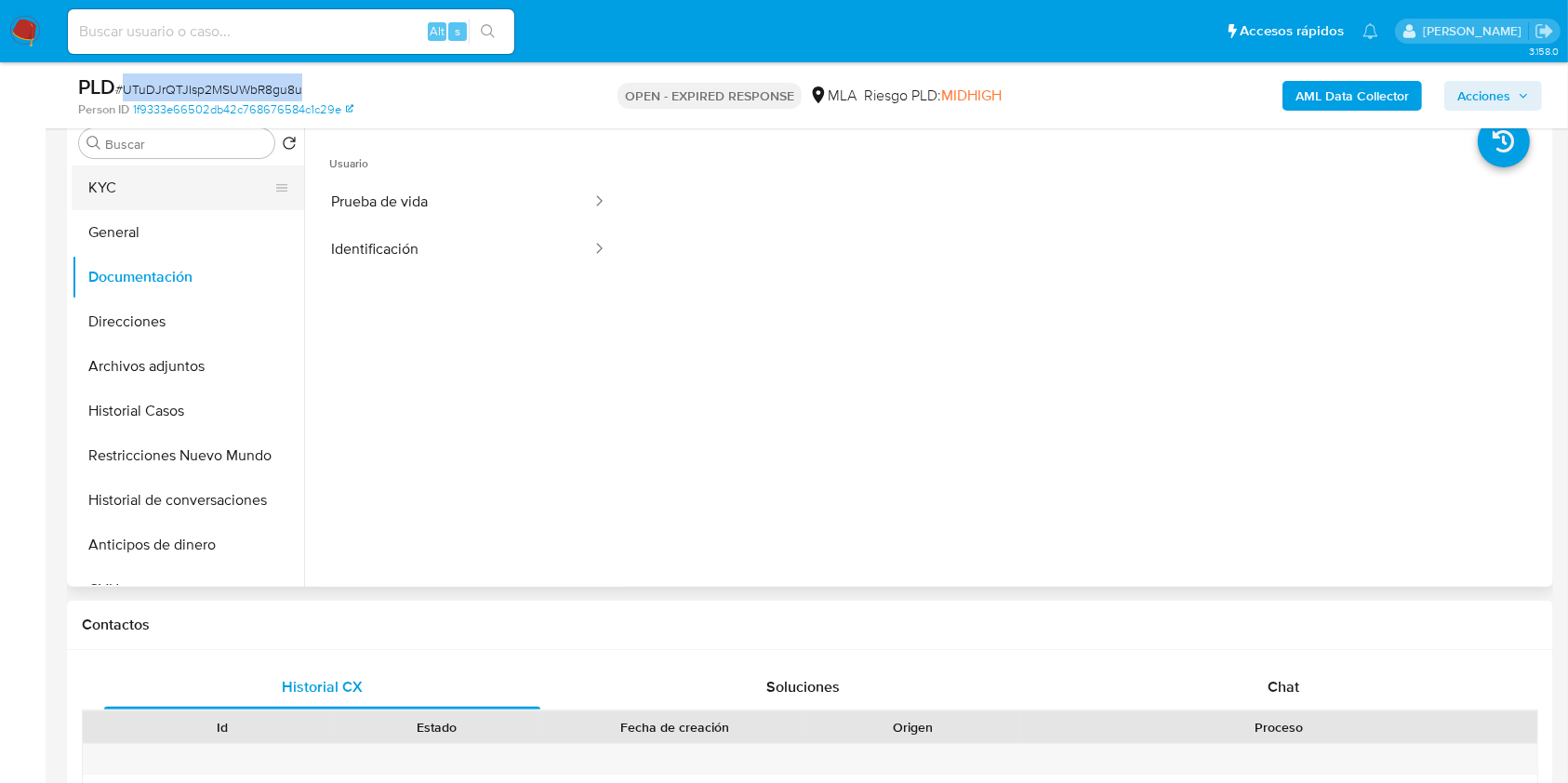
click at [171, 201] on button "KYC" at bounding box center [180, 188] width 218 height 45
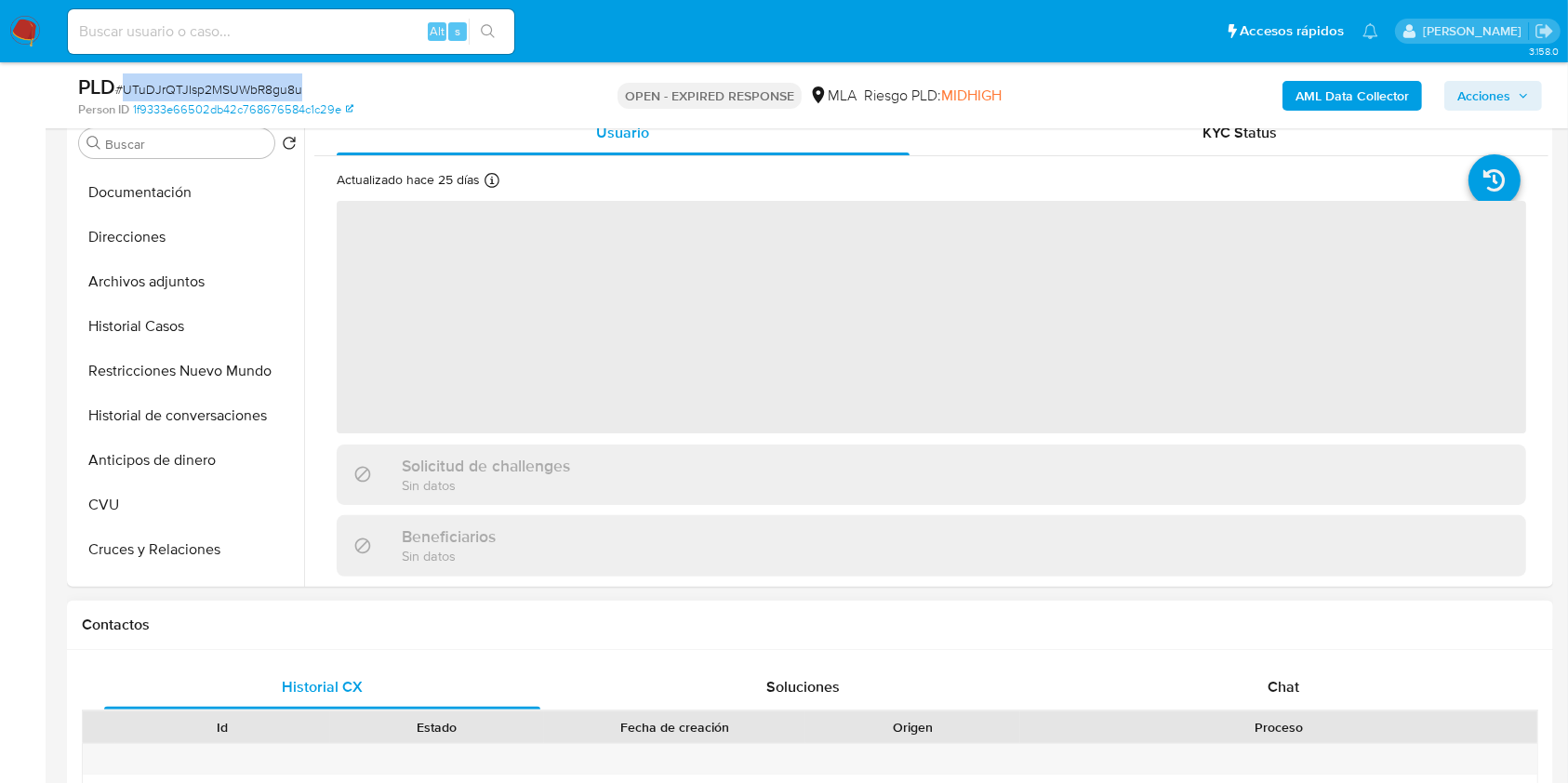
scroll to position [124, 0]
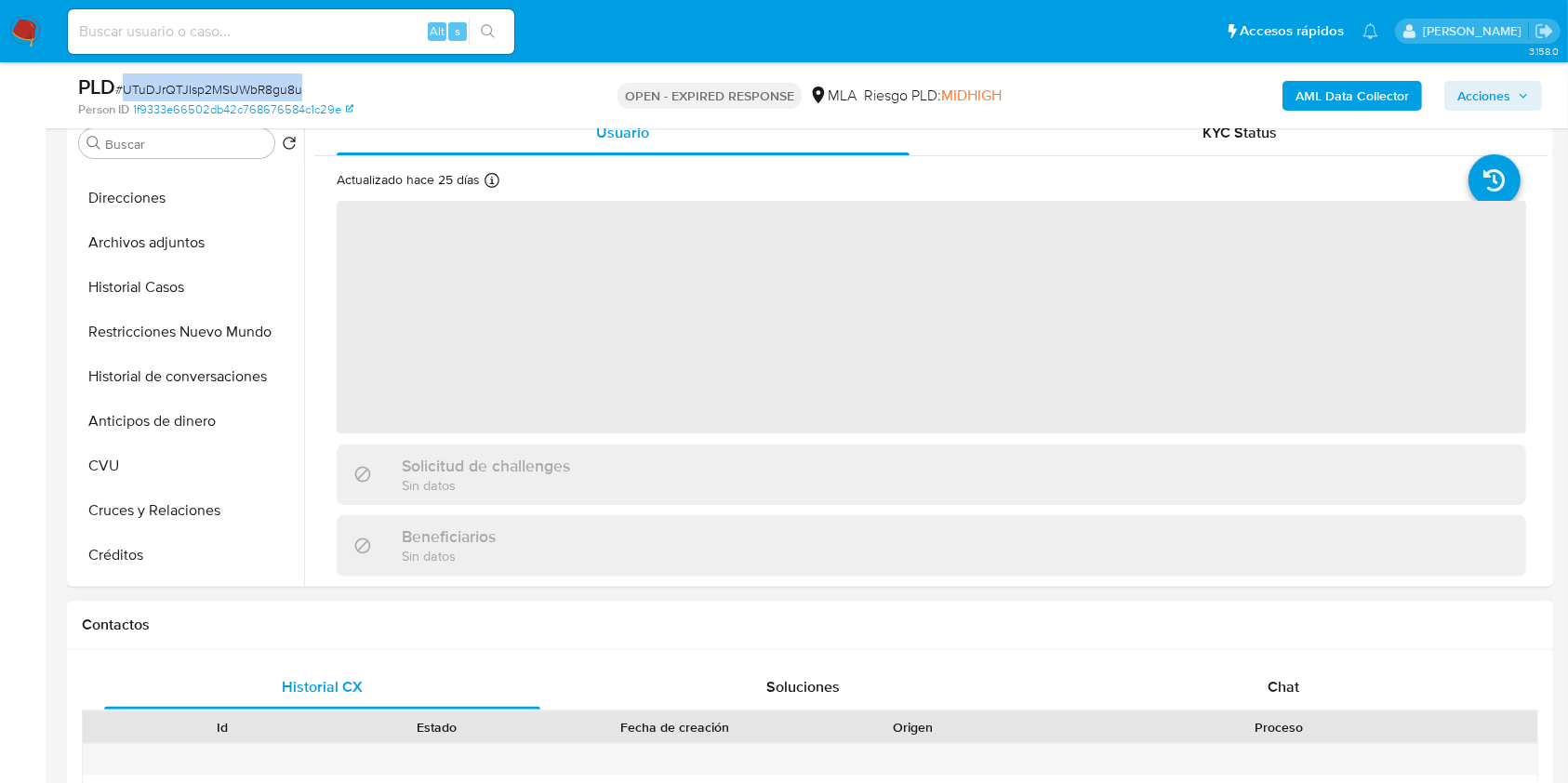
drag, startPoint x: 1327, startPoint y: 690, endPoint x: 422, endPoint y: 632, distance: 906.9
click at [1326, 689] on div "Chat" at bounding box center [1283, 688] width 436 height 45
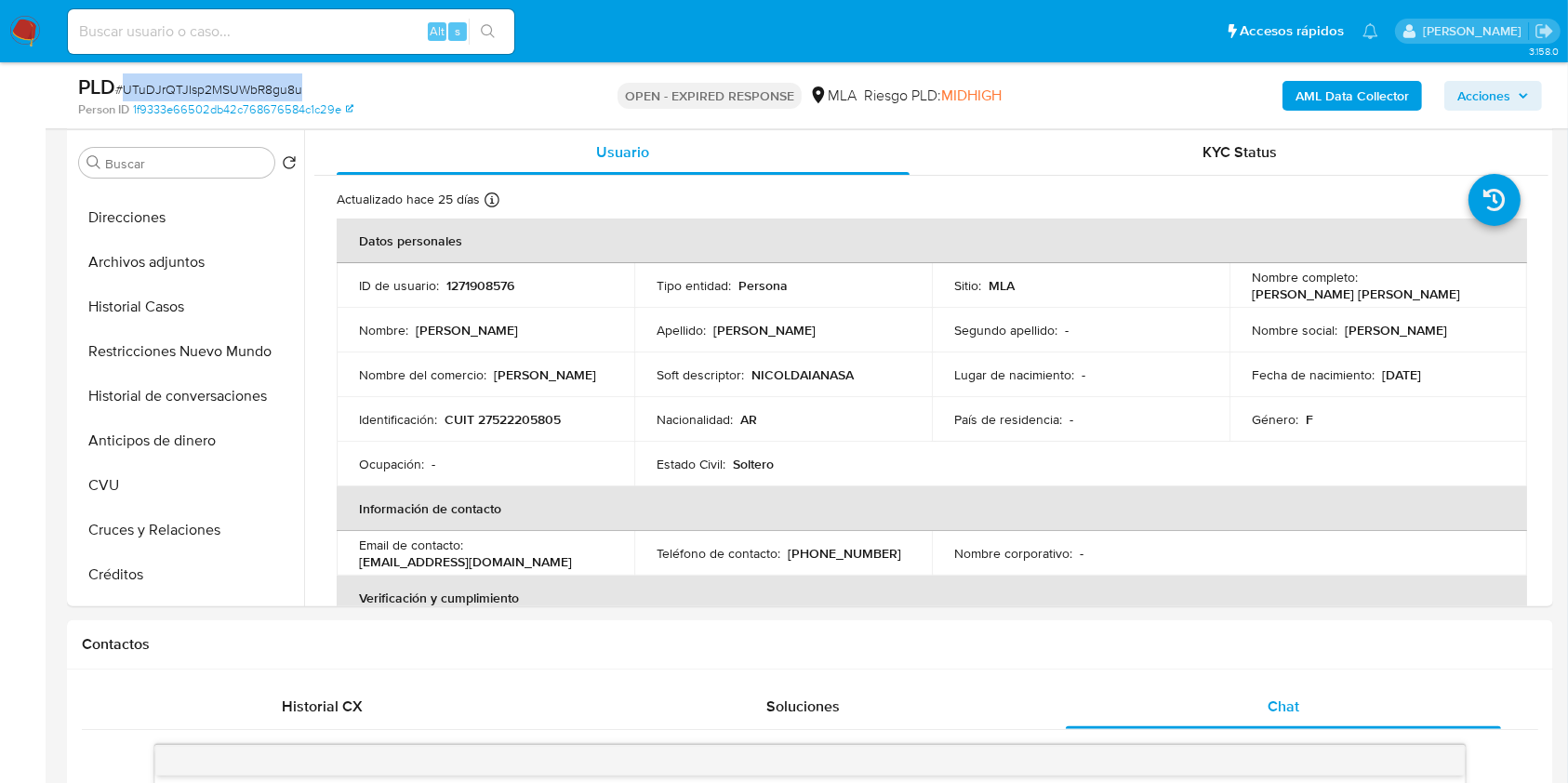
scroll to position [247, 0]
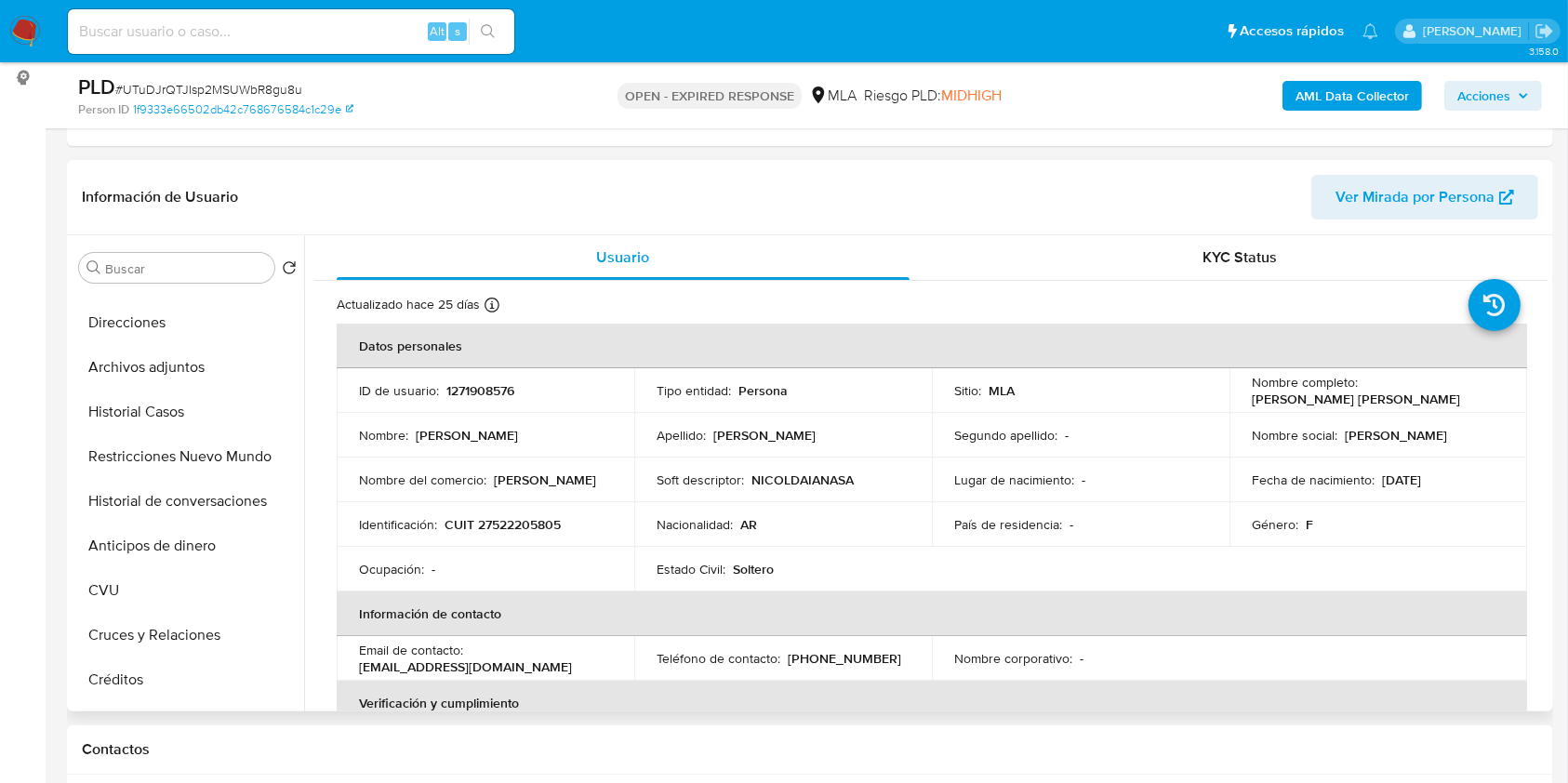
click at [522, 525] on p "CUIT 27522205805" at bounding box center [503, 525] width 116 height 17
copy p "27522205805"
click at [1265, 394] on p "[PERSON_NAME] [PERSON_NAME]" at bounding box center [1356, 399] width 209 height 17
drag, startPoint x: 1265, startPoint y: 394, endPoint x: 1401, endPoint y: 395, distance: 136.0
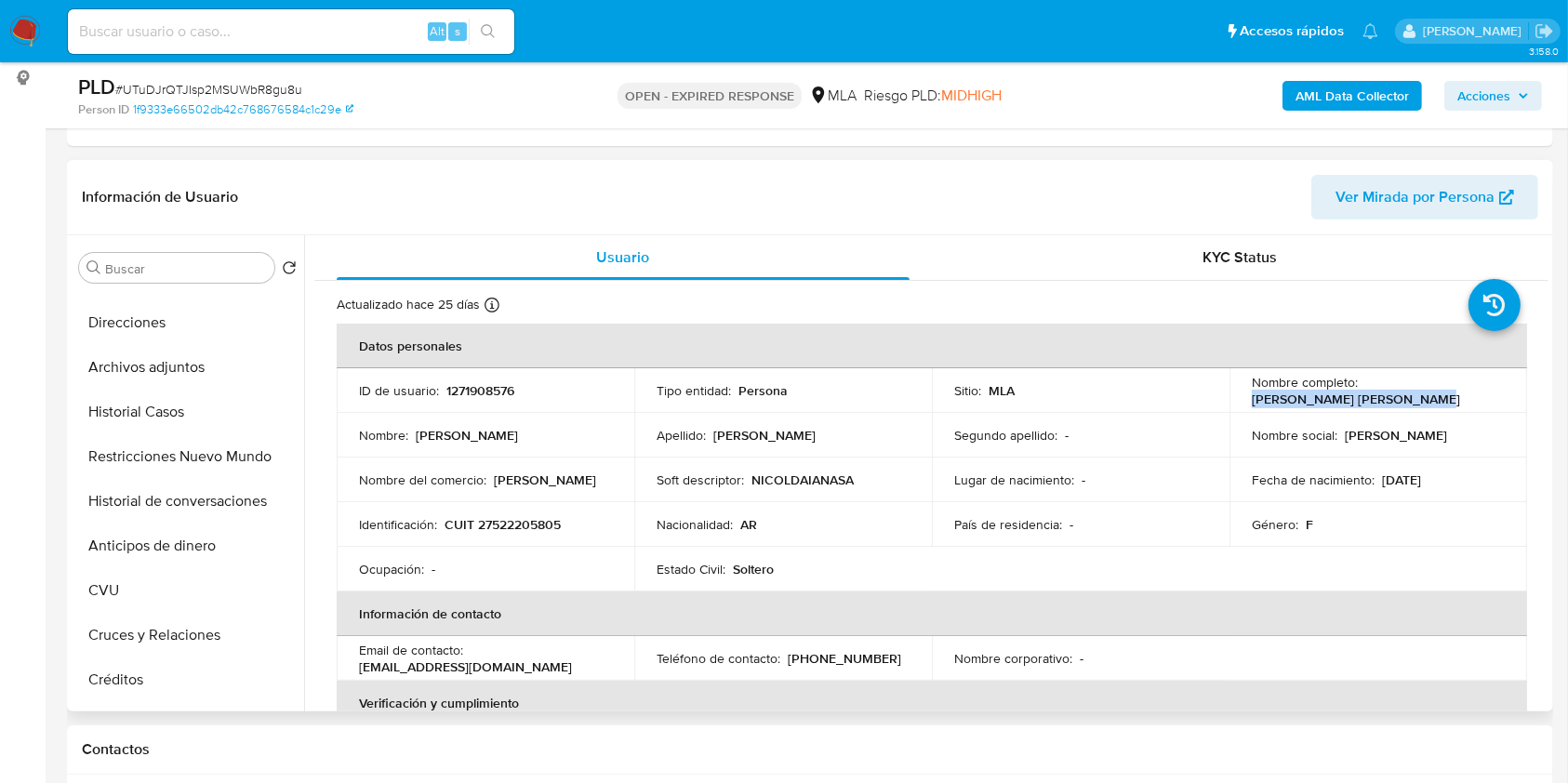
click at [1401, 395] on p "[PERSON_NAME] [PERSON_NAME]" at bounding box center [1356, 399] width 209 height 17
copy p "[PERSON_NAME] [PERSON_NAME]"
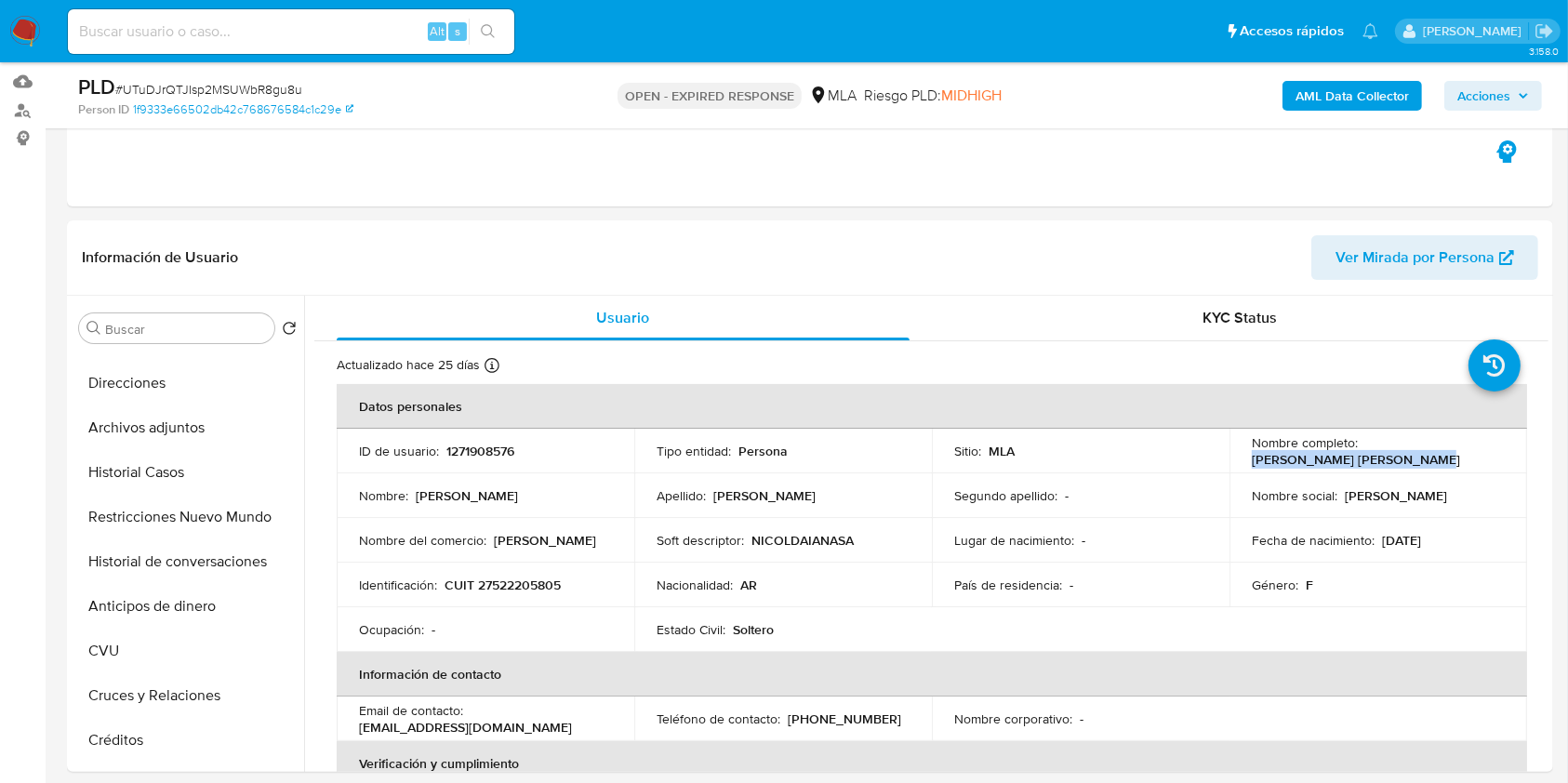
scroll to position [124, 0]
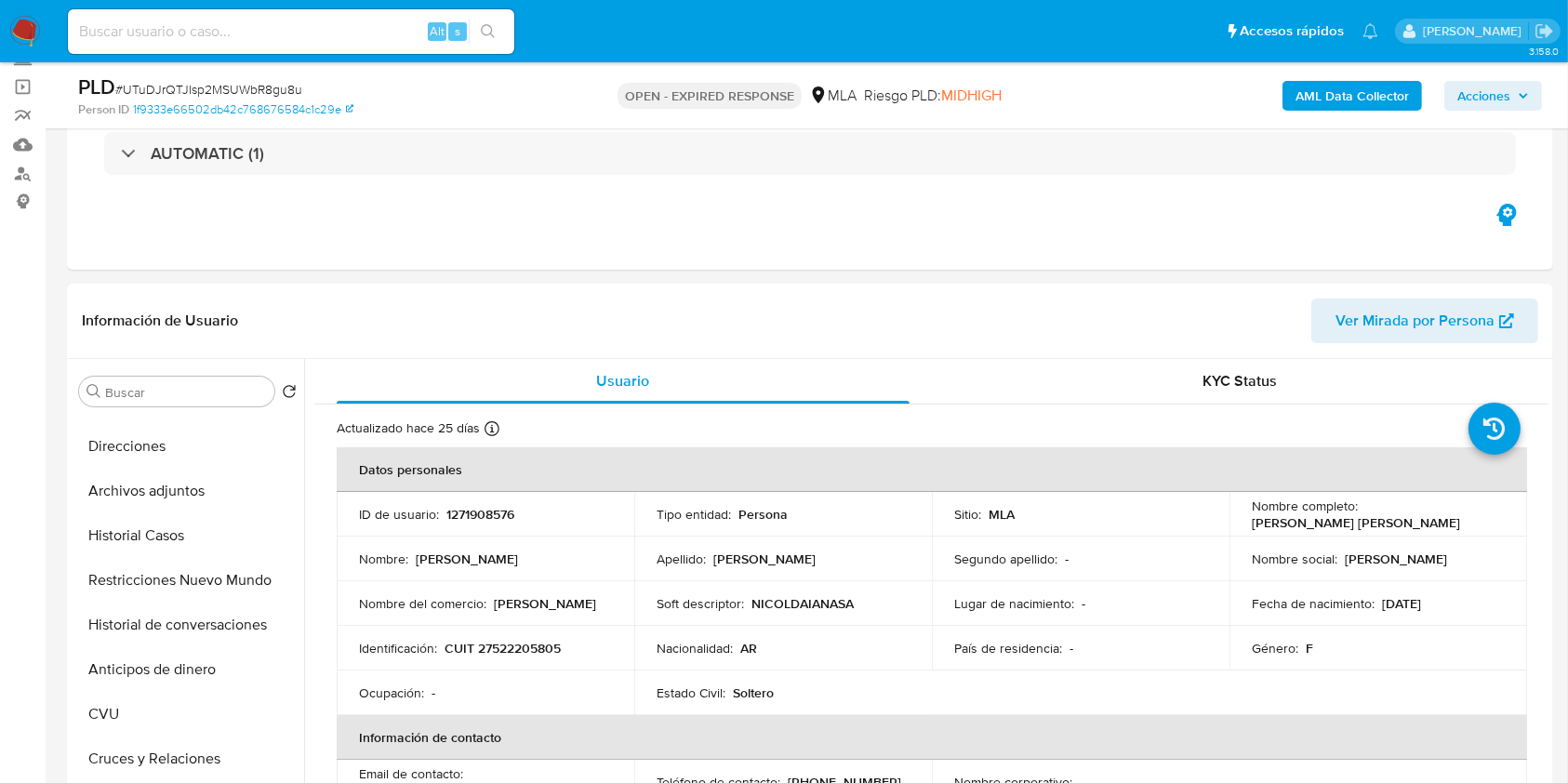
click at [265, 84] on span "# UTuDJrQTJIsp2MSUWbR8gu8u" at bounding box center [209, 89] width 187 height 19
copy span "UTuDJrQTJIsp2MSUWbR8gu8u"
